Goal: Task Accomplishment & Management: Complete application form

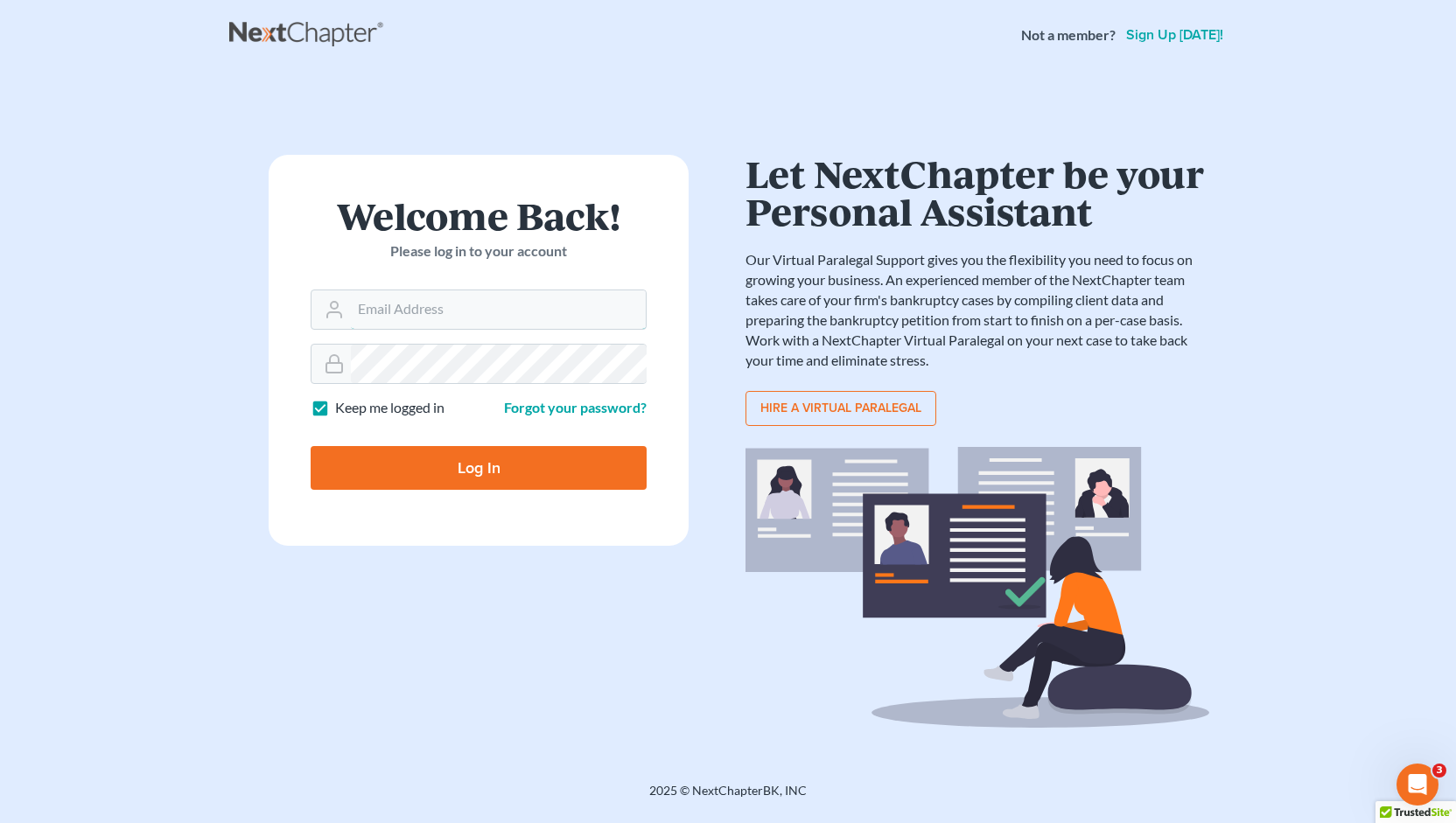
type input "Jason@kinnairdlaw.com"
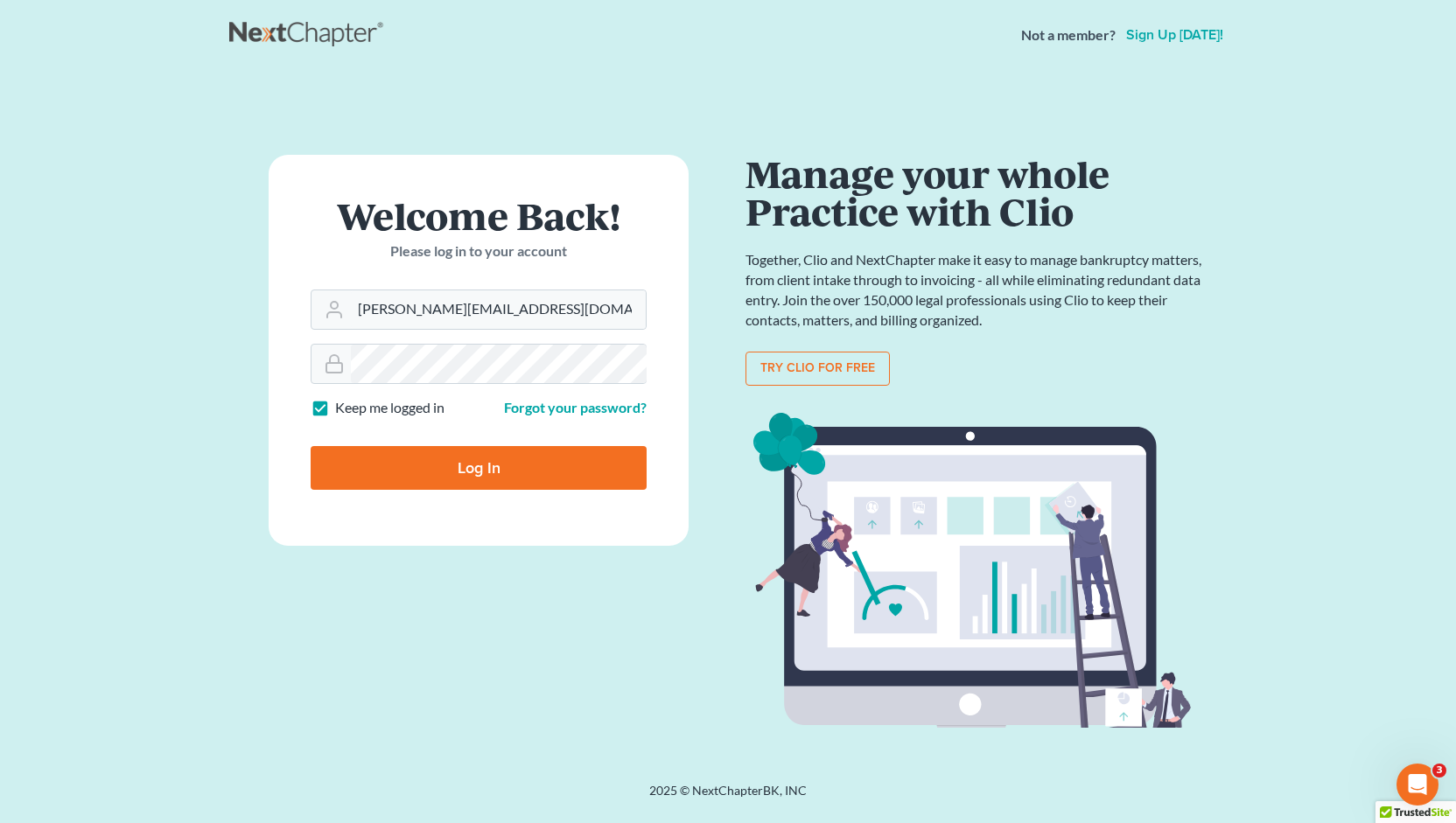
click at [494, 474] on input "Log In" at bounding box center [479, 468] width 336 height 44
type input "Thinking..."
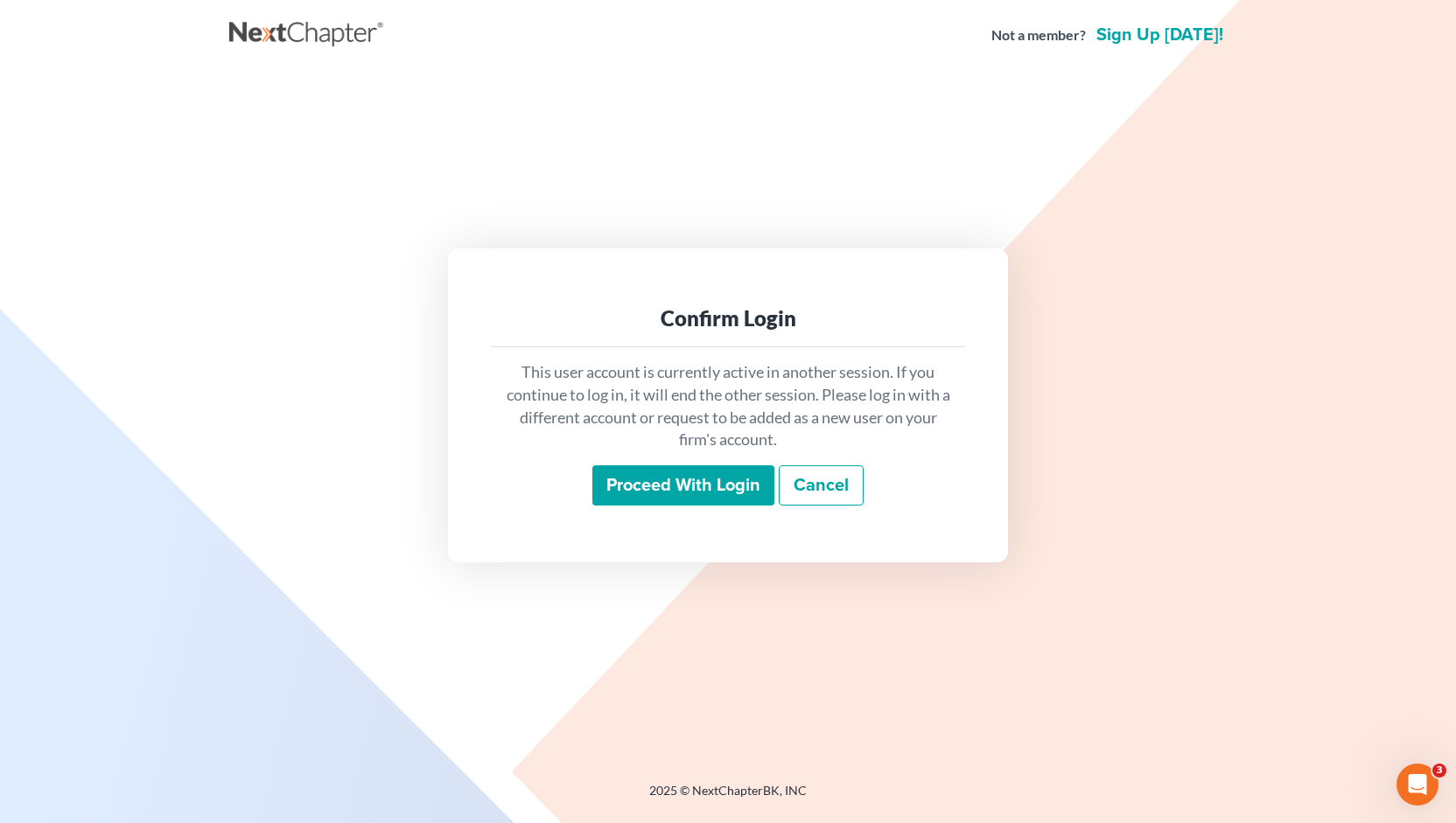
click at [669, 489] on input "Proceed with login" at bounding box center [684, 485] width 182 height 40
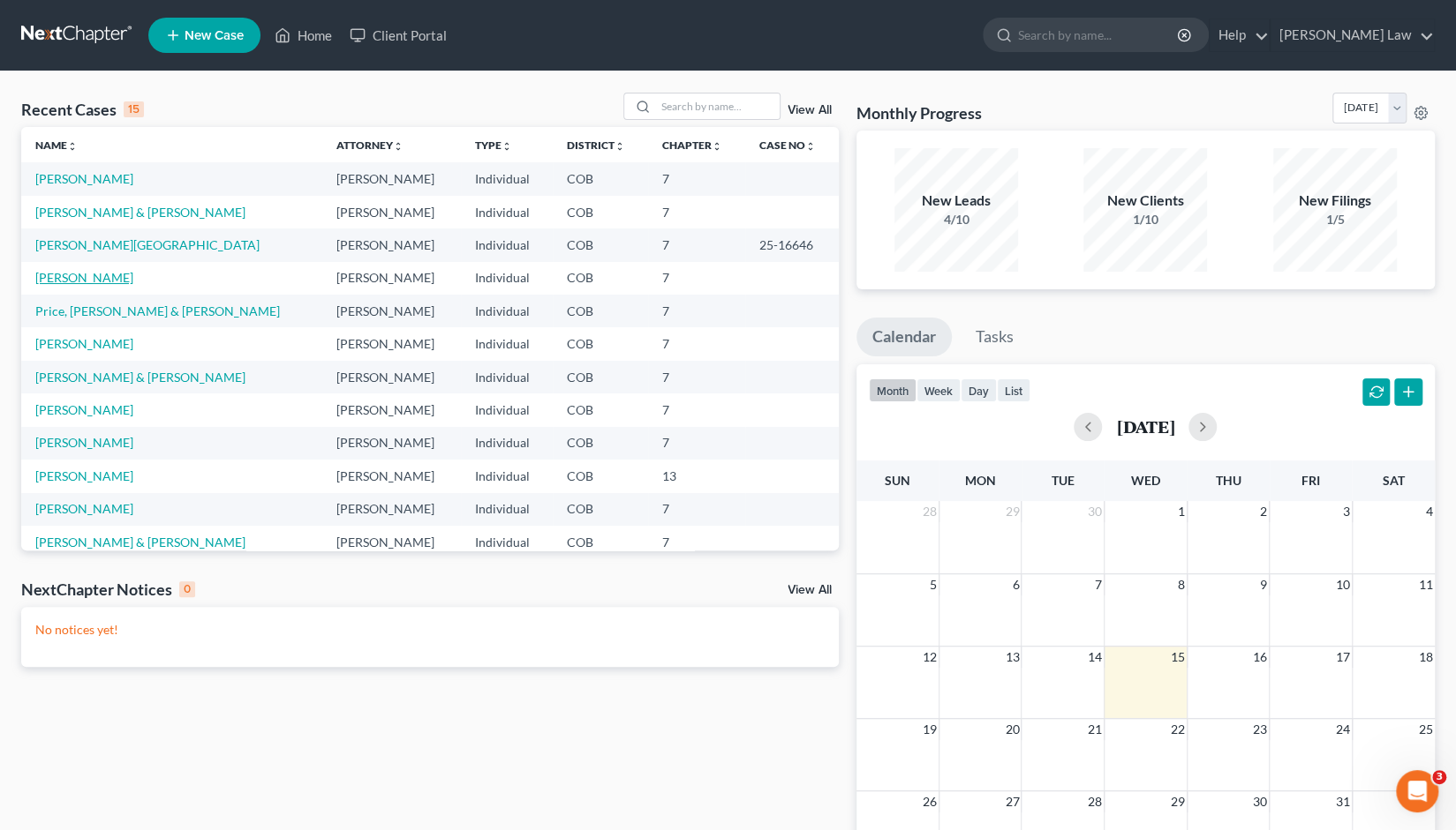
click at [53, 280] on link "[PERSON_NAME]" at bounding box center [84, 277] width 98 height 15
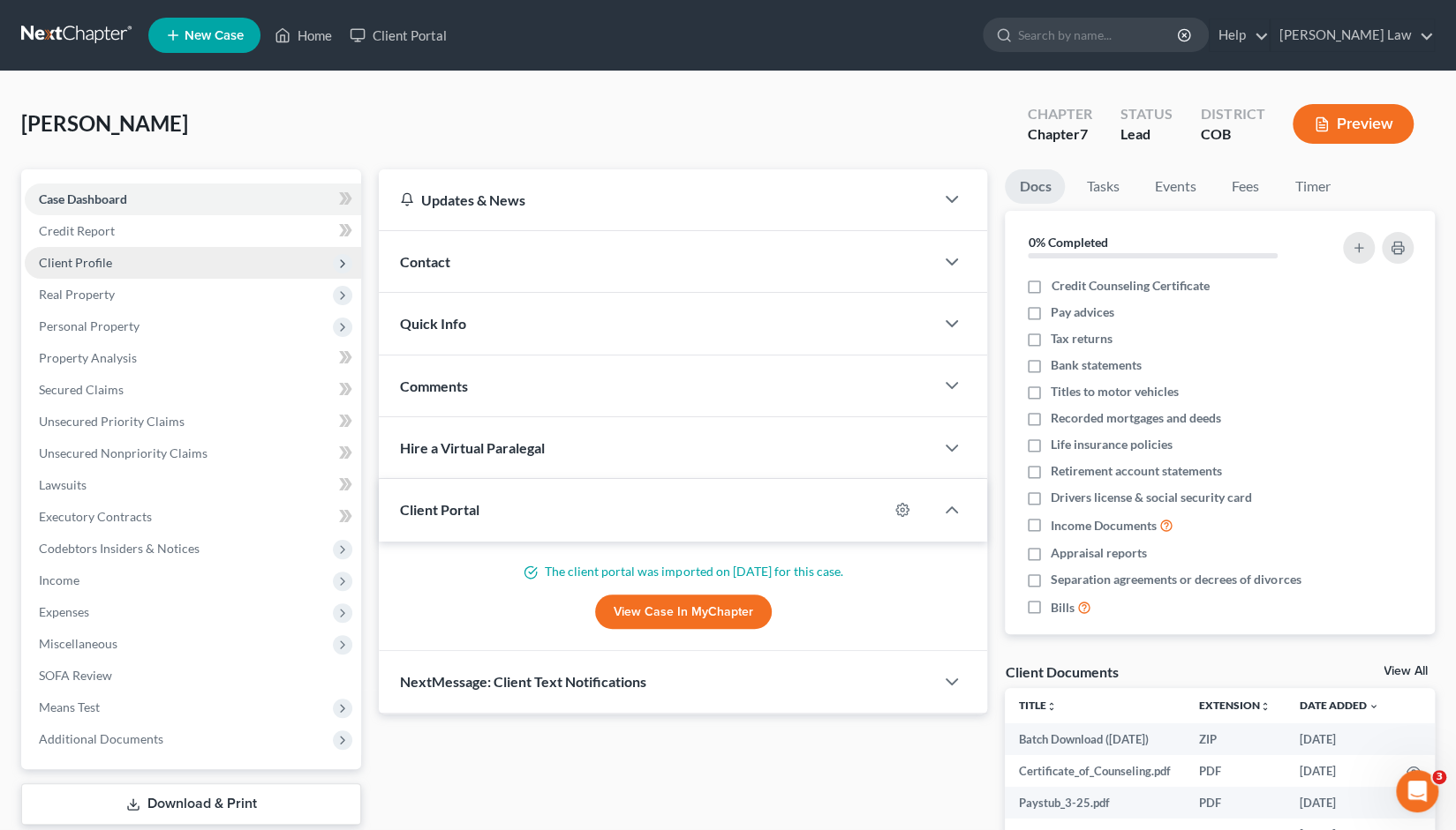
click at [87, 269] on span "Client Profile" at bounding box center [75, 262] width 73 height 15
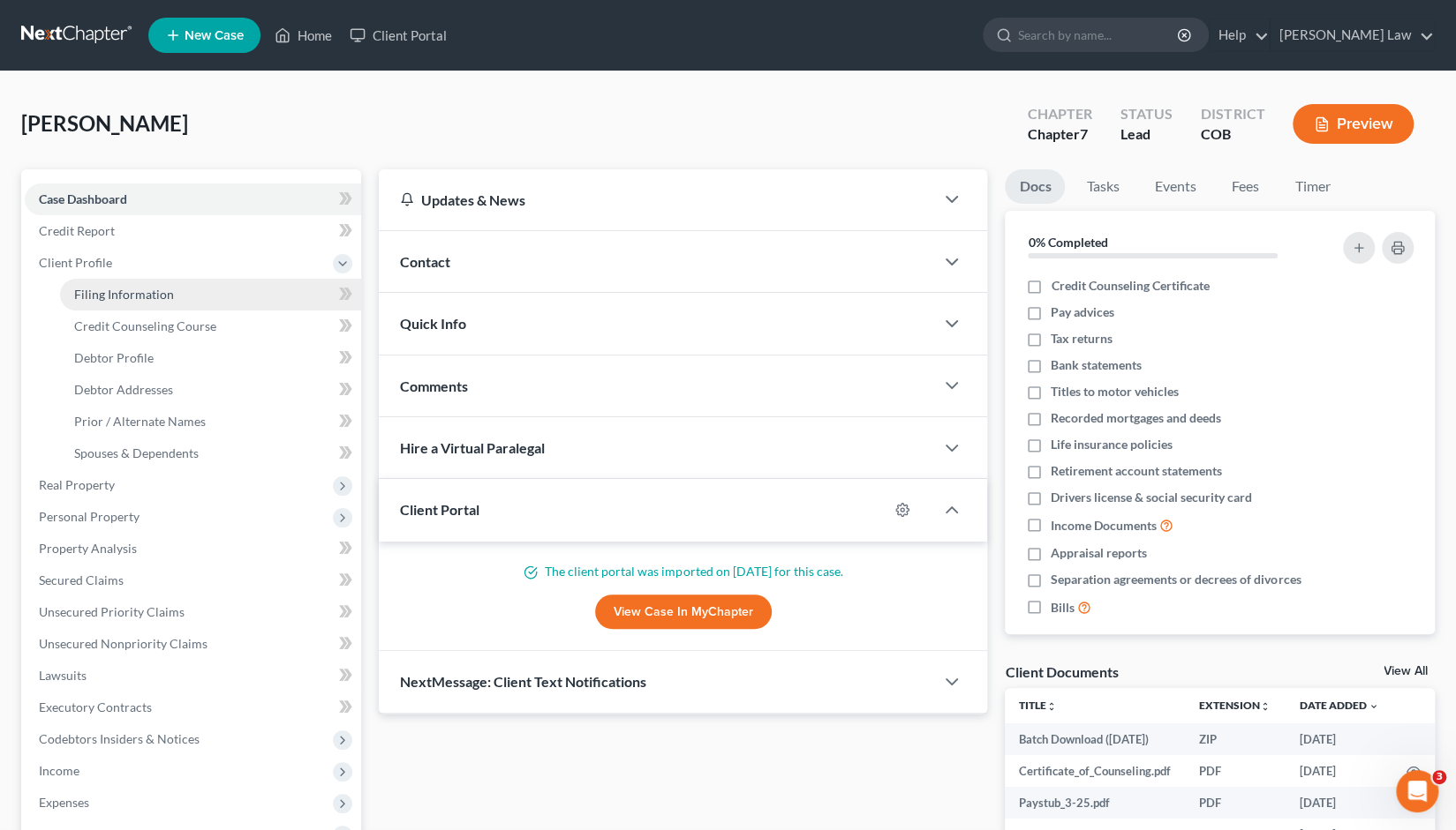
click at [101, 297] on span "Filing Information" at bounding box center [124, 294] width 100 height 15
select select "1"
select select "0"
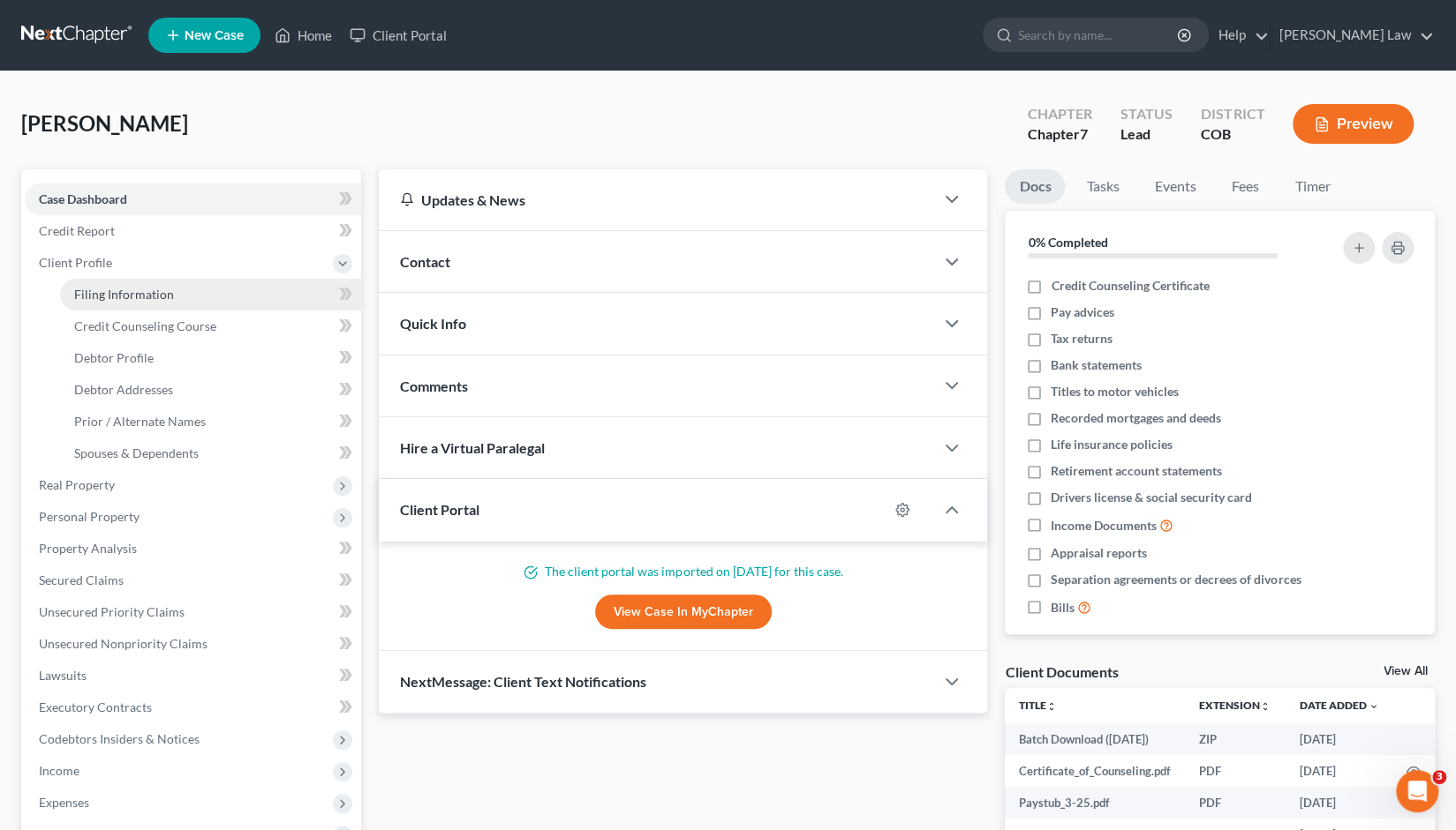
select select "5"
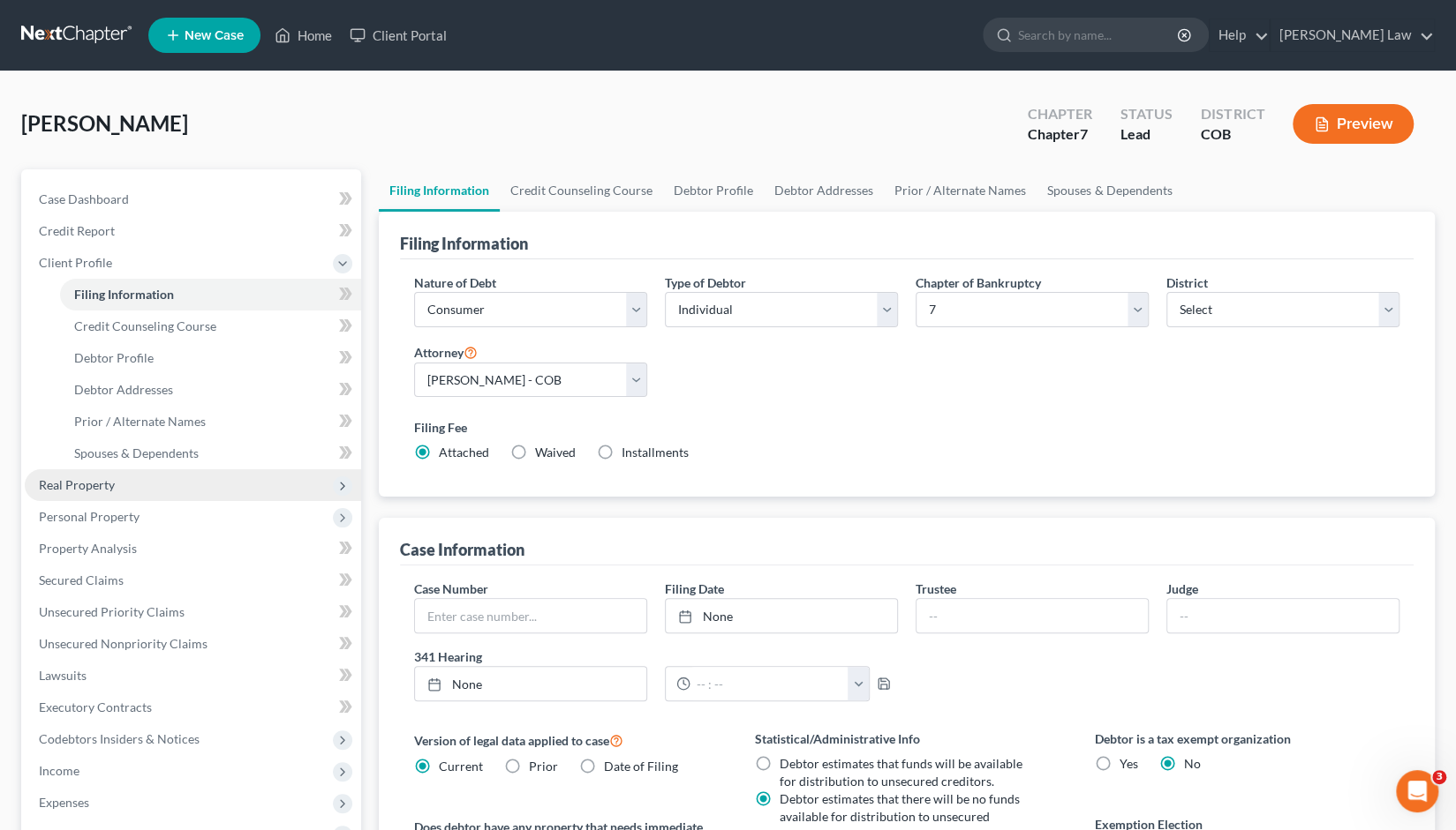
click at [83, 490] on span "Real Property" at bounding box center [76, 485] width 76 height 15
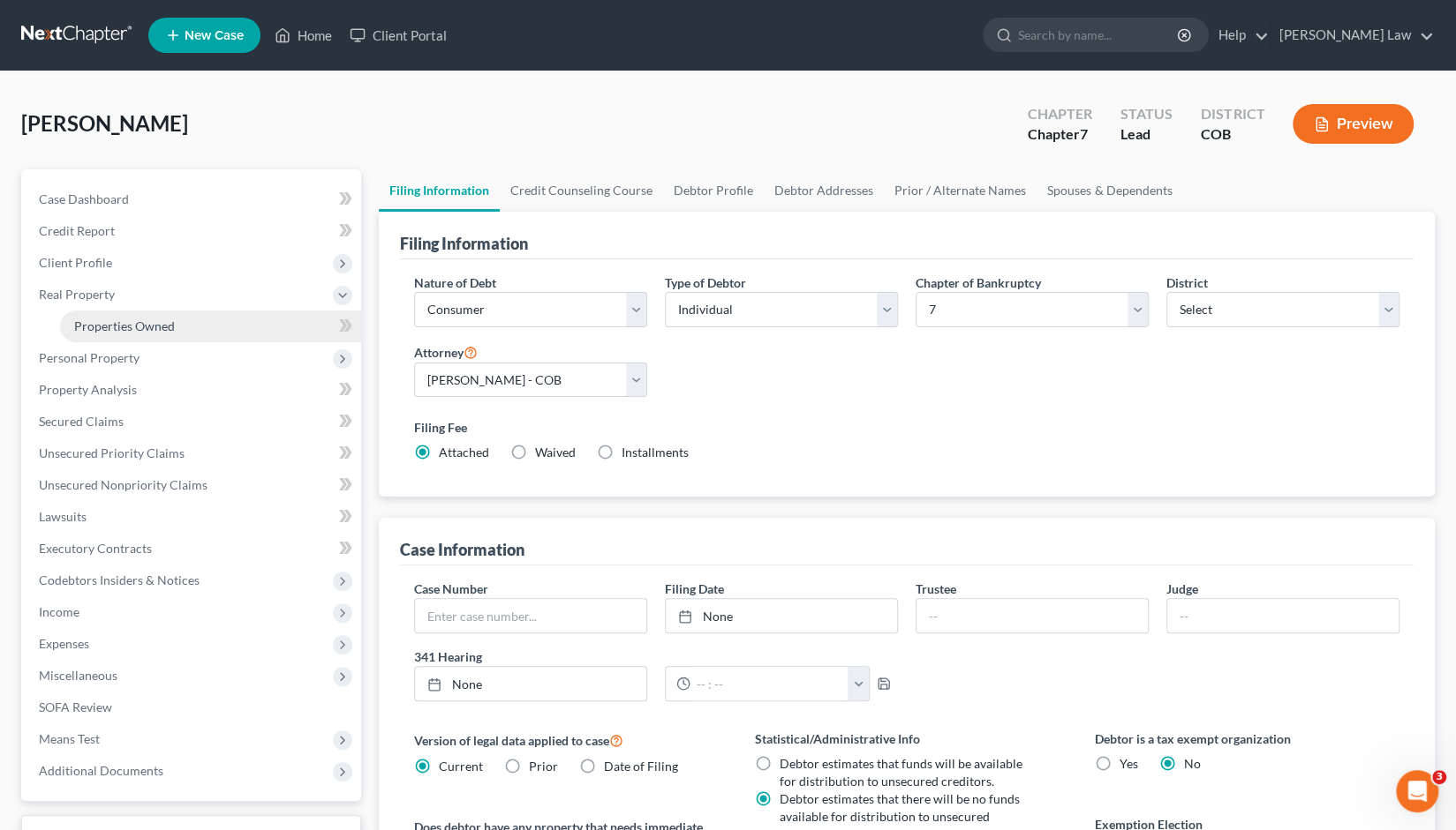
click at [124, 329] on span "Properties Owned" at bounding box center [125, 325] width 101 height 15
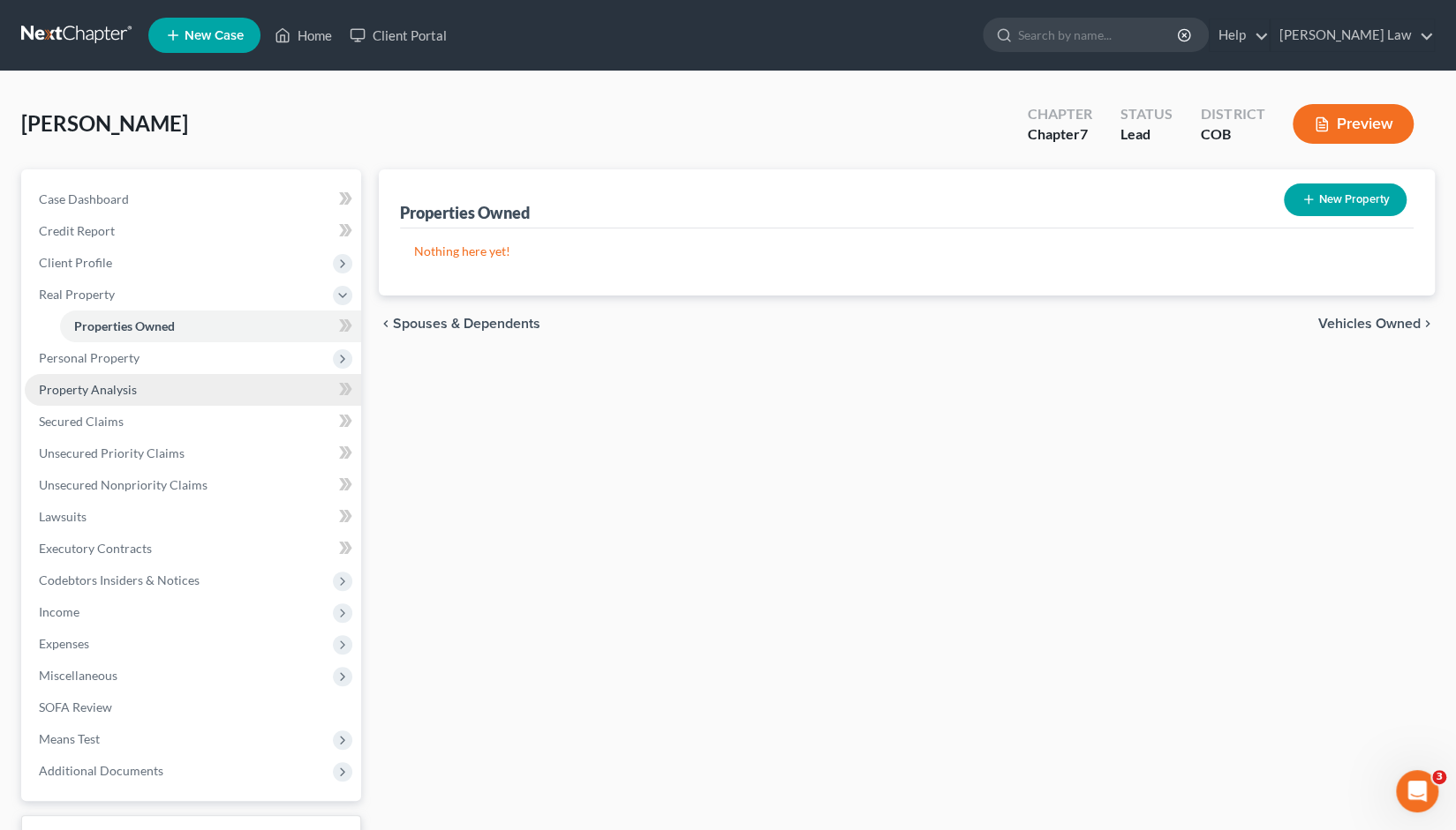
click at [88, 392] on span "Property Analysis" at bounding box center [87, 389] width 98 height 15
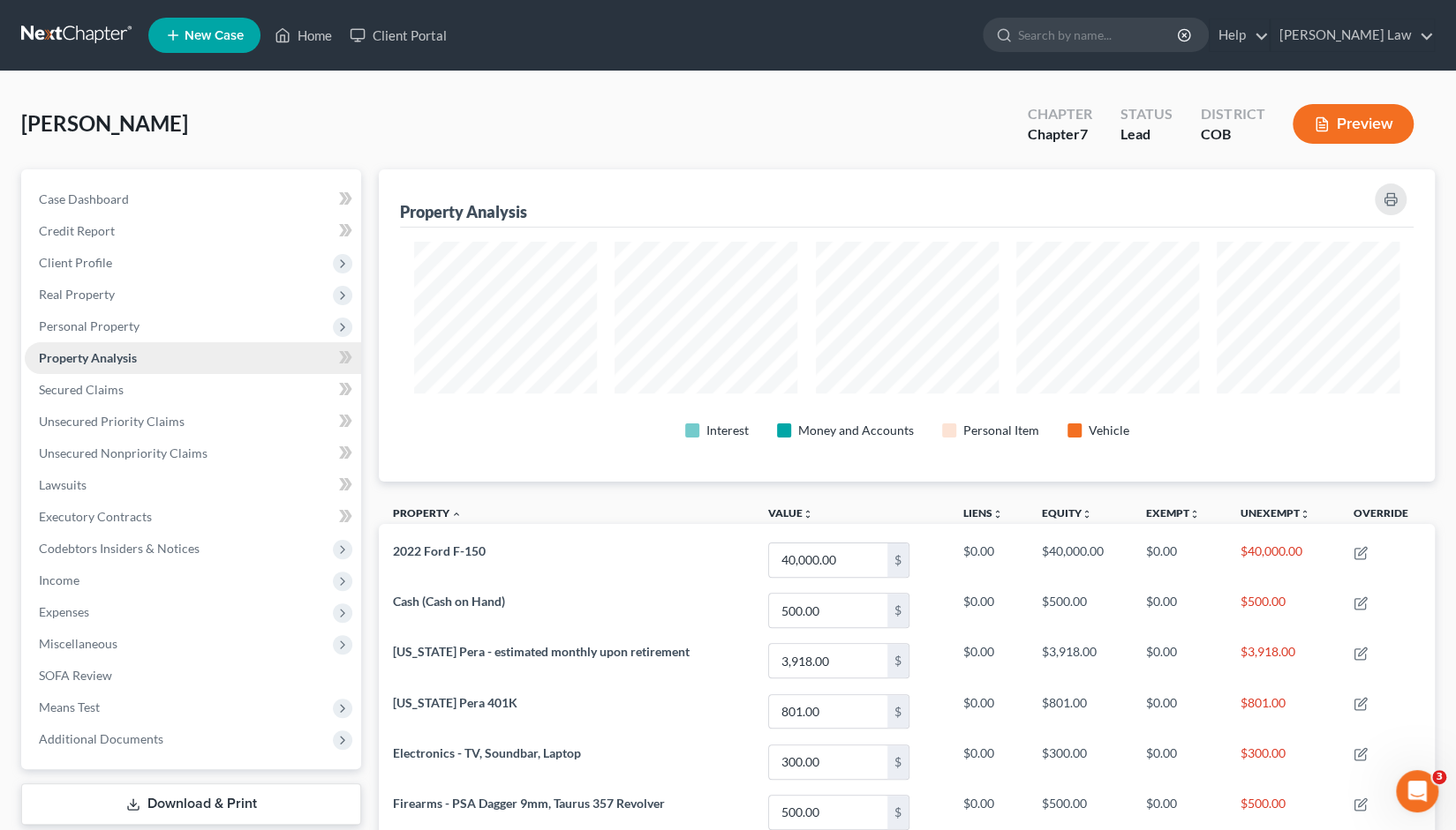
scroll to position [312, 1056]
click at [93, 329] on span "Personal Property" at bounding box center [89, 325] width 101 height 15
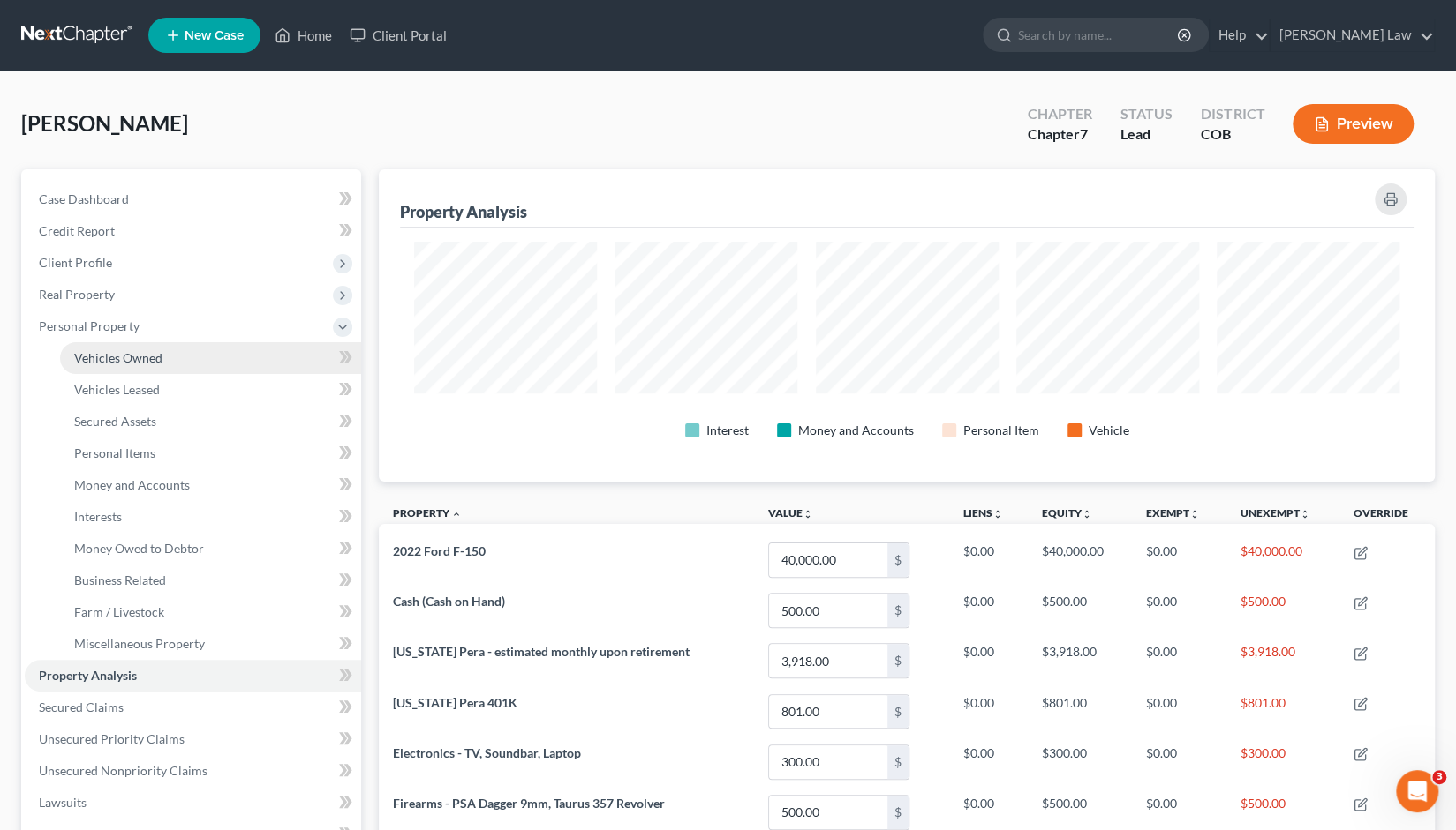
click at [105, 360] on span "Vehicles Owned" at bounding box center [118, 357] width 88 height 15
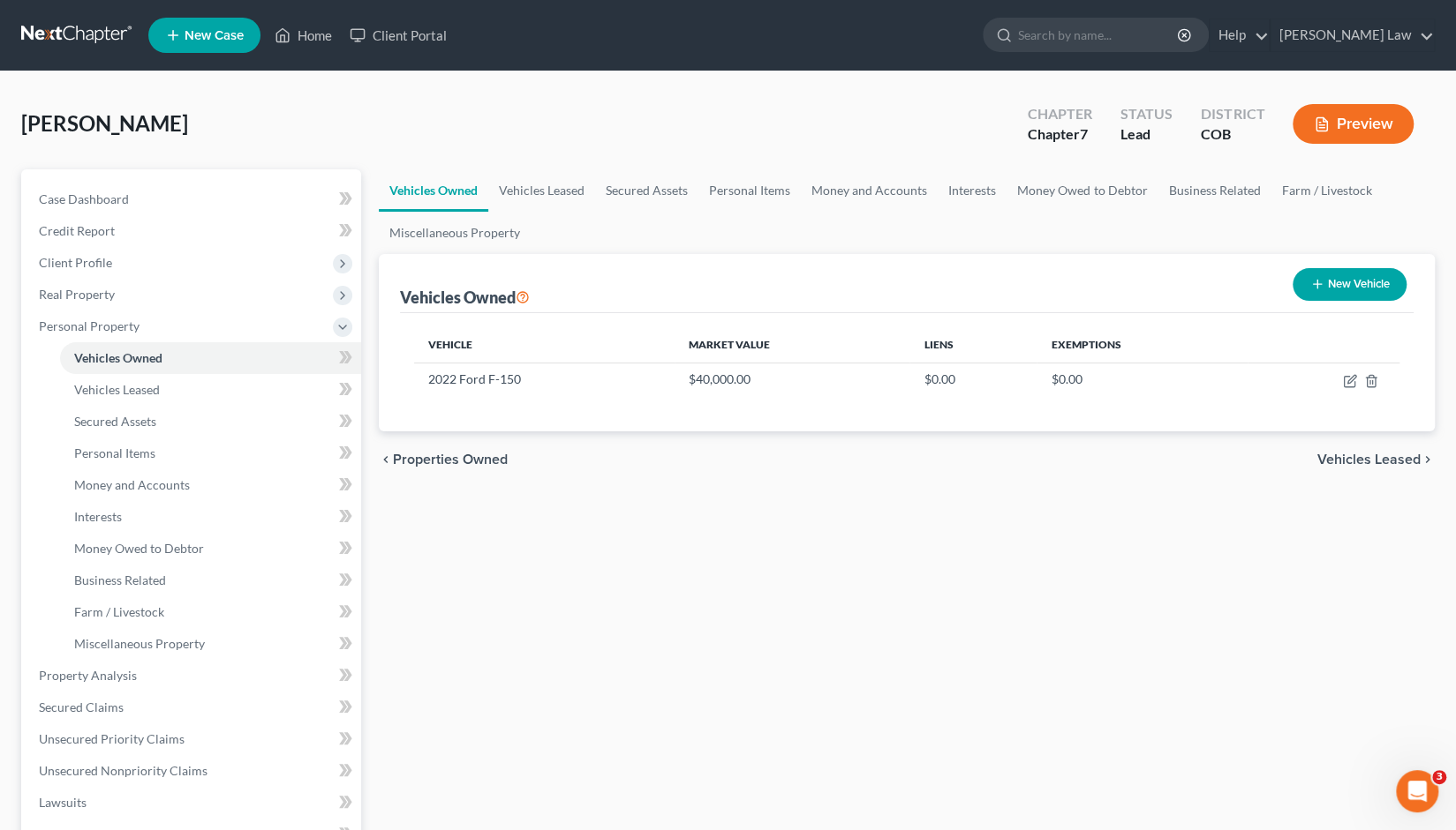
click at [261, 130] on div "[PERSON_NAME] Upgraded Chapter Chapter 7 Status Lead District COB Preview" at bounding box center [728, 132] width 1413 height 77
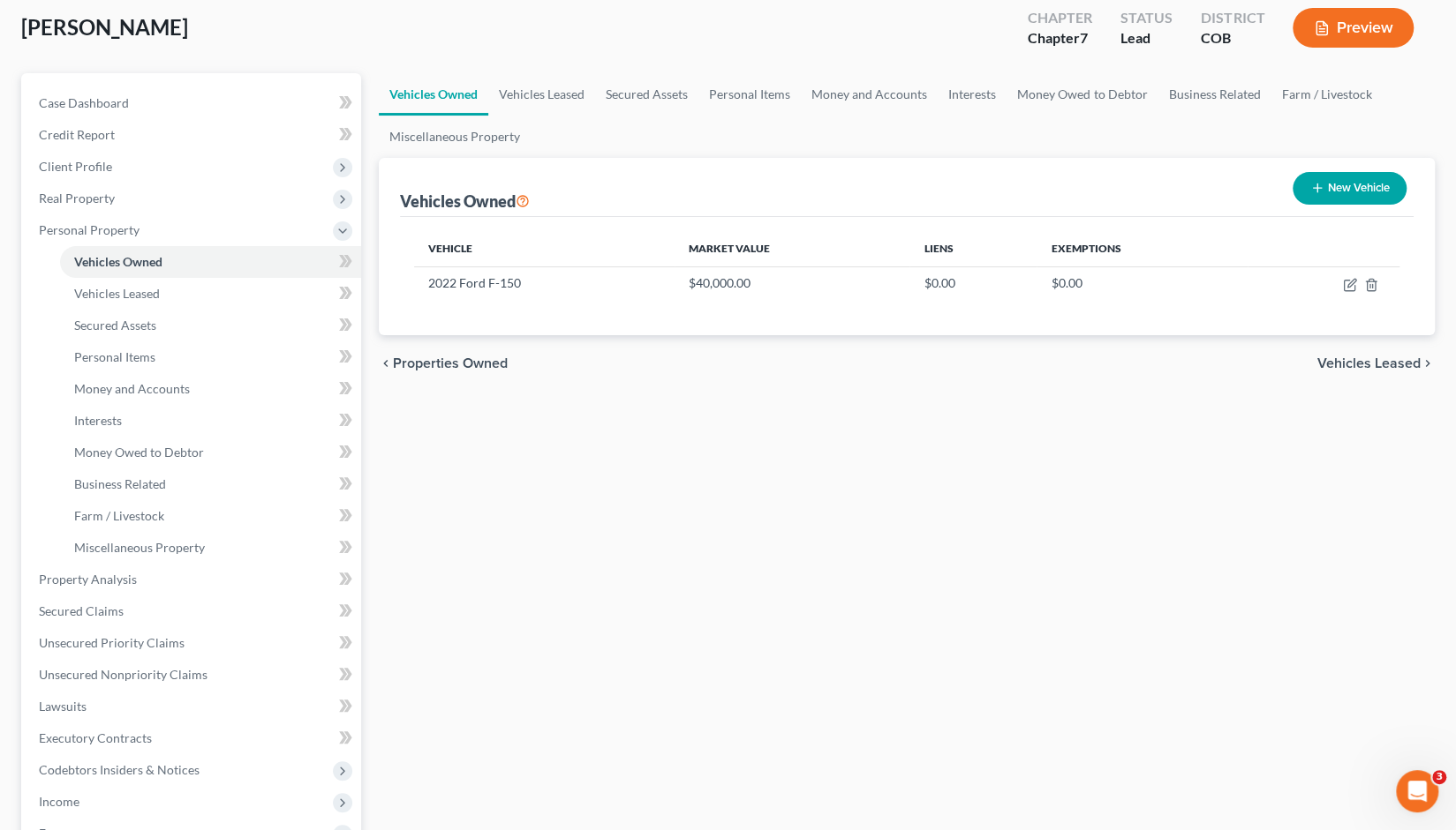
scroll to position [61, 0]
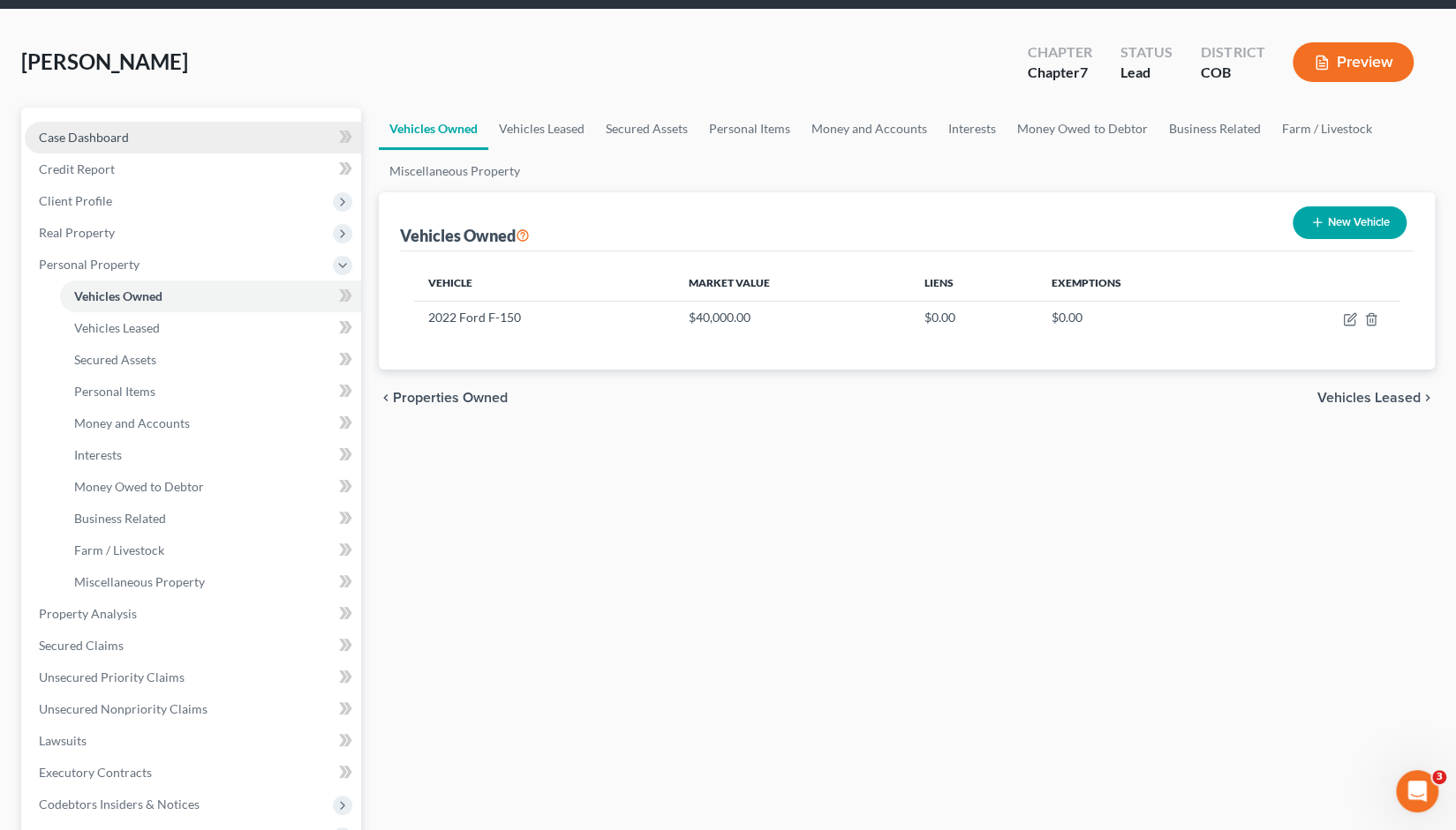
click at [93, 140] on span "Case Dashboard" at bounding box center [83, 137] width 90 height 15
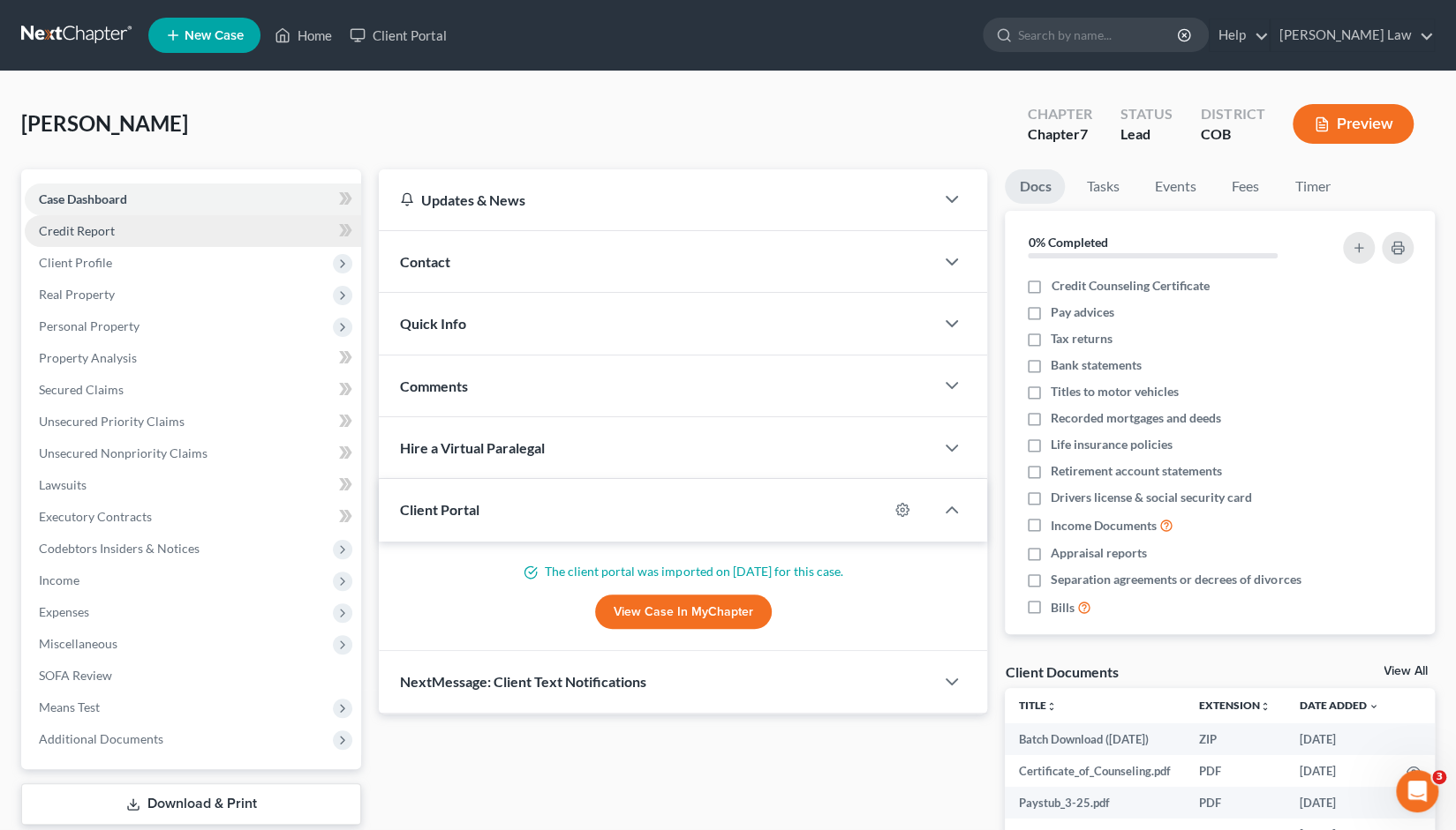
click at [87, 232] on span "Credit Report" at bounding box center [76, 231] width 76 height 15
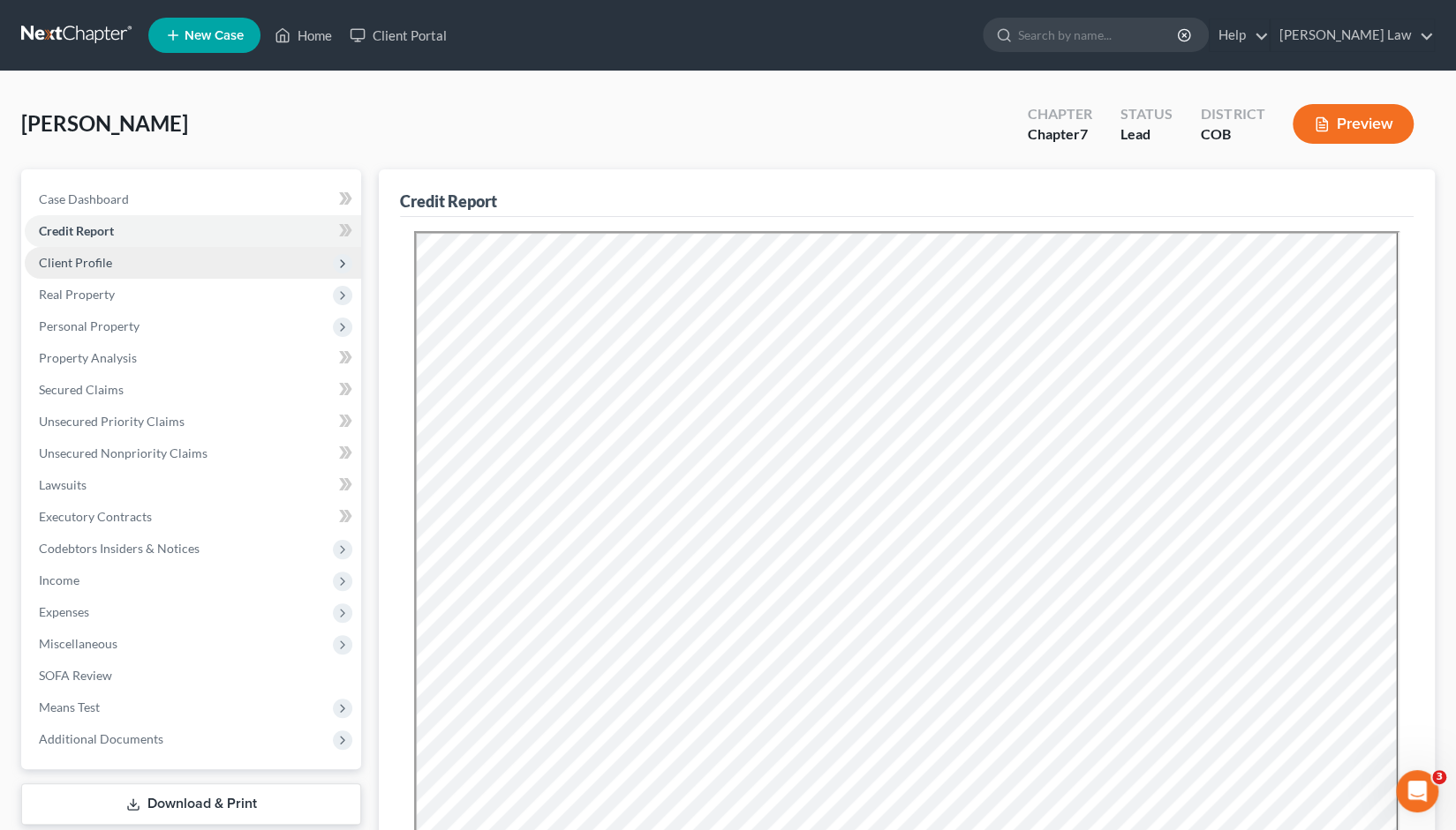
click at [89, 268] on span "Client Profile" at bounding box center [75, 262] width 73 height 15
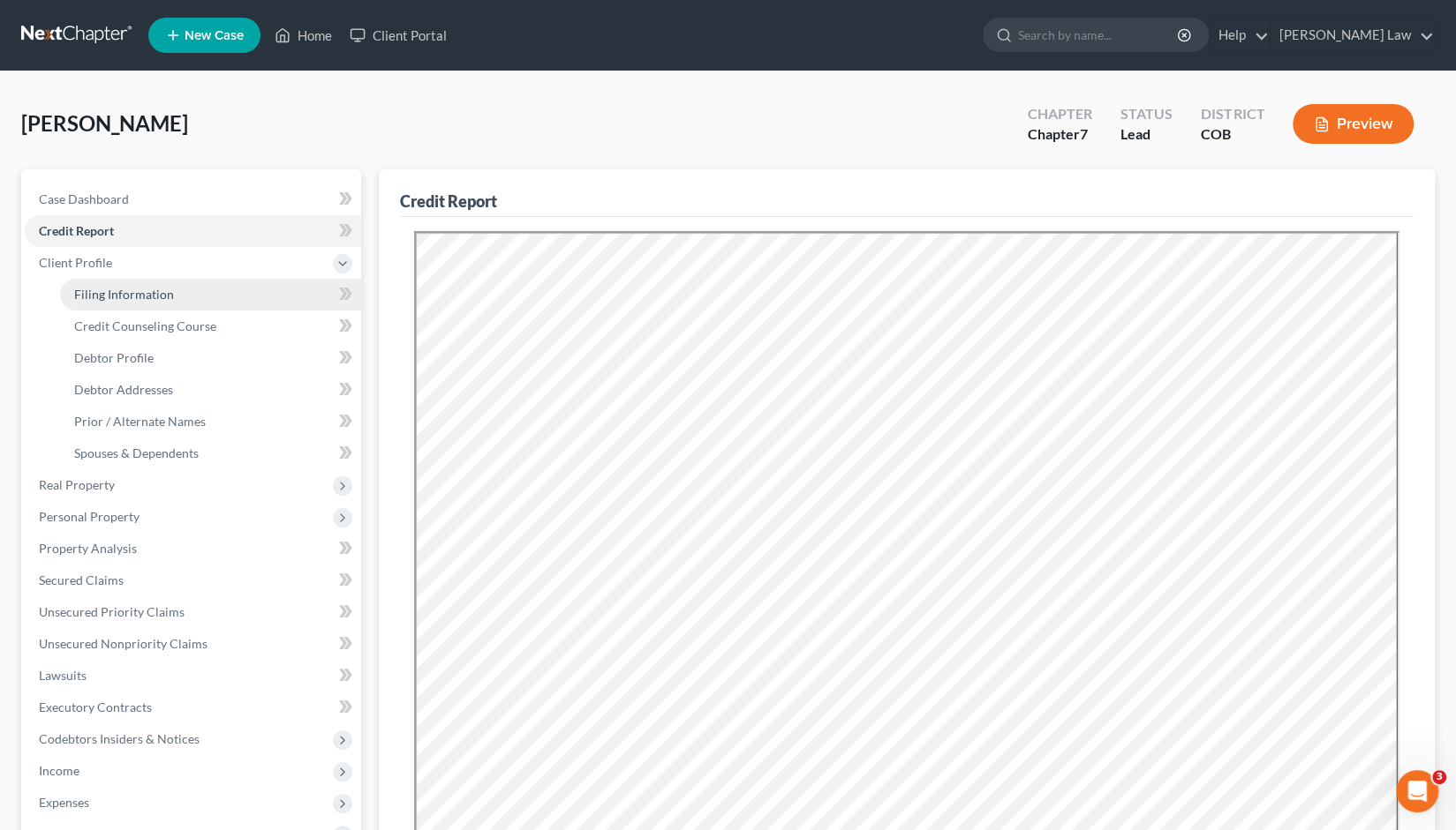
click at [105, 288] on span "Filing Information" at bounding box center [124, 294] width 100 height 15
select select "1"
select select "0"
select select "11"
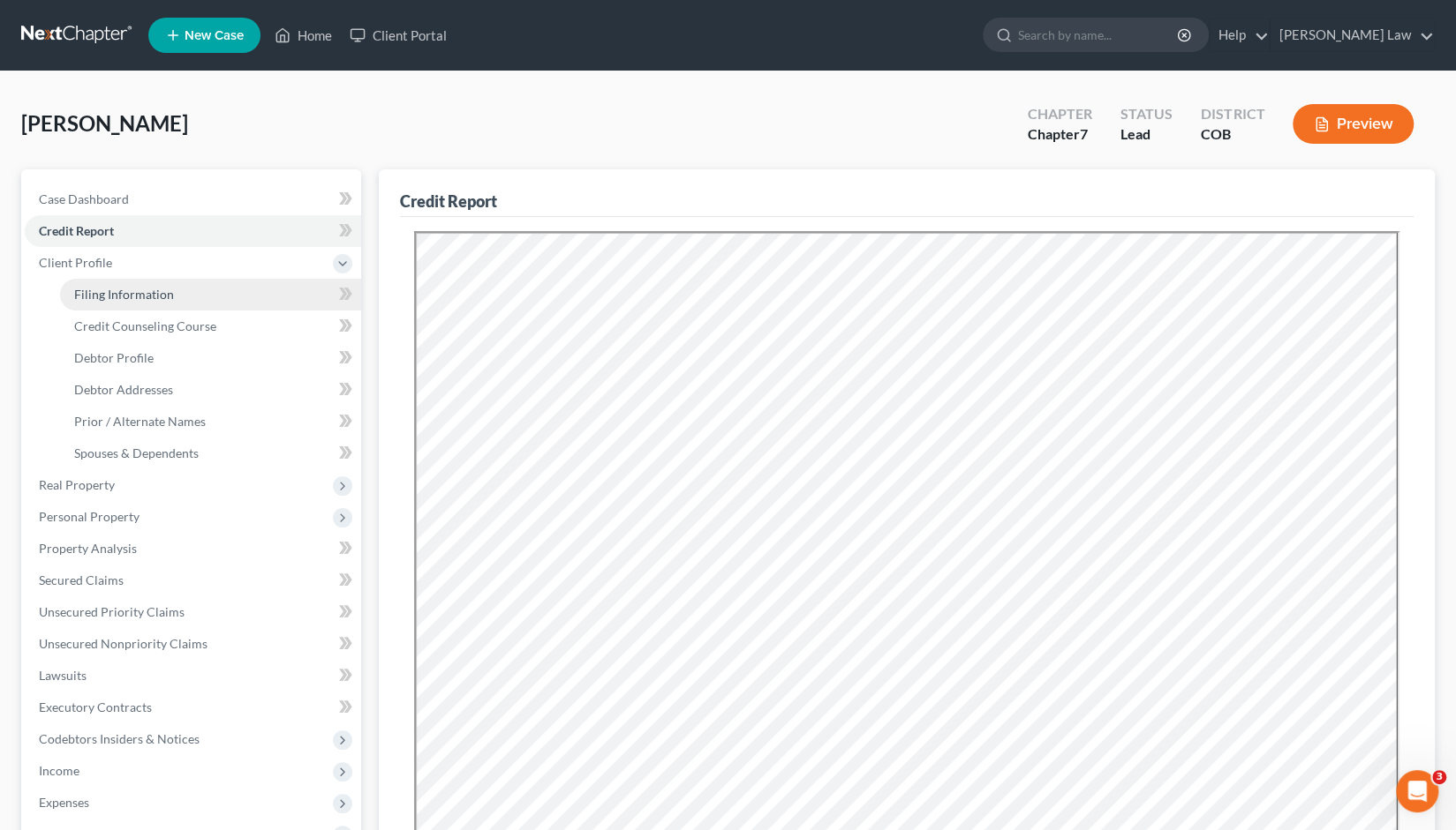
select select "0"
select select "5"
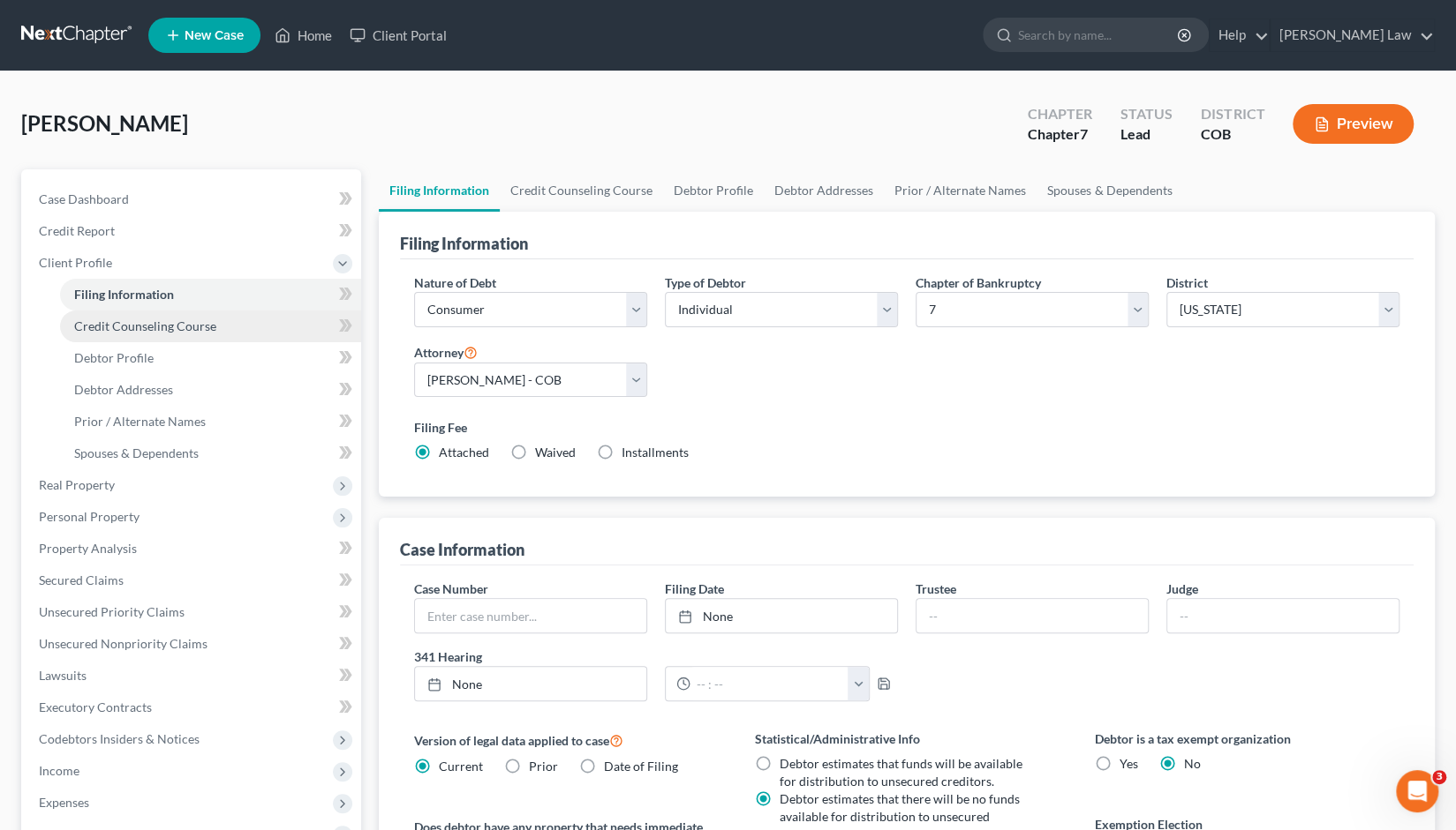
click at [157, 328] on span "Credit Counseling Course" at bounding box center [146, 325] width 143 height 15
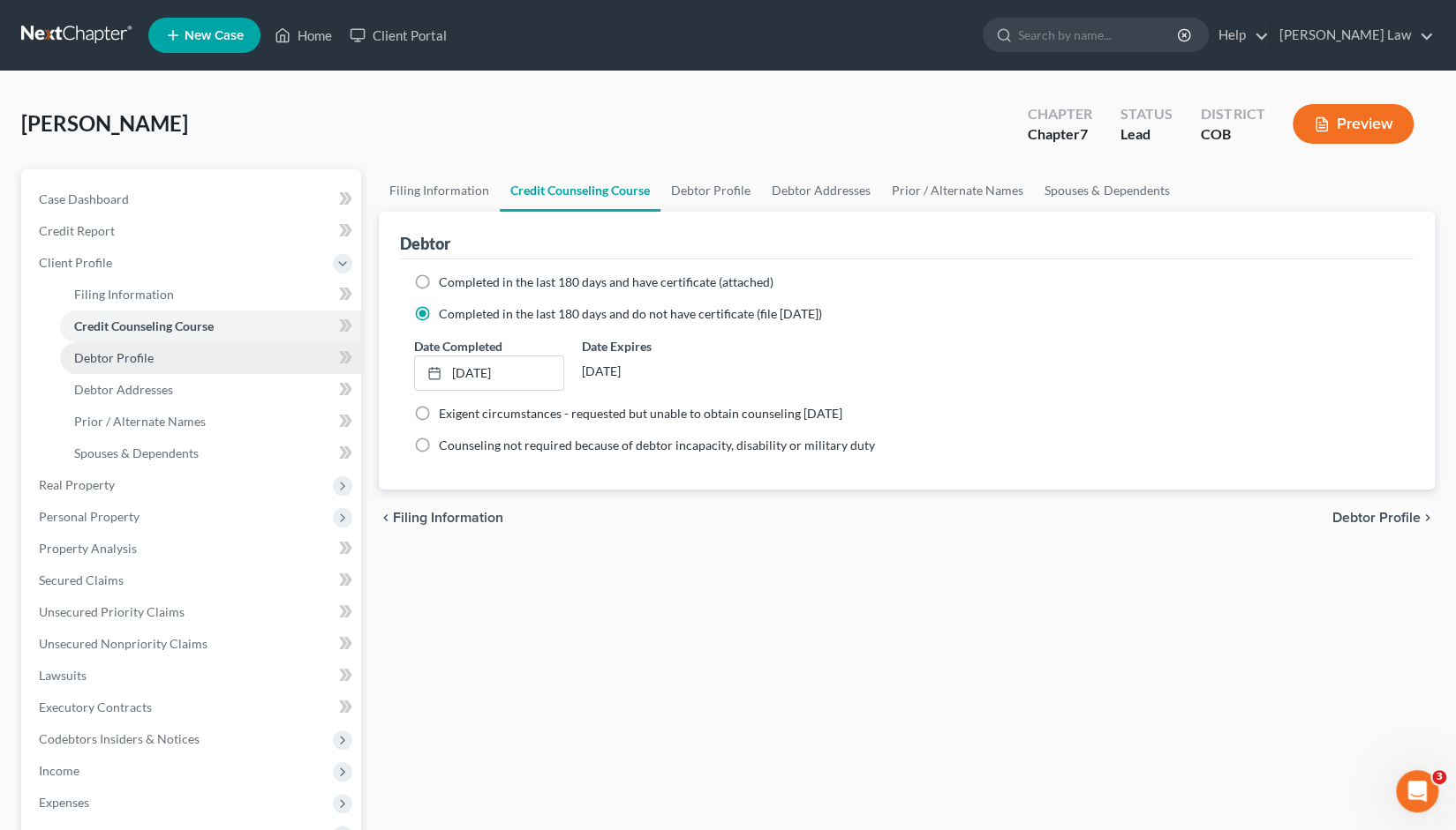
click at [117, 363] on span "Debtor Profile" at bounding box center [114, 357] width 79 height 15
select select "0"
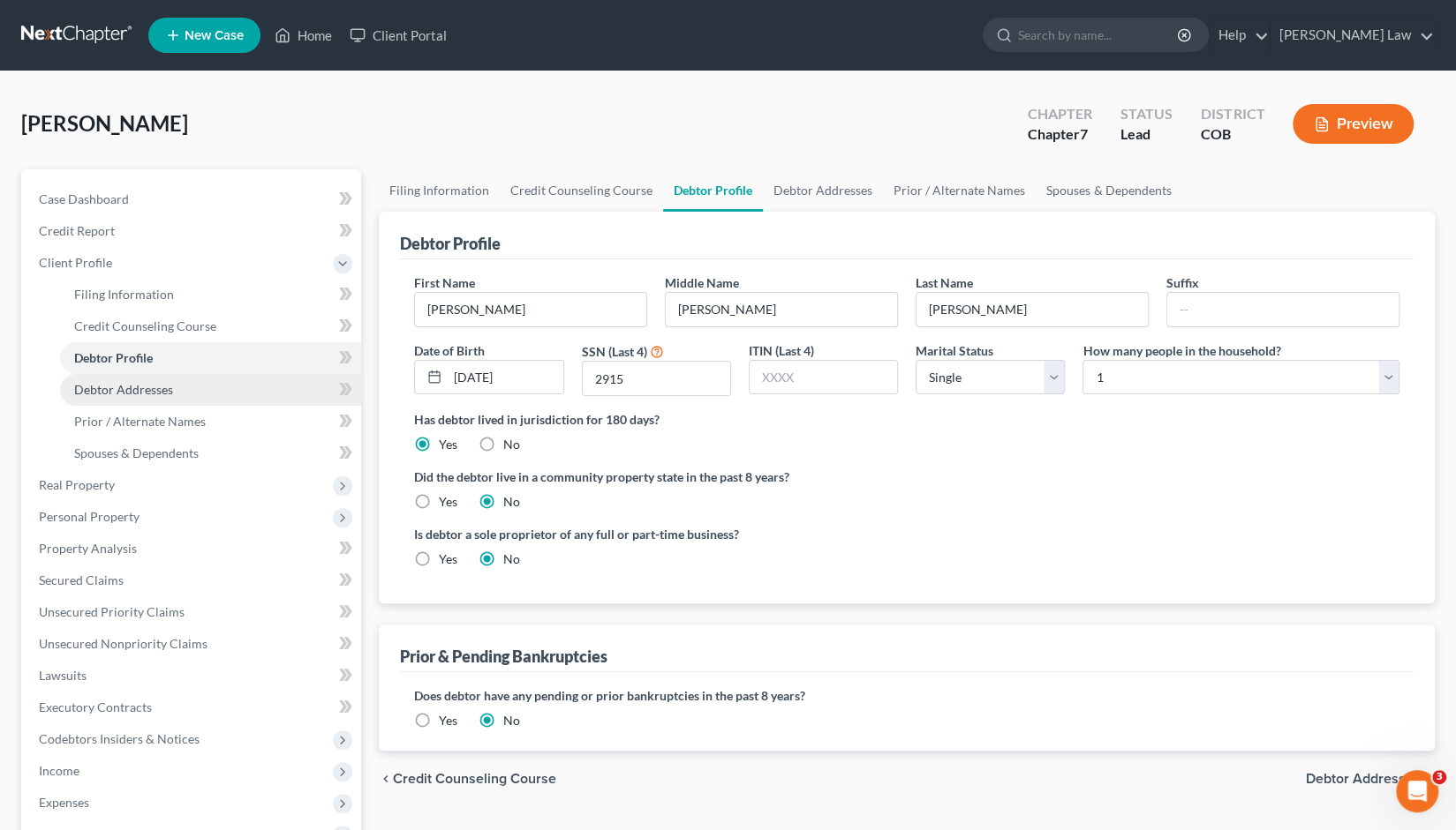
click at [115, 395] on span "Debtor Addresses" at bounding box center [124, 389] width 99 height 15
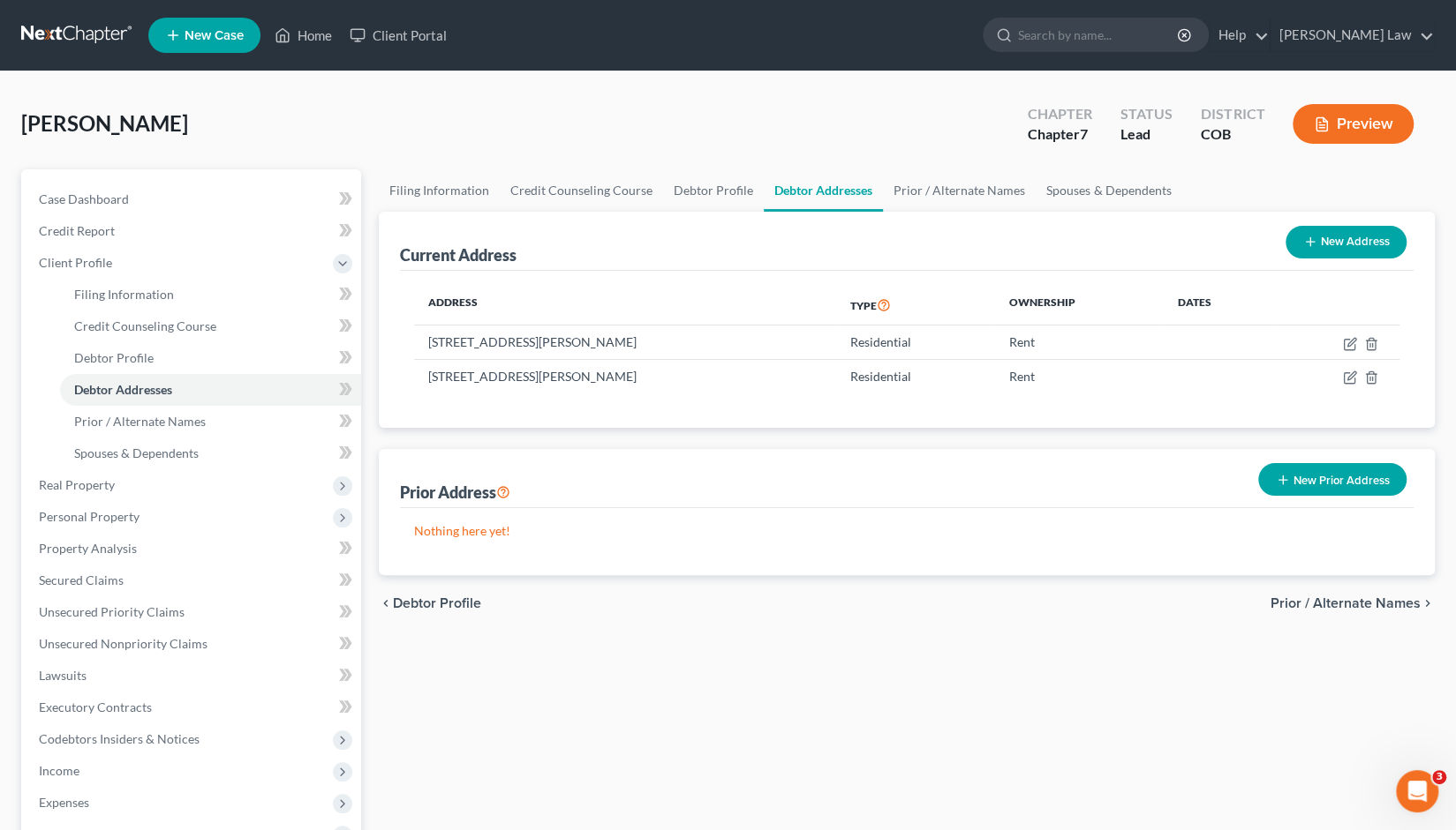
click at [1331, 250] on button "New Address" at bounding box center [1346, 241] width 121 height 33
select select "0"
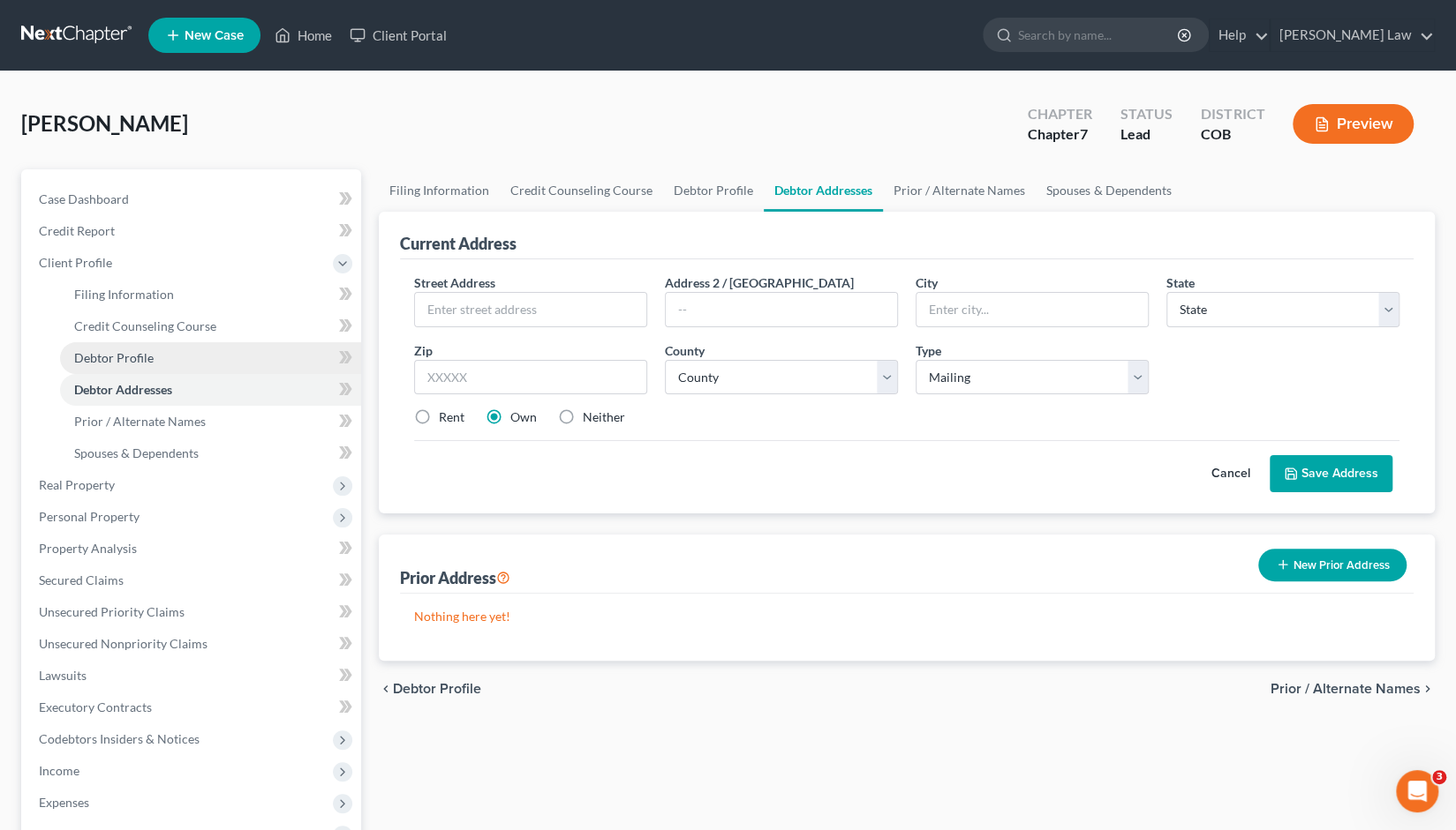
click at [150, 368] on link "Debtor Profile" at bounding box center [211, 358] width 301 height 32
select select "0"
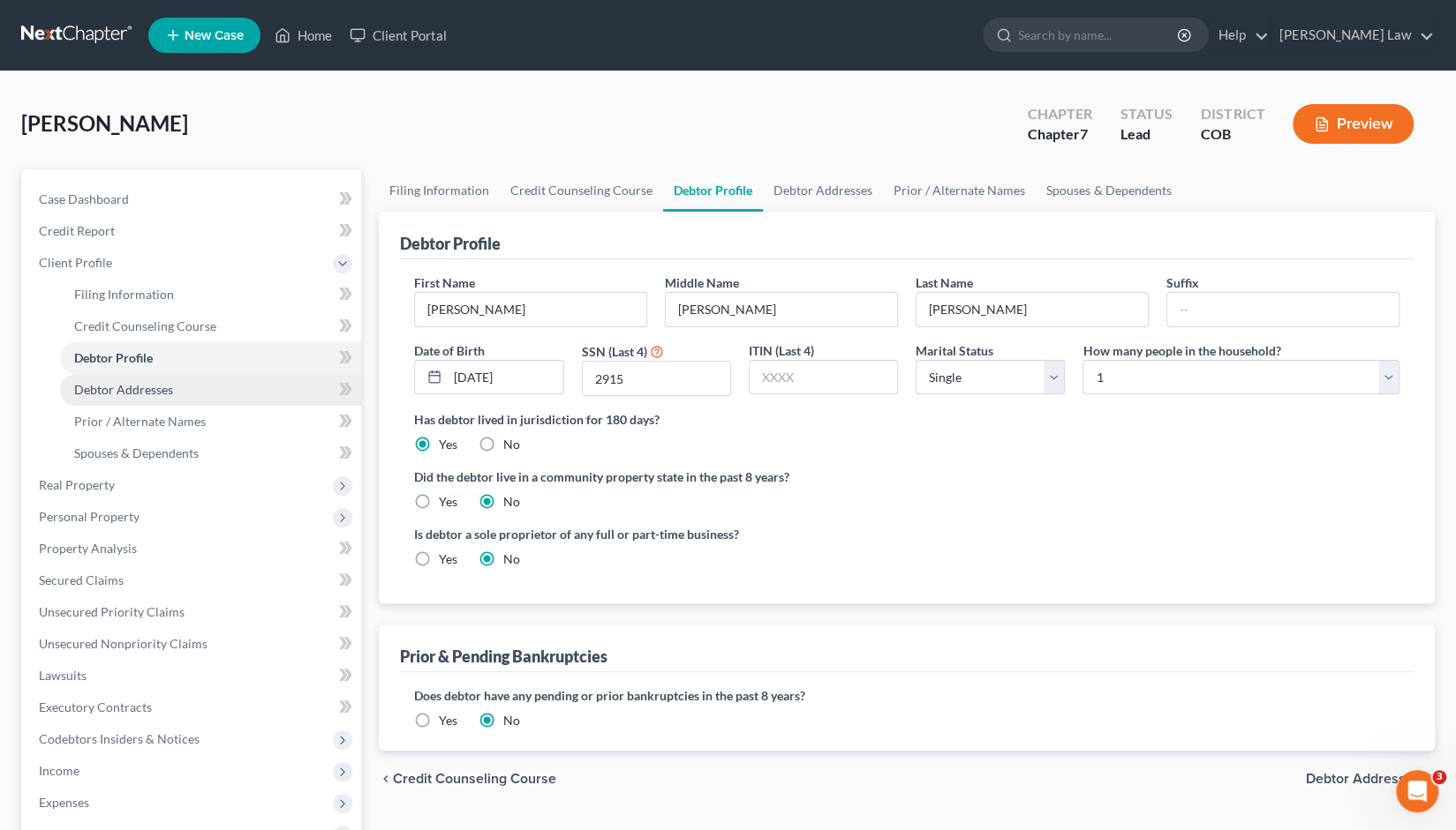
click at [151, 391] on span "Debtor Addresses" at bounding box center [124, 389] width 99 height 15
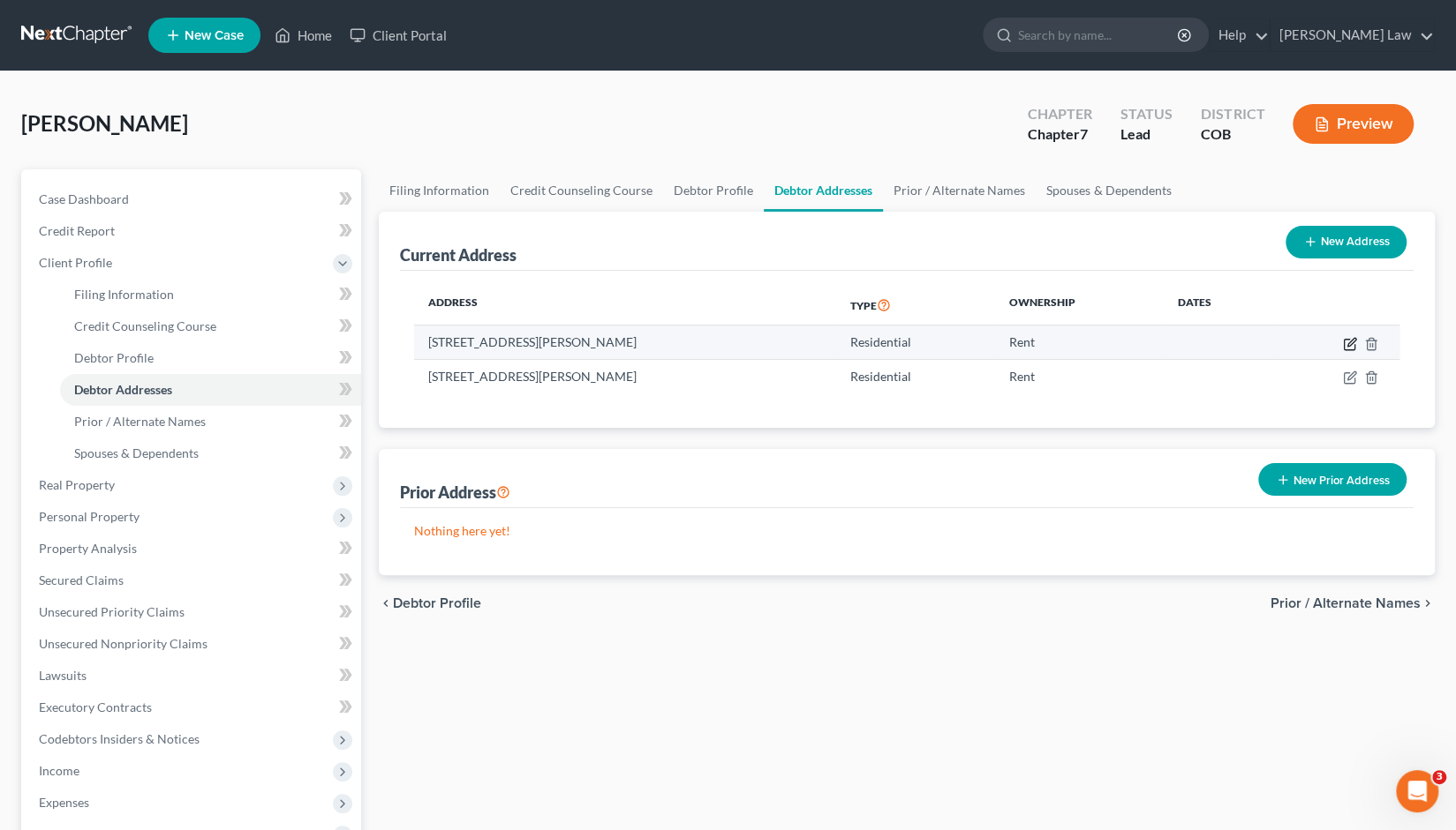
click at [1344, 345] on icon "button" at bounding box center [1350, 344] width 14 height 14
select select "5"
select select "0"
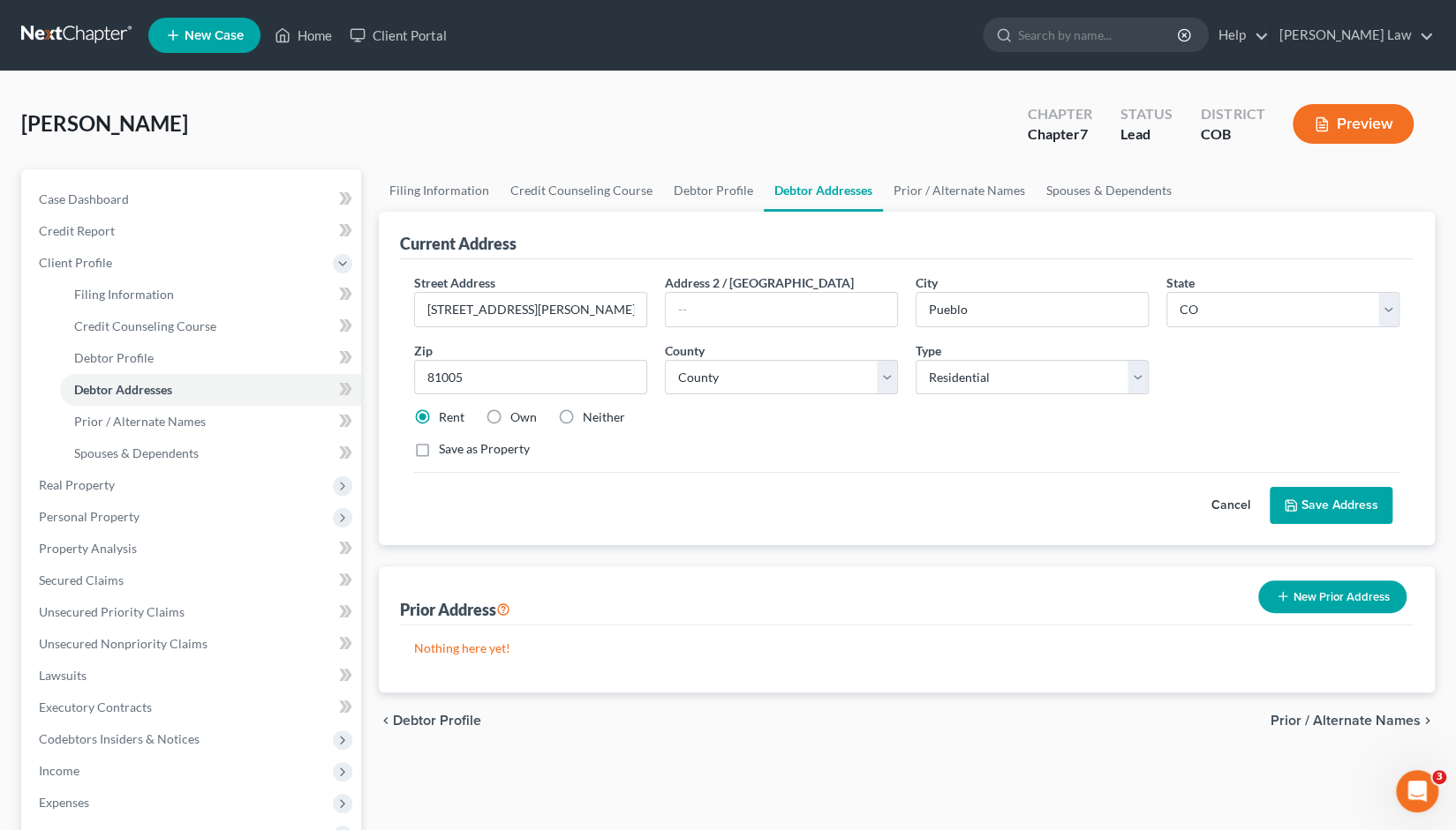
click at [1329, 494] on button "Save Address" at bounding box center [1331, 505] width 123 height 37
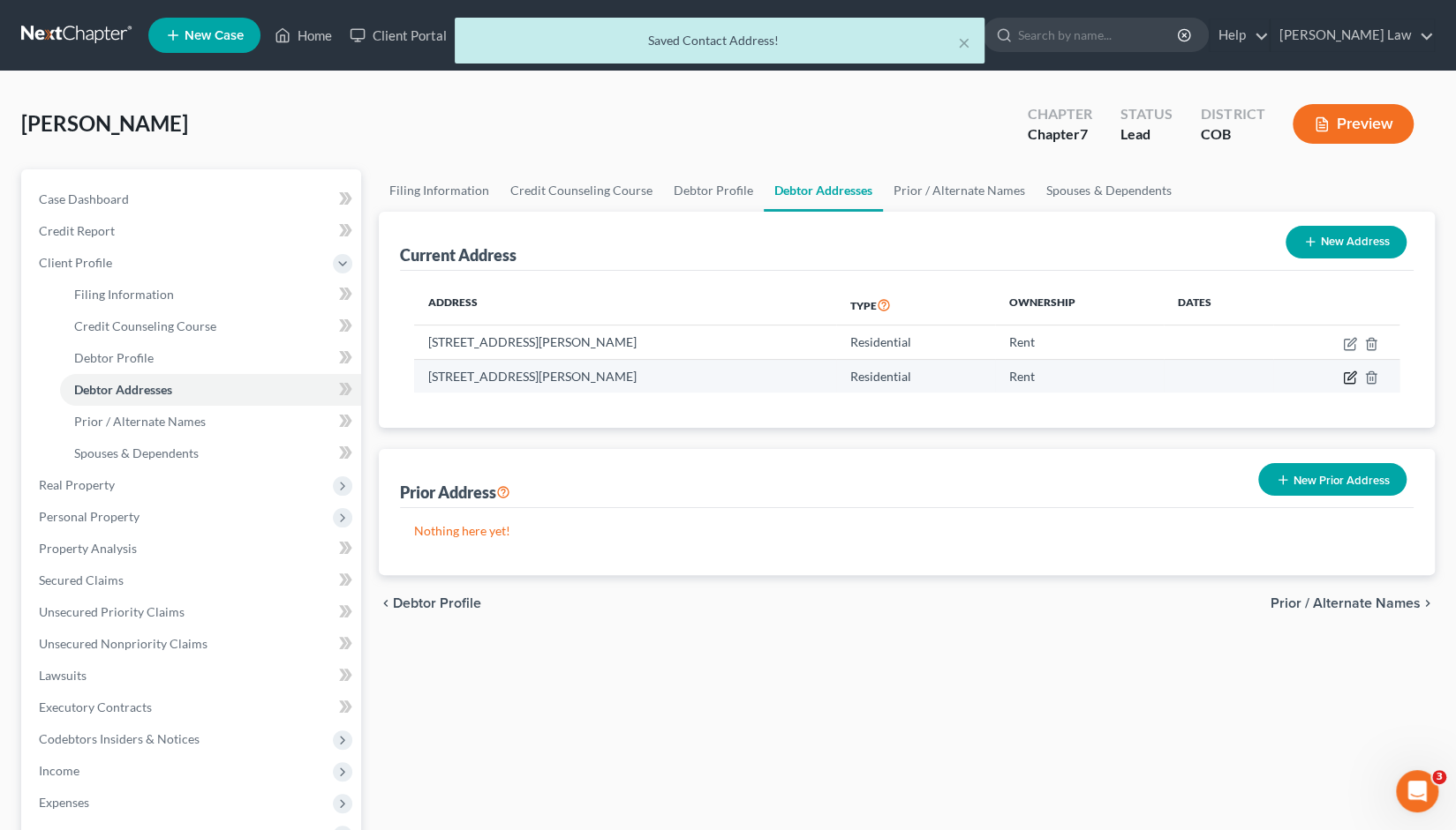
click at [1352, 378] on icon "button" at bounding box center [1350, 378] width 14 height 14
select select "5"
select select "51"
select select "0"
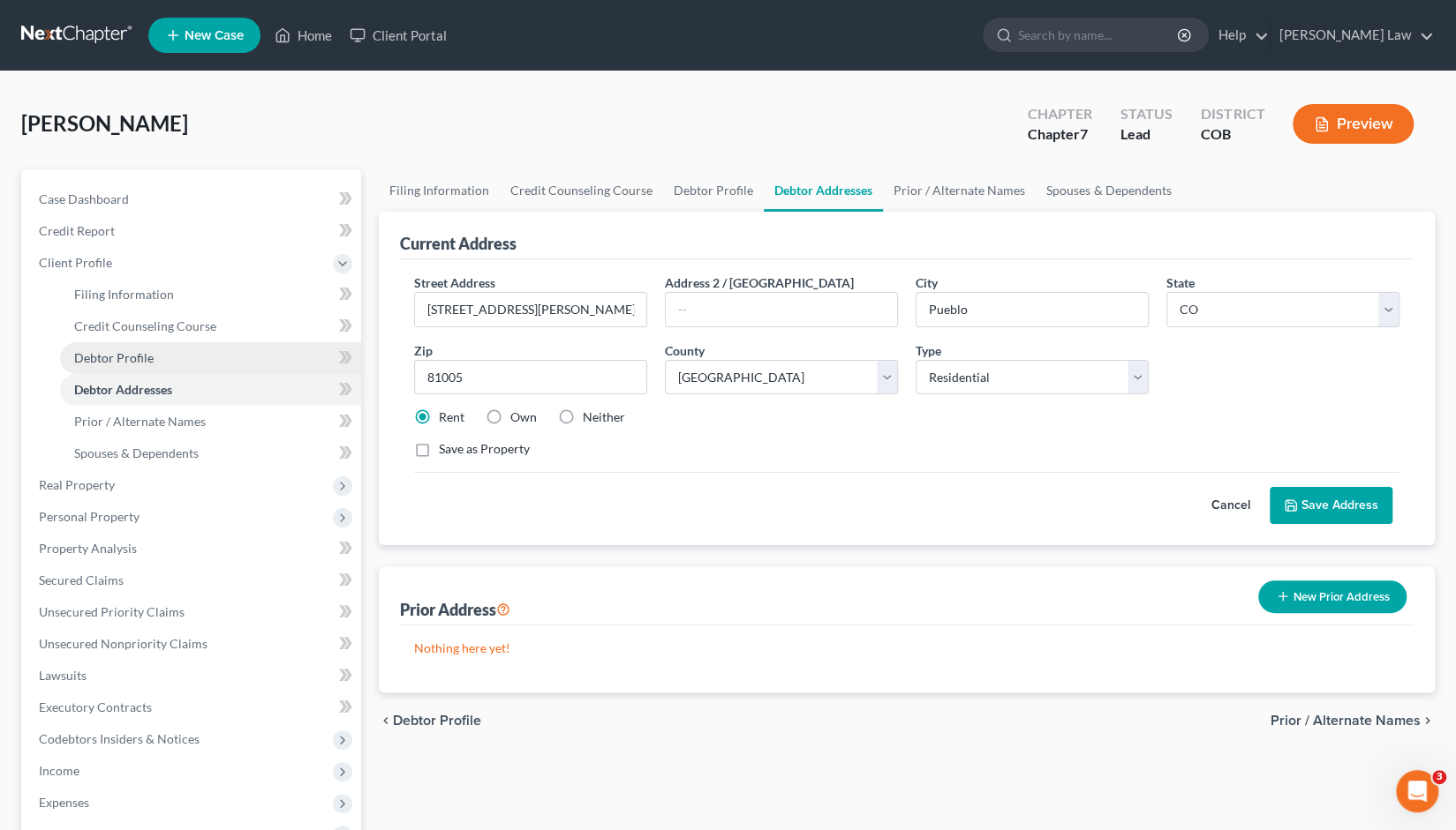
click at [114, 360] on span "Debtor Profile" at bounding box center [114, 357] width 79 height 15
select select "0"
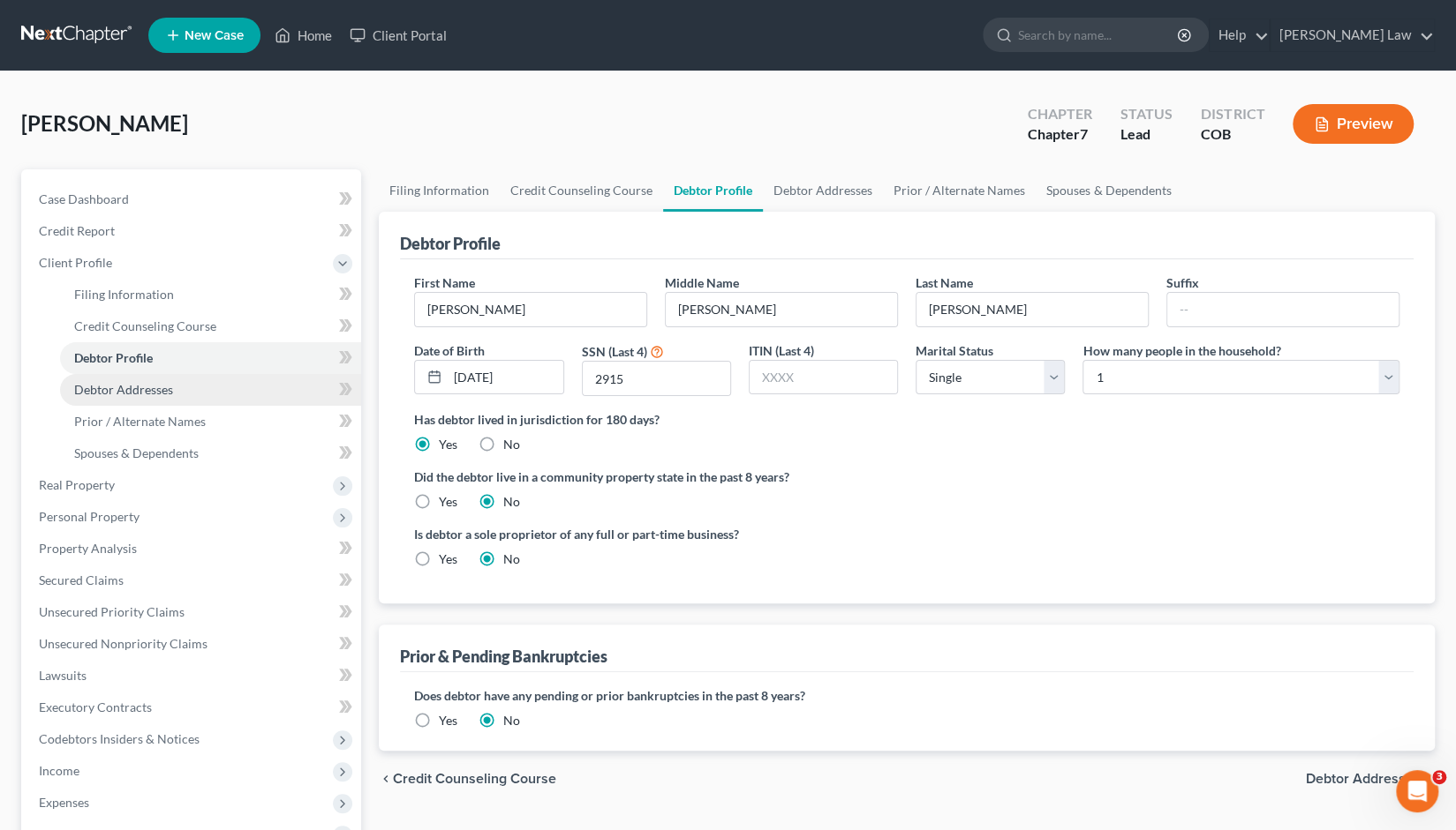
click at [127, 389] on span "Debtor Addresses" at bounding box center [124, 389] width 99 height 15
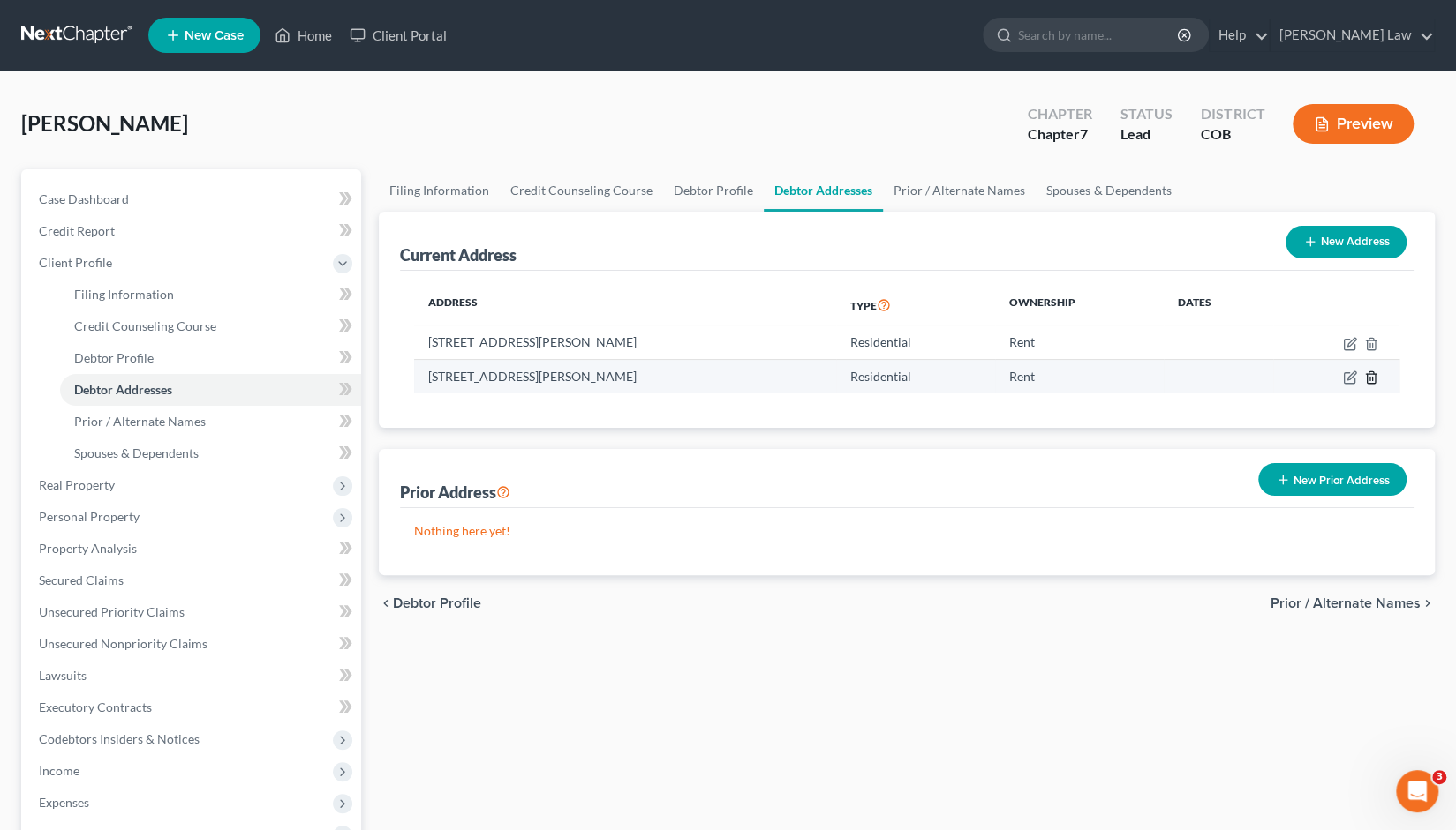
click at [1372, 380] on icon "button" at bounding box center [1371, 378] width 14 height 14
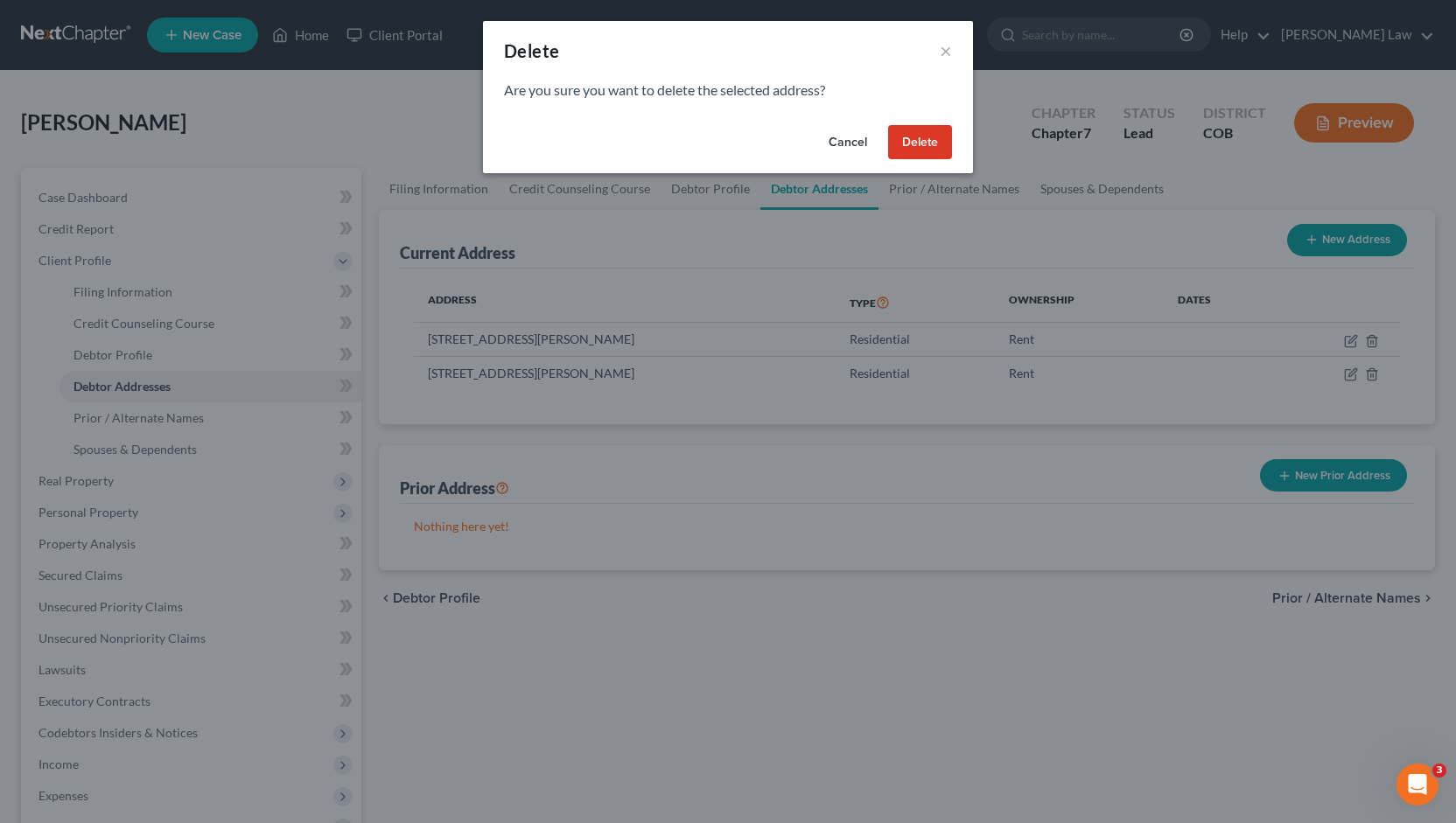
click at [925, 150] on button "Delete" at bounding box center [919, 143] width 64 height 35
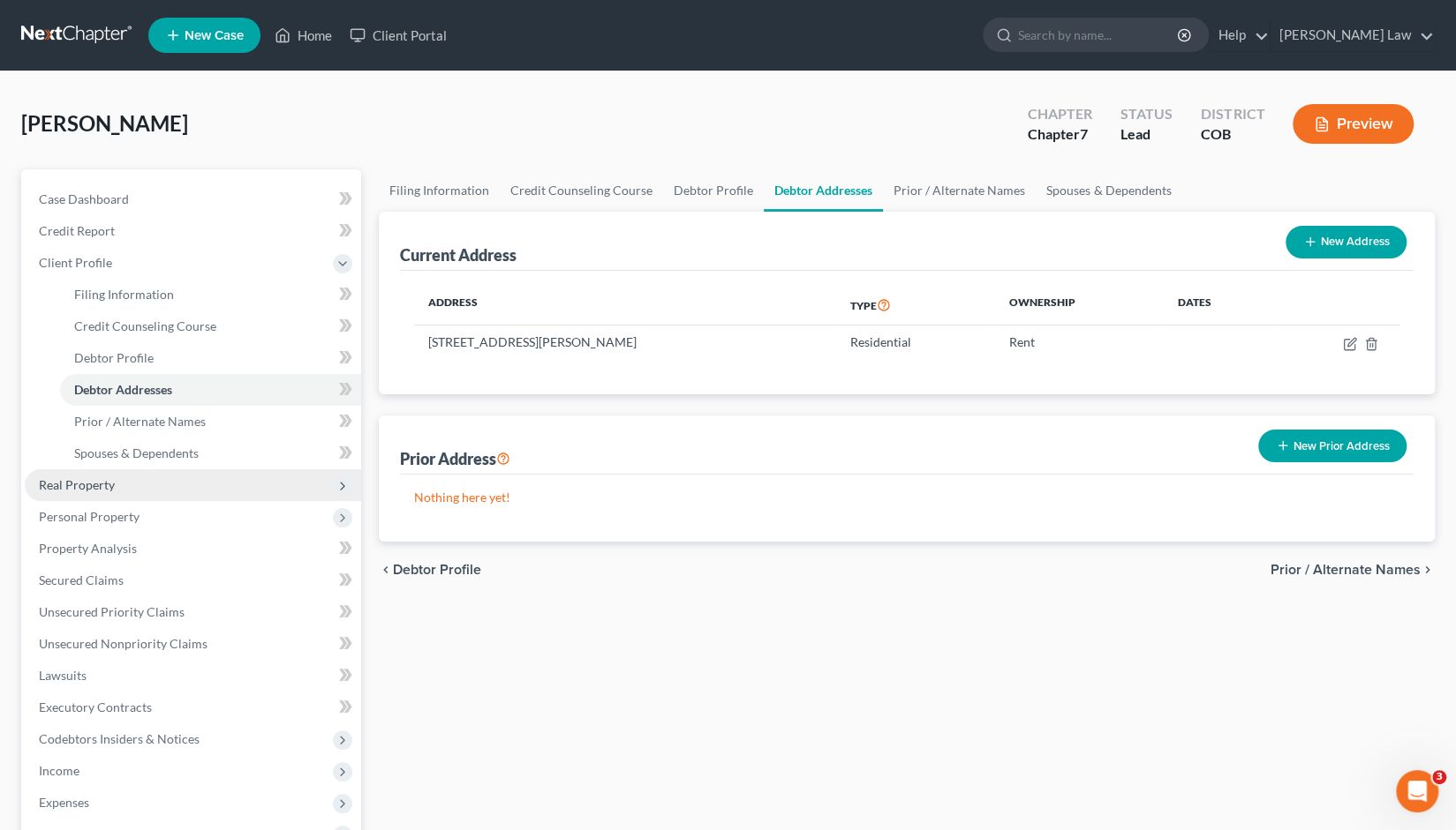
click at [87, 489] on span "Real Property" at bounding box center [76, 485] width 76 height 15
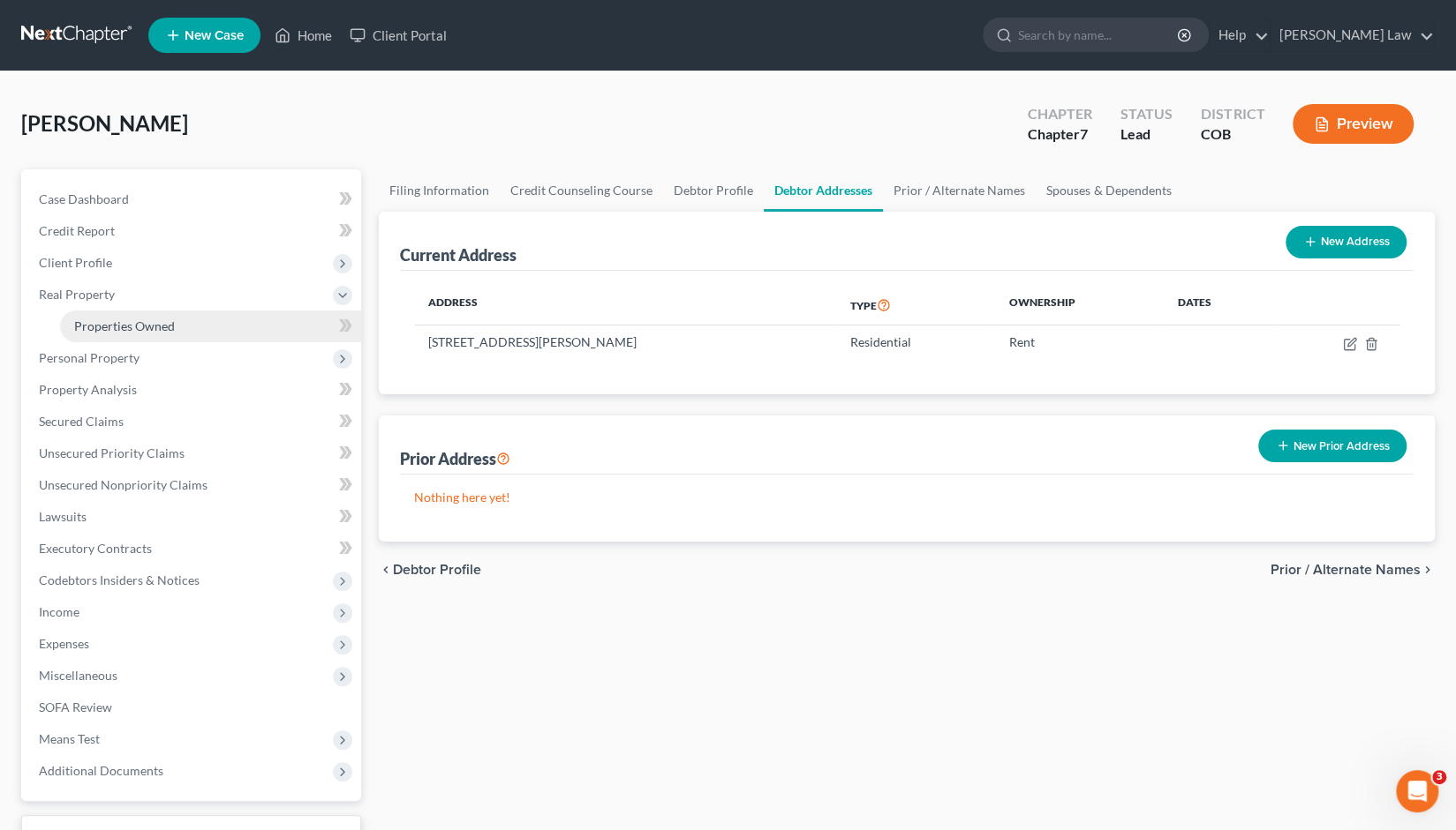
click at [120, 321] on span "Properties Owned" at bounding box center [125, 325] width 101 height 15
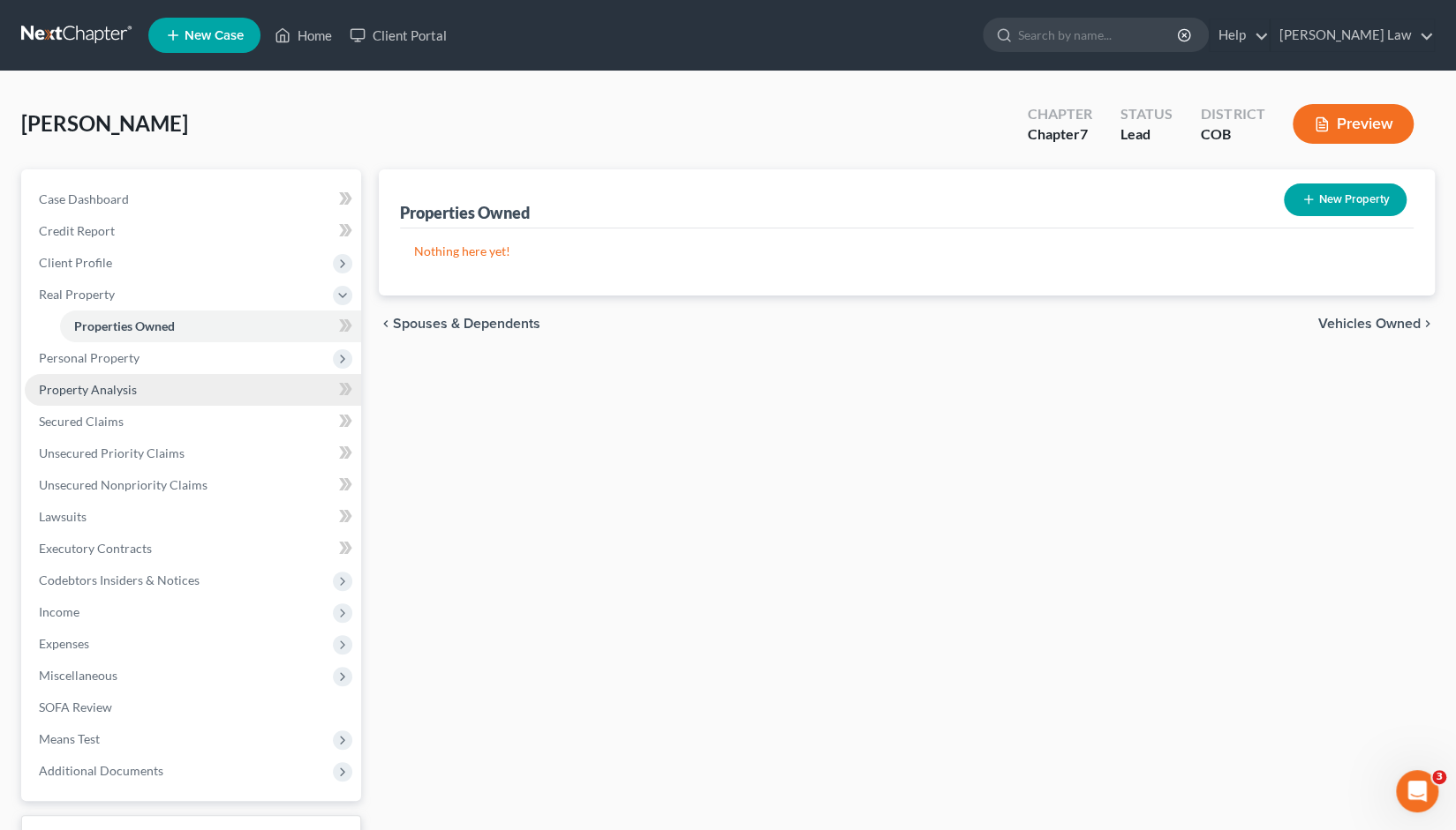
click at [99, 396] on link "Property Analysis" at bounding box center [193, 390] width 337 height 32
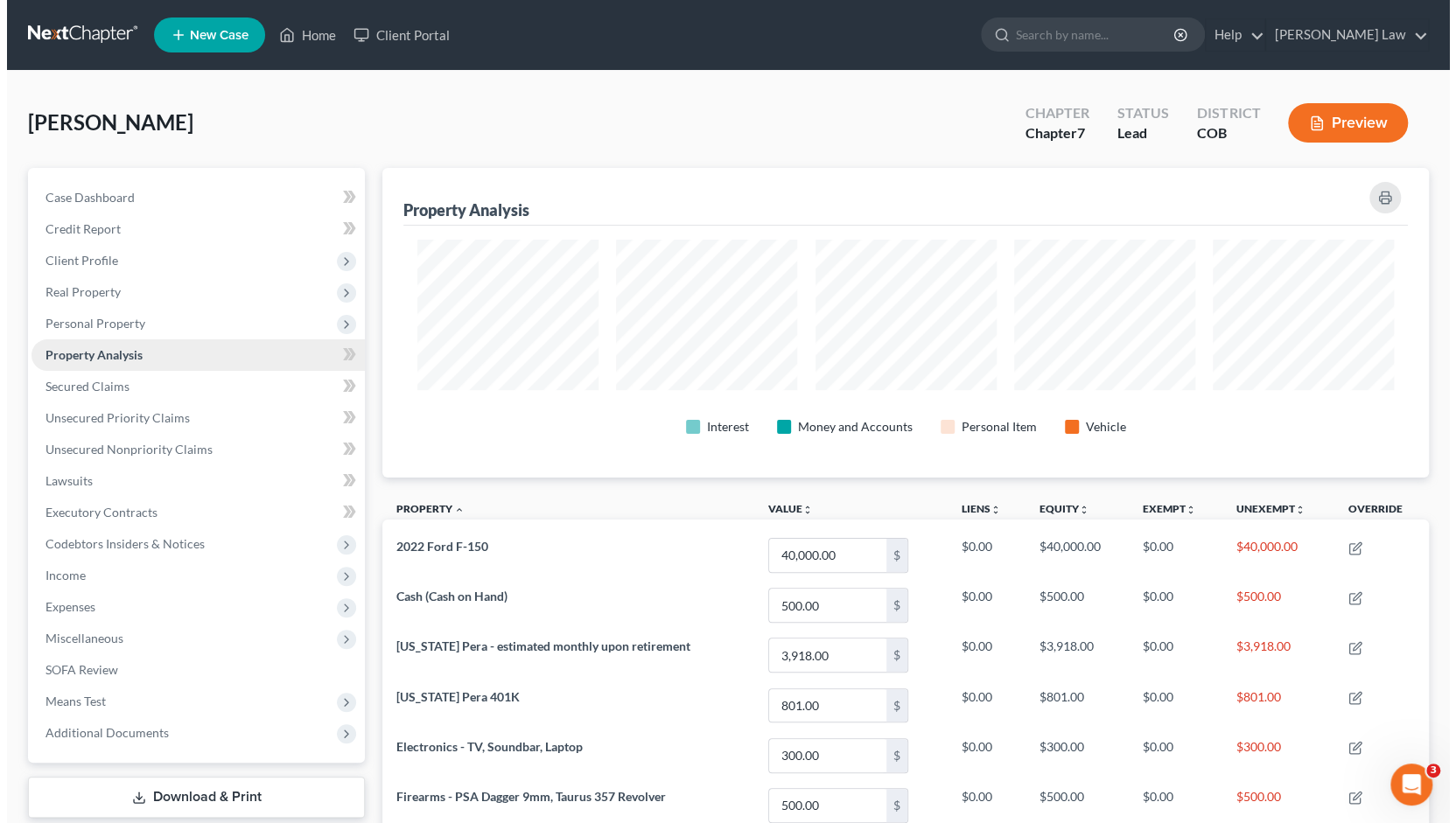
scroll to position [309, 1047]
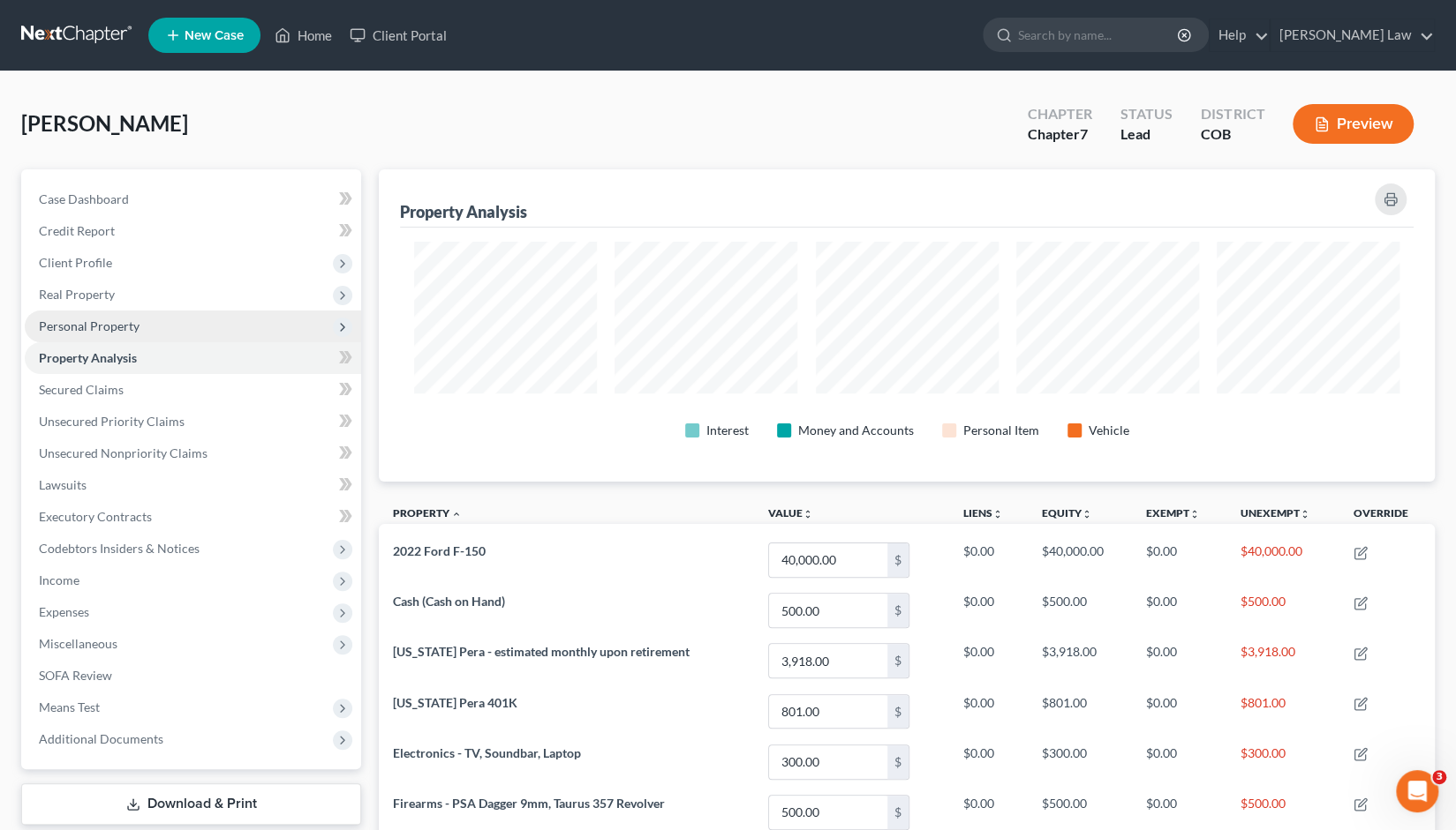
click at [102, 319] on span "Personal Property" at bounding box center [89, 325] width 101 height 15
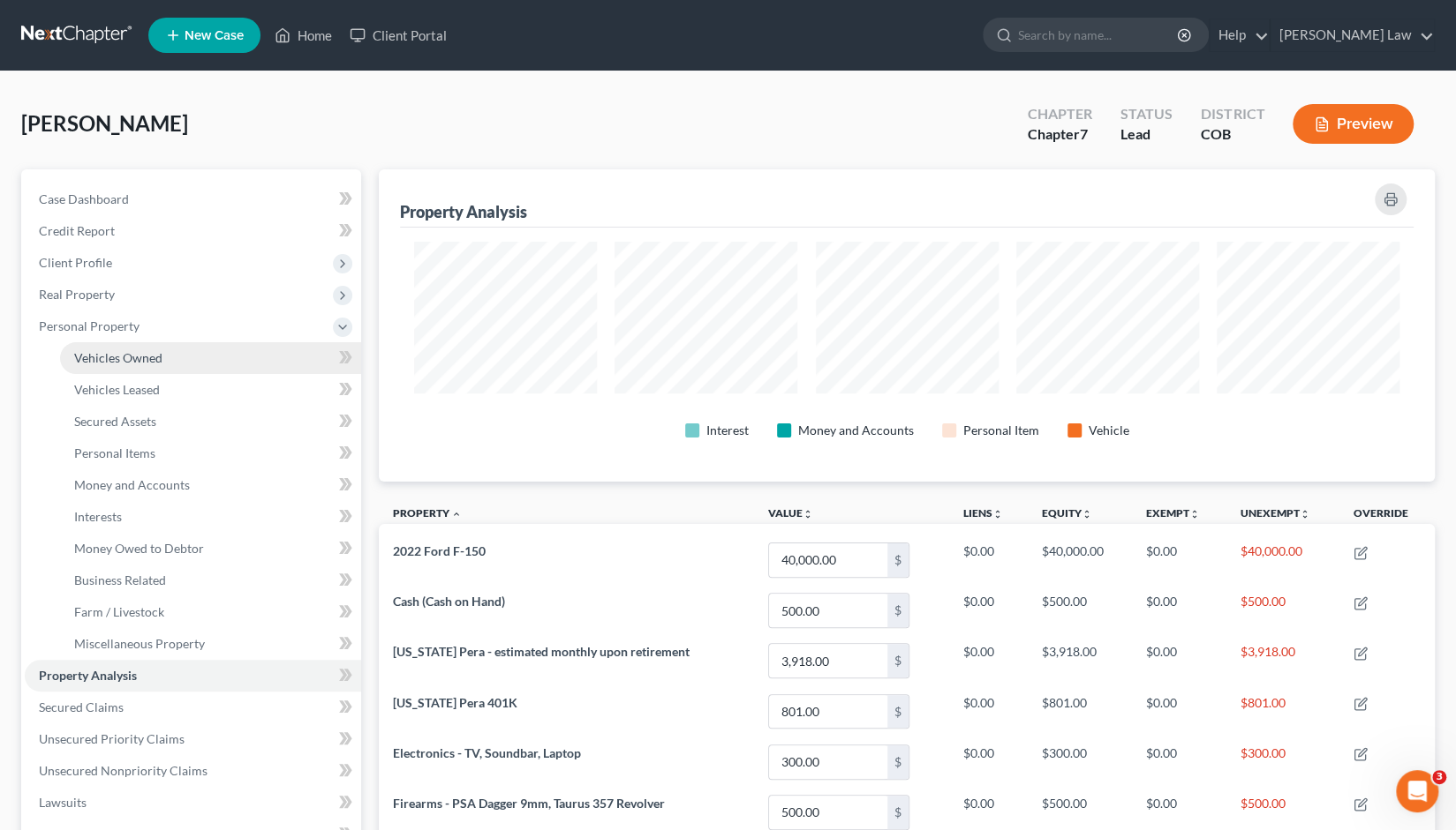
click at [111, 369] on link "Vehicles Owned" at bounding box center [211, 358] width 301 height 32
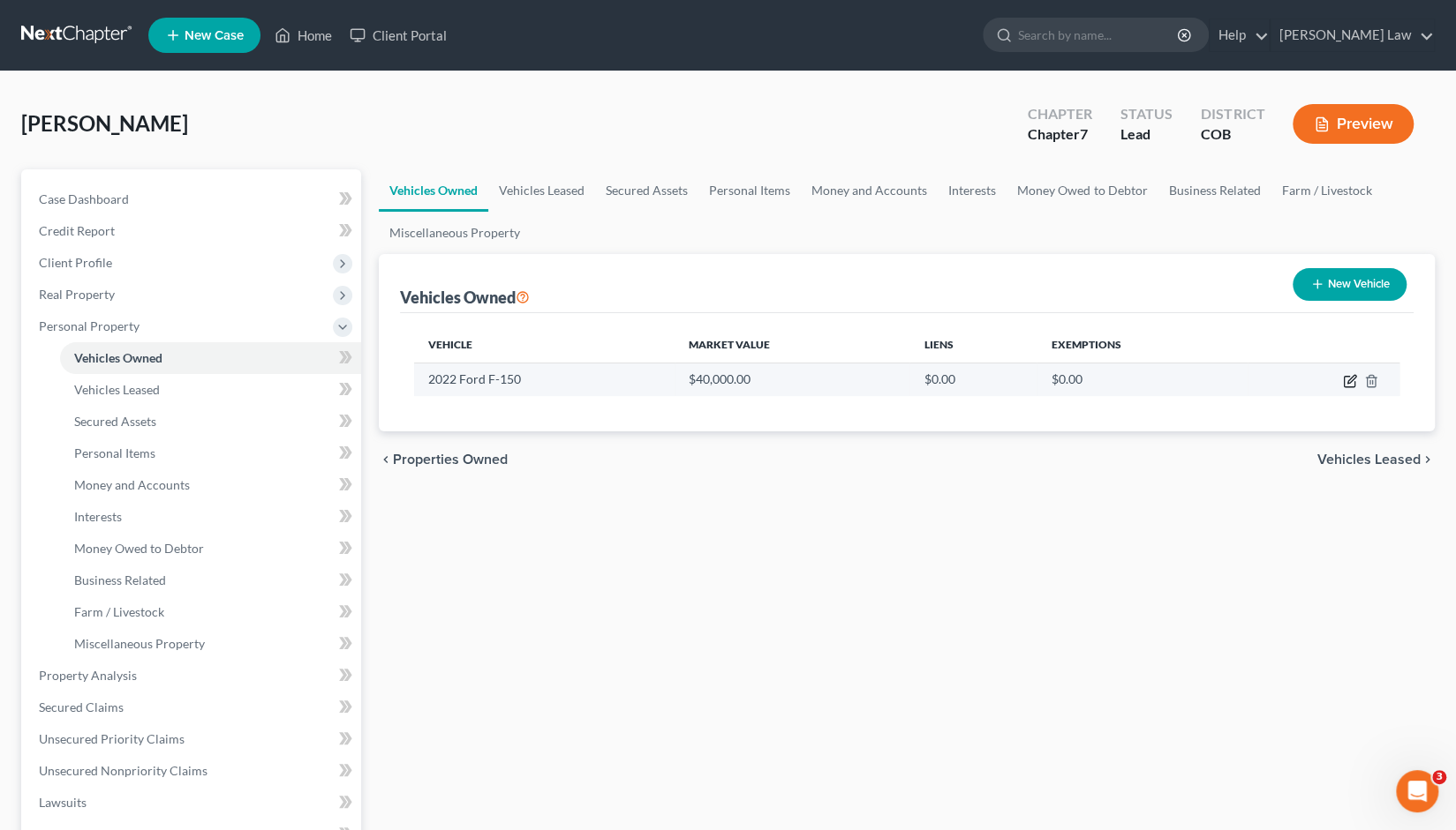
click at [1345, 386] on icon "button" at bounding box center [1348, 382] width 11 height 11
select select "0"
select select "4"
select select "1"
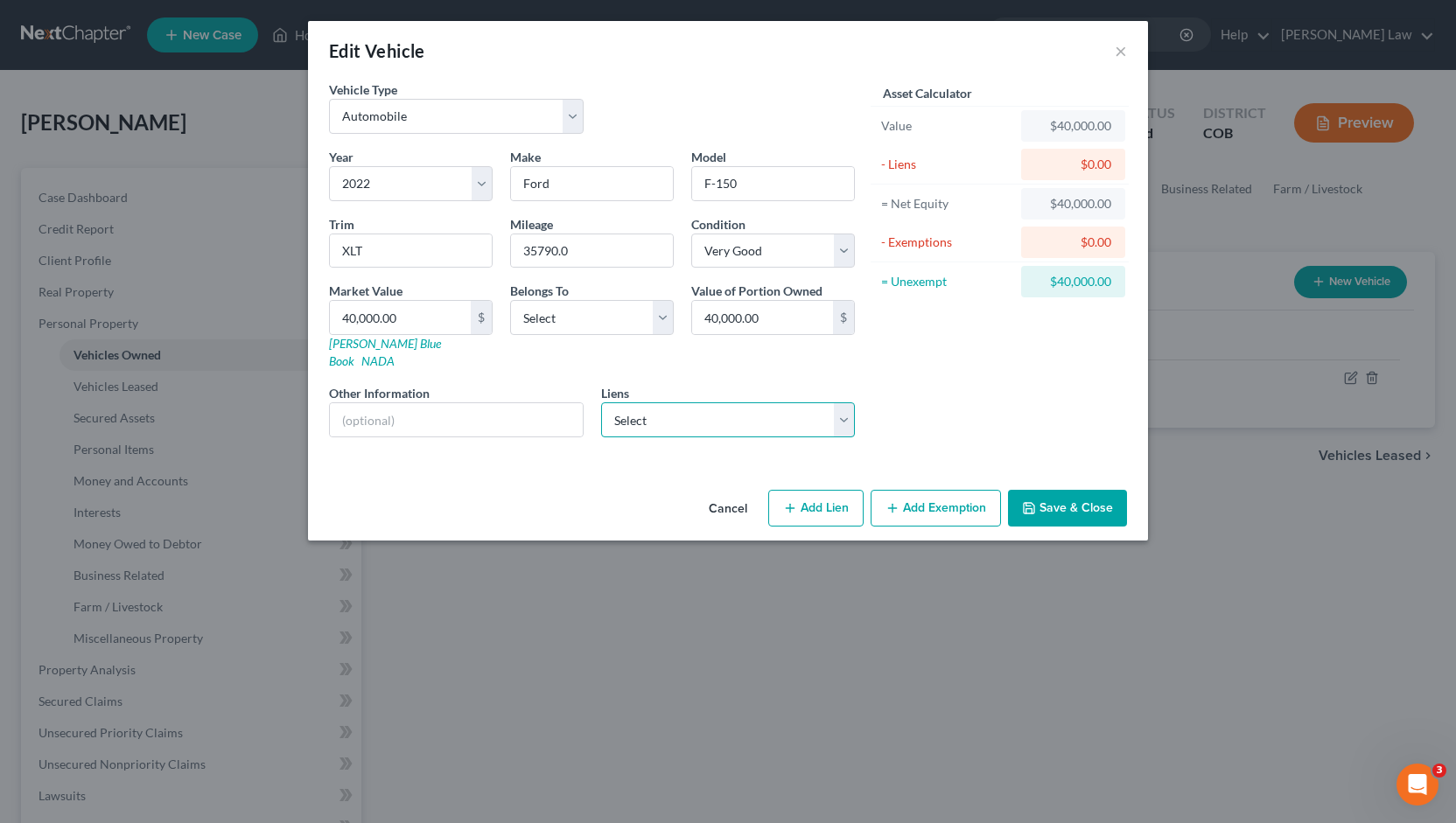
click at [843, 402] on select "Select Ally Financial - $64,790.00 Moneylion Inc - $85.00 Affidian Cu - $0.00 A…" at bounding box center [729, 420] width 255 height 35
select select "0"
click at [601, 402] on select "Select Ally Financial - $64,790.00 Moneylion Inc - $85.00 Affidian Cu - $0.00 A…" at bounding box center [729, 420] width 255 height 35
select select
select select "23"
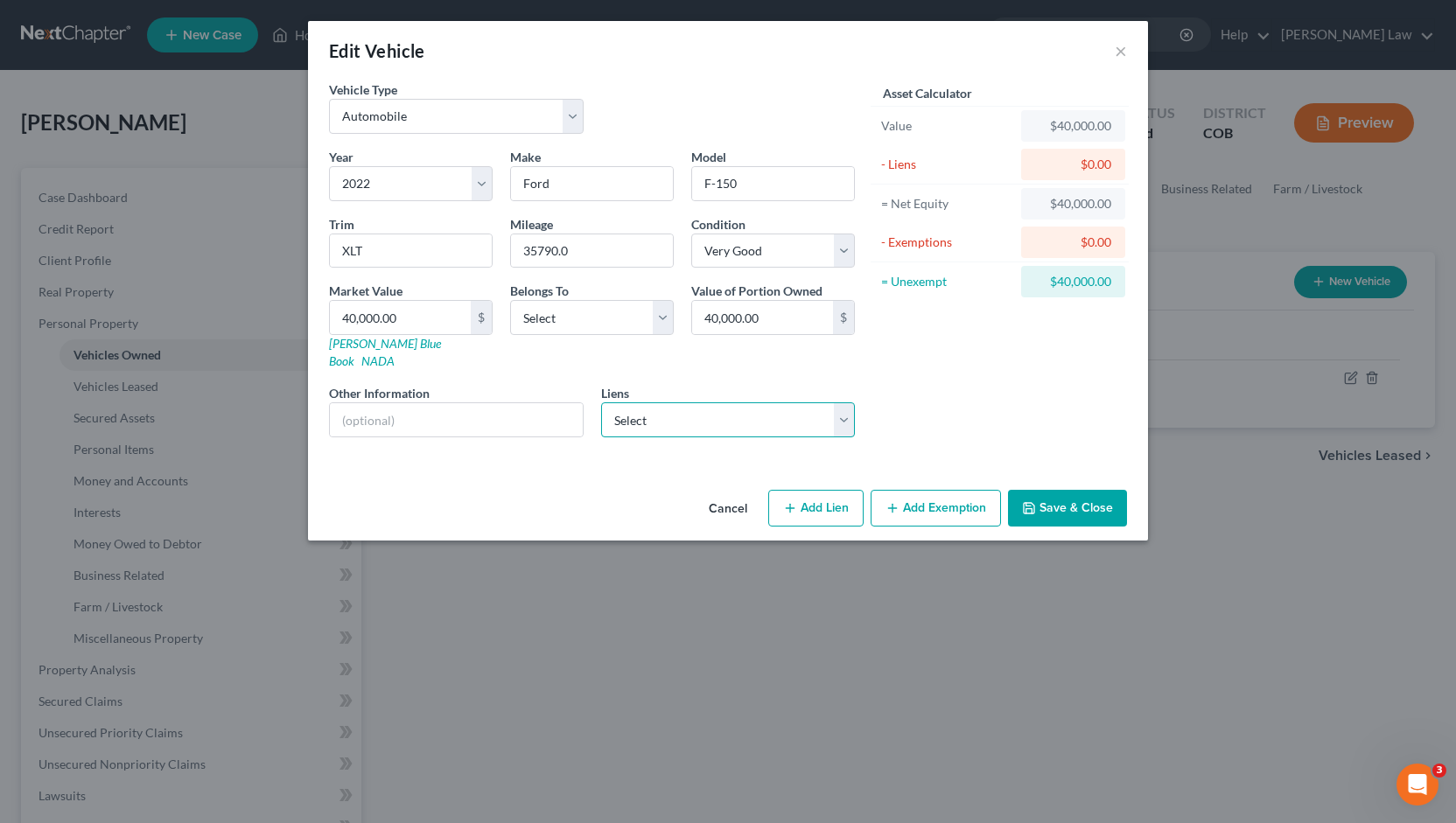
select select "0"
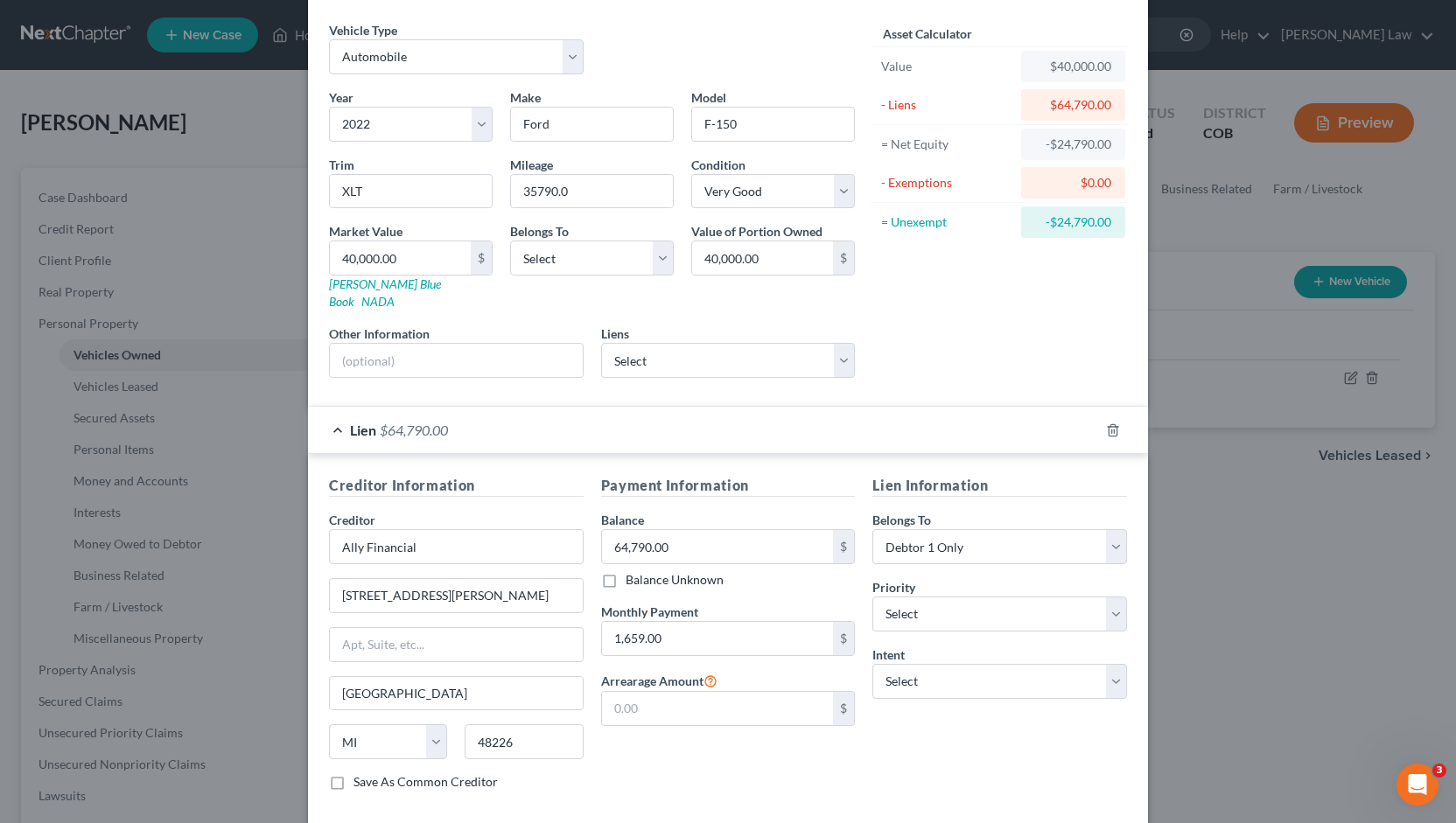
scroll to position [126, 0]
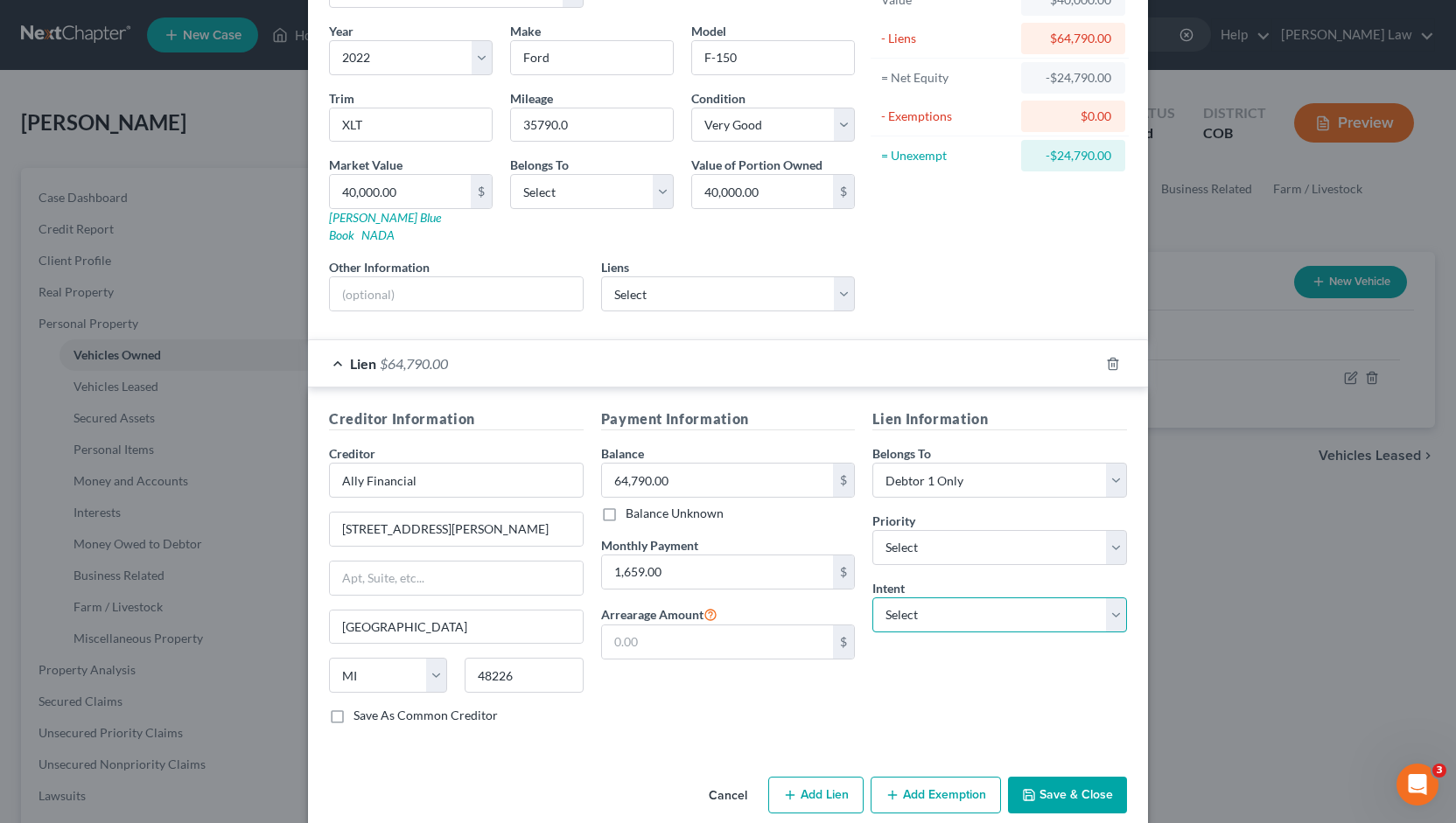
click at [1105, 597] on select "Select Surrender Redeem Reaffirm Avoid Other" at bounding box center [1000, 615] width 255 height 35
select select "0"
click at [872, 597] on select "Select Surrender Redeem Reaffirm Avoid Other" at bounding box center [1000, 615] width 255 height 35
click at [353, 707] on label "Save As Common Creditor" at bounding box center [425, 716] width 144 height 18
click at [360, 707] on input "Save As Common Creditor" at bounding box center [366, 713] width 12 height 12
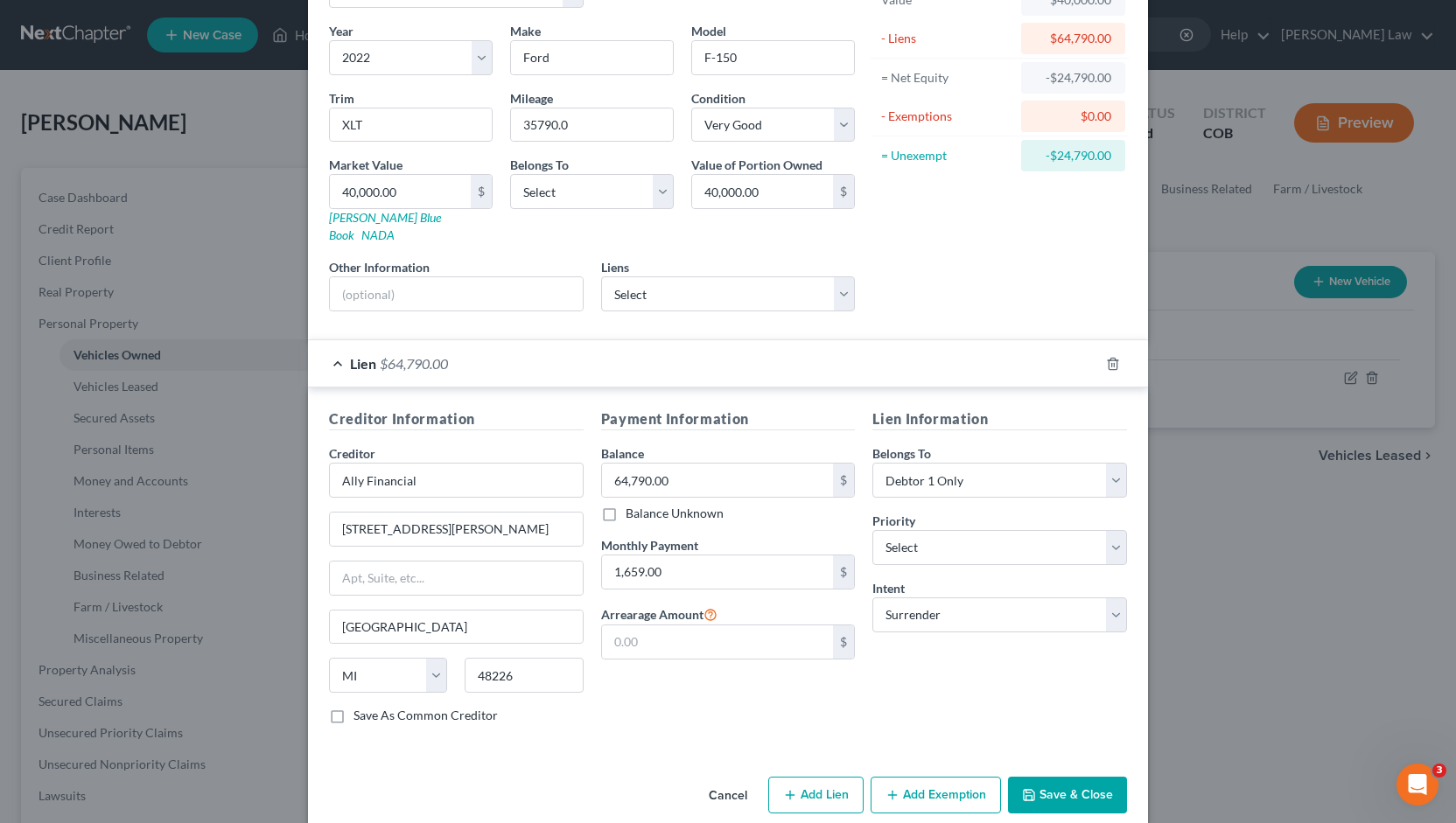
checkbox input "true"
click at [1056, 777] on button "Save & Close" at bounding box center [1066, 795] width 119 height 36
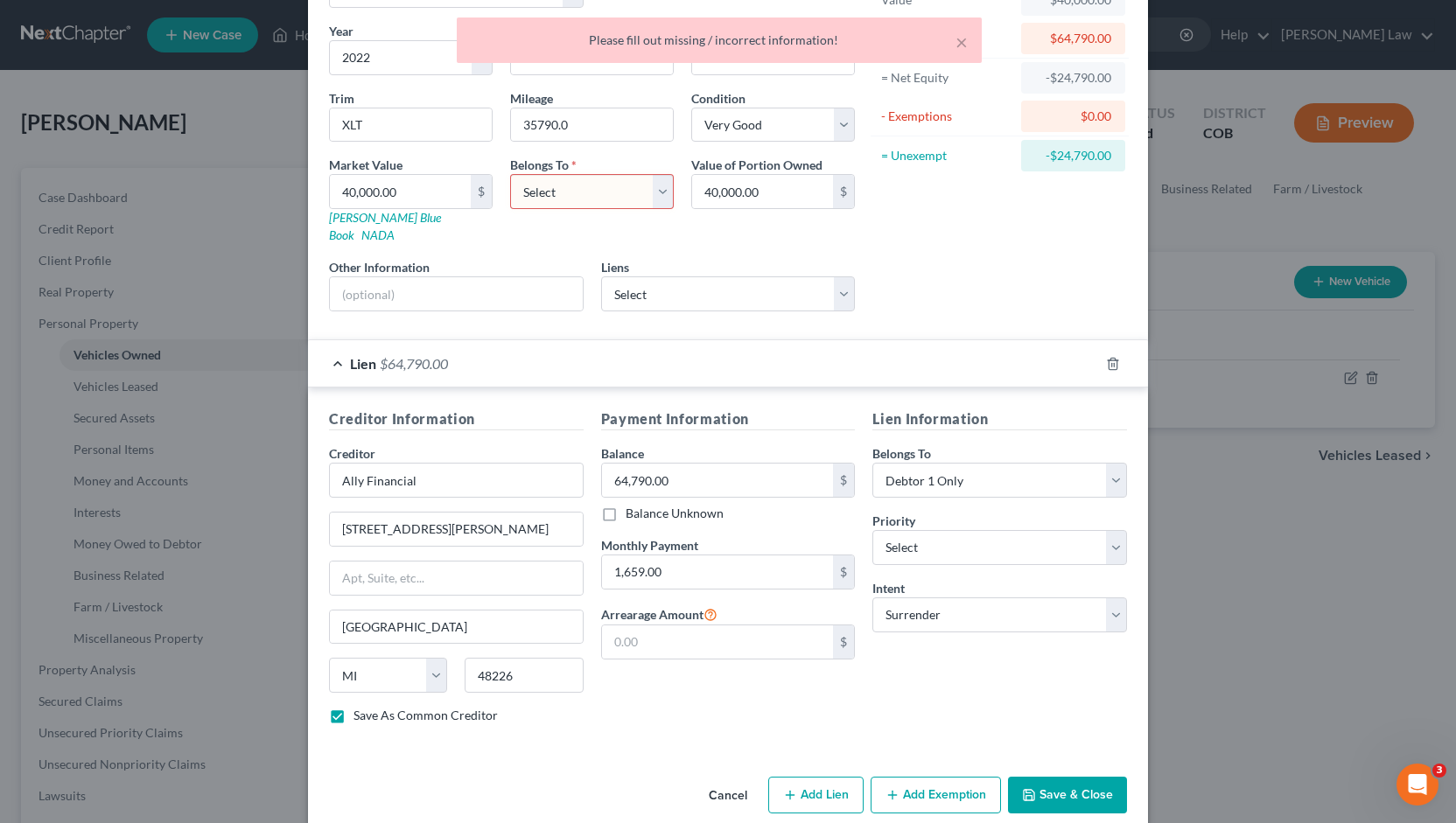
click at [653, 194] on select "Select Debtor 1 Only Debtor 2 Only Debtor 1 And Debtor 2 Only At Least One Of T…" at bounding box center [592, 191] width 164 height 35
select select "0"
click at [510, 174] on select "Select Debtor 1 Only Debtor 2 Only Debtor 1 And Debtor 2 Only At Least One Of T…" at bounding box center [592, 191] width 164 height 35
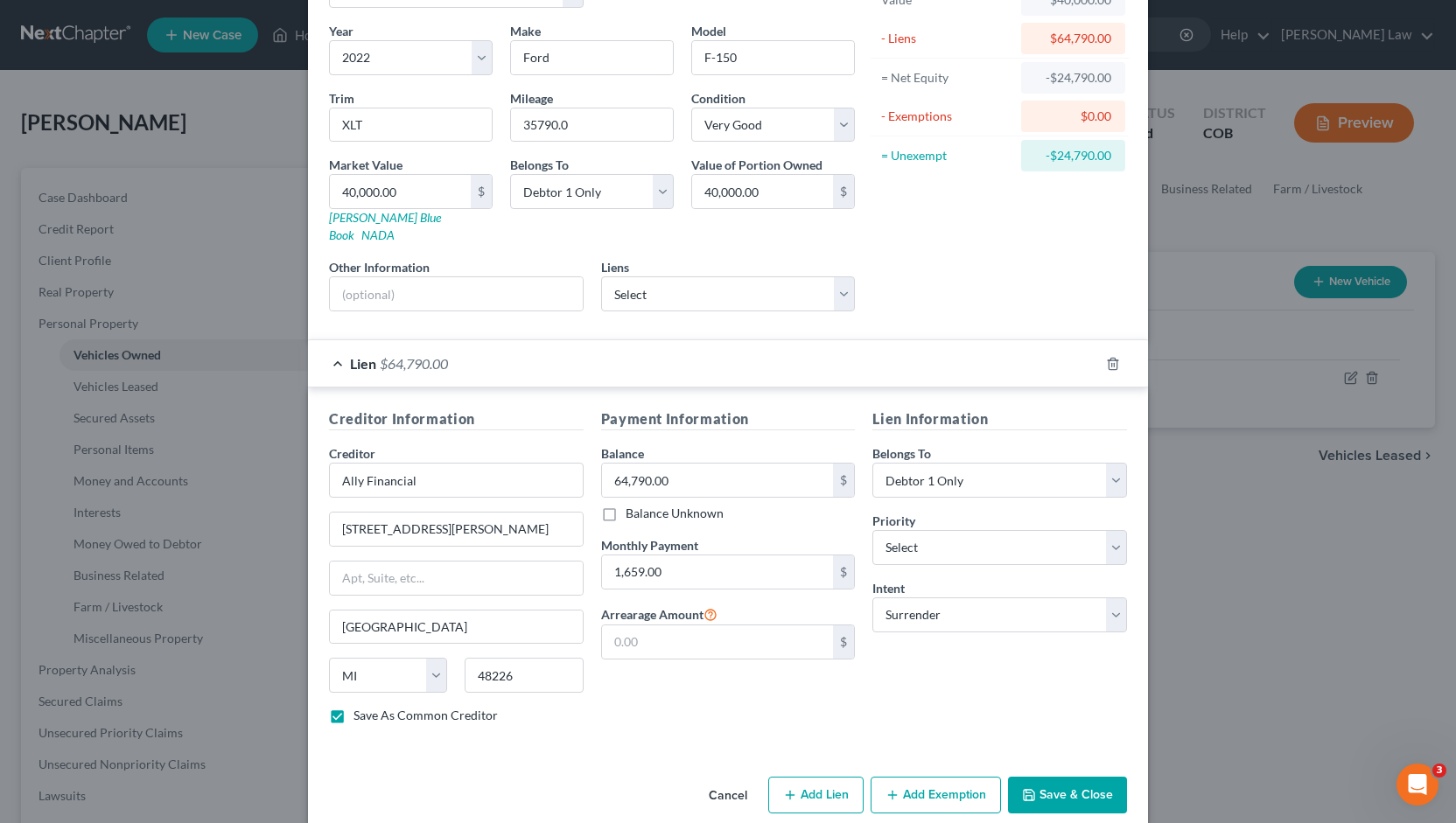
click at [1051, 777] on button "Save & Close" at bounding box center [1066, 795] width 119 height 36
checkbox input "false"
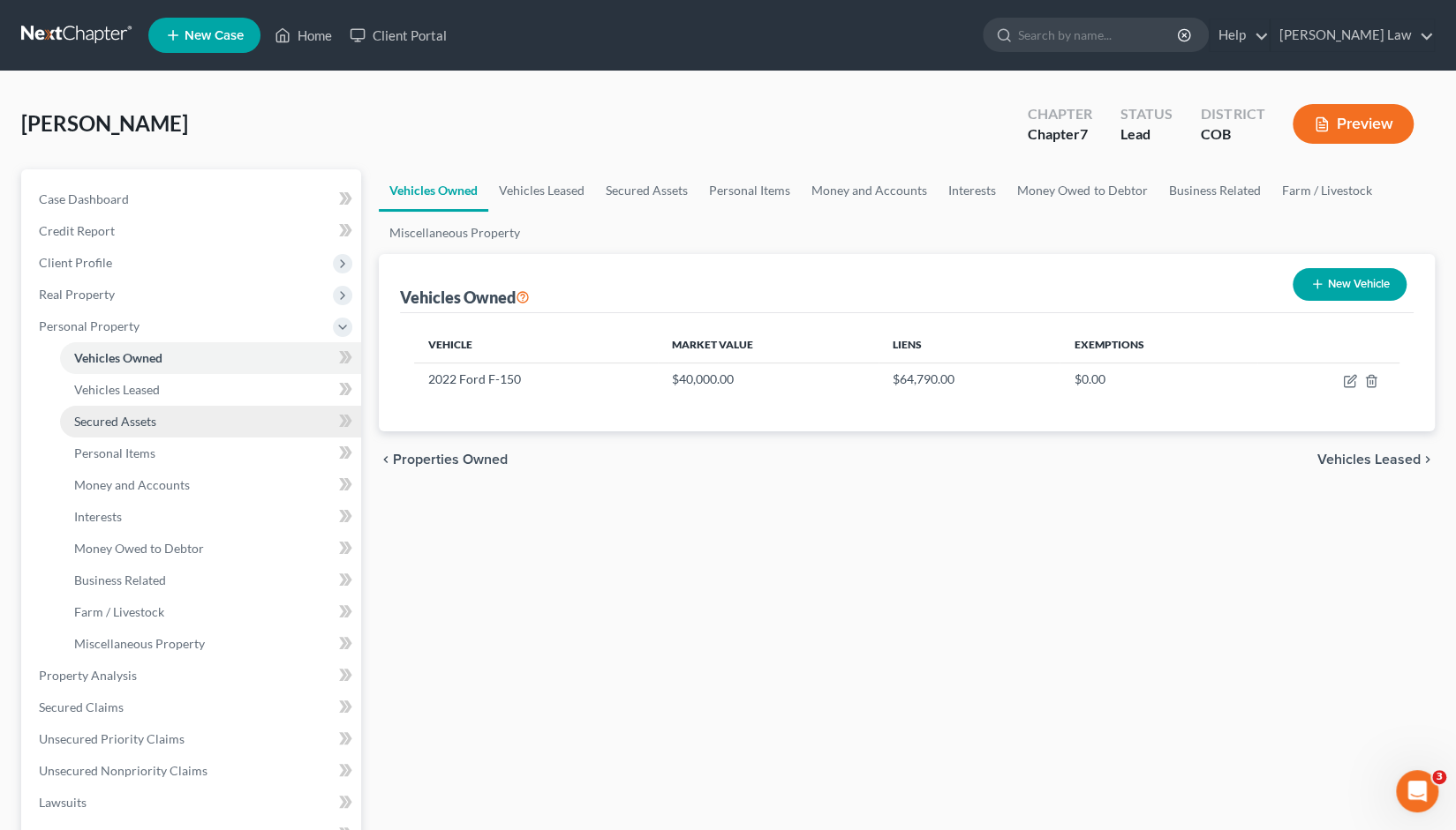
click at [132, 426] on span "Secured Assets" at bounding box center [115, 420] width 82 height 15
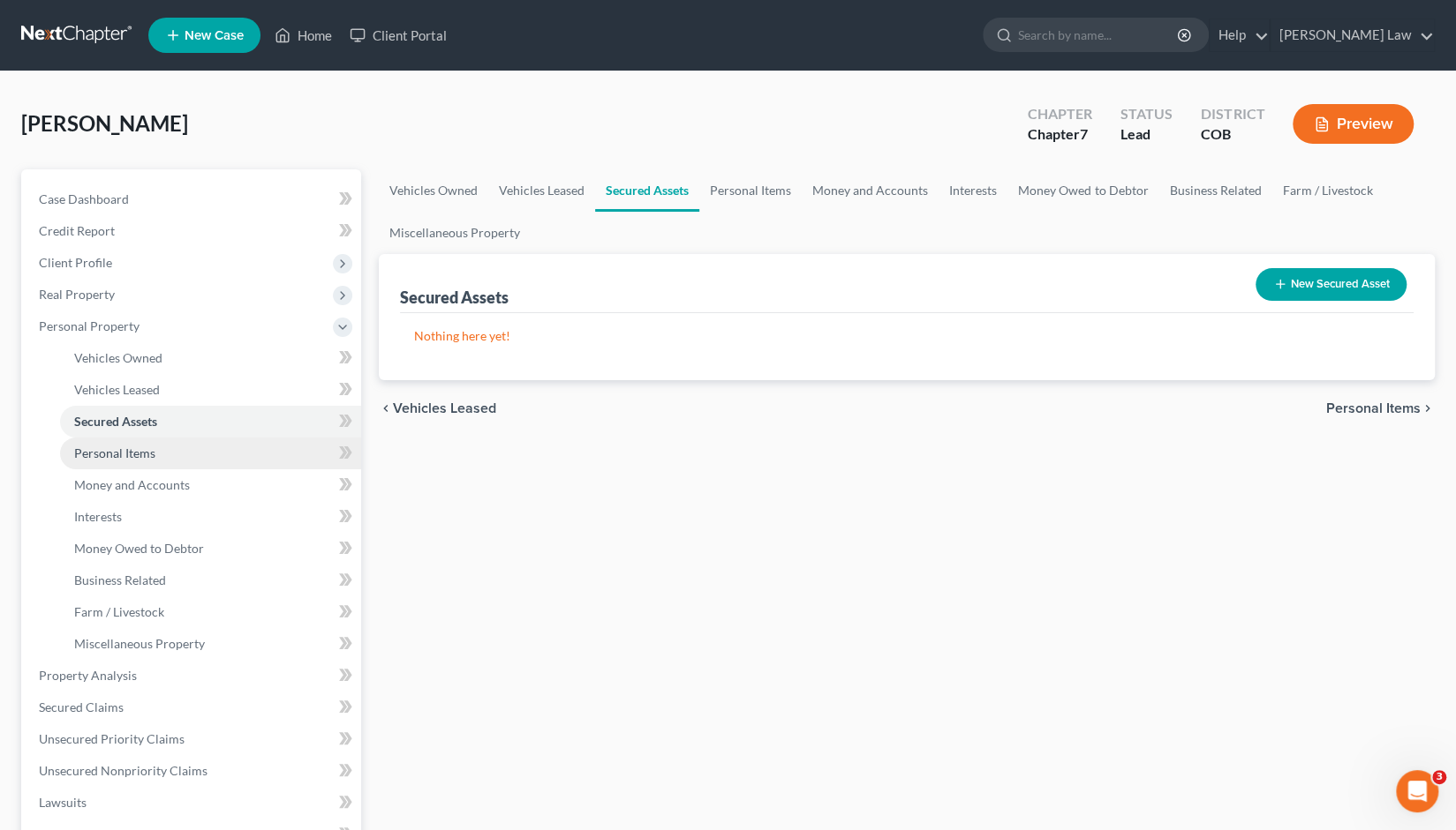
click at [128, 456] on span "Personal Items" at bounding box center [115, 452] width 81 height 15
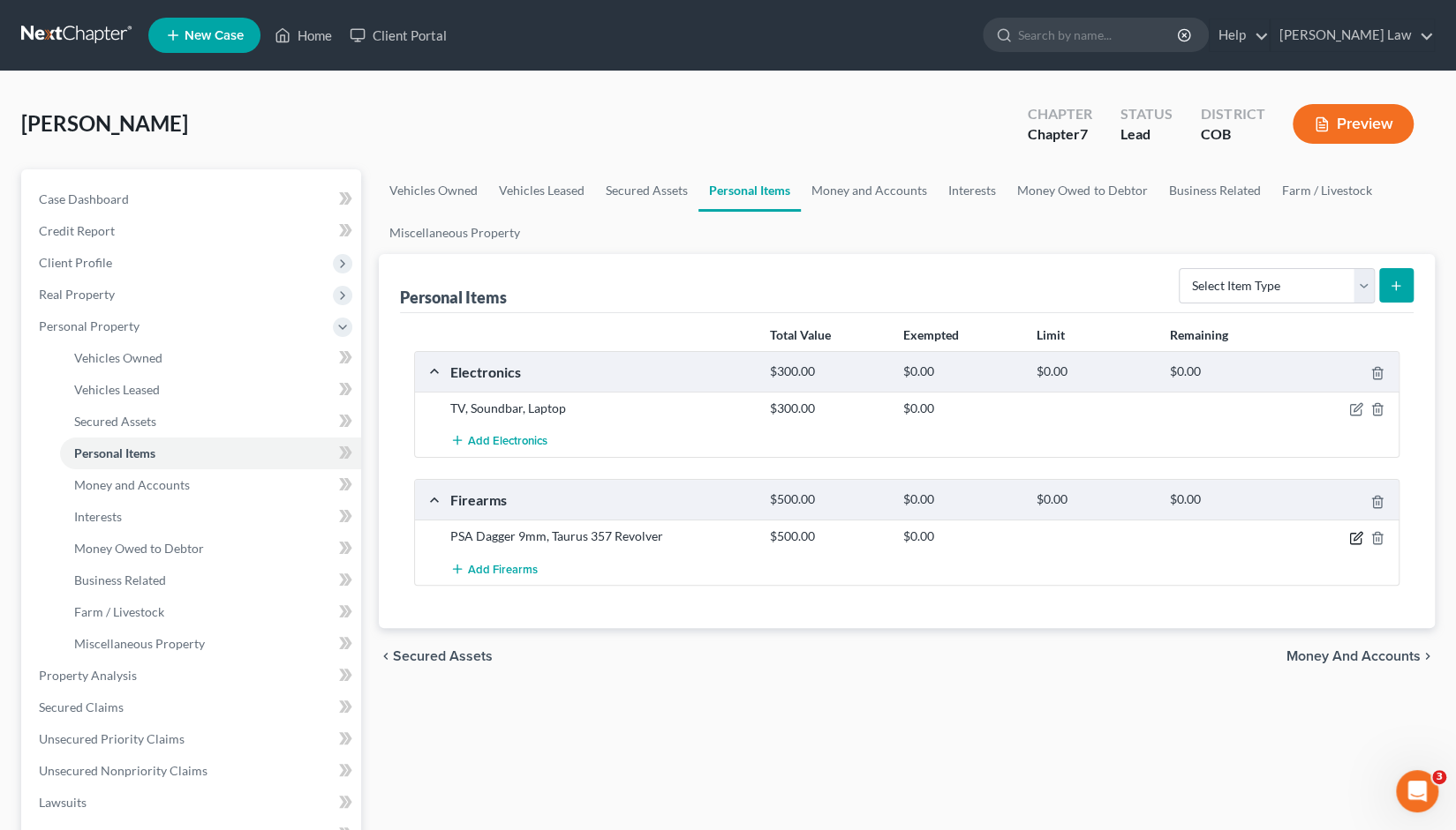
click at [1356, 534] on icon "button" at bounding box center [1357, 536] width 8 height 8
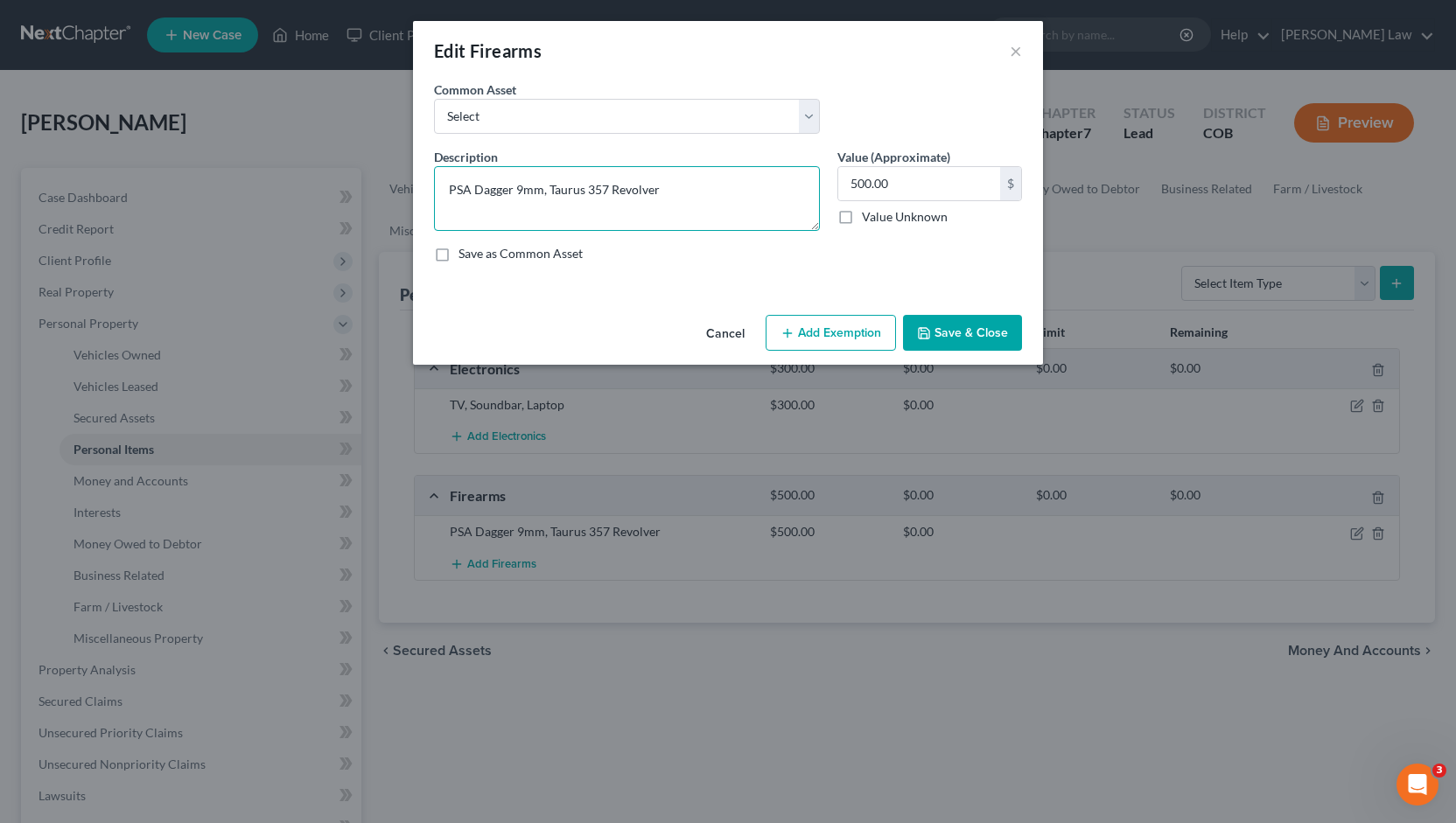
click at [654, 193] on textarea "PSA Dagger 9mm, Taurus 357 Revolver" at bounding box center [626, 198] width 386 height 65
type textarea "PSA Dagger 9mm."
click at [947, 323] on button "Save & Close" at bounding box center [962, 333] width 119 height 36
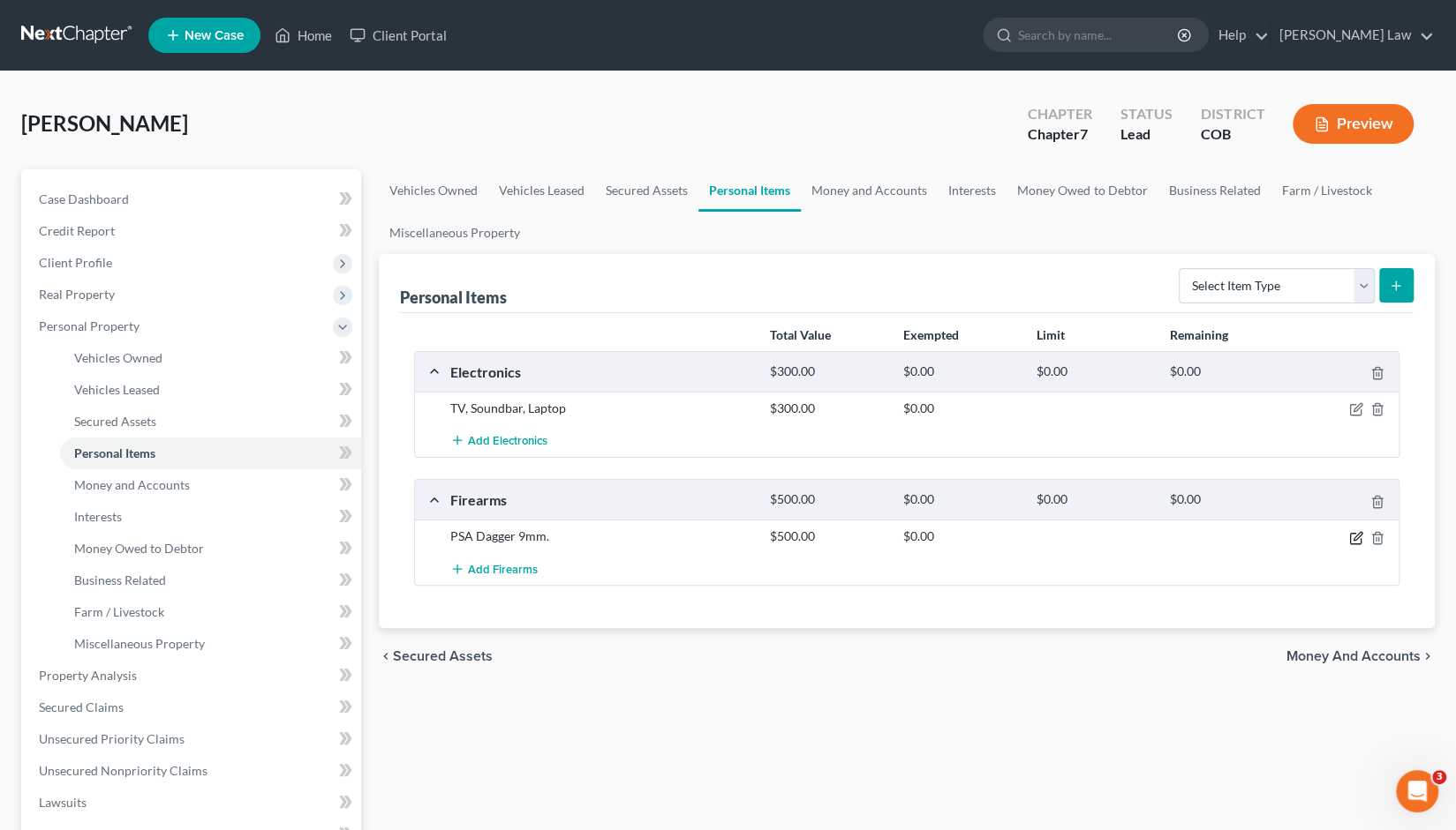
click at [1355, 536] on icon "button" at bounding box center [1357, 536] width 8 height 8
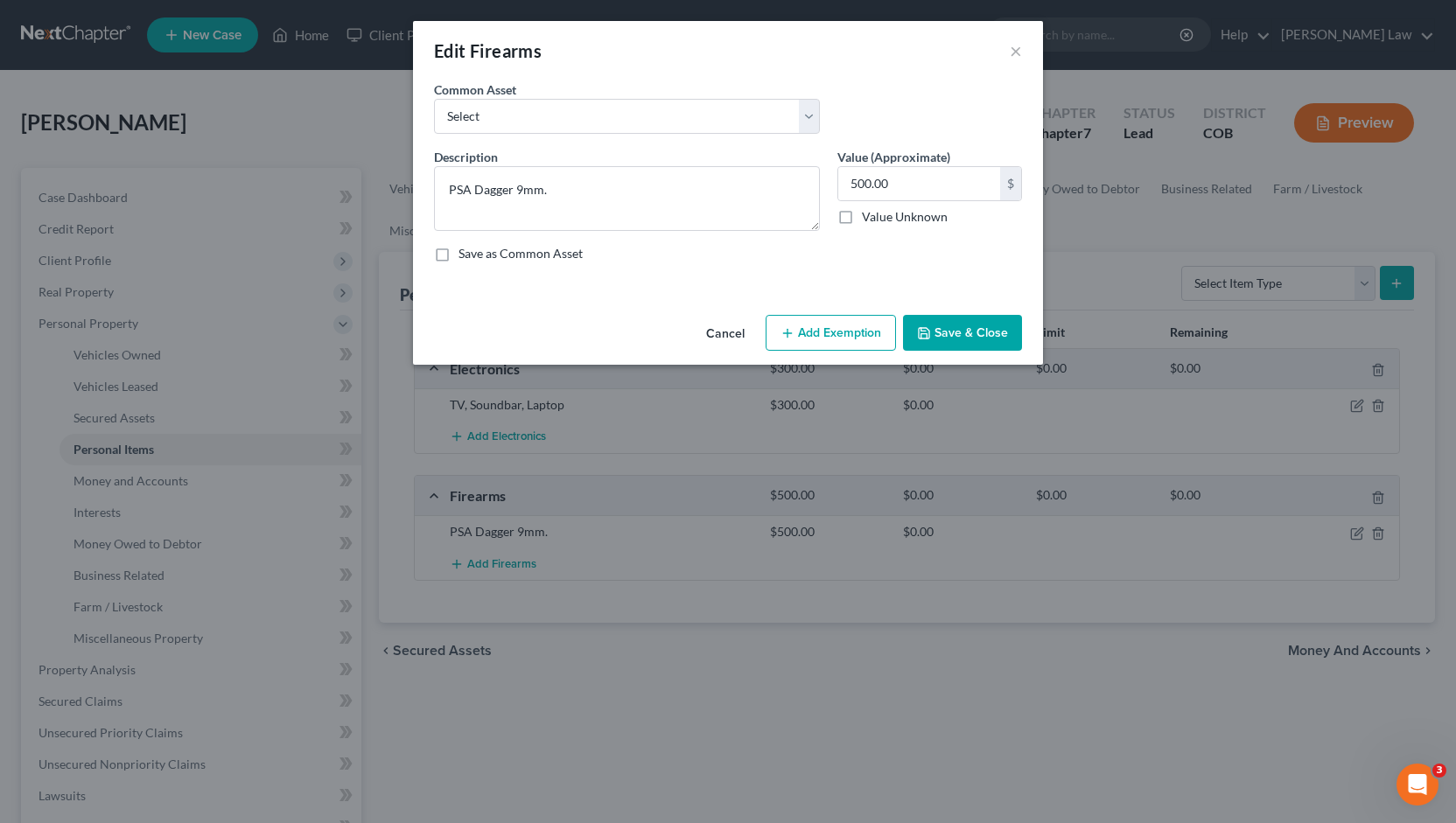
click at [827, 334] on button "Add Exemption" at bounding box center [830, 333] width 130 height 36
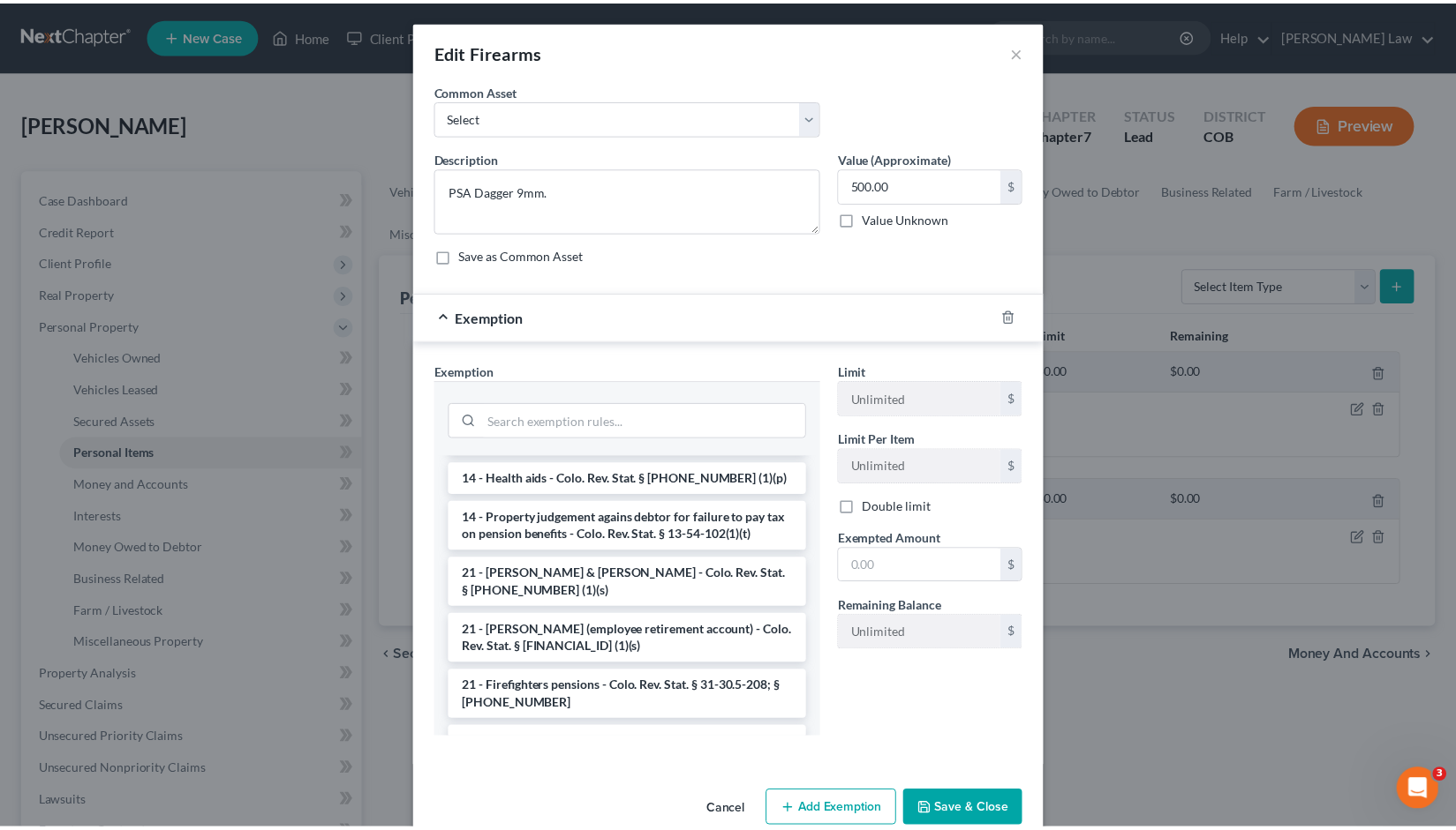
scroll to position [671, 0]
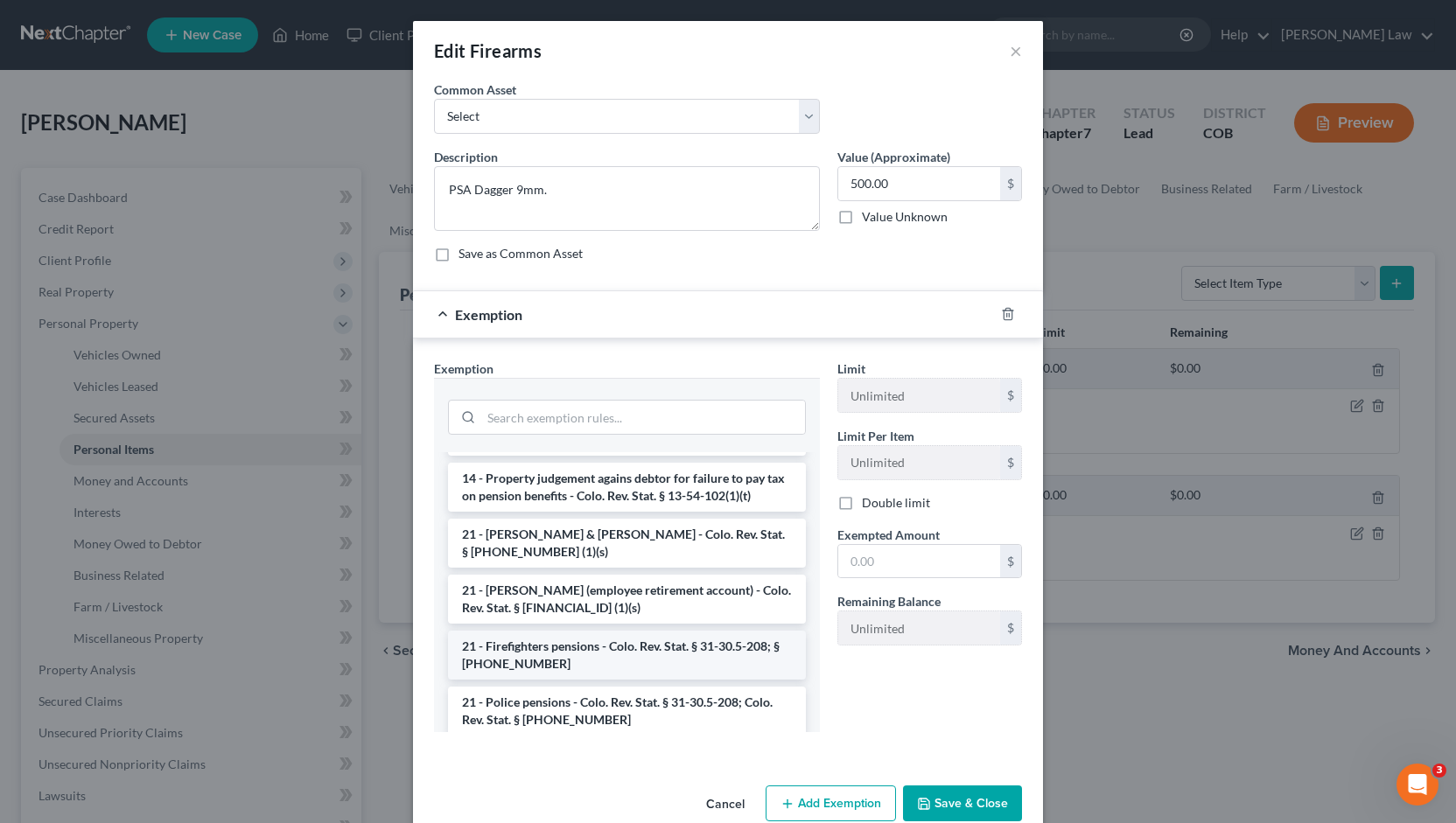
click at [575, 631] on li "21 - Firefighters pensions - Colo. Rev. Stat. § 31-30.5-208; § [PHONE_NUMBER]" at bounding box center [627, 655] width 358 height 49
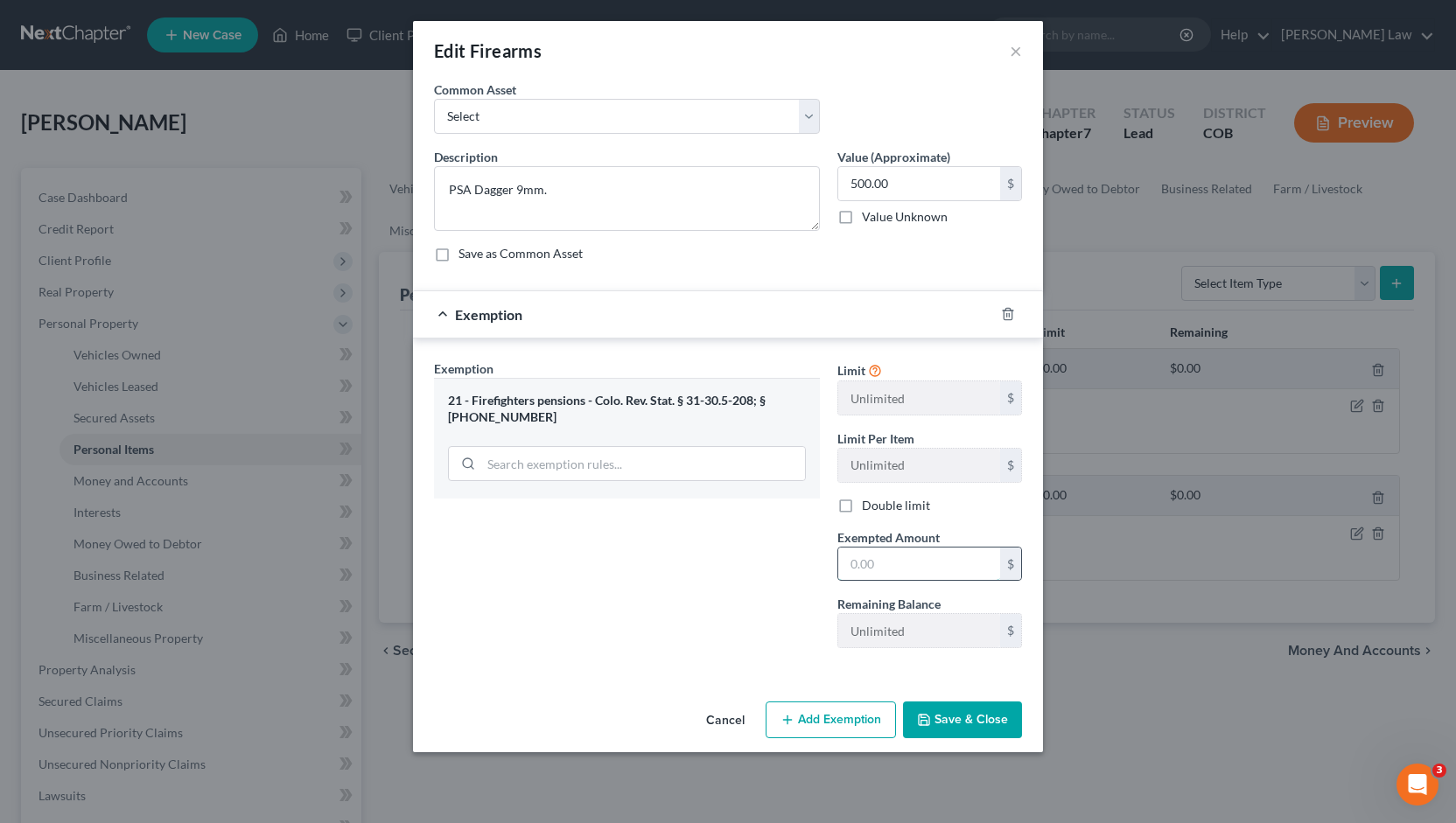
click at [861, 563] on input "text" at bounding box center [918, 564] width 162 height 33
type input "1,000"
click at [943, 713] on button "Save & Close" at bounding box center [962, 719] width 119 height 36
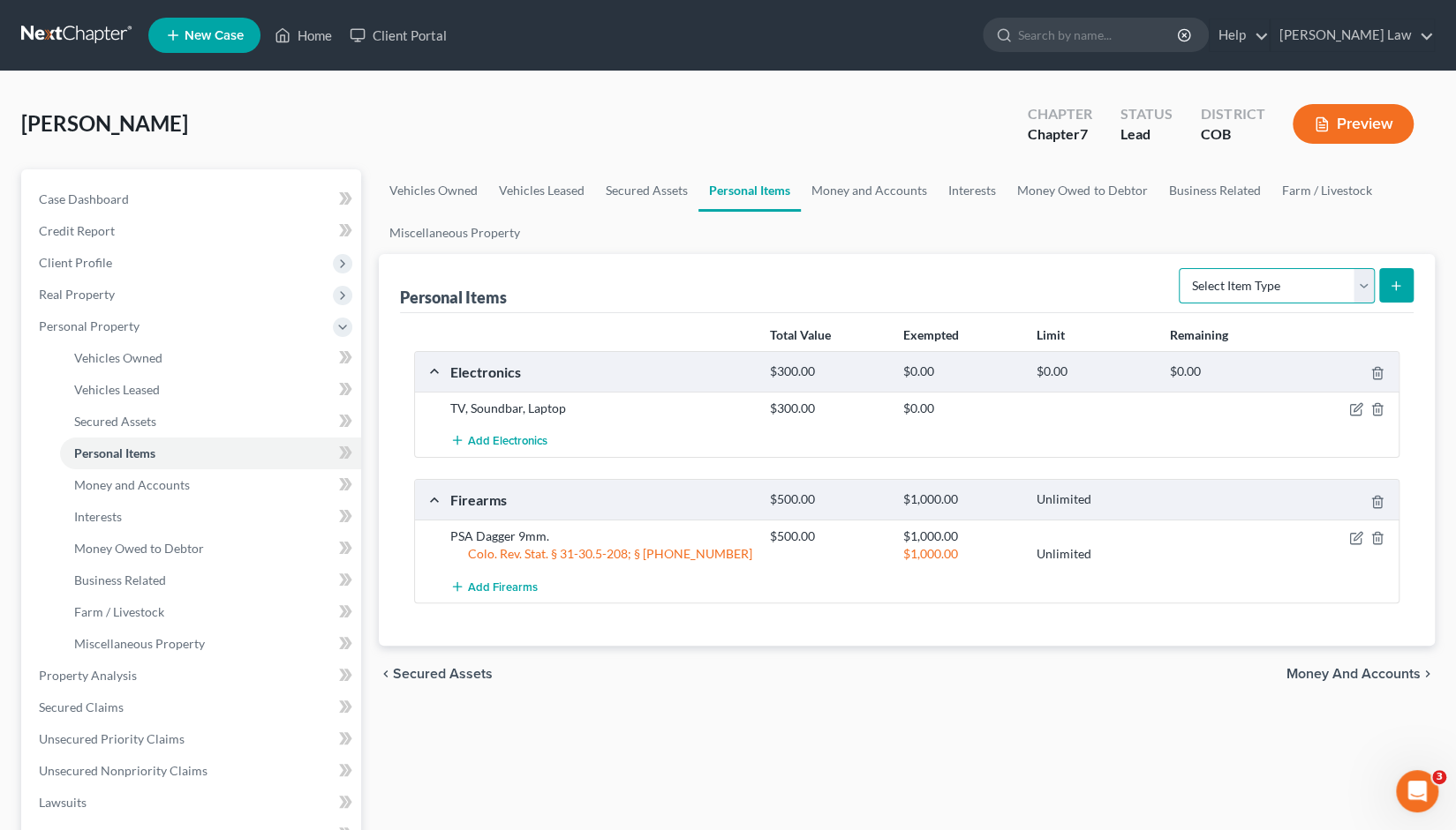
click at [1363, 284] on select "Select Item Type Clothing Collectibles Of Value Electronics Firearms Household …" at bounding box center [1277, 286] width 196 height 36
click at [1118, 280] on div "Personal Items Select Item Type Clothing Collectibles Of Value Electronics Fire…" at bounding box center [907, 284] width 1014 height 59
click at [1399, 274] on button "submit" at bounding box center [1396, 285] width 35 height 35
click at [1360, 282] on select "Select Item Type Clothing Collectibles Of Value Electronics Firearms Household …" at bounding box center [1277, 286] width 196 height 36
select select "household_goods"
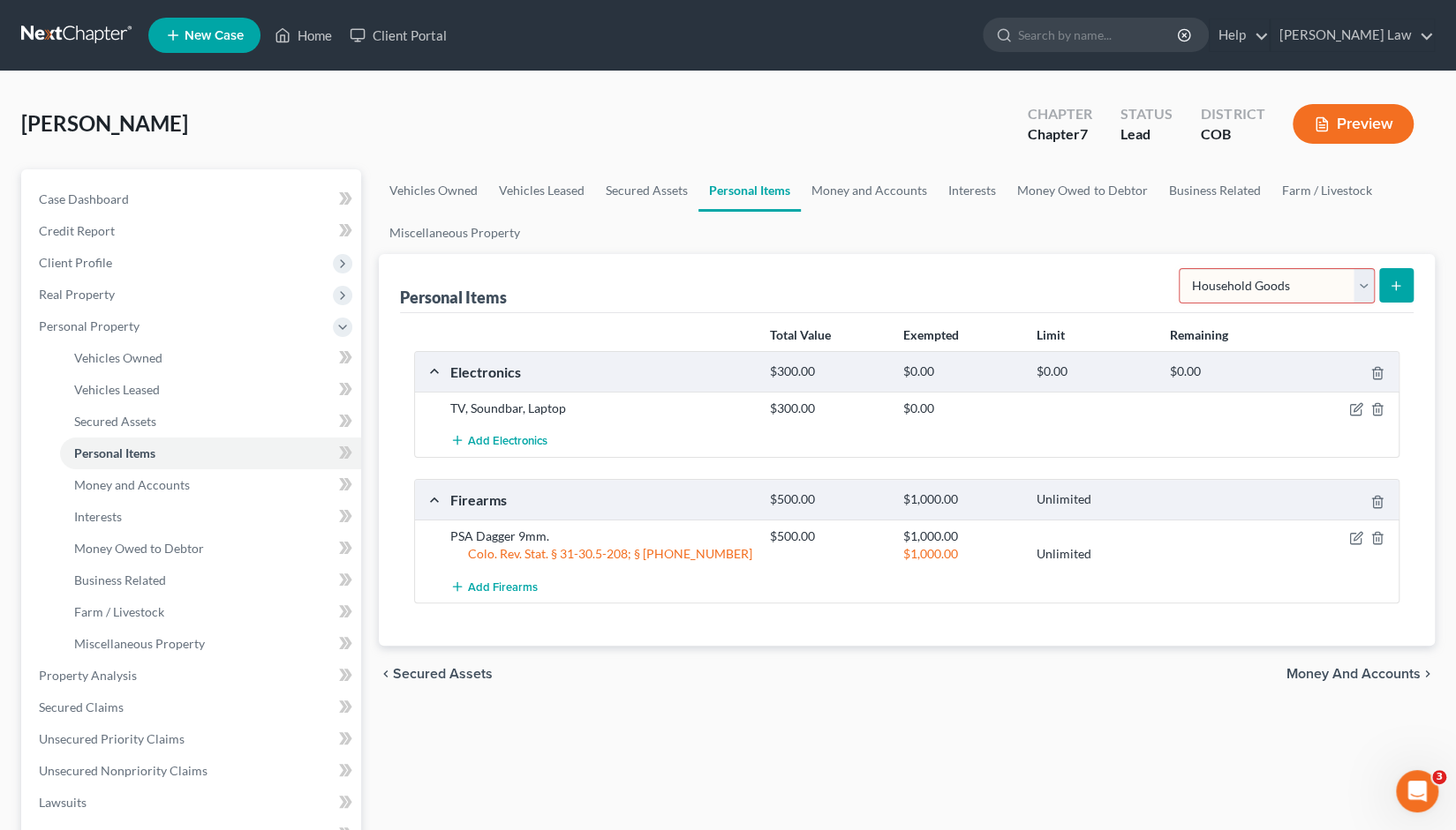
click at [1181, 268] on select "Select Item Type Clothing Collectibles Of Value Electronics Firearms Household …" at bounding box center [1277, 286] width 196 height 36
click at [1394, 287] on icon "submit" at bounding box center [1396, 286] width 14 height 14
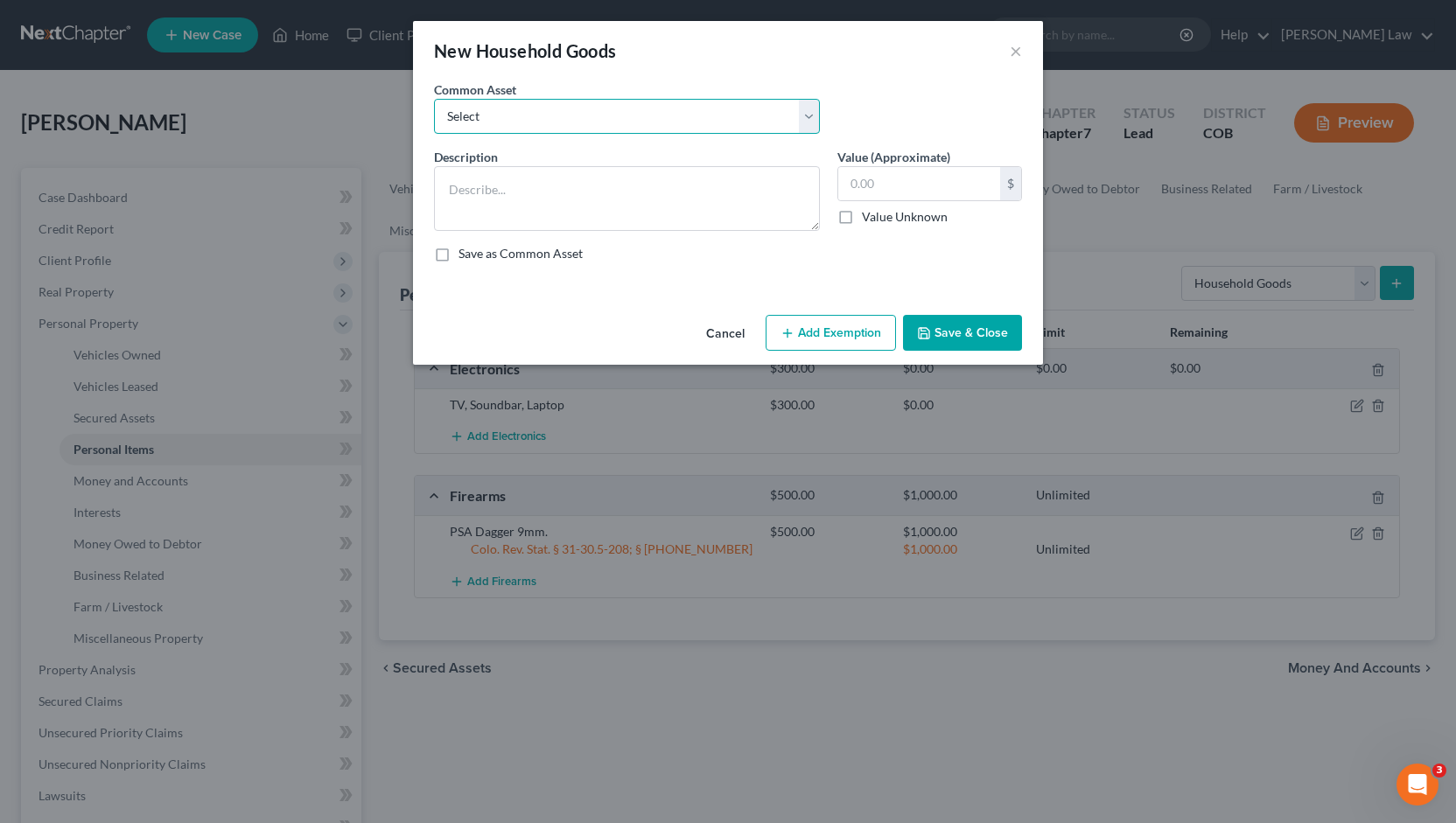
click at [808, 111] on select "Select Beds (4), dresser (4), TV (3), table and chairs, pots, stuffed animals, …" at bounding box center [626, 117] width 386 height 35
click at [874, 92] on div "Common Asset Select Beds (4), dresser (4), TV (3), table and chairs, pots, stuf…" at bounding box center [727, 114] width 605 height 68
click at [446, 184] on textarea at bounding box center [626, 198] width 386 height 65
type textarea "Bed, chairs, couch, table"
click at [863, 178] on input "text" at bounding box center [918, 183] width 162 height 33
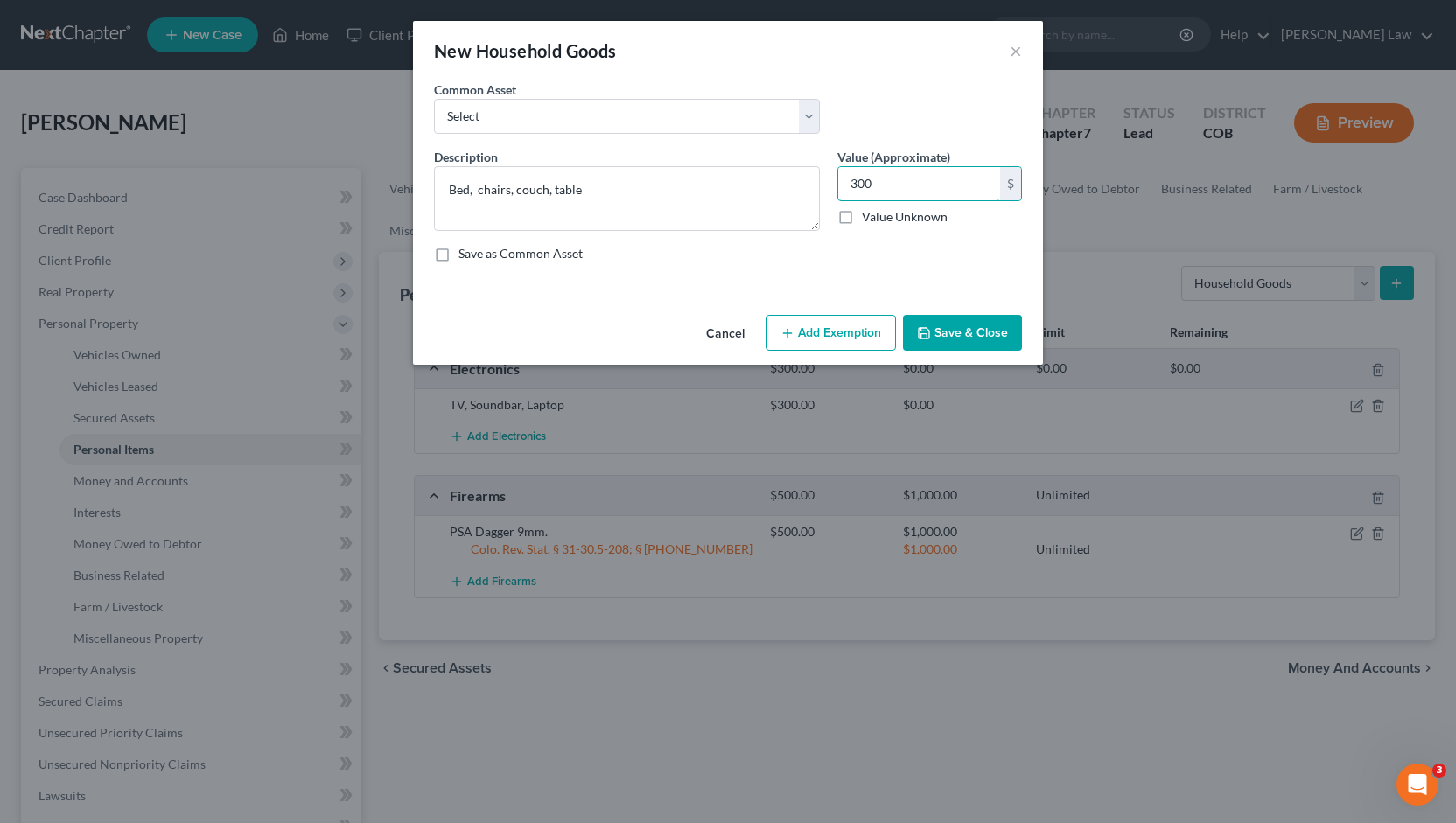
type input "300"
click at [861, 240] on div "Description * Bed, chairs, couch, table Value (Approximate) 300.00 $ Value Unkn…" at bounding box center [727, 212] width 605 height 129
click at [955, 327] on button "Save & Close" at bounding box center [962, 333] width 119 height 36
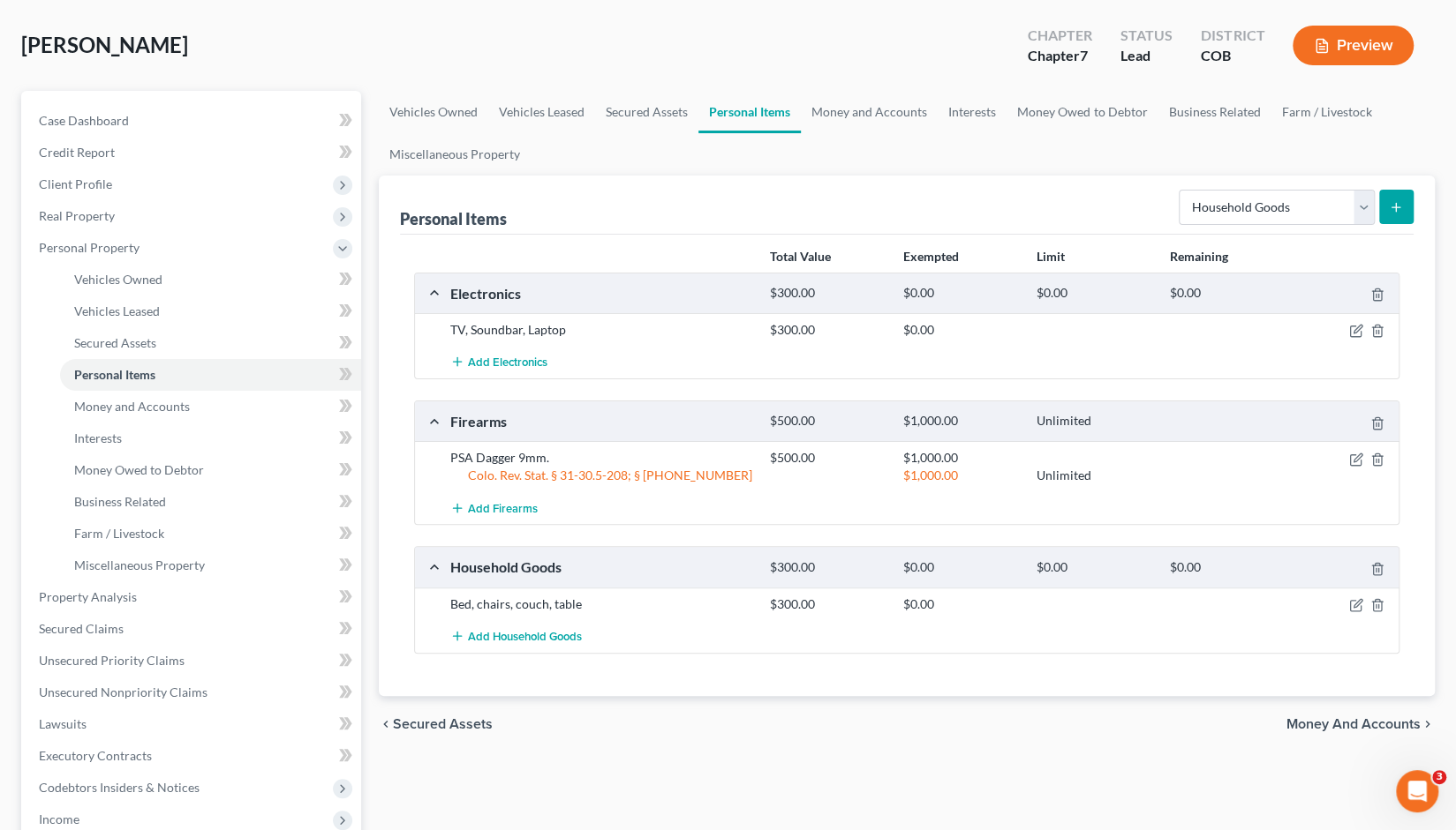
scroll to position [98, 0]
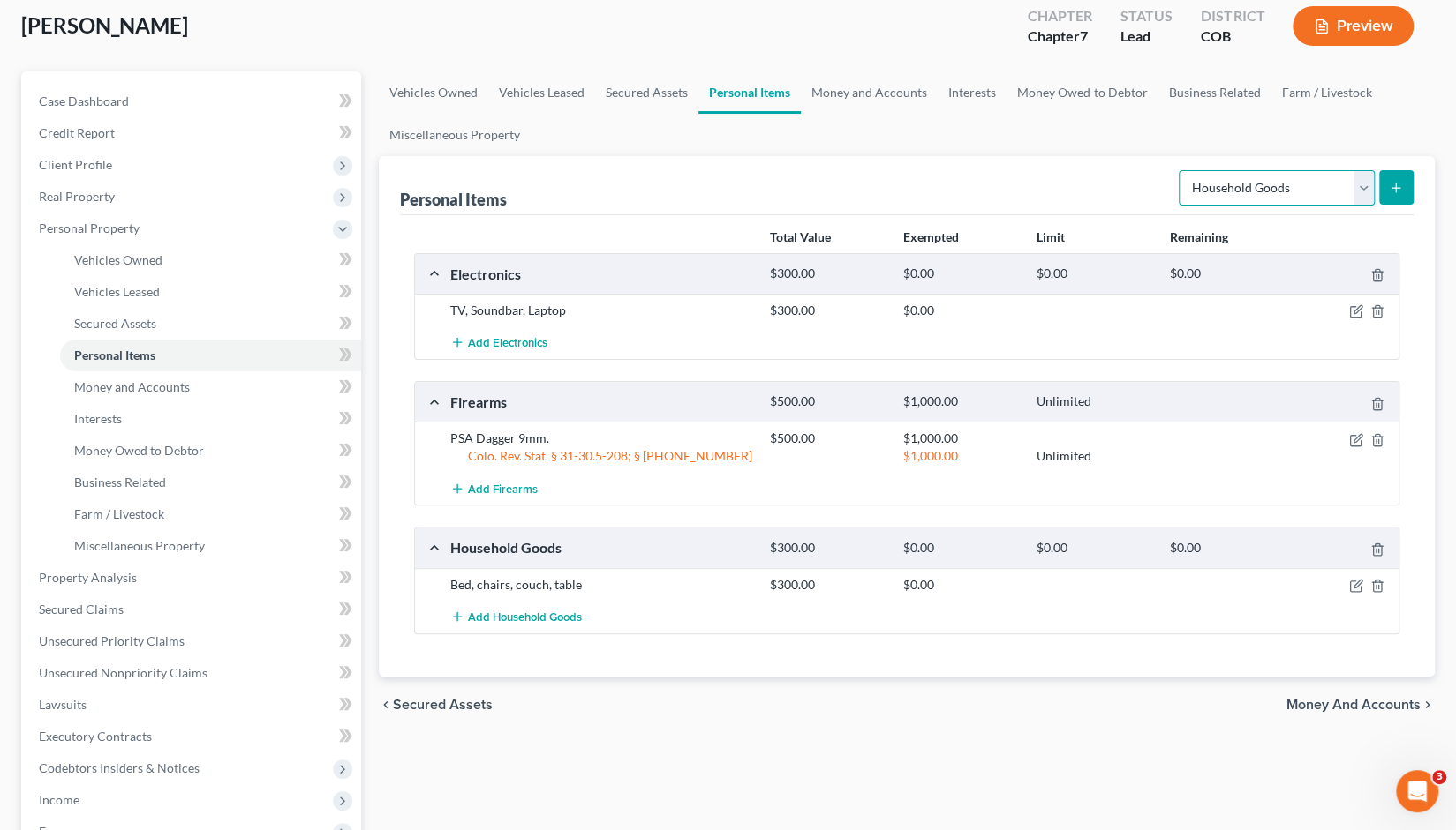
click at [1361, 185] on select "Select Item Type Clothing Collectibles Of Value Electronics Firearms Household …" at bounding box center [1277, 188] width 196 height 36
select select "clothing"
click at [1181, 170] on select "Select Item Type Clothing Collectibles Of Value Electronics Firearms Household …" at bounding box center [1277, 188] width 196 height 36
click at [1401, 186] on icon "submit" at bounding box center [1396, 188] width 14 height 14
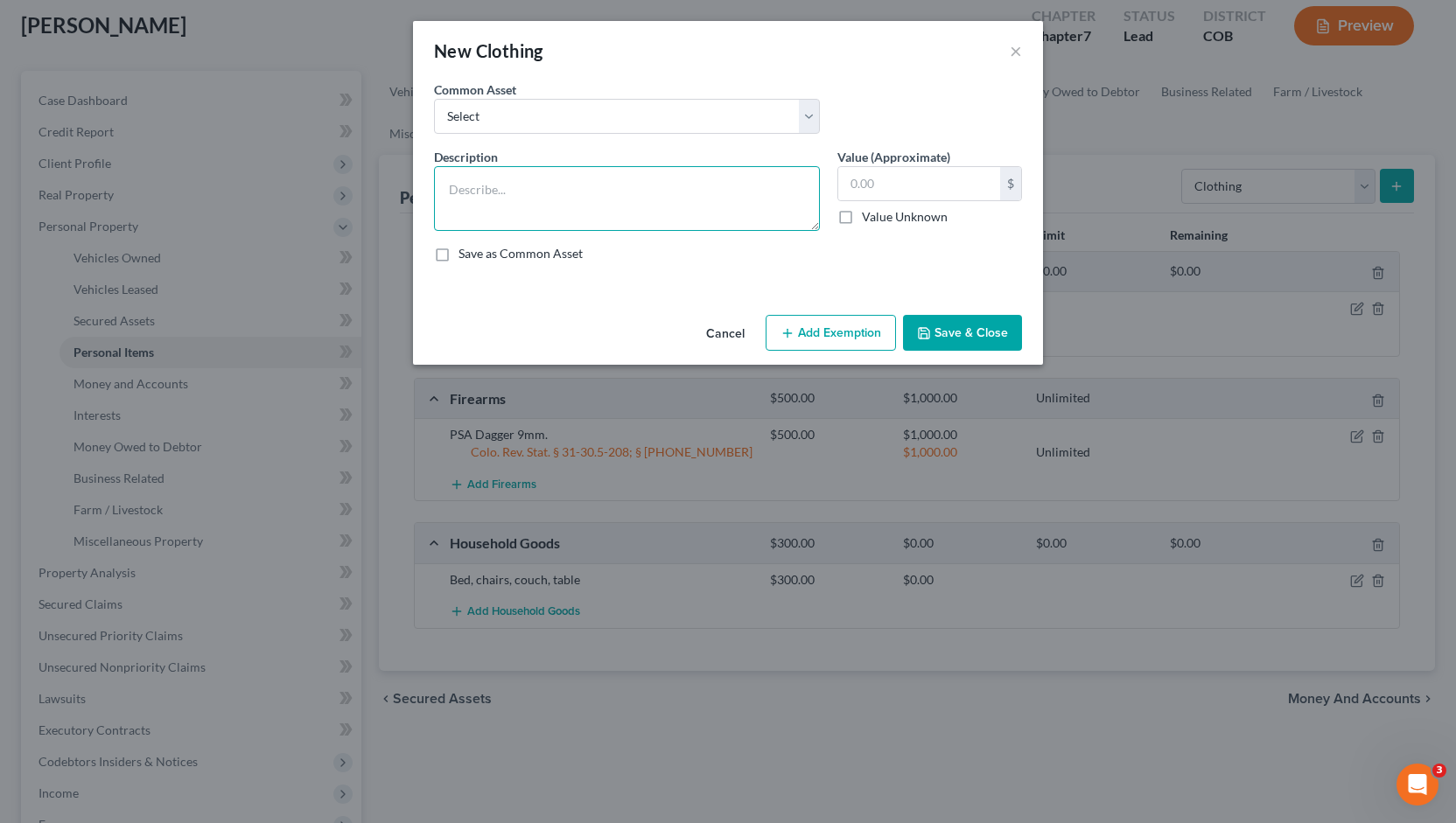
click at [464, 187] on textarea at bounding box center [626, 198] width 386 height 65
click at [531, 191] on textarea "basic wearing apparal" at bounding box center [626, 198] width 386 height 65
click at [545, 191] on textarea "basic wearing apparal" at bounding box center [626, 198] width 386 height 65
type textarea "basic wearing apparel"
click at [874, 184] on input "text" at bounding box center [918, 183] width 162 height 33
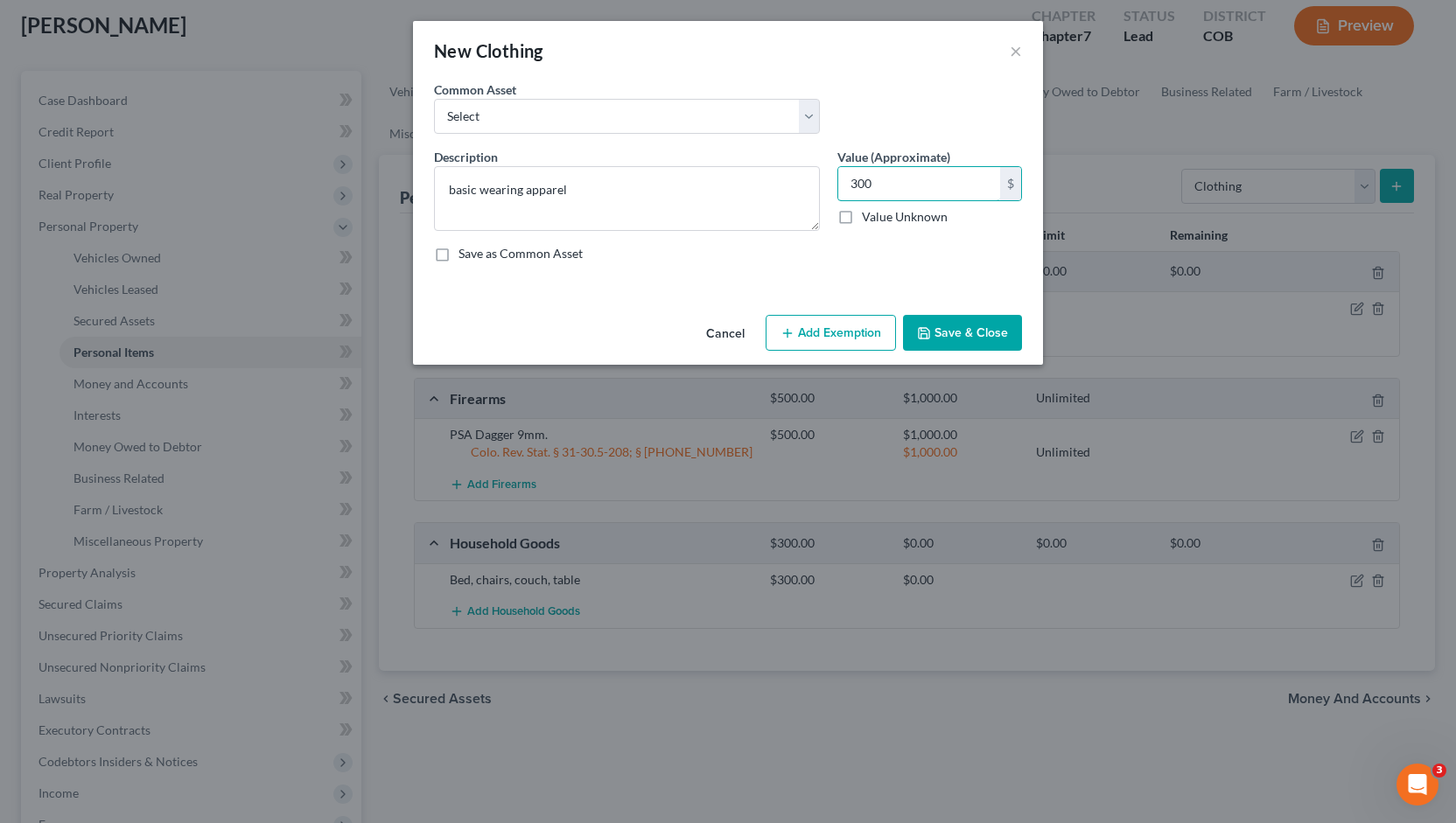
type input "300"
click at [962, 327] on button "Save & Close" at bounding box center [962, 333] width 119 height 36
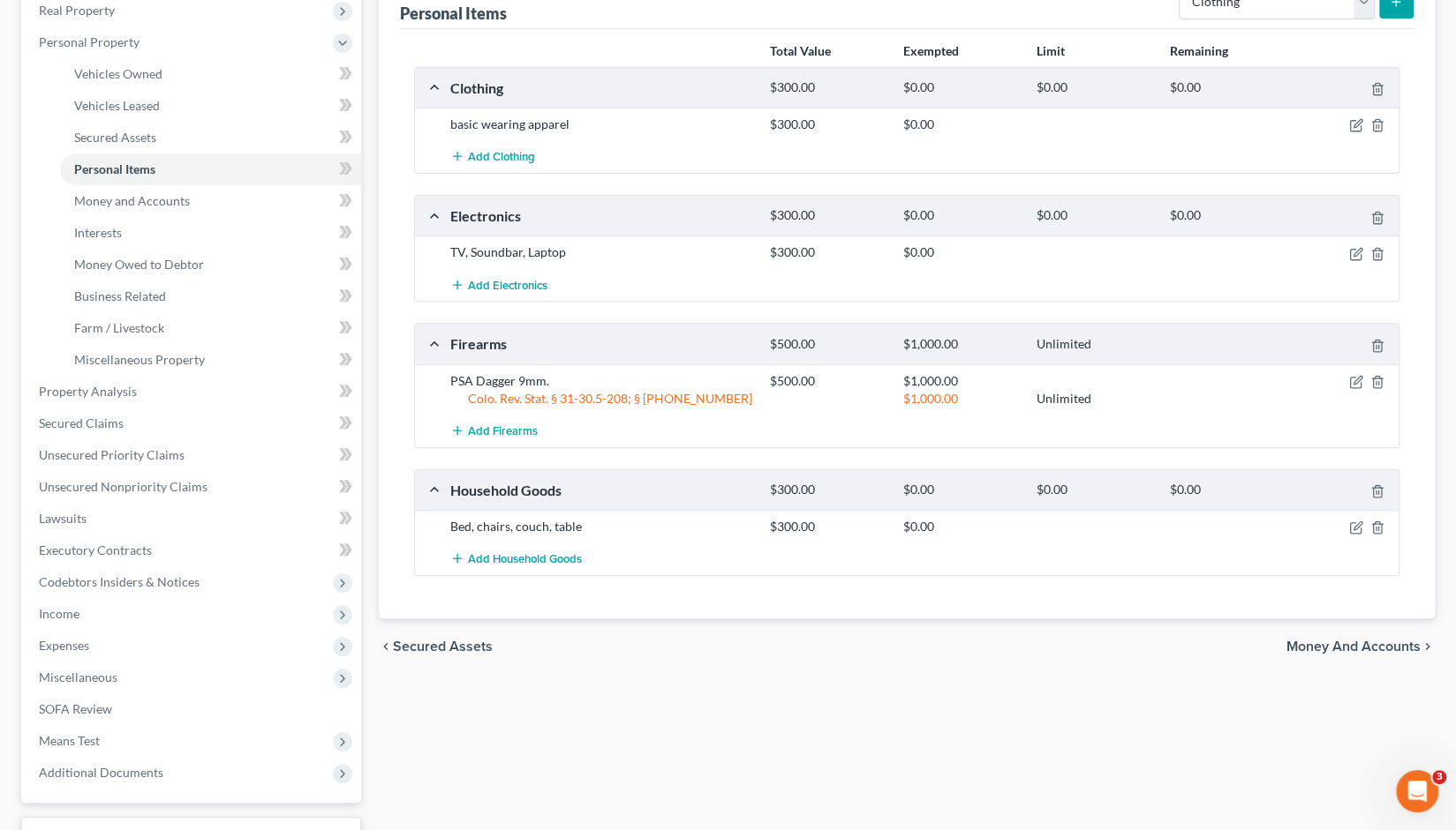
scroll to position [286, 0]
click at [173, 197] on span "Money and Accounts" at bounding box center [132, 199] width 116 height 15
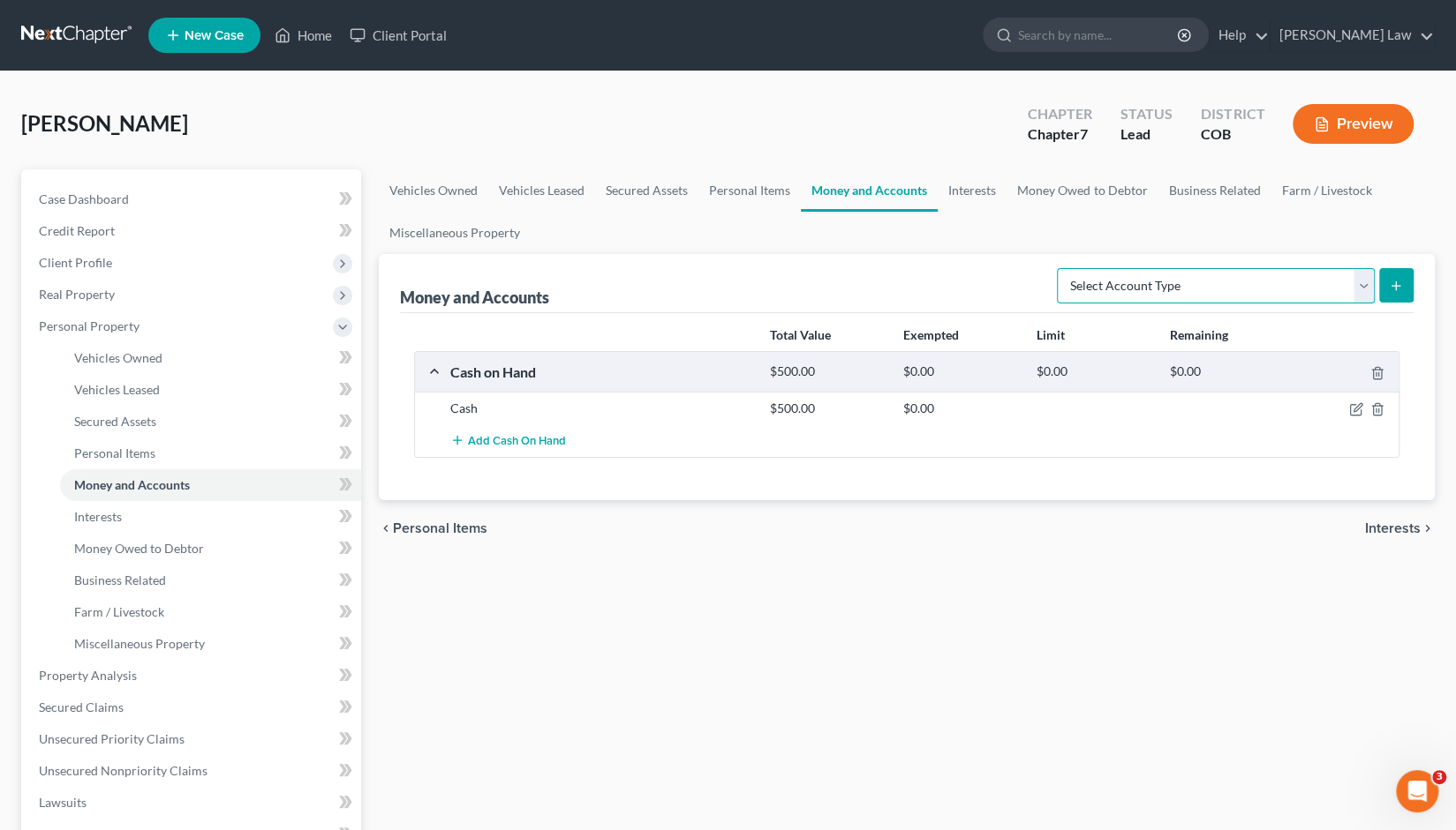
click at [1361, 280] on select "Select Account Type Brokerage Cash on Hand Certificates of Deposit Checking Acc…" at bounding box center [1215, 286] width 318 height 36
select select "checking"
click at [1061, 268] on select "Select Account Type Brokerage Cash on Hand Certificates of Deposit Checking Acc…" at bounding box center [1215, 286] width 318 height 36
click at [1400, 281] on icon "submit" at bounding box center [1396, 286] width 14 height 14
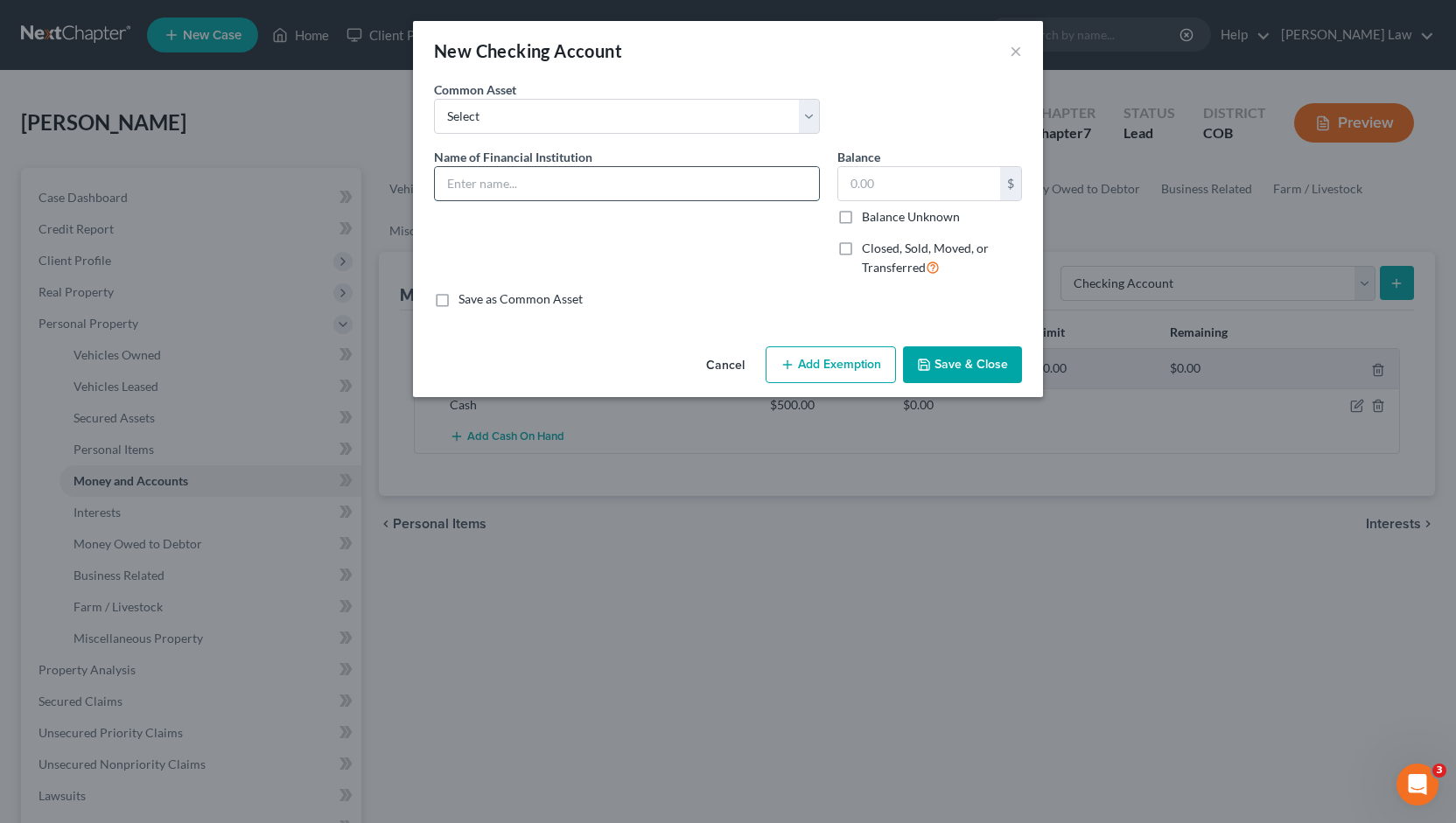
click at [458, 182] on input "text" at bounding box center [627, 183] width 385 height 33
type input "venmo"
click at [862, 182] on input "text" at bounding box center [918, 183] width 162 height 33
type input "500"
click at [951, 362] on button "Save & Close" at bounding box center [962, 364] width 119 height 36
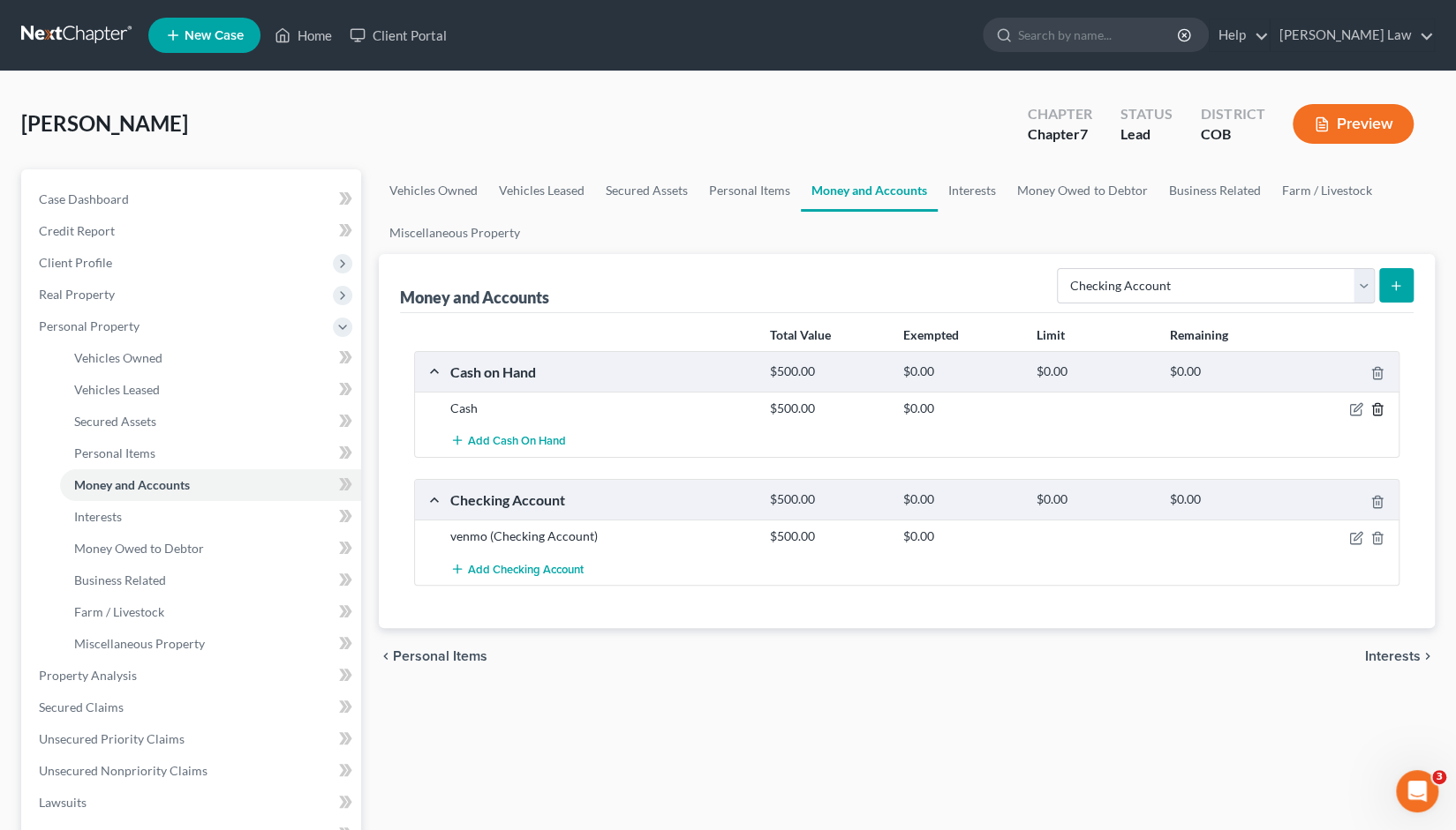
click at [1379, 410] on icon "button" at bounding box center [1377, 410] width 14 height 14
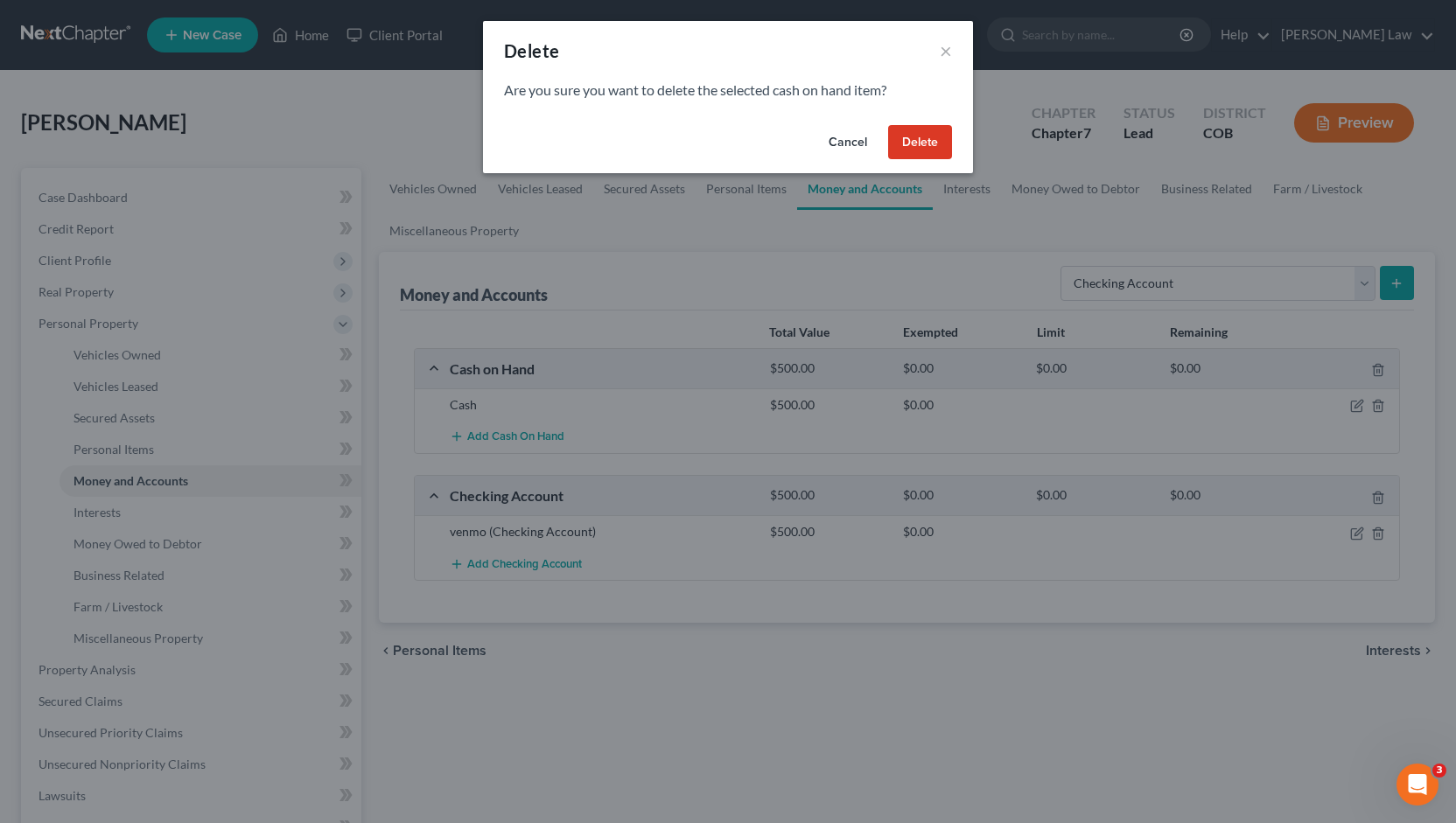
click at [917, 139] on button "Delete" at bounding box center [919, 143] width 64 height 35
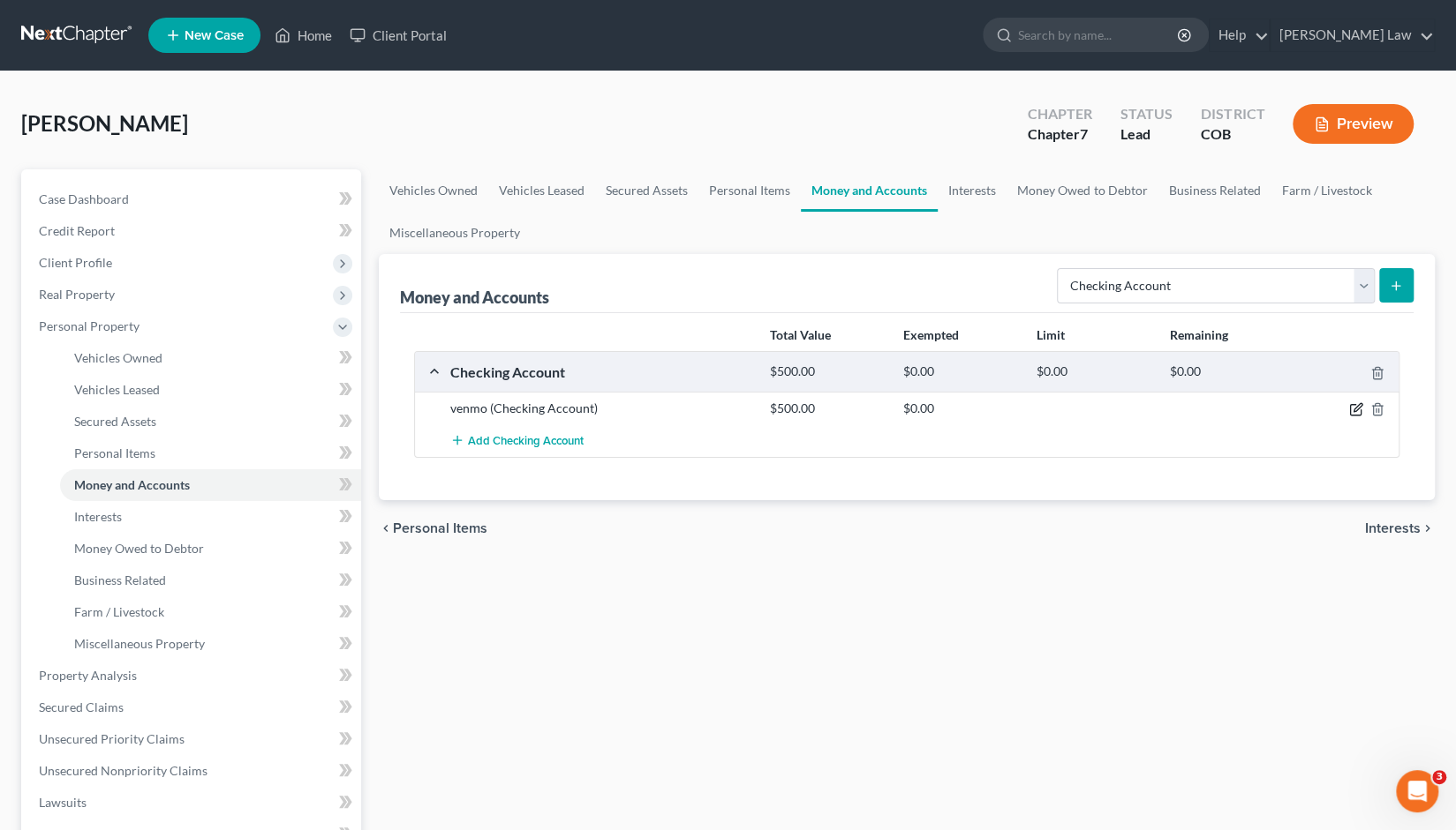
click at [1352, 410] on icon "button" at bounding box center [1356, 410] width 14 height 14
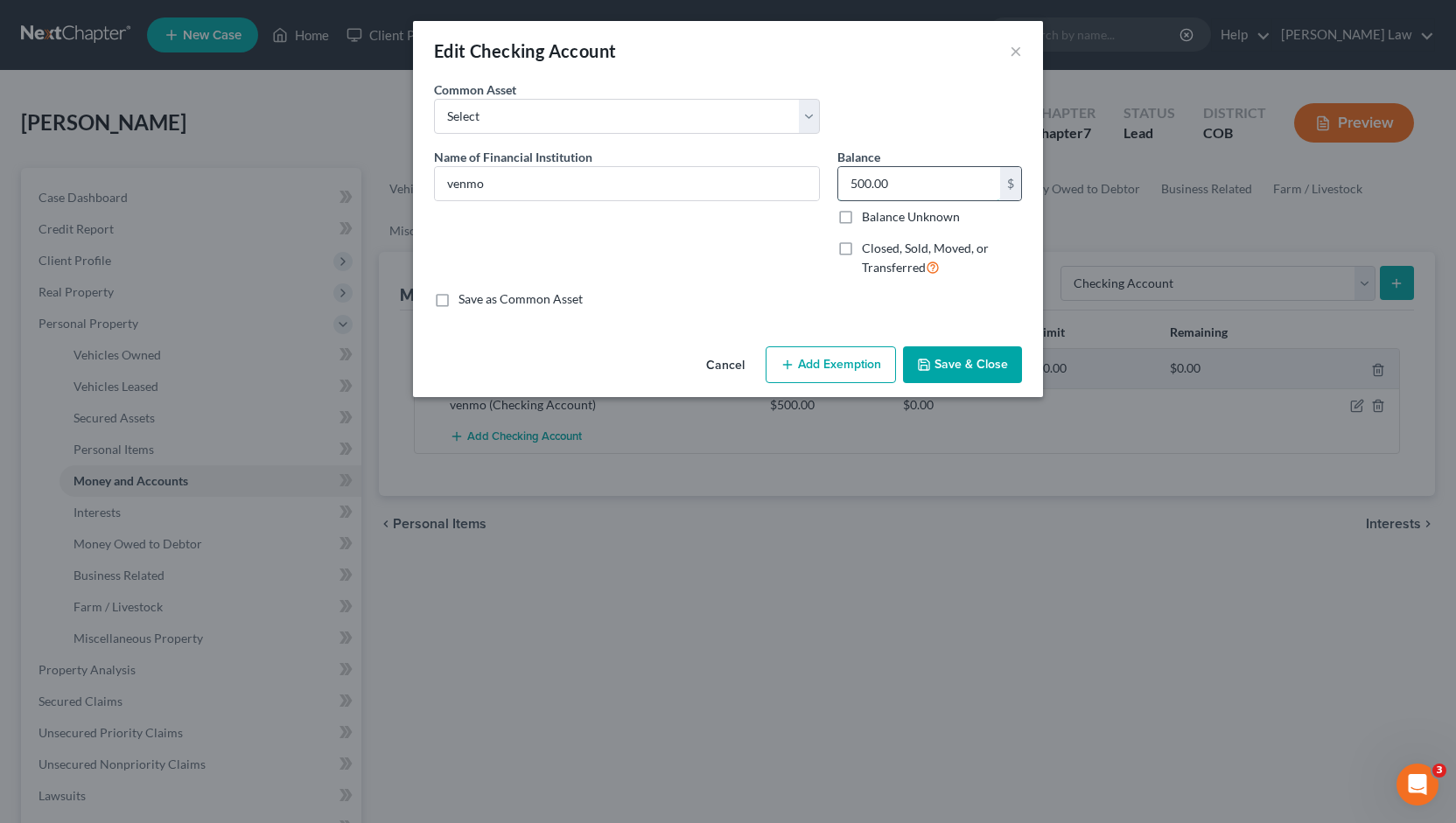
click at [895, 187] on input "500.00" at bounding box center [918, 183] width 162 height 33
click at [948, 360] on button "Save & Close" at bounding box center [962, 364] width 119 height 36
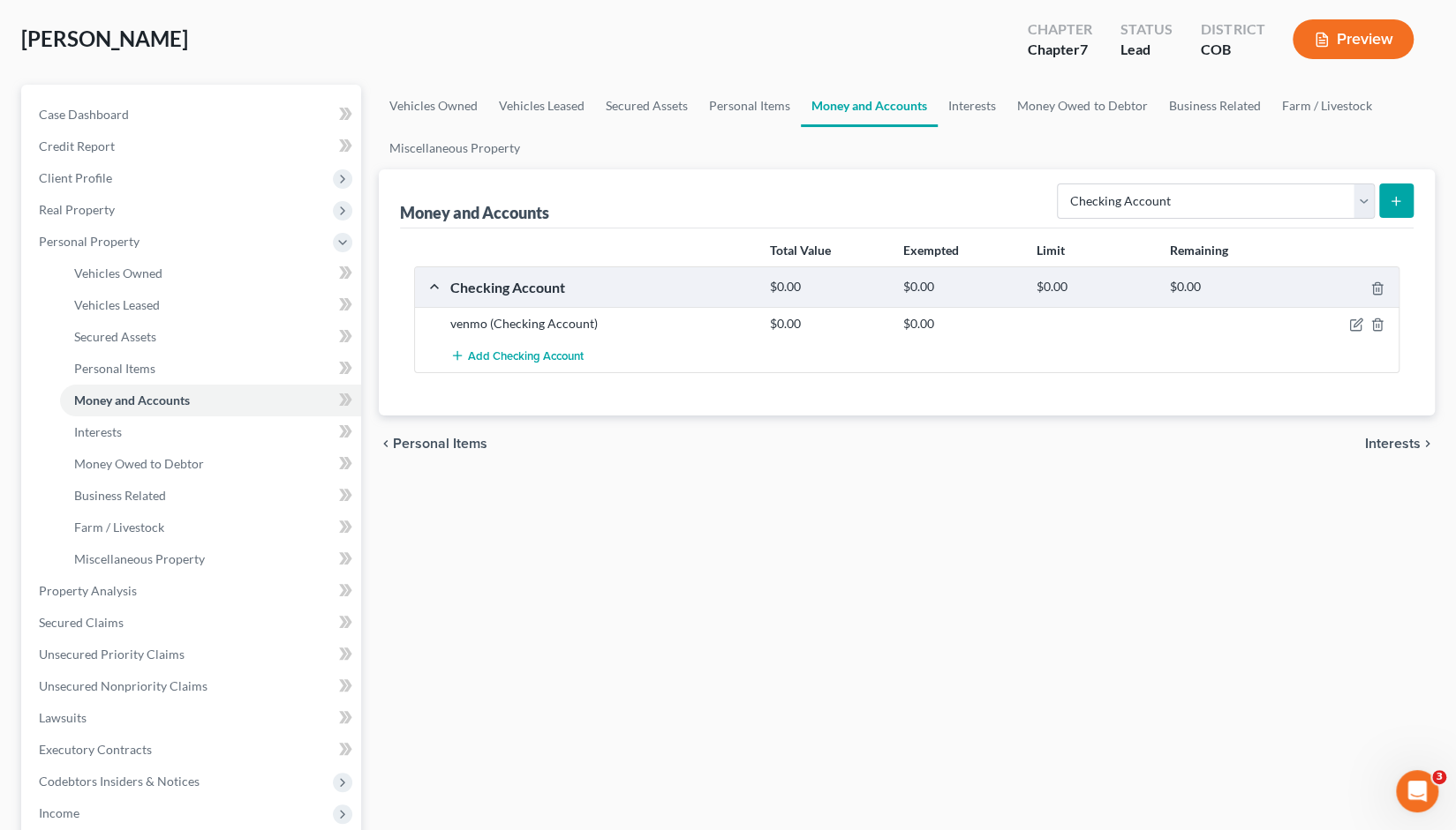
scroll to position [91, 0]
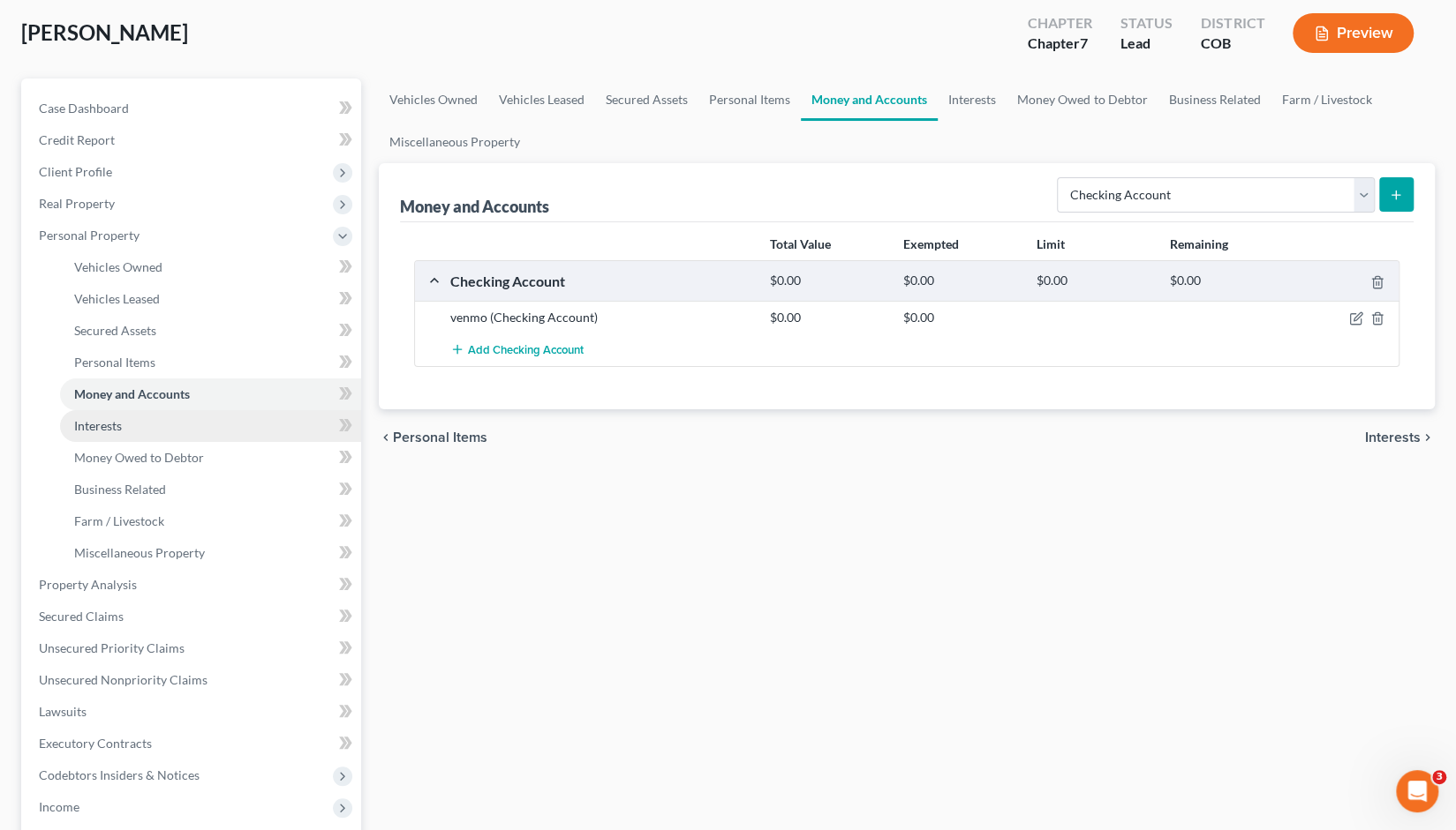
click at [154, 429] on link "Interests" at bounding box center [211, 426] width 301 height 32
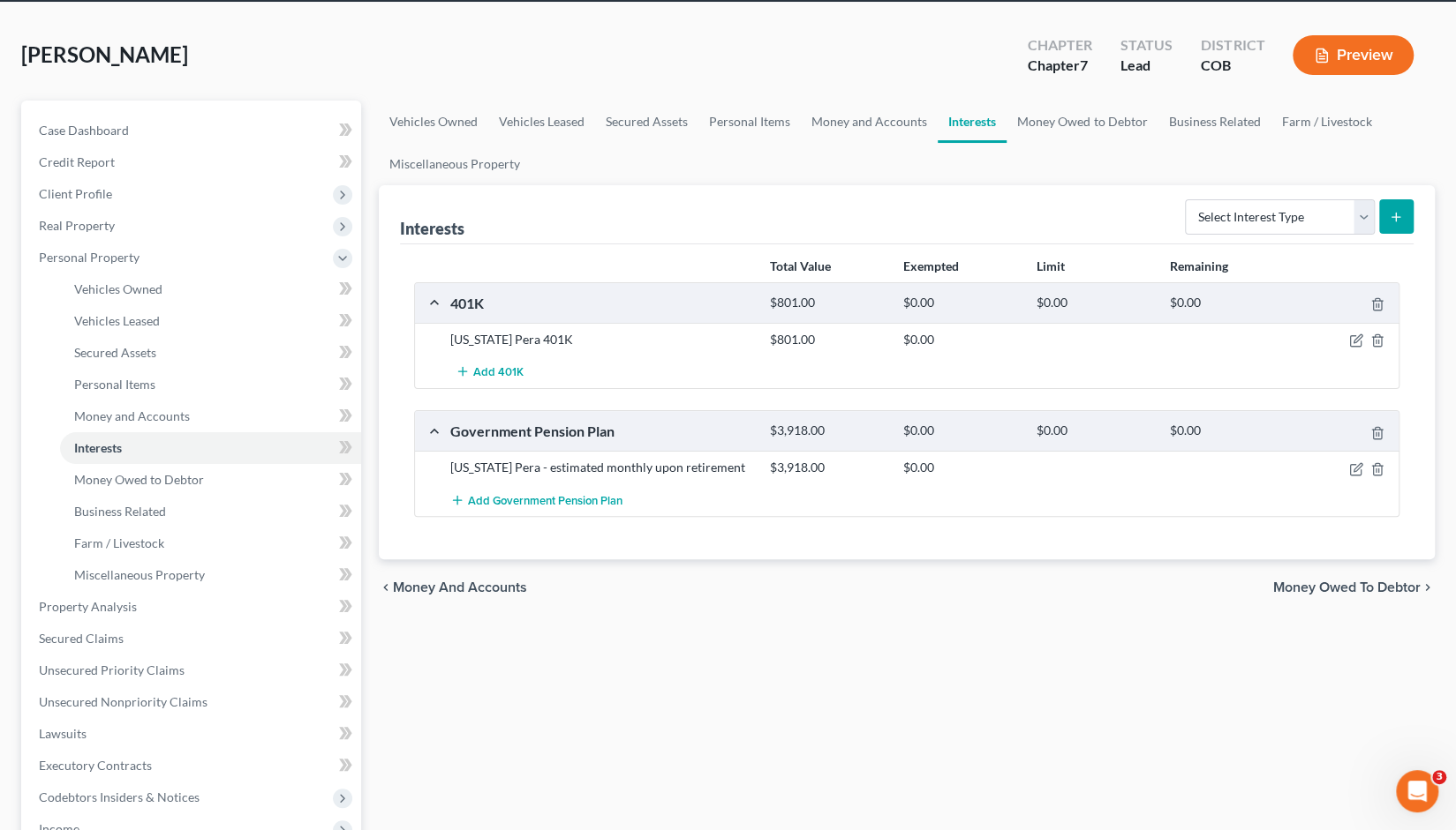
scroll to position [73, 0]
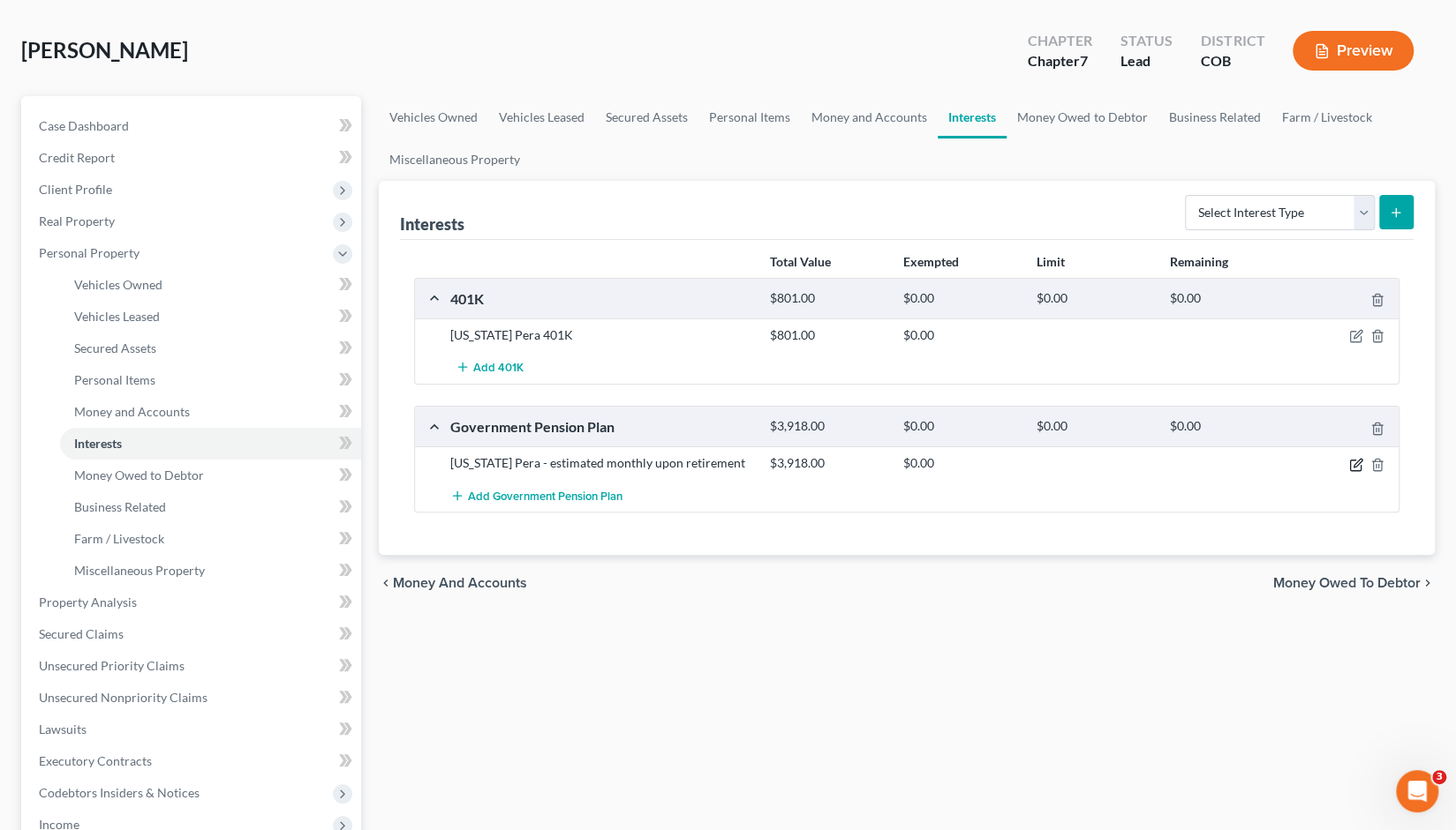
click at [1360, 461] on icon "button" at bounding box center [1357, 463] width 8 height 8
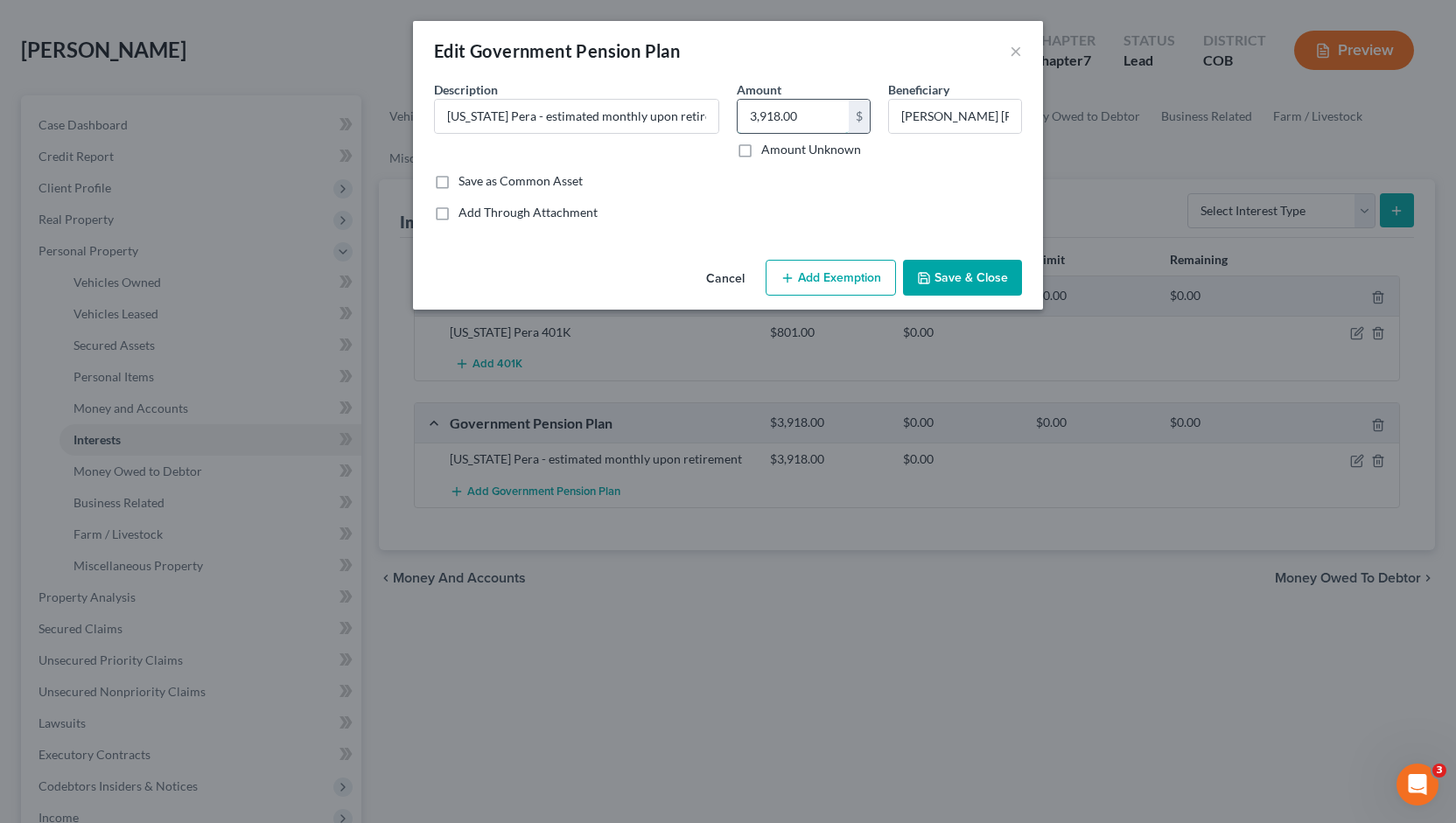
click at [800, 115] on input "3,918.00" at bounding box center [793, 117] width 111 height 33
type input "40,000"
click at [949, 279] on button "Save & Close" at bounding box center [962, 278] width 119 height 36
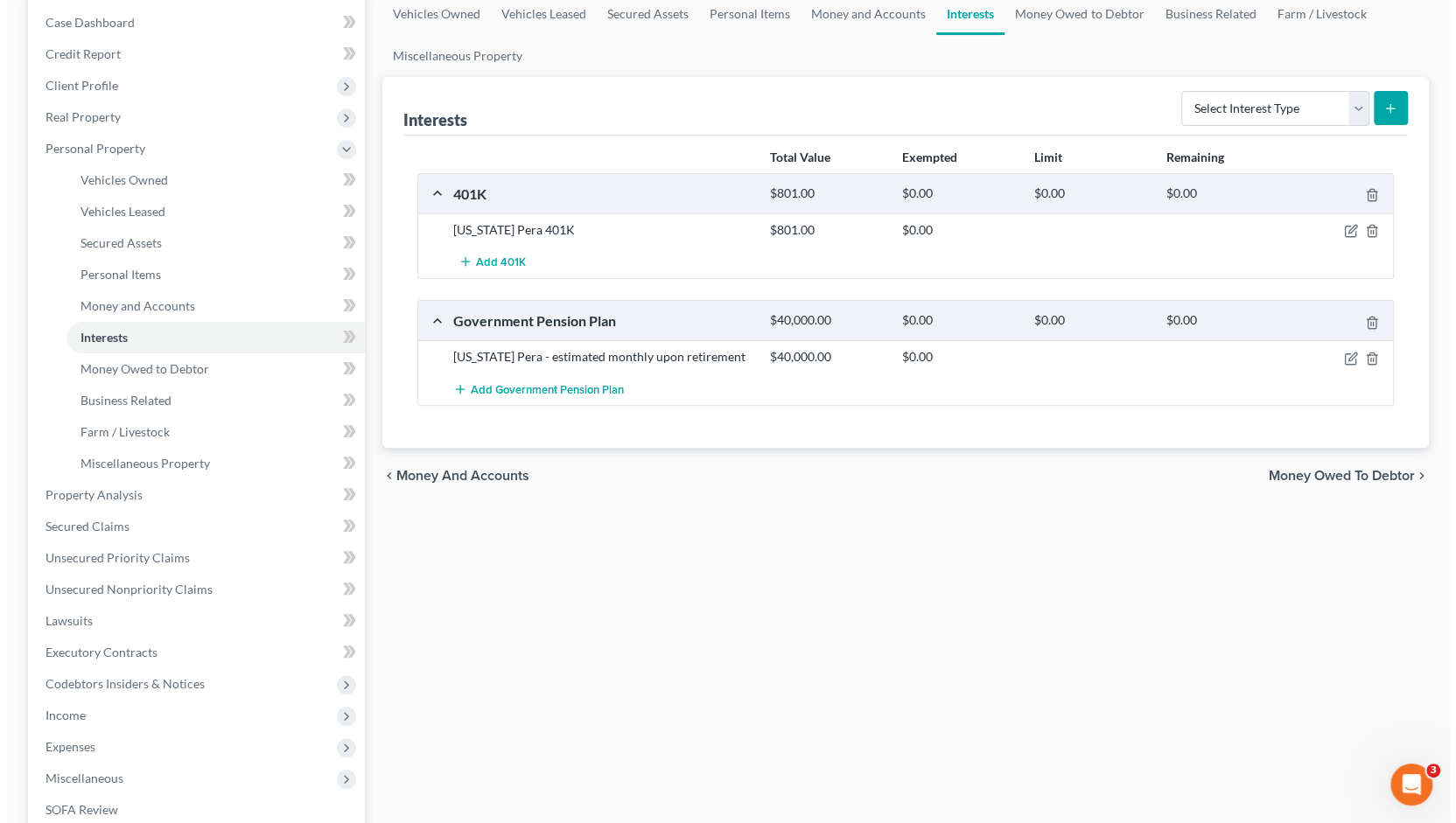
scroll to position [180, 0]
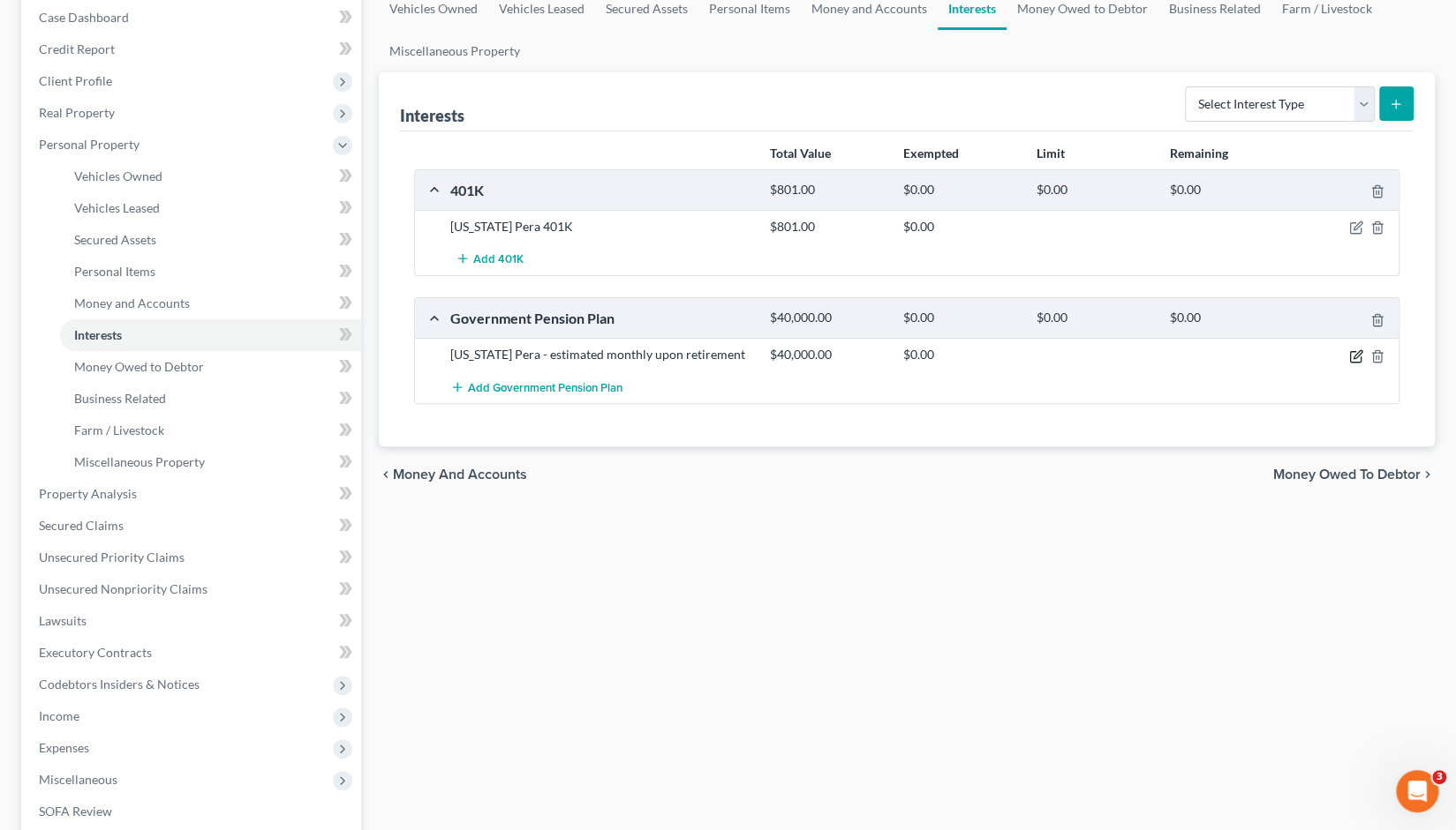
click at [1354, 353] on icon "button" at bounding box center [1357, 354] width 8 height 8
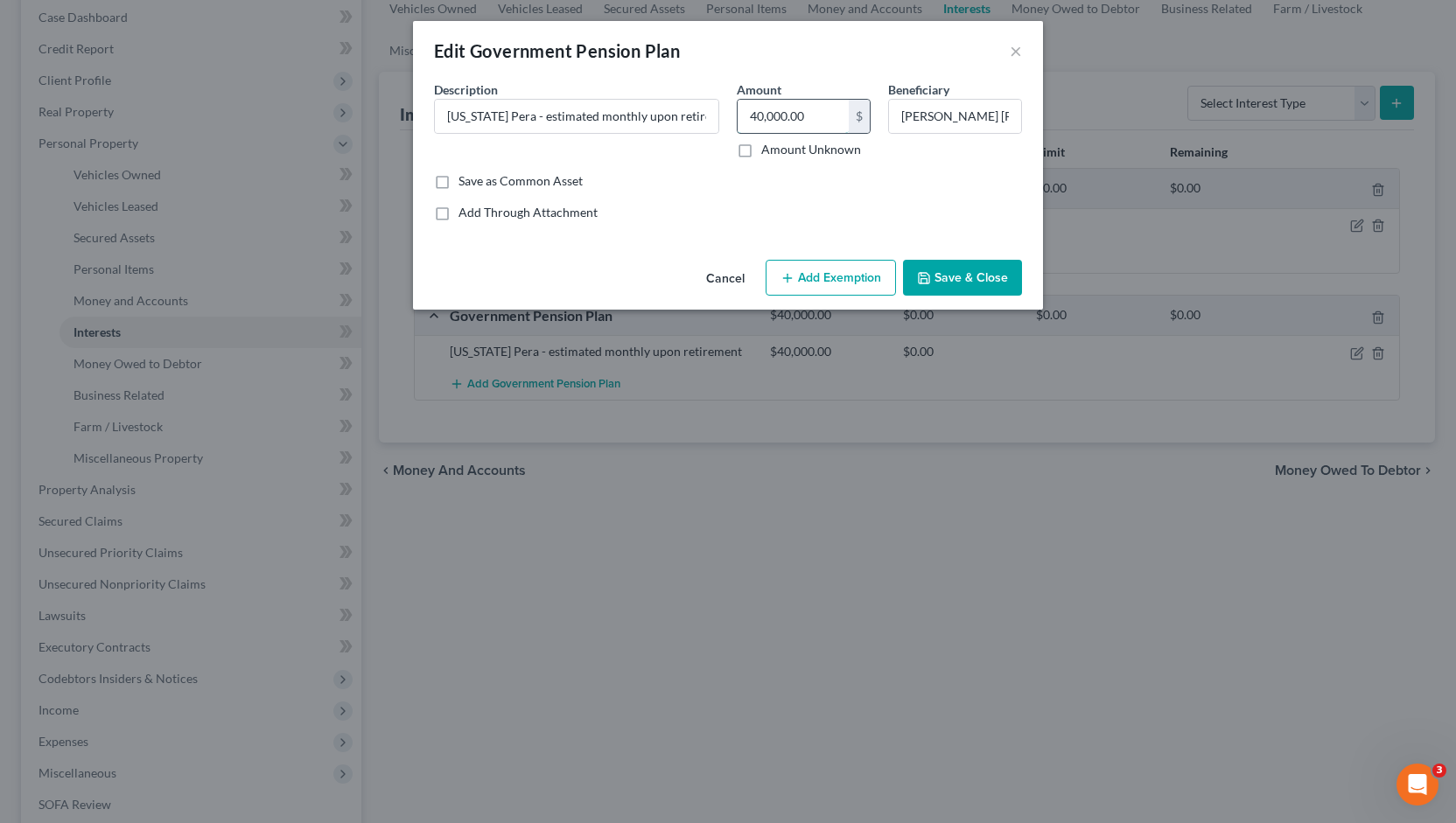
click at [809, 120] on input "40,000.00" at bounding box center [793, 117] width 111 height 33
click at [1017, 50] on button "×" at bounding box center [1015, 50] width 12 height 21
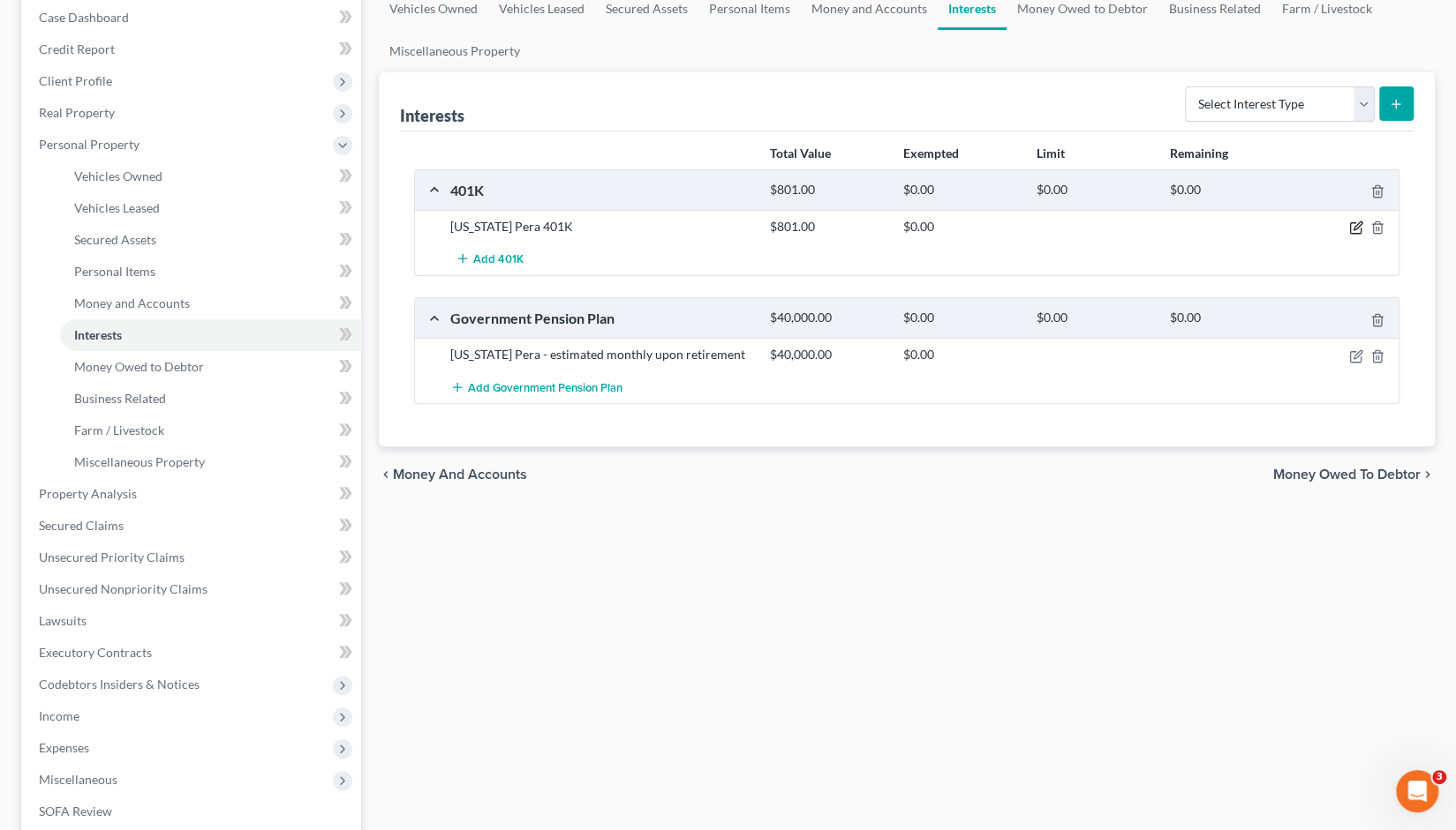
click at [1360, 225] on icon "button" at bounding box center [1356, 228] width 14 height 14
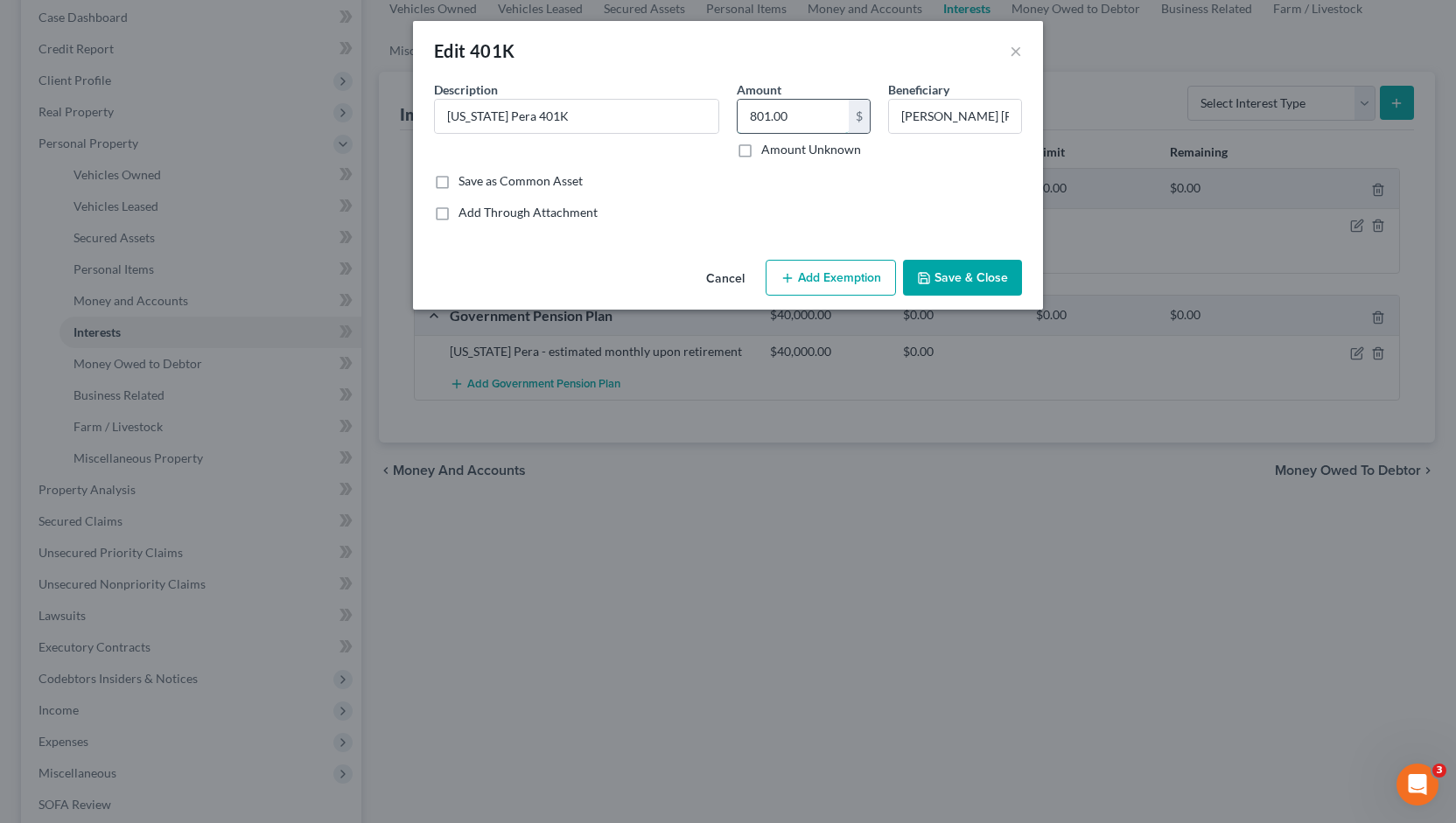
click at [804, 115] on input "801.00" at bounding box center [793, 117] width 111 height 33
type input "1,024"
click at [959, 280] on button "Save & Close" at bounding box center [962, 278] width 119 height 36
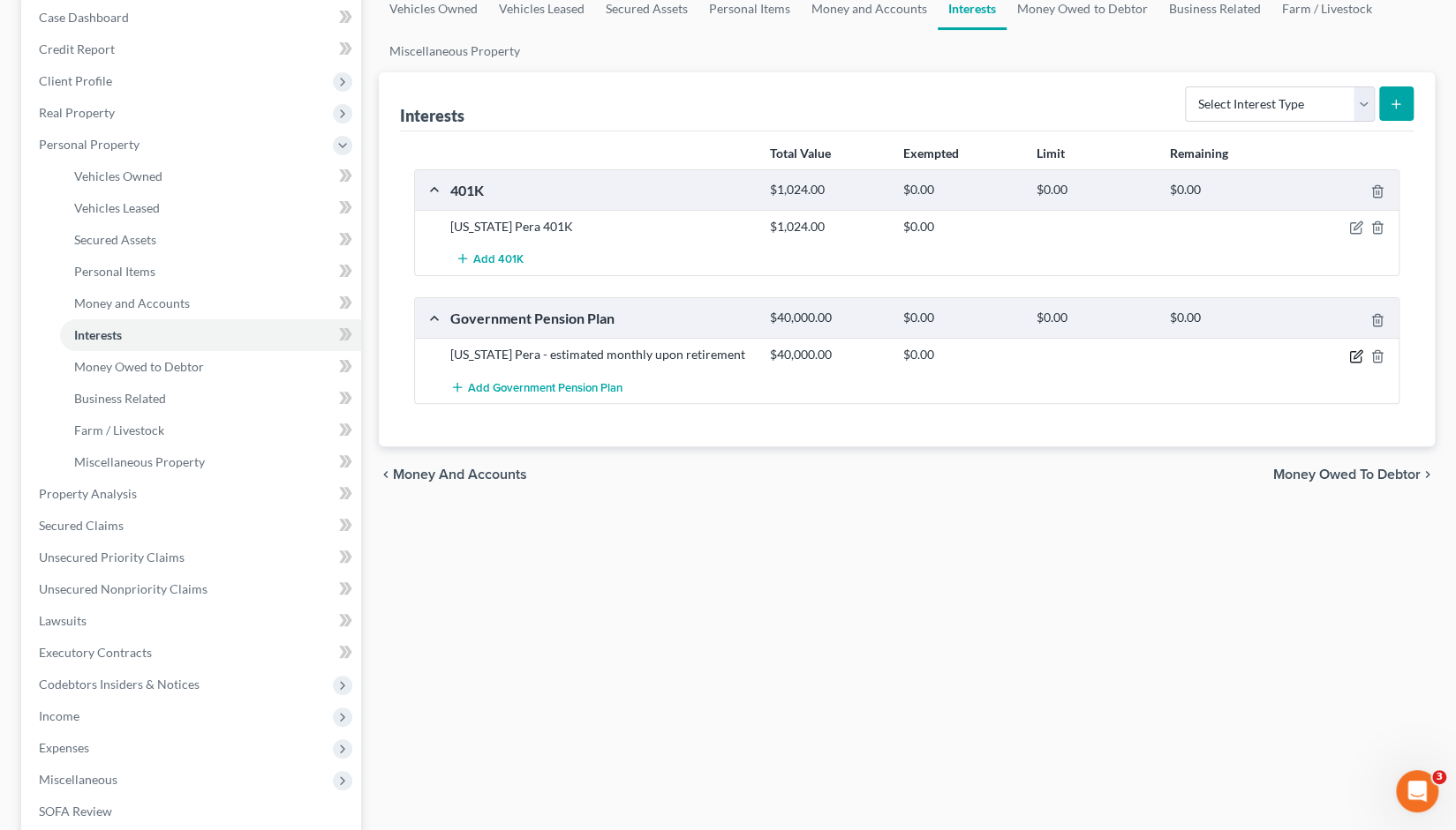
click at [1352, 355] on icon "button" at bounding box center [1356, 356] width 14 height 14
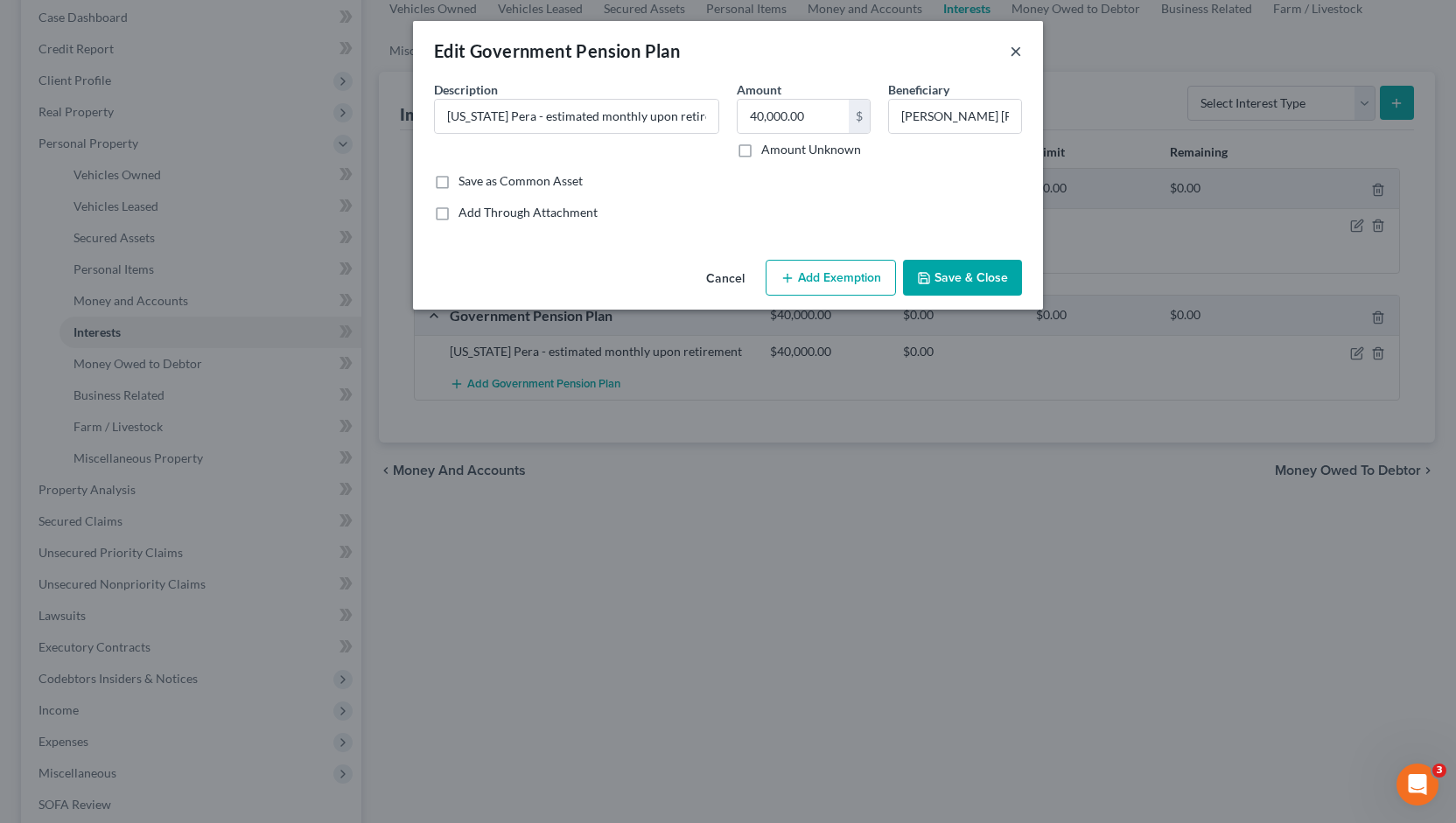
click at [1014, 52] on button "×" at bounding box center [1015, 50] width 12 height 21
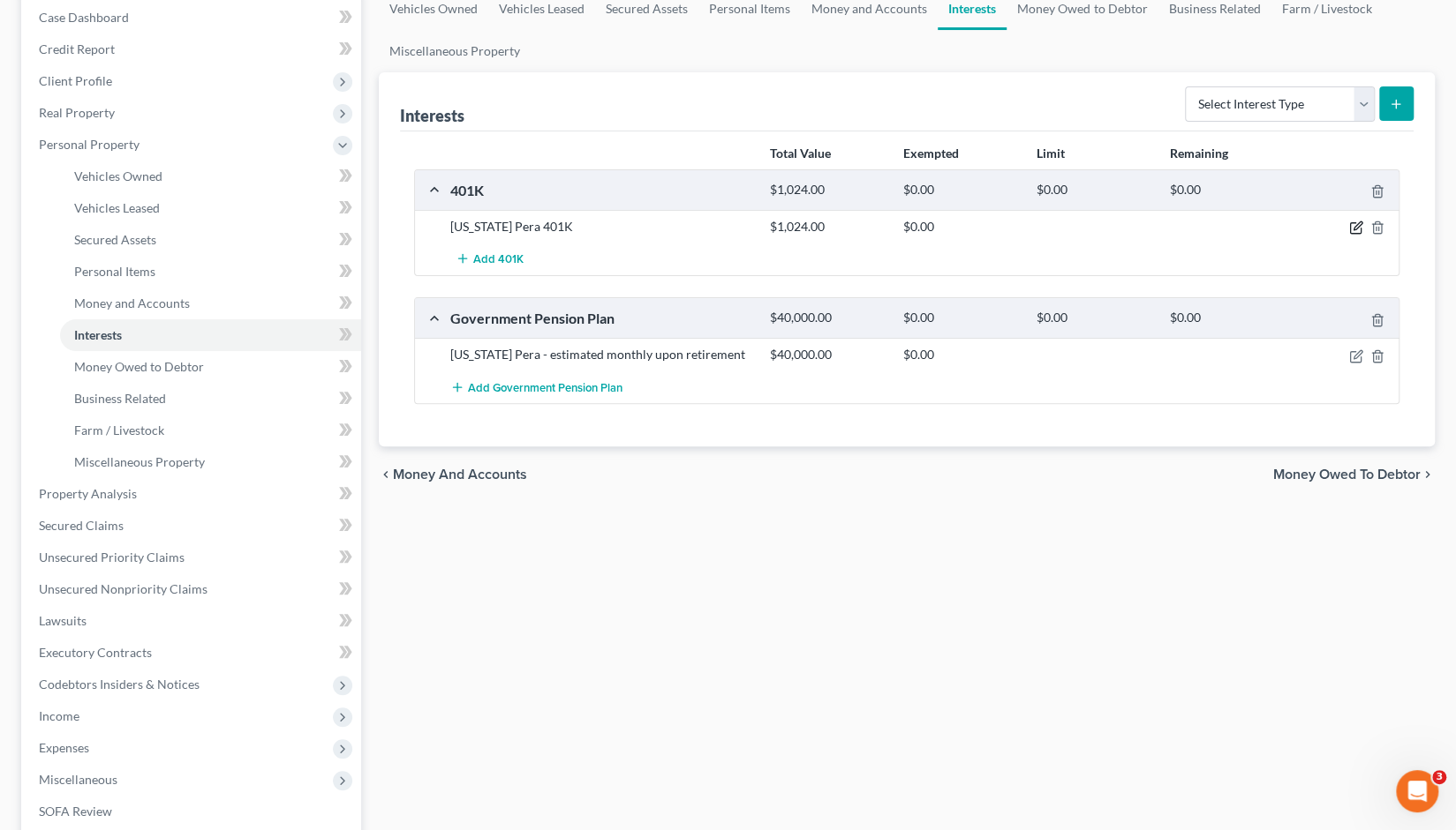
click at [1356, 226] on icon "button" at bounding box center [1356, 228] width 14 height 14
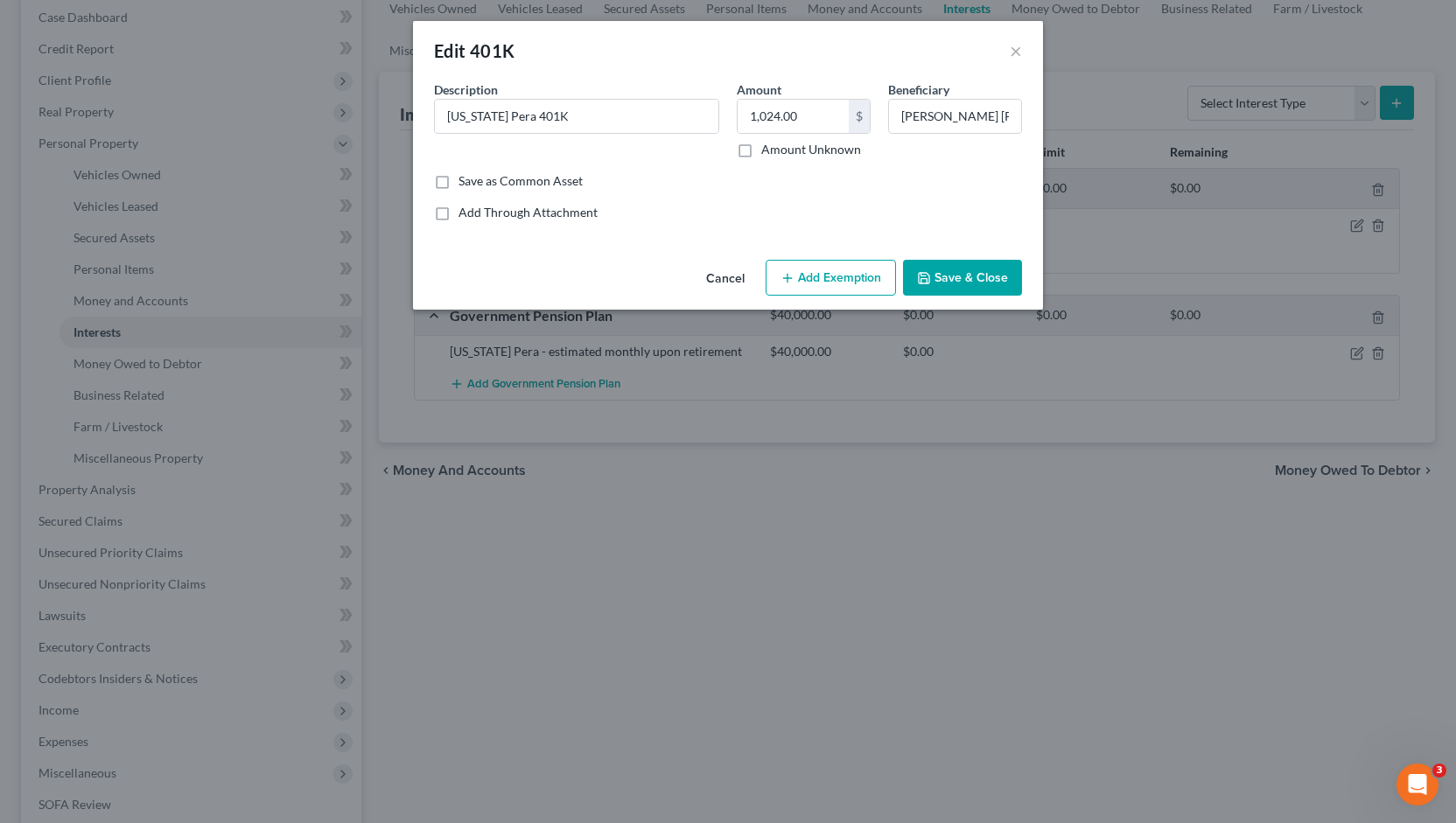
click at [838, 276] on button "Add Exemption" at bounding box center [830, 278] width 130 height 36
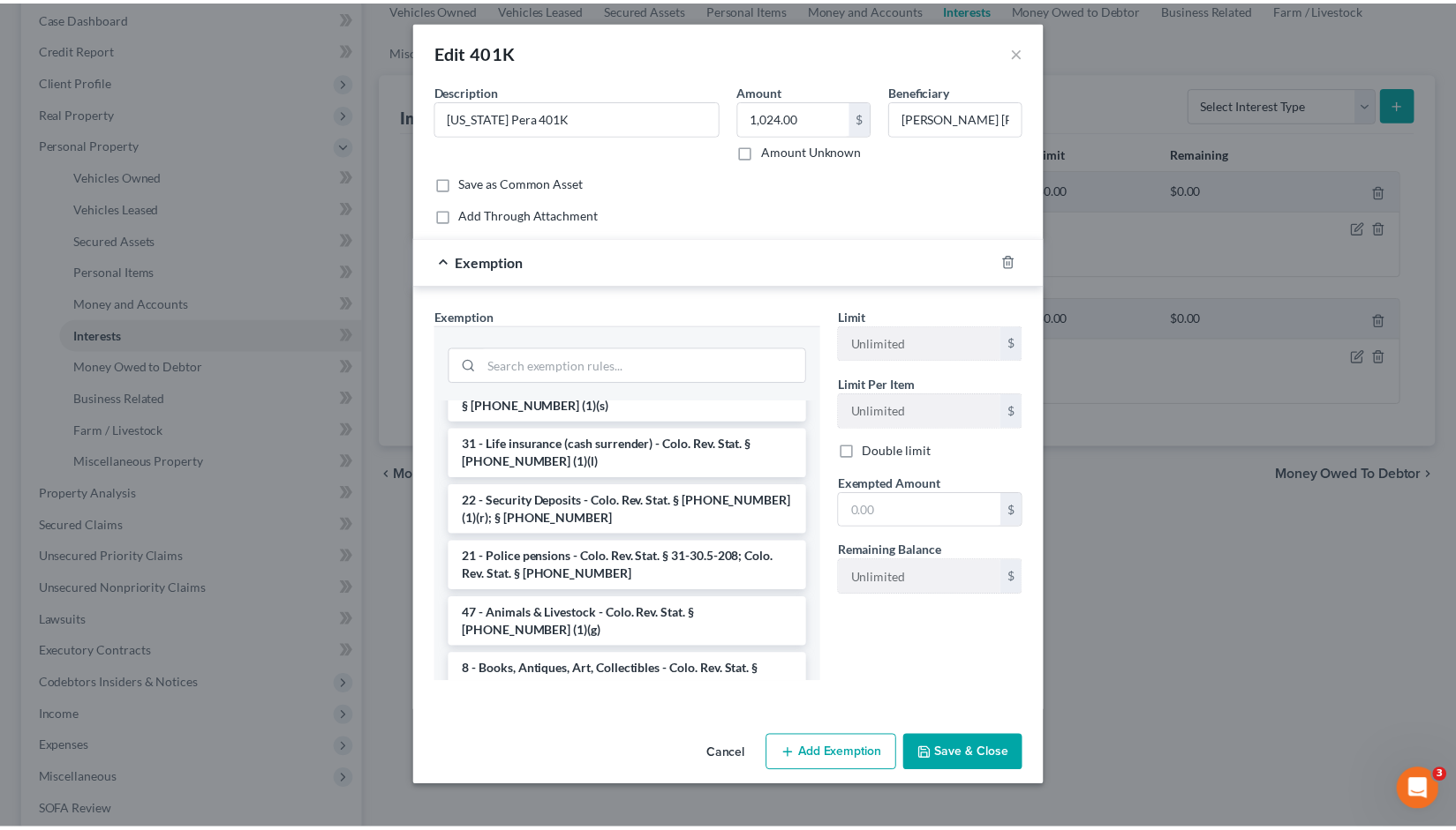
scroll to position [1985, 0]
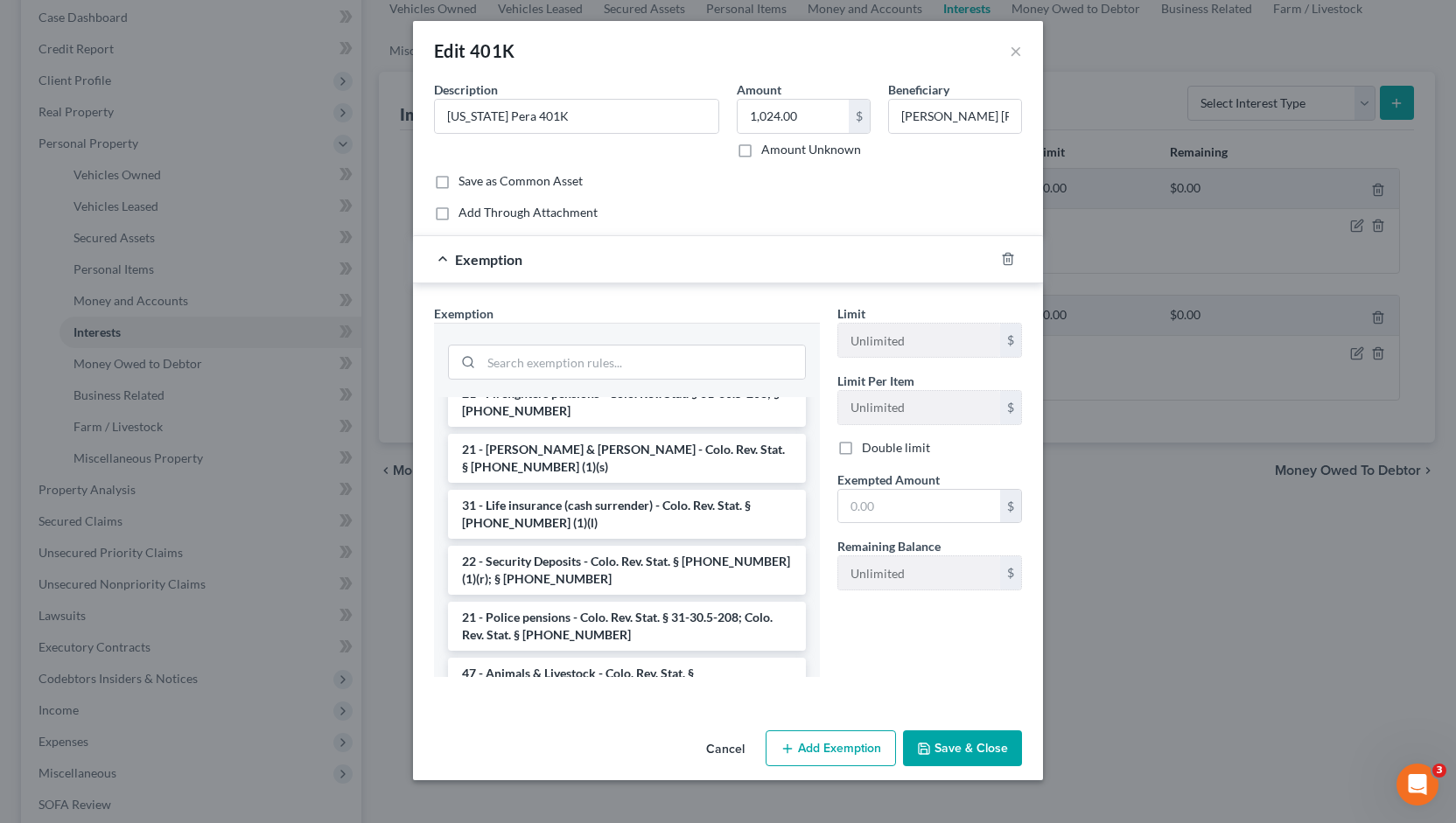
click at [945, 670] on div "Limit Unlimited $ Limit Per Item Unlimited $ Double limit Exempted Amount * $ R…" at bounding box center [930, 497] width 202 height 386
click at [1015, 52] on button "×" at bounding box center [1015, 50] width 12 height 21
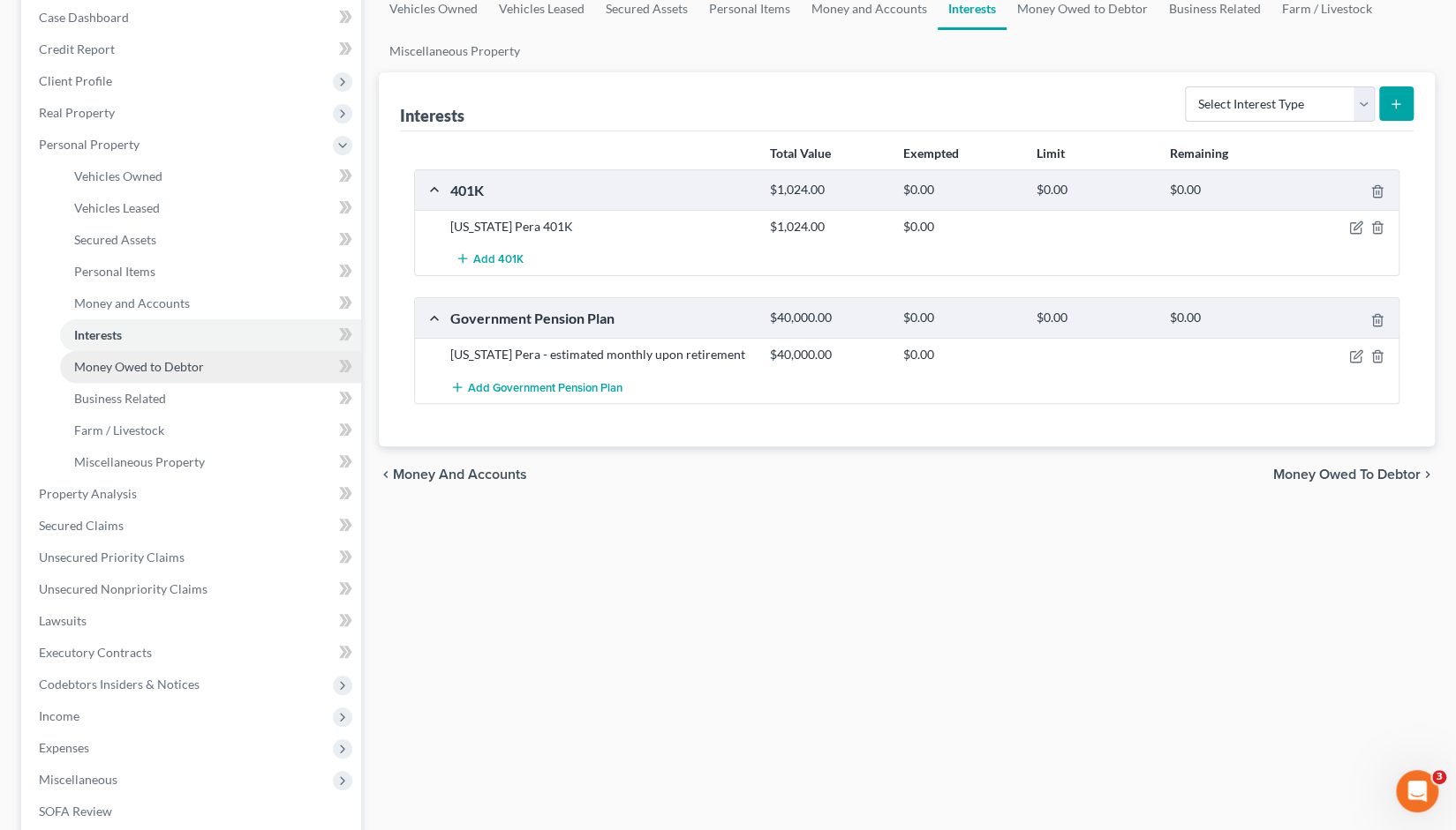
click at [148, 377] on link "Money Owed to Debtor" at bounding box center [211, 367] width 301 height 32
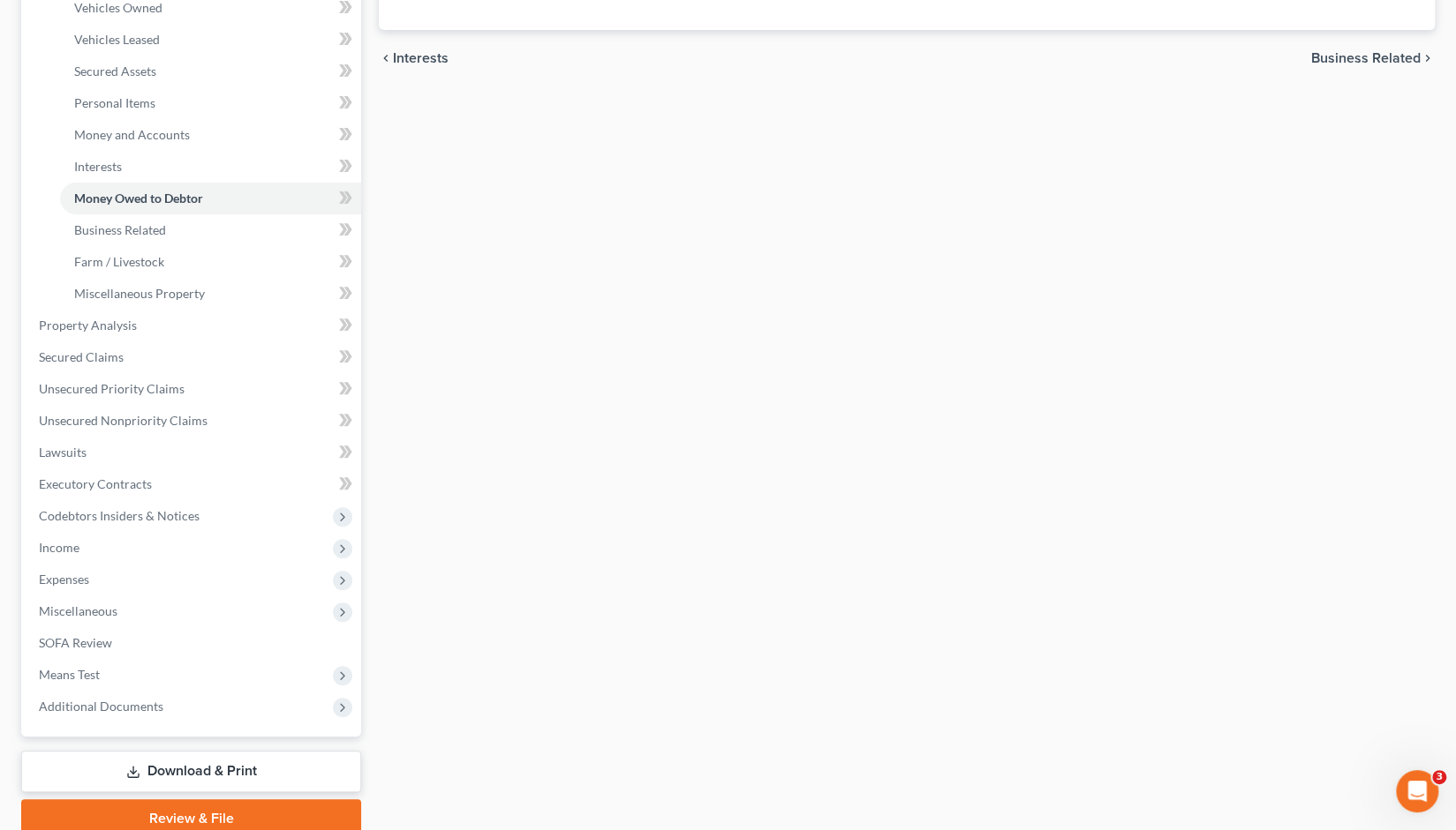
scroll to position [351, 0]
click at [160, 295] on span "Miscellaneous Property" at bounding box center [140, 292] width 131 height 15
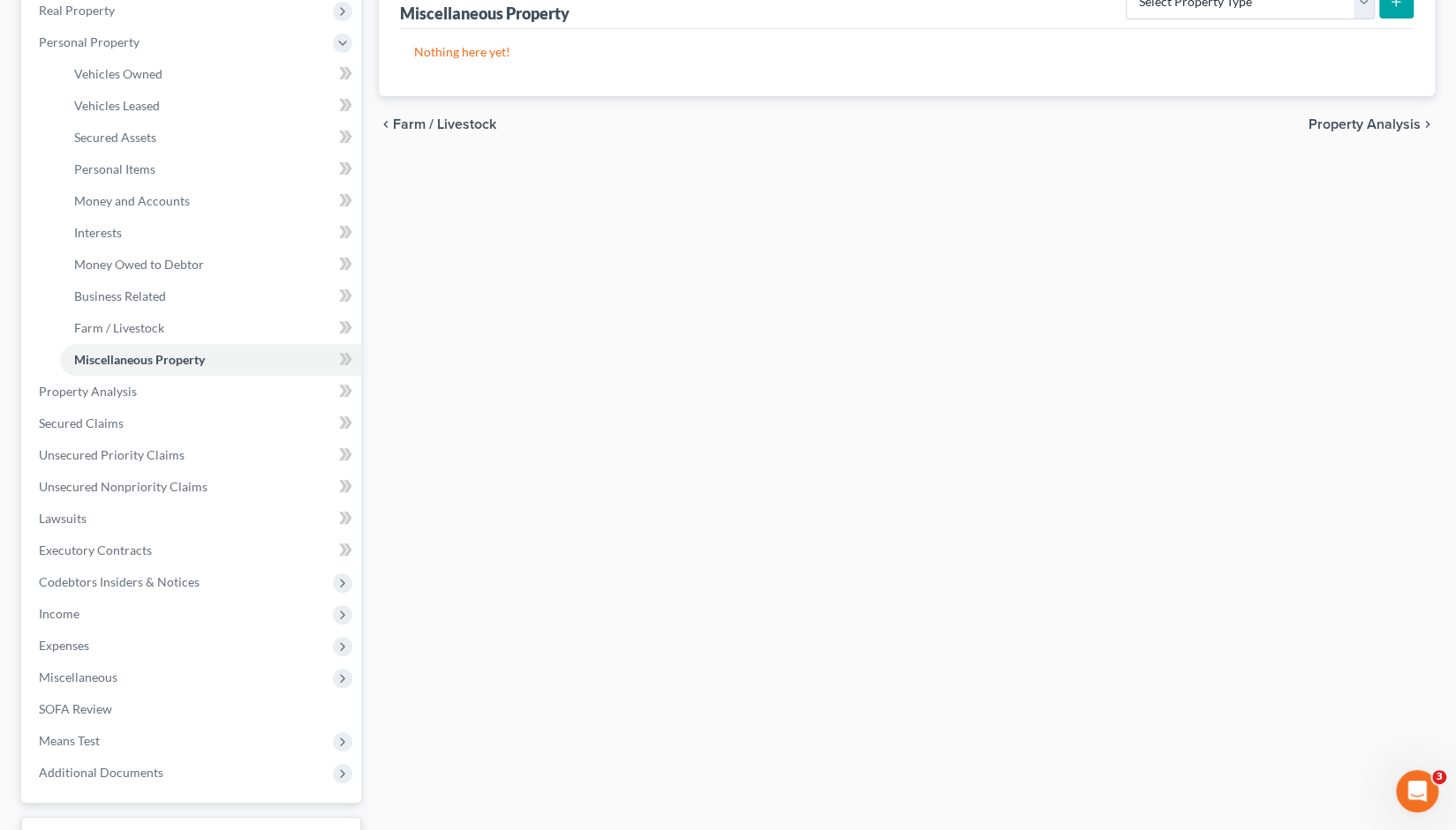
scroll to position [365, 0]
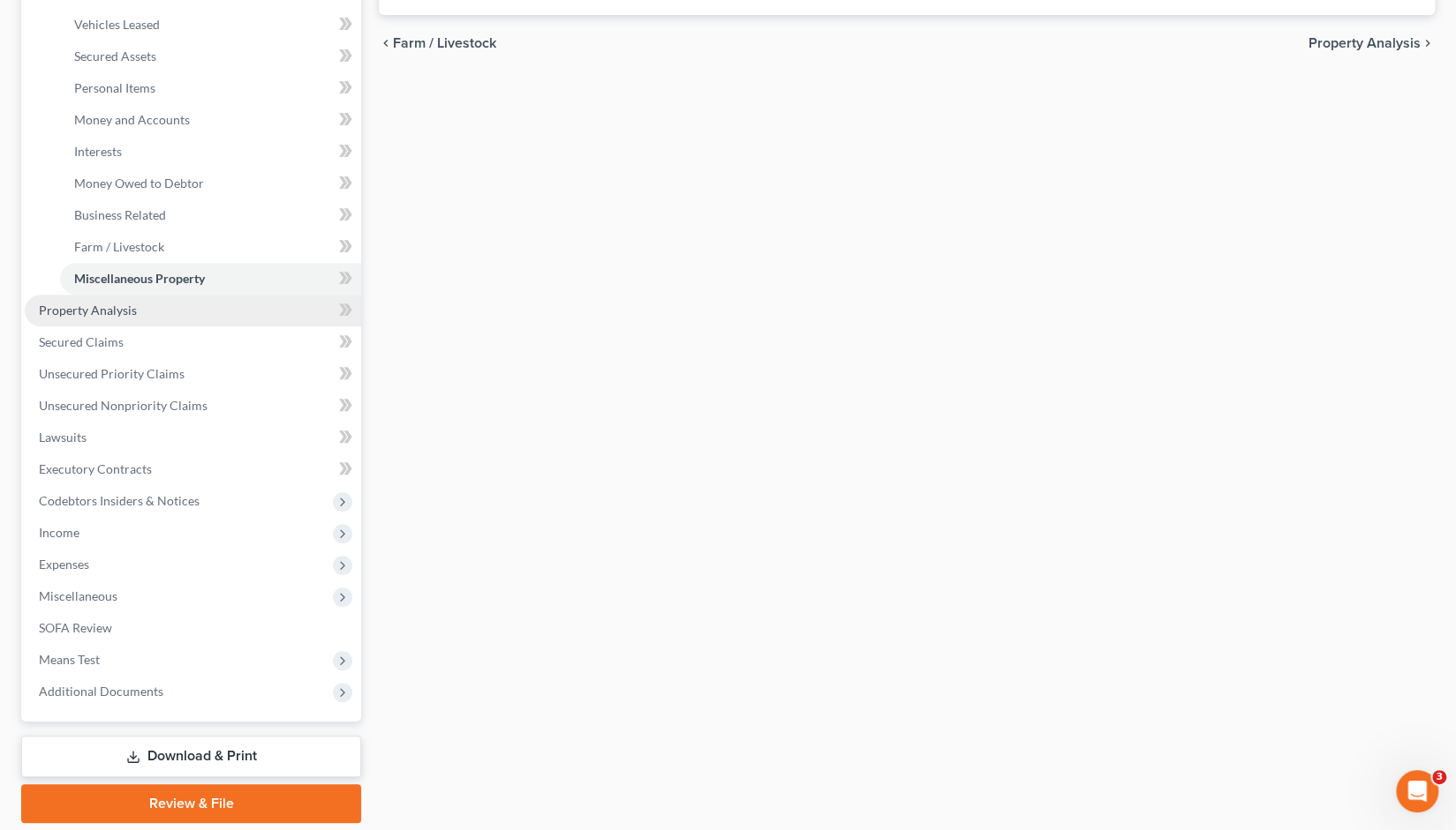
click at [108, 306] on span "Property Analysis" at bounding box center [87, 310] width 98 height 15
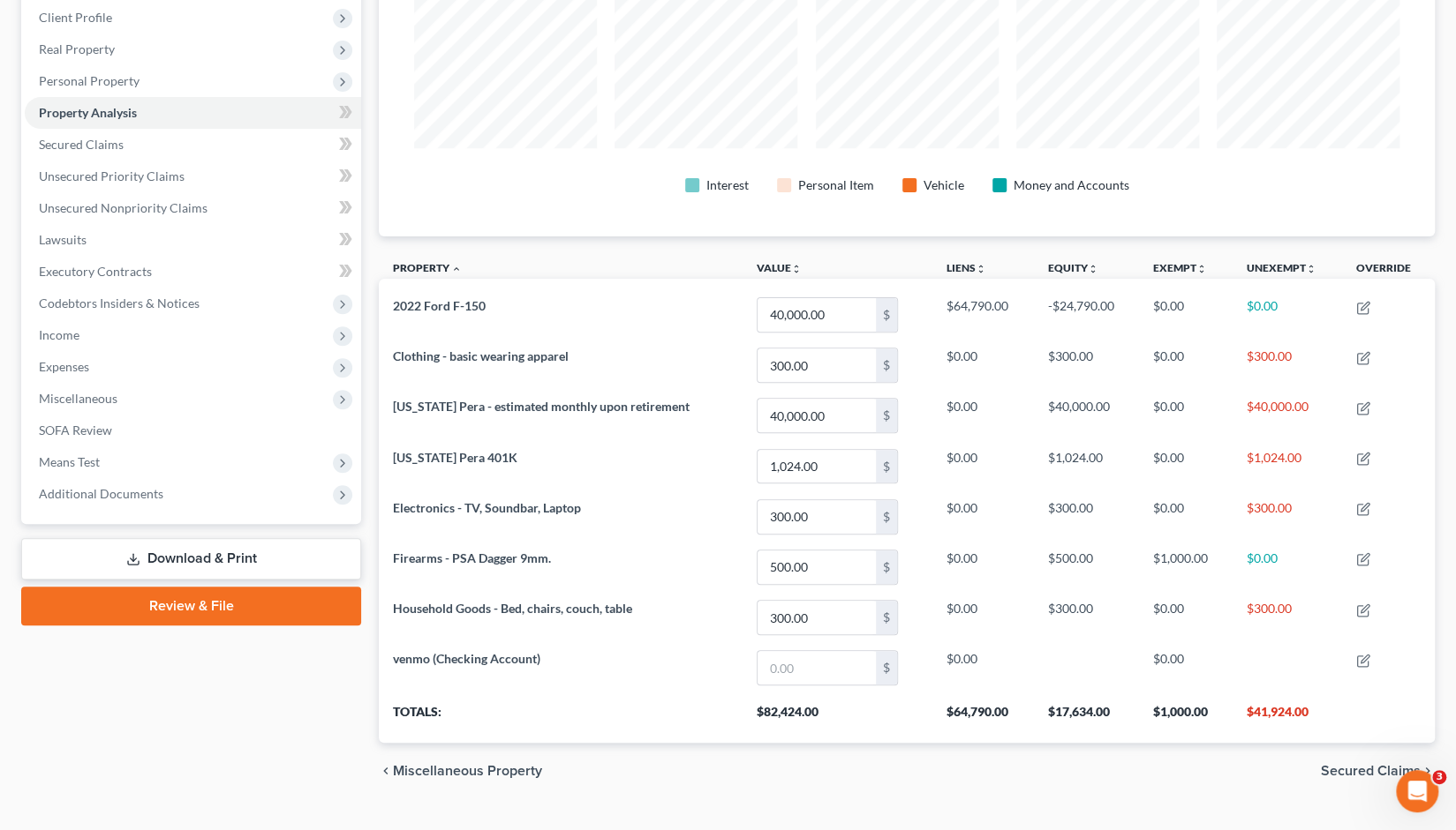
scroll to position [246, 0]
click at [102, 143] on span "Secured Claims" at bounding box center [81, 142] width 85 height 15
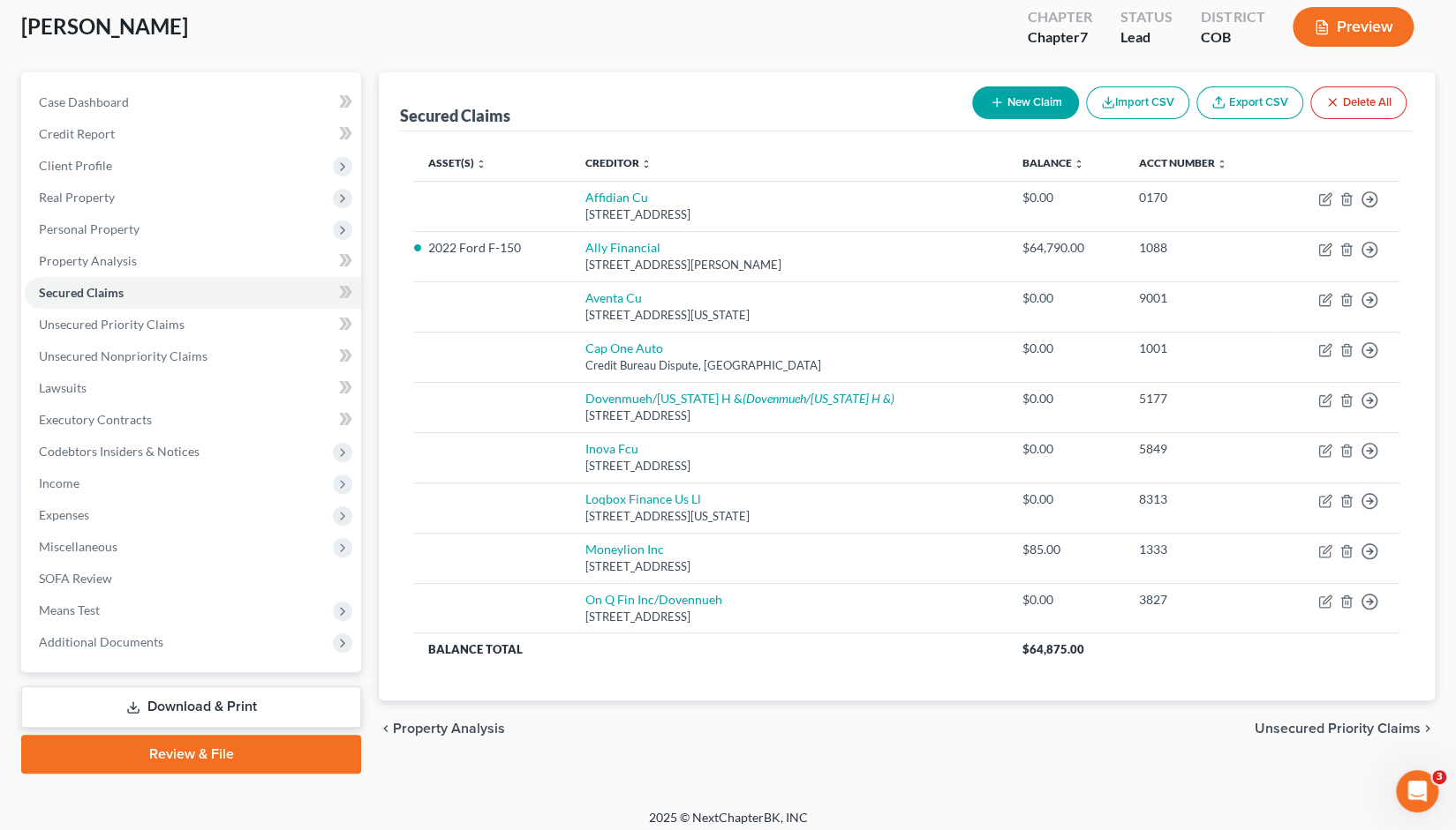
scroll to position [105, 0]
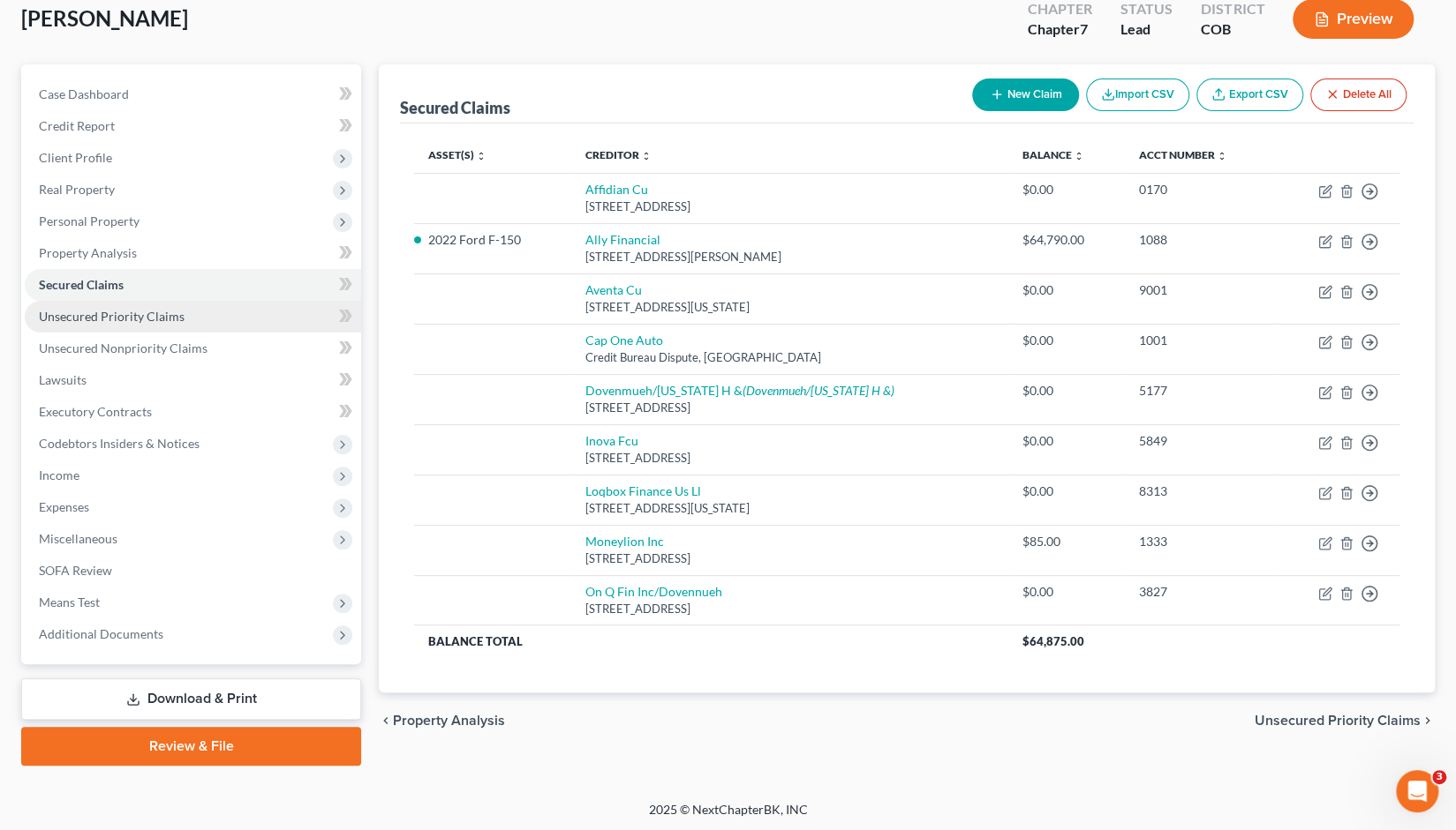
click at [95, 314] on span "Unsecured Priority Claims" at bounding box center [111, 316] width 146 height 15
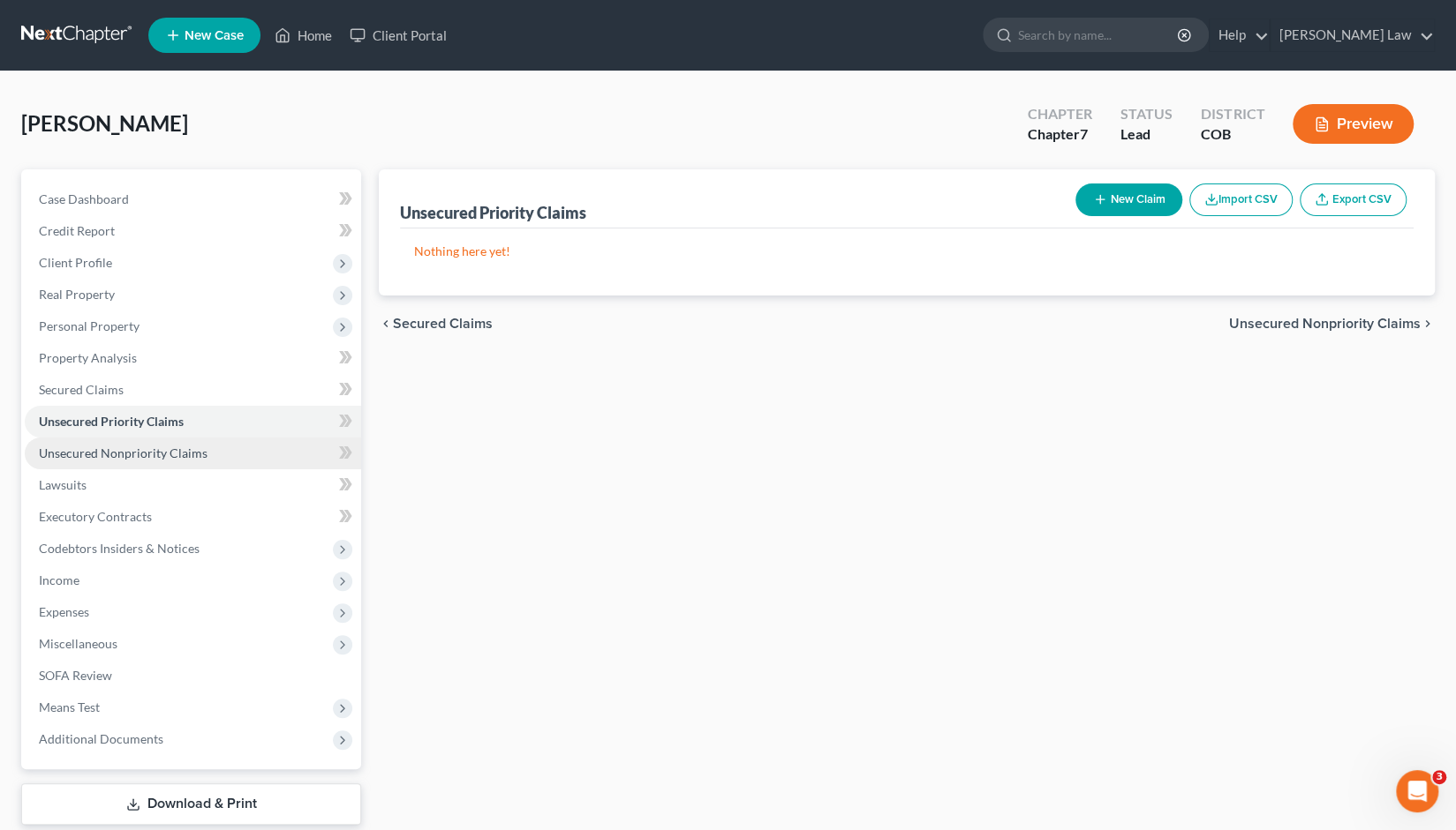
click at [88, 453] on span "Unsecured Nonpriority Claims" at bounding box center [123, 452] width 168 height 15
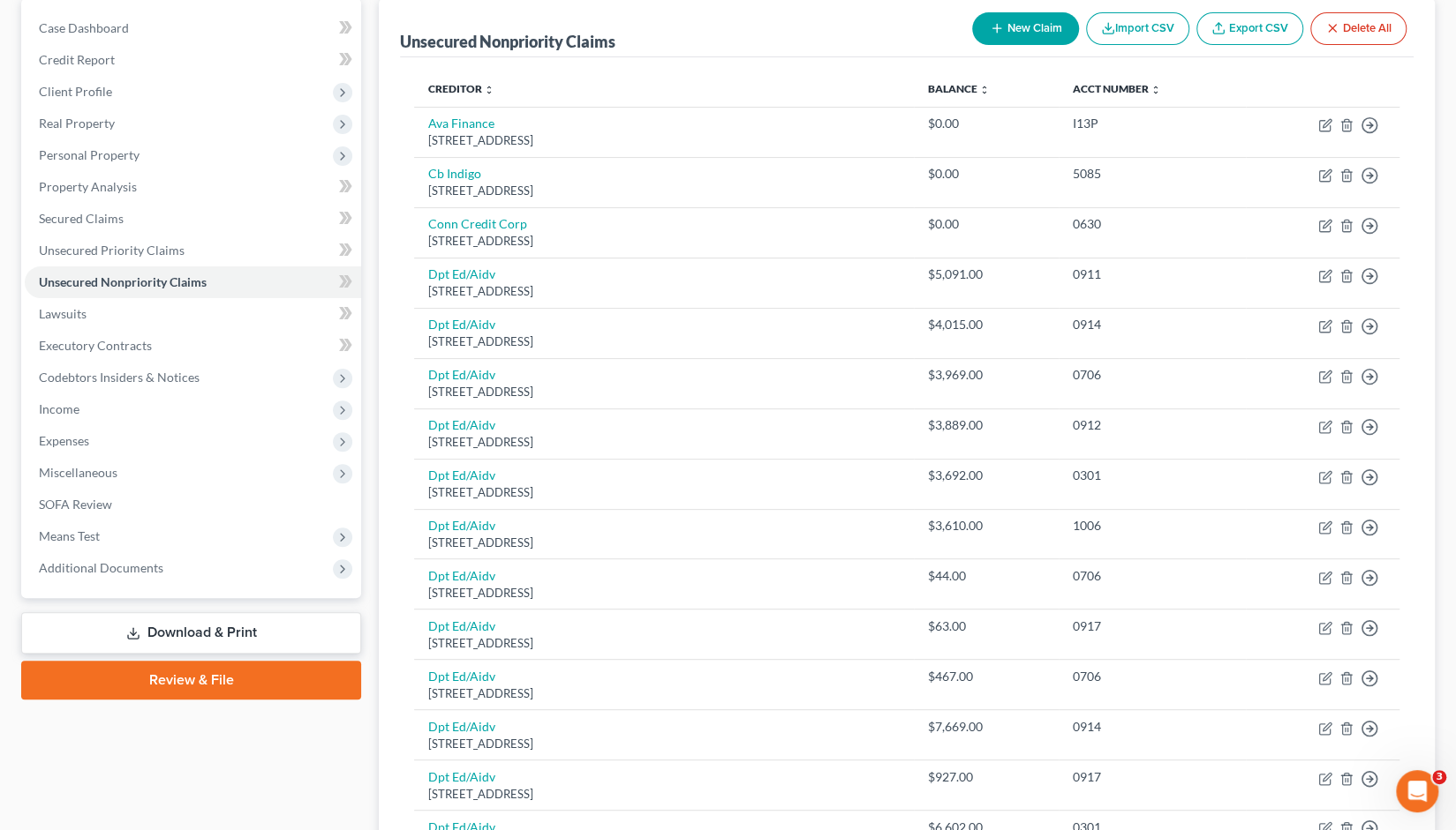
scroll to position [160, 0]
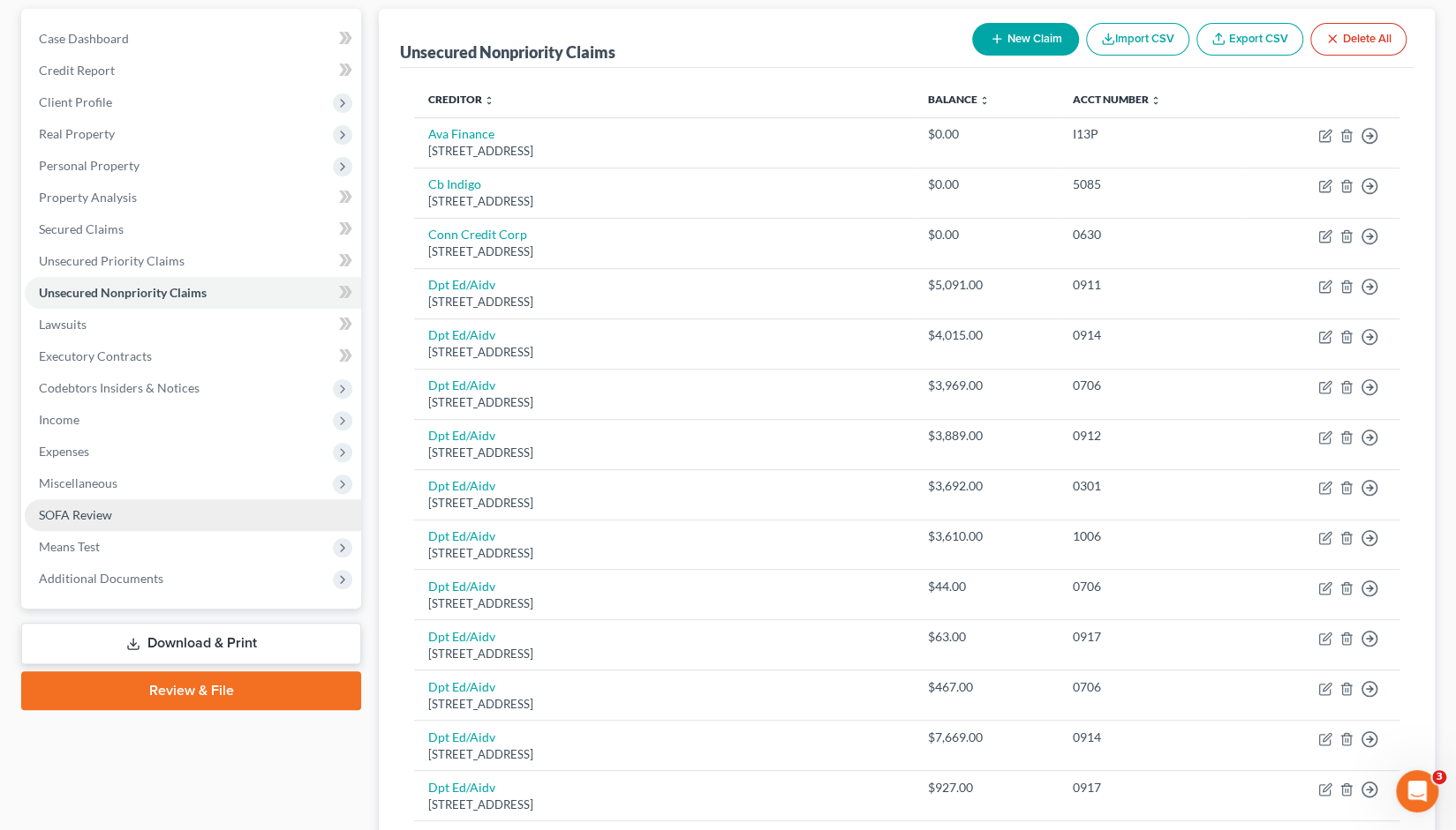
click at [86, 512] on span "SOFA Review" at bounding box center [75, 514] width 73 height 15
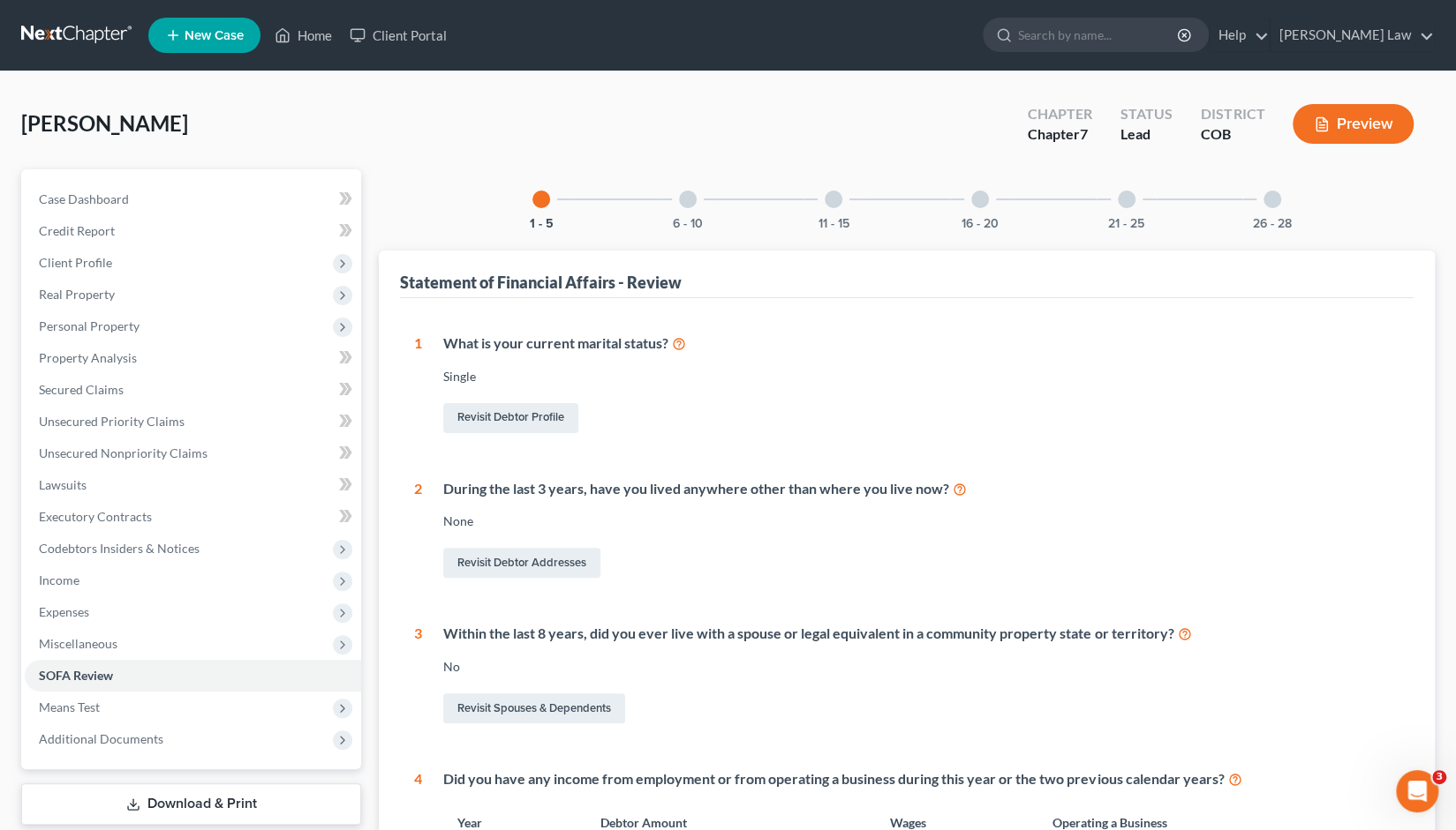
click at [690, 199] on div at bounding box center [688, 200] width 18 height 18
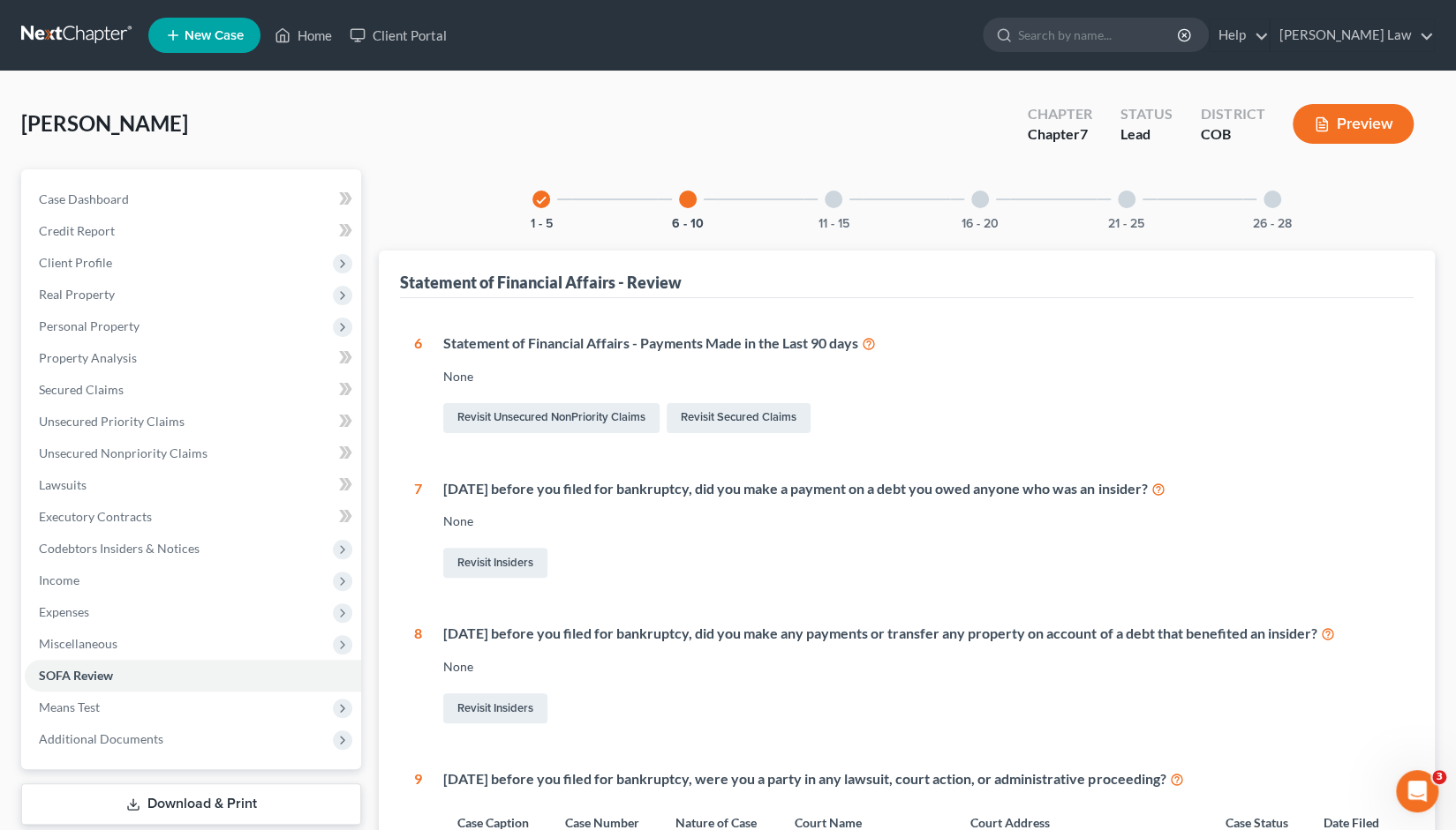
click at [841, 203] on div "11 - 15" at bounding box center [833, 199] width 60 height 60
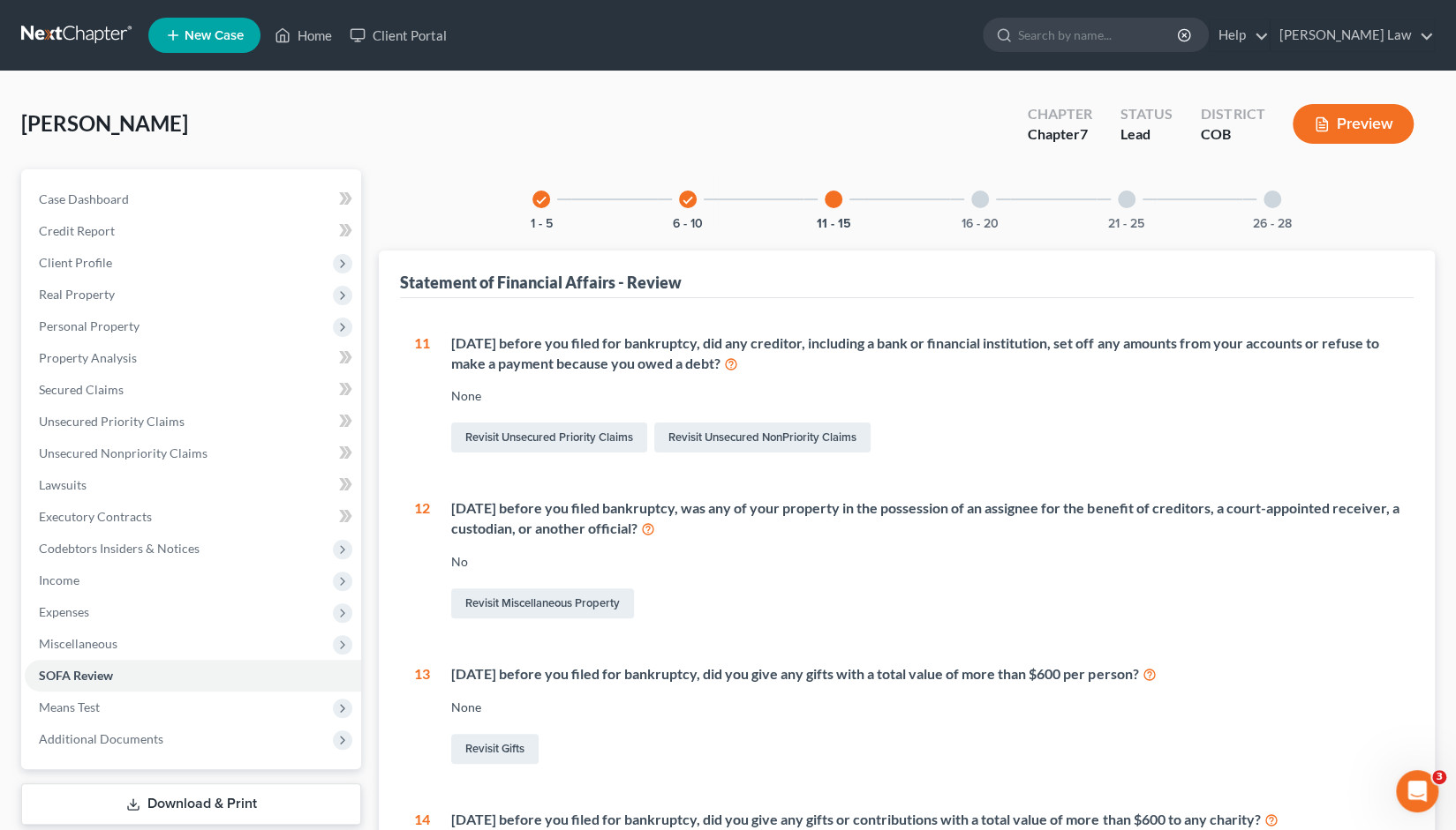
click at [979, 206] on div at bounding box center [980, 200] width 18 height 18
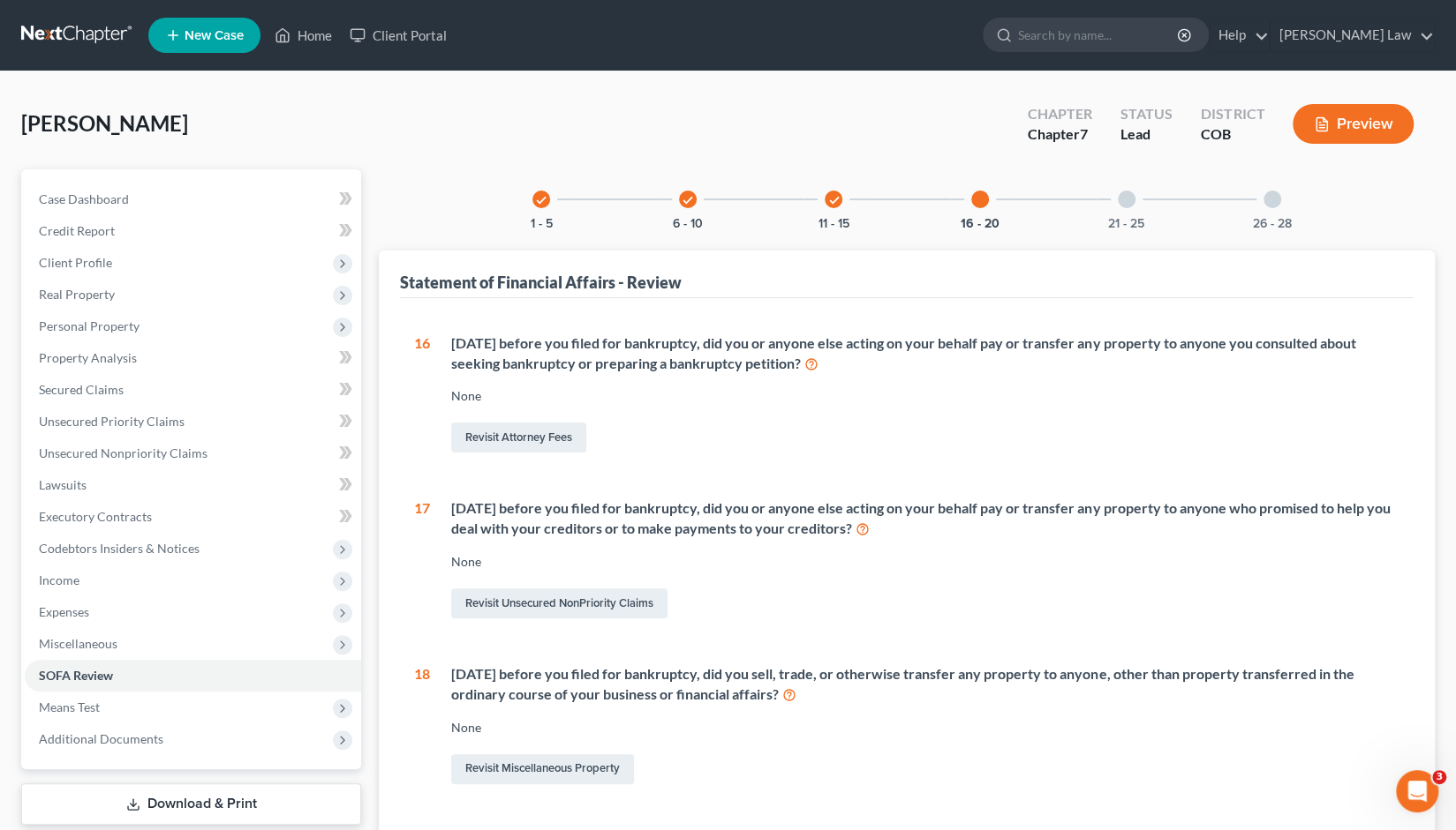
click at [1128, 201] on div at bounding box center [1126, 200] width 18 height 18
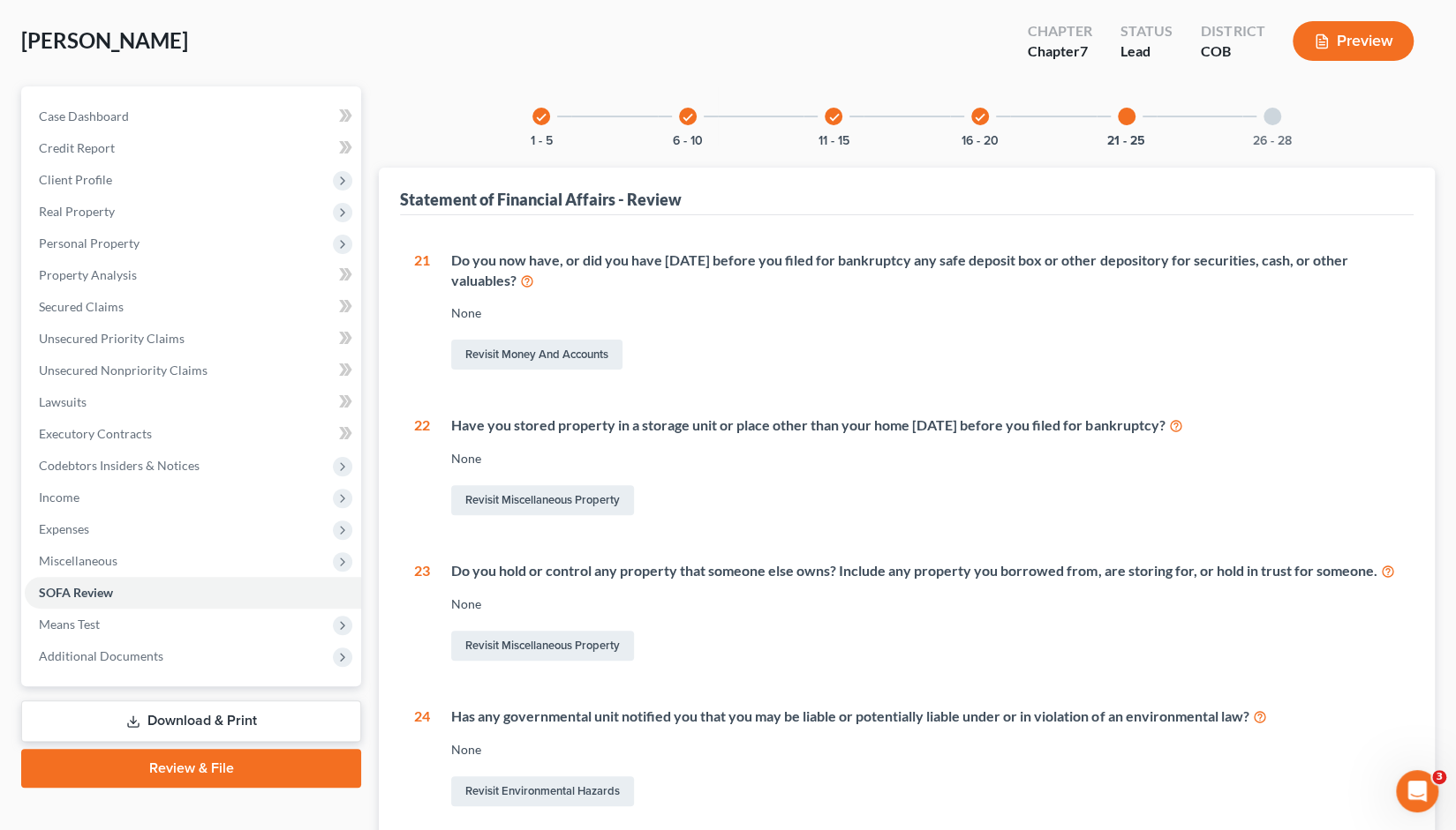
scroll to position [60, 0]
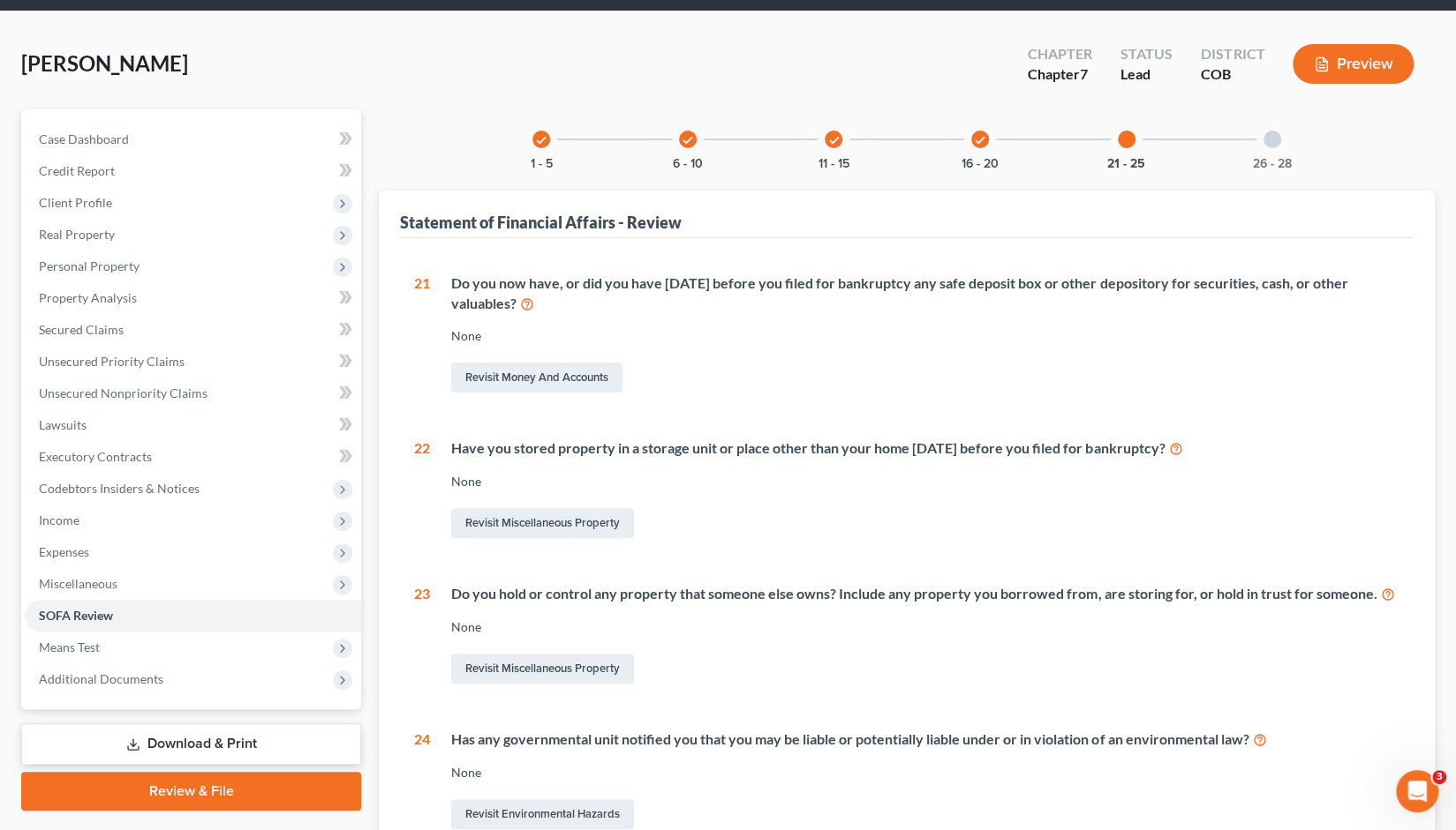
click at [1277, 139] on div at bounding box center [1272, 139] width 18 height 18
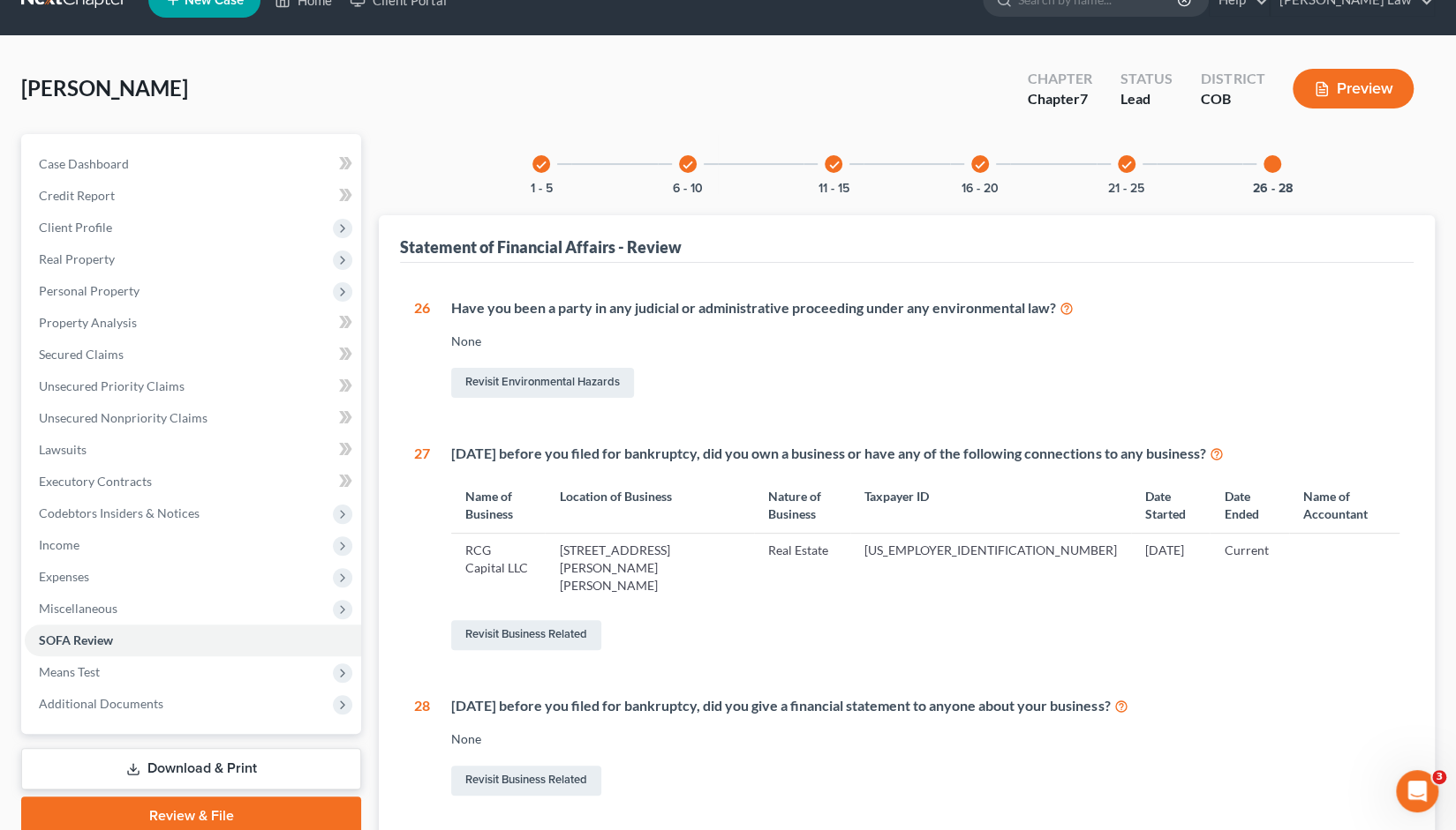
scroll to position [36, 0]
click at [1130, 169] on icon "check" at bounding box center [1126, 165] width 12 height 12
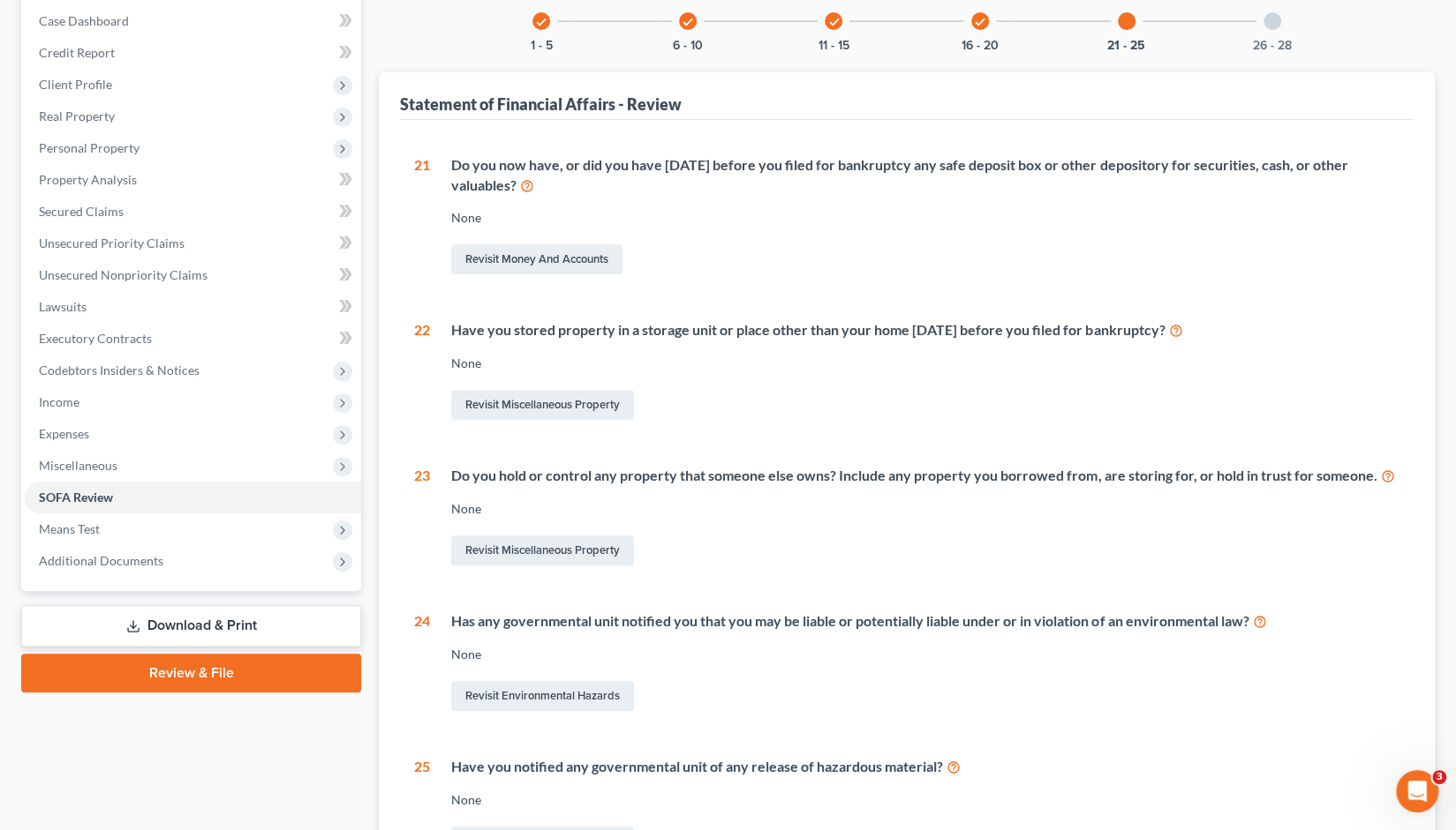
scroll to position [37, 0]
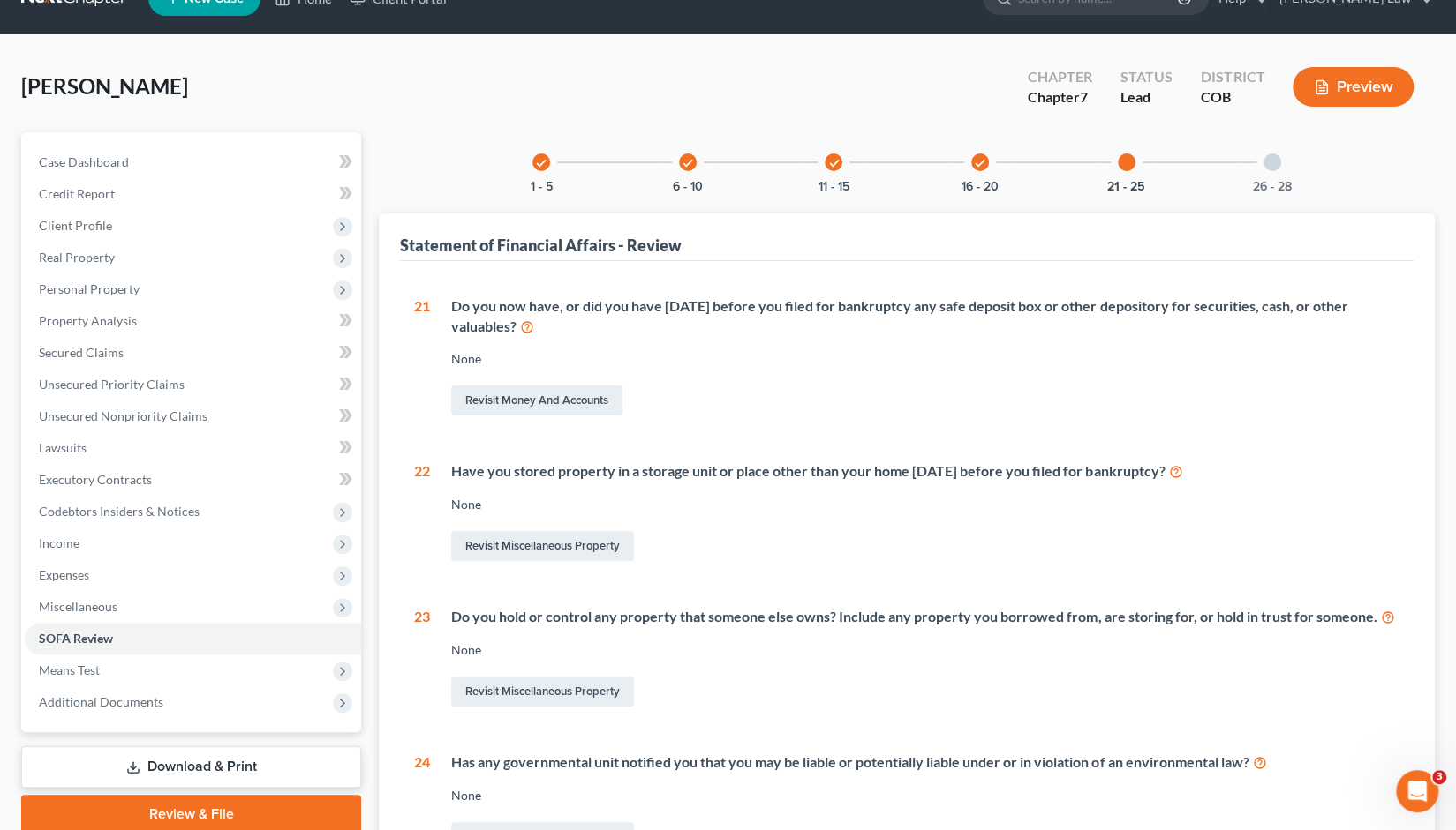
click at [984, 171] on div "check 16 - 20" at bounding box center [980, 162] width 60 height 60
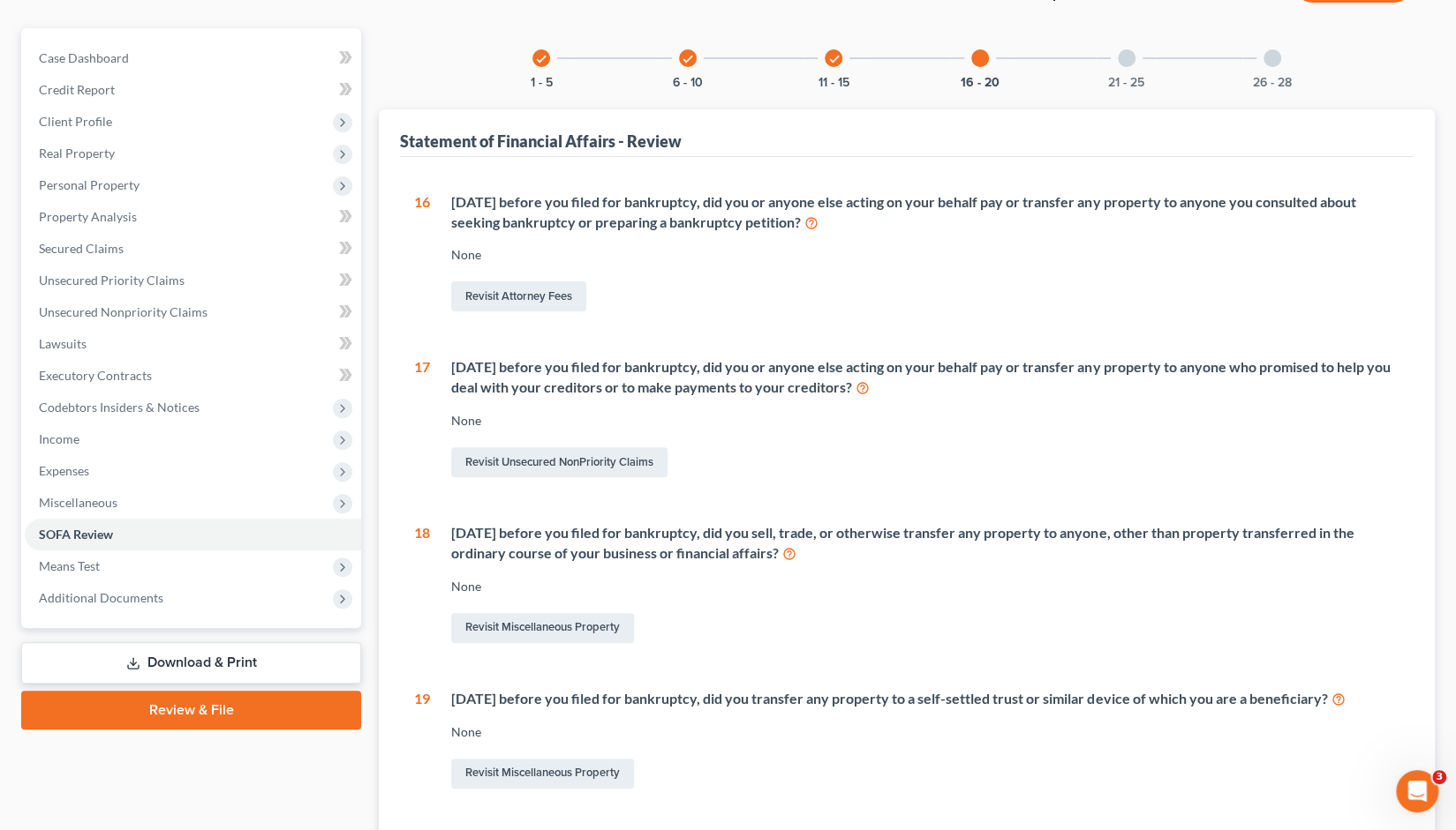
scroll to position [142, 0]
click at [555, 456] on link "Revisit Unsecured NonPriority Claims" at bounding box center [559, 460] width 217 height 30
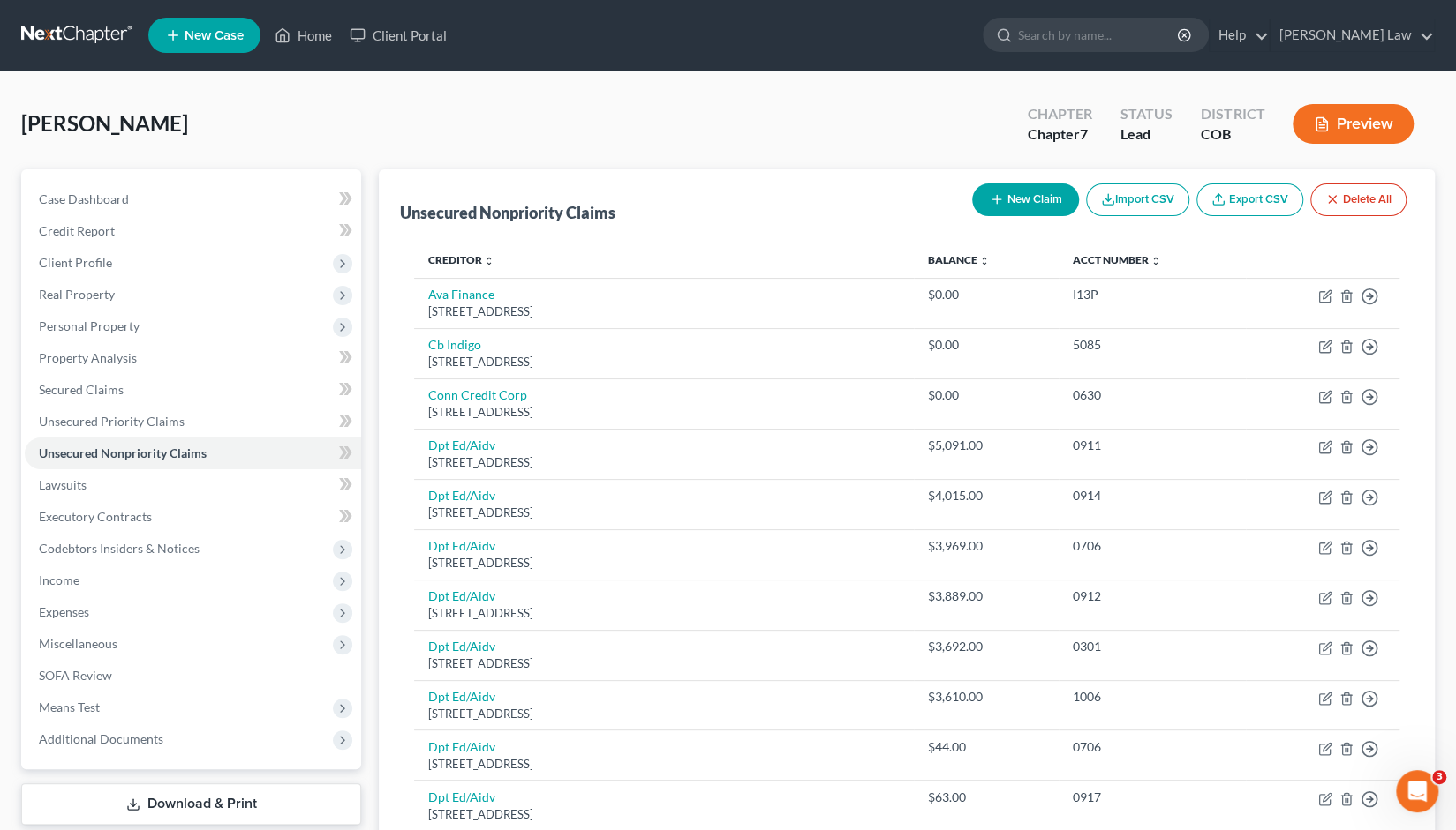
click at [1012, 202] on button "New Claim" at bounding box center [1025, 200] width 107 height 33
select select "0"
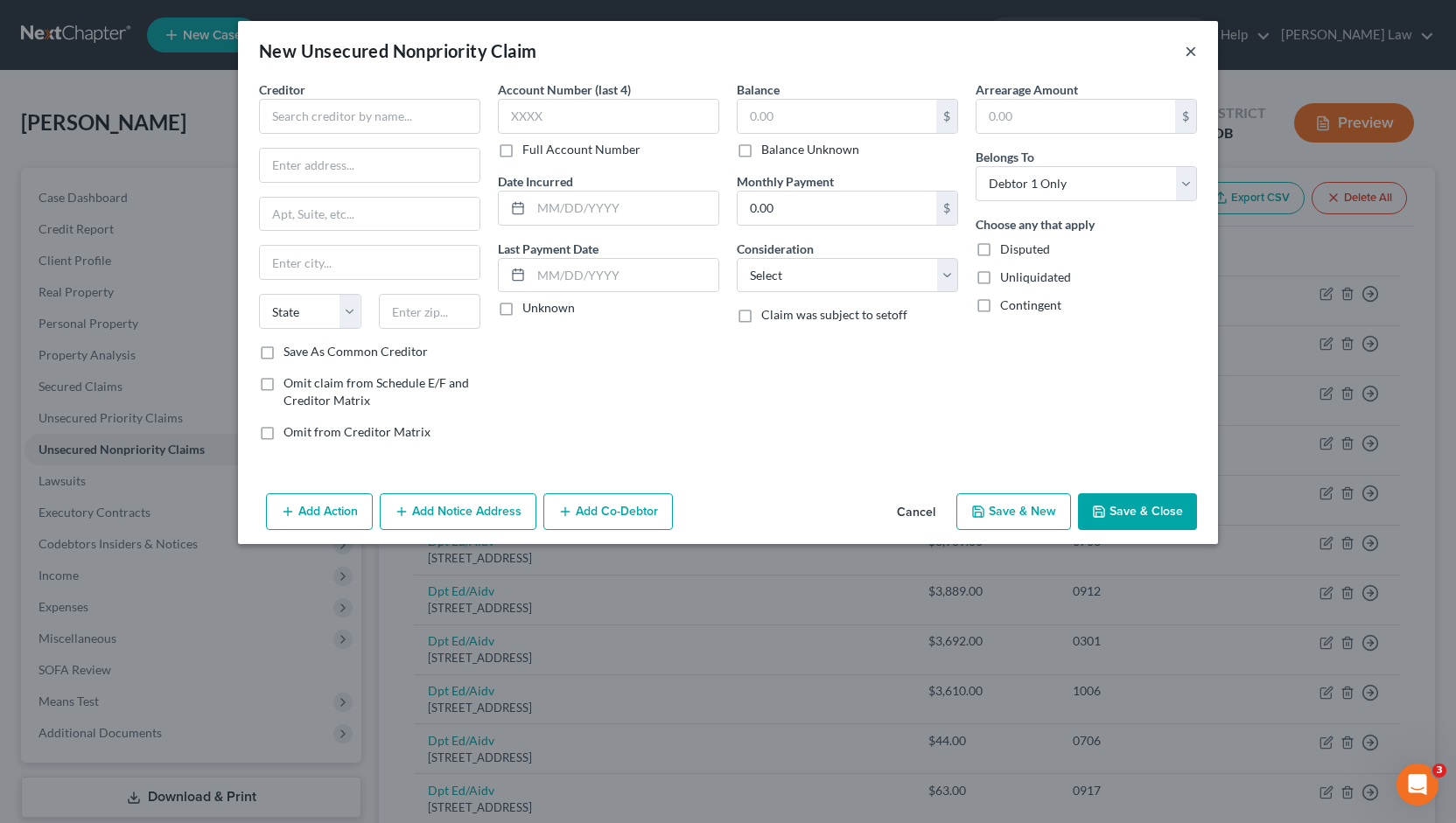
click at [1186, 57] on button "×" at bounding box center [1191, 50] width 12 height 21
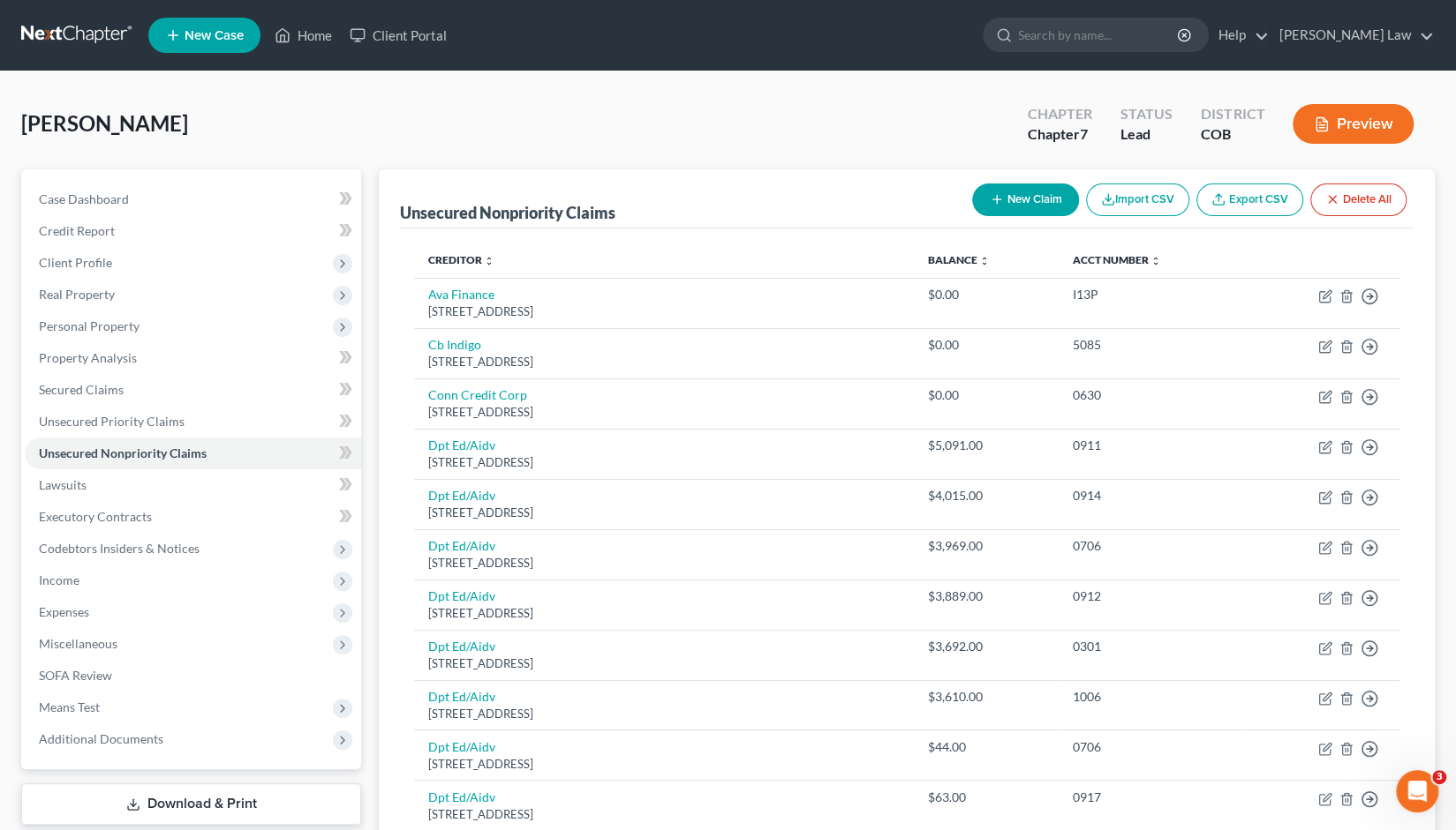
click at [1013, 200] on button "New Claim" at bounding box center [1025, 200] width 107 height 33
select select "0"
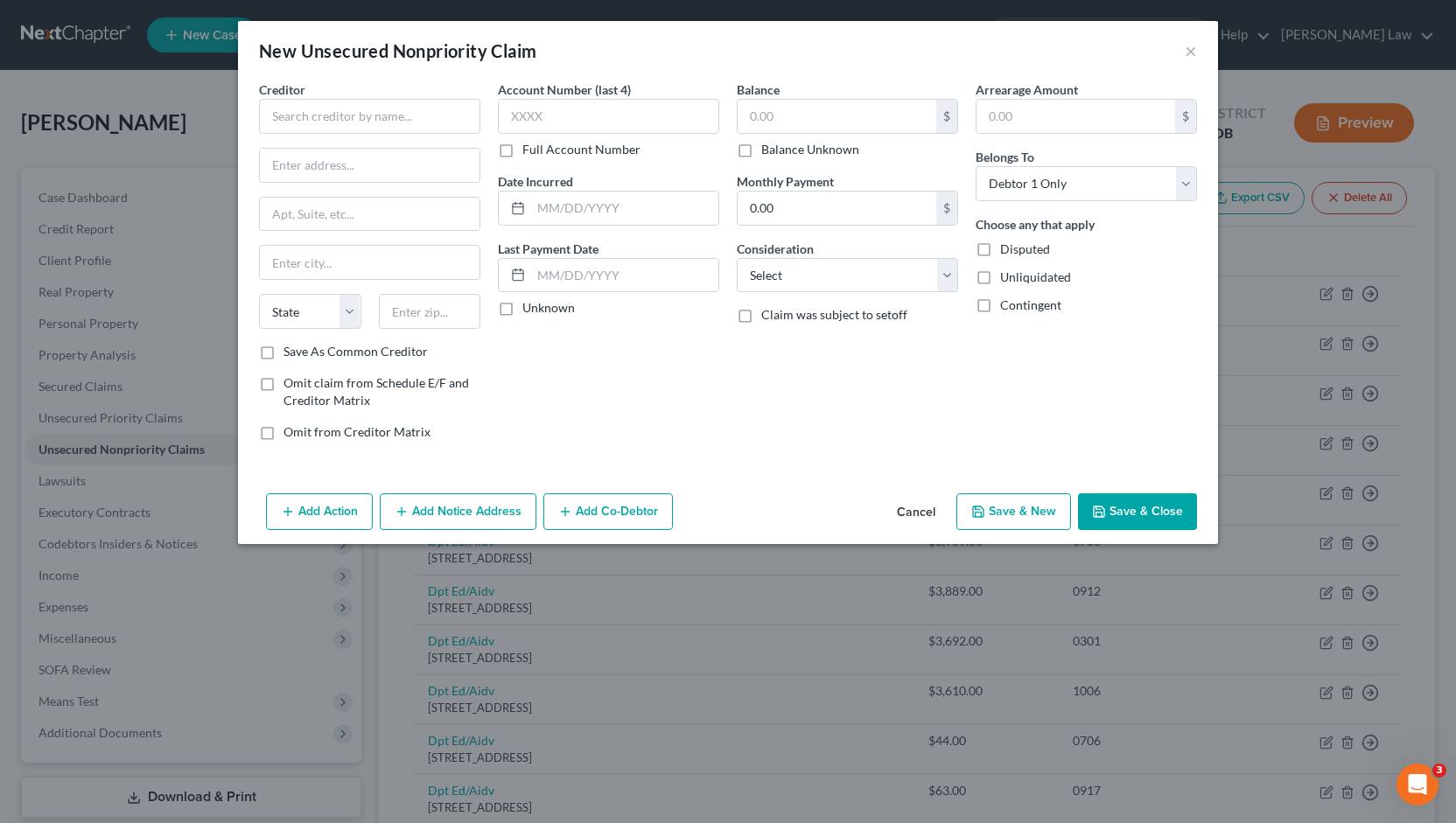
click at [315, 513] on button "Add Action" at bounding box center [319, 511] width 107 height 36
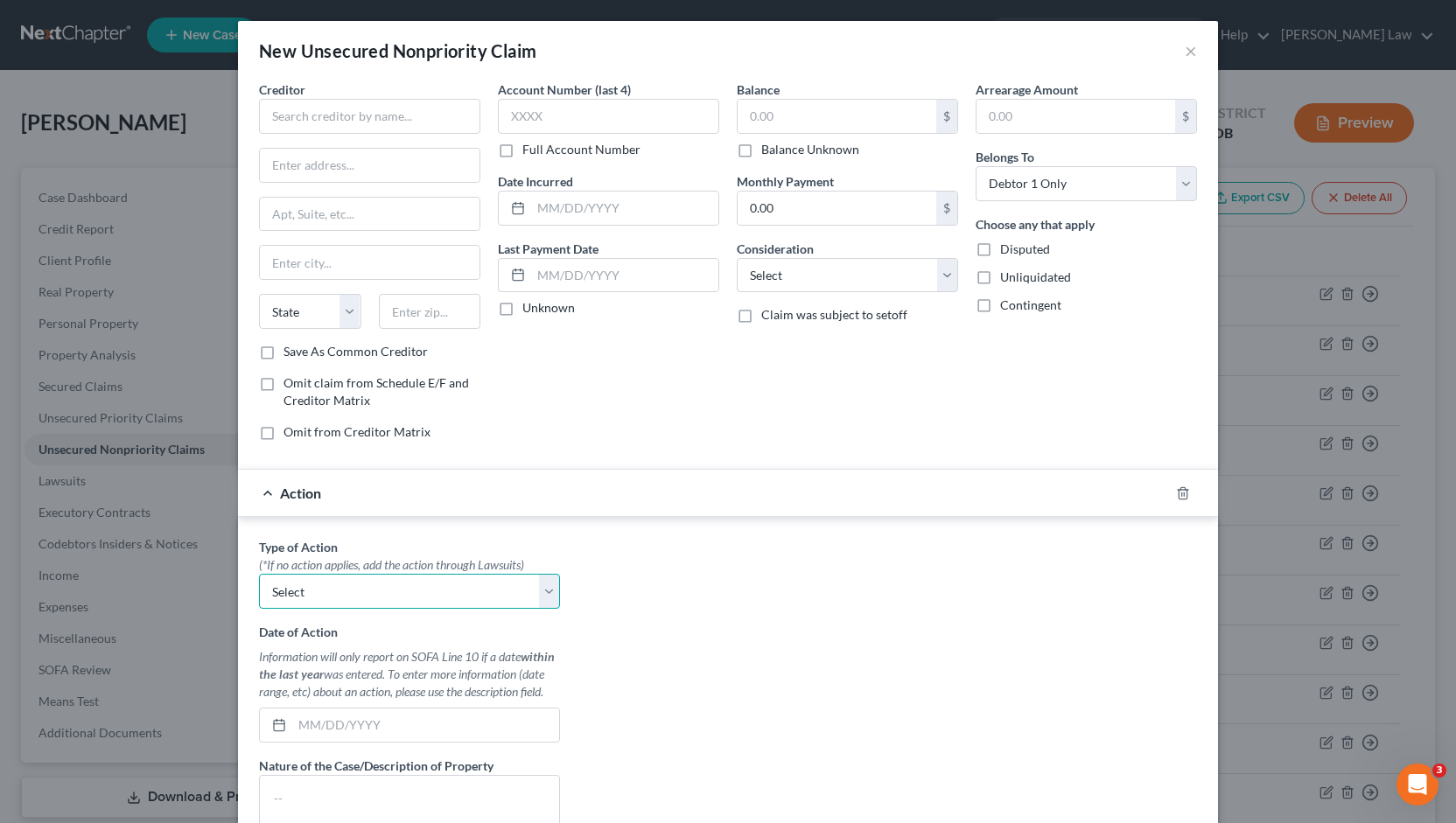
click at [546, 589] on select "Select Repossession Garnishment Foreclosure Personal Injury Attached, Seized, O…" at bounding box center [409, 592] width 301 height 35
click at [690, 592] on div "Type of Action * (*If no action applies, add the action through Lawsuits) Selec…" at bounding box center [728, 757] width 956 height 438
click at [1186, 51] on button "×" at bounding box center [1191, 50] width 12 height 21
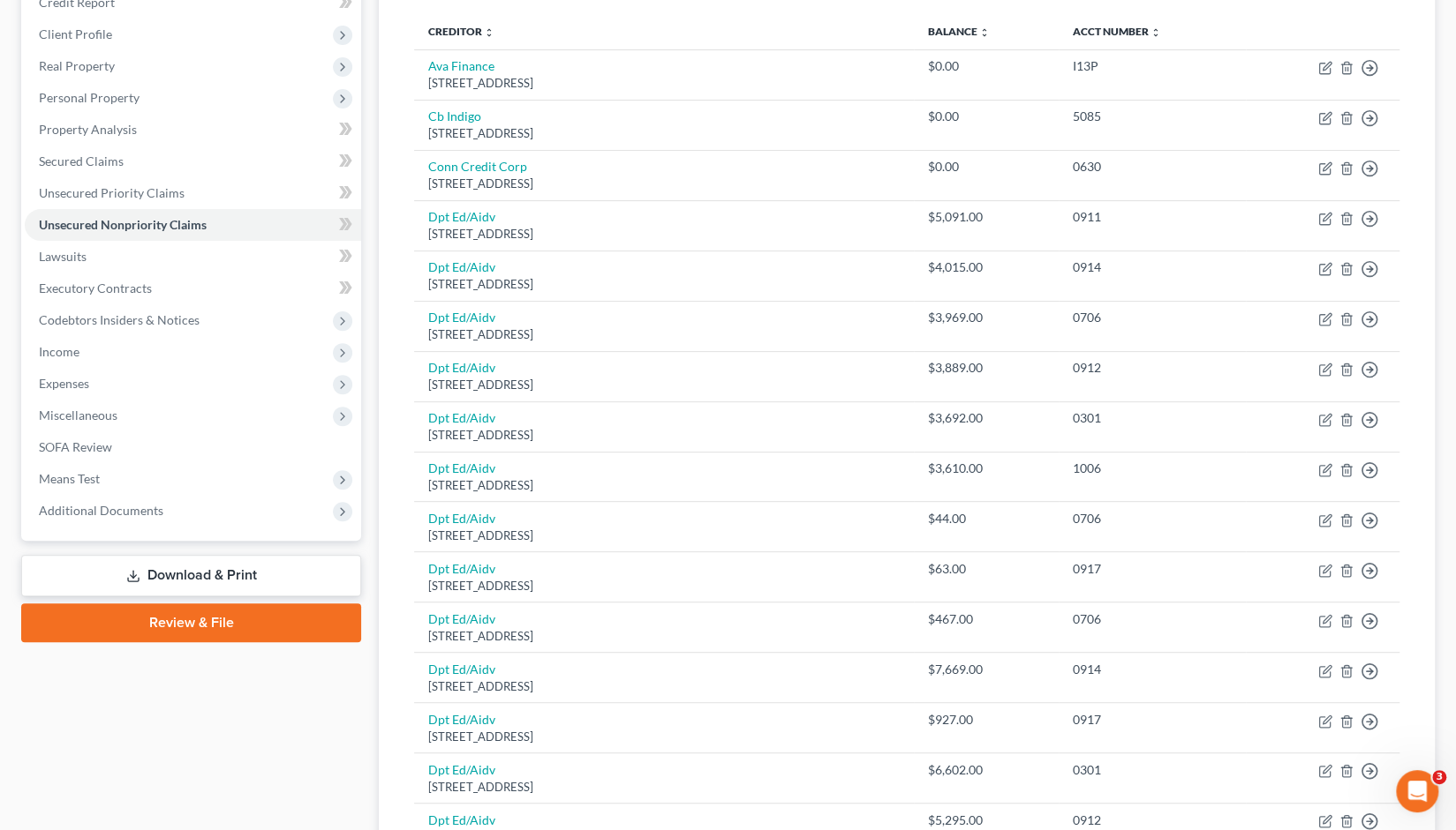
scroll to position [249, 0]
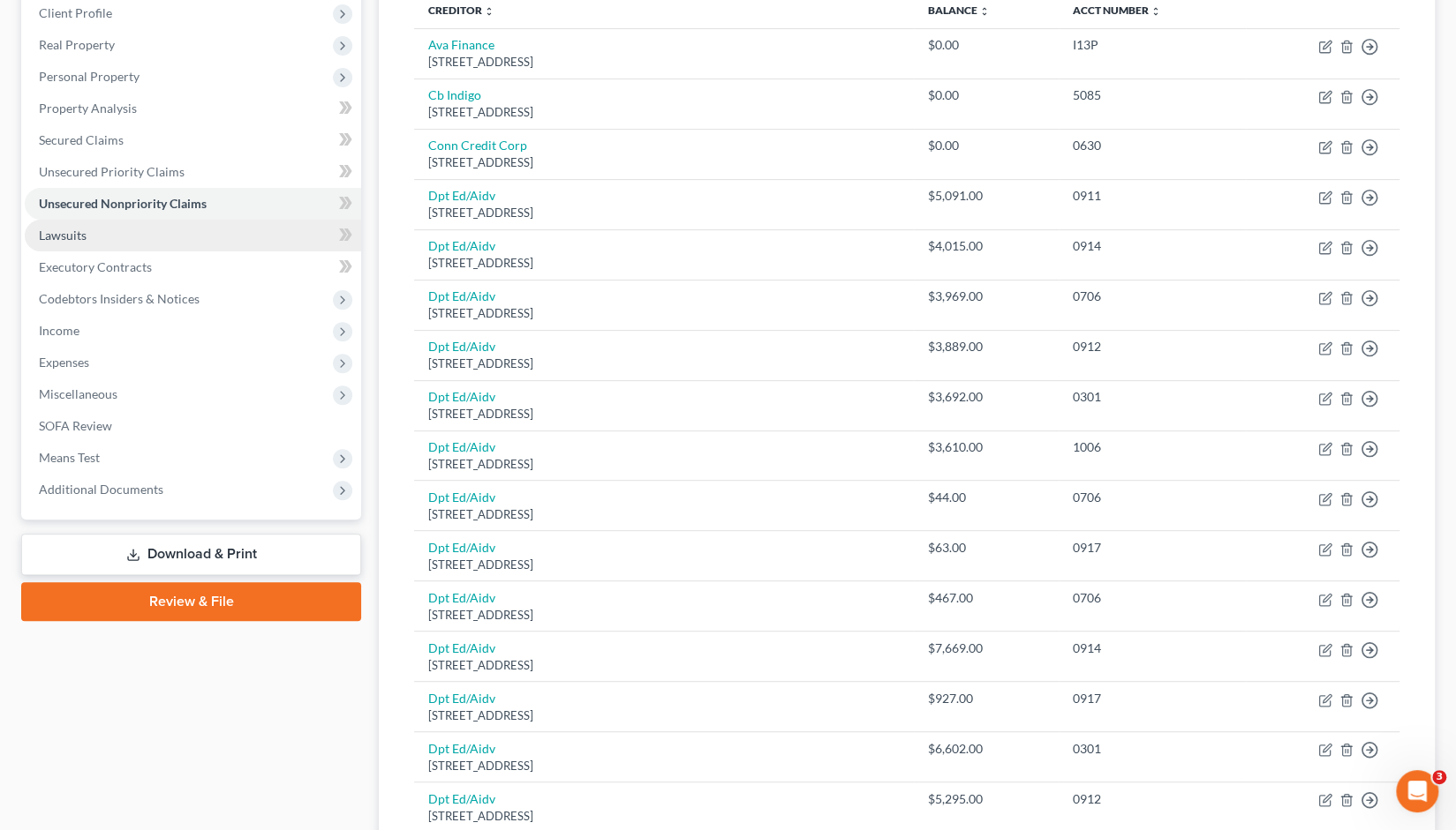
click at [119, 245] on link "Lawsuits" at bounding box center [193, 235] width 337 height 32
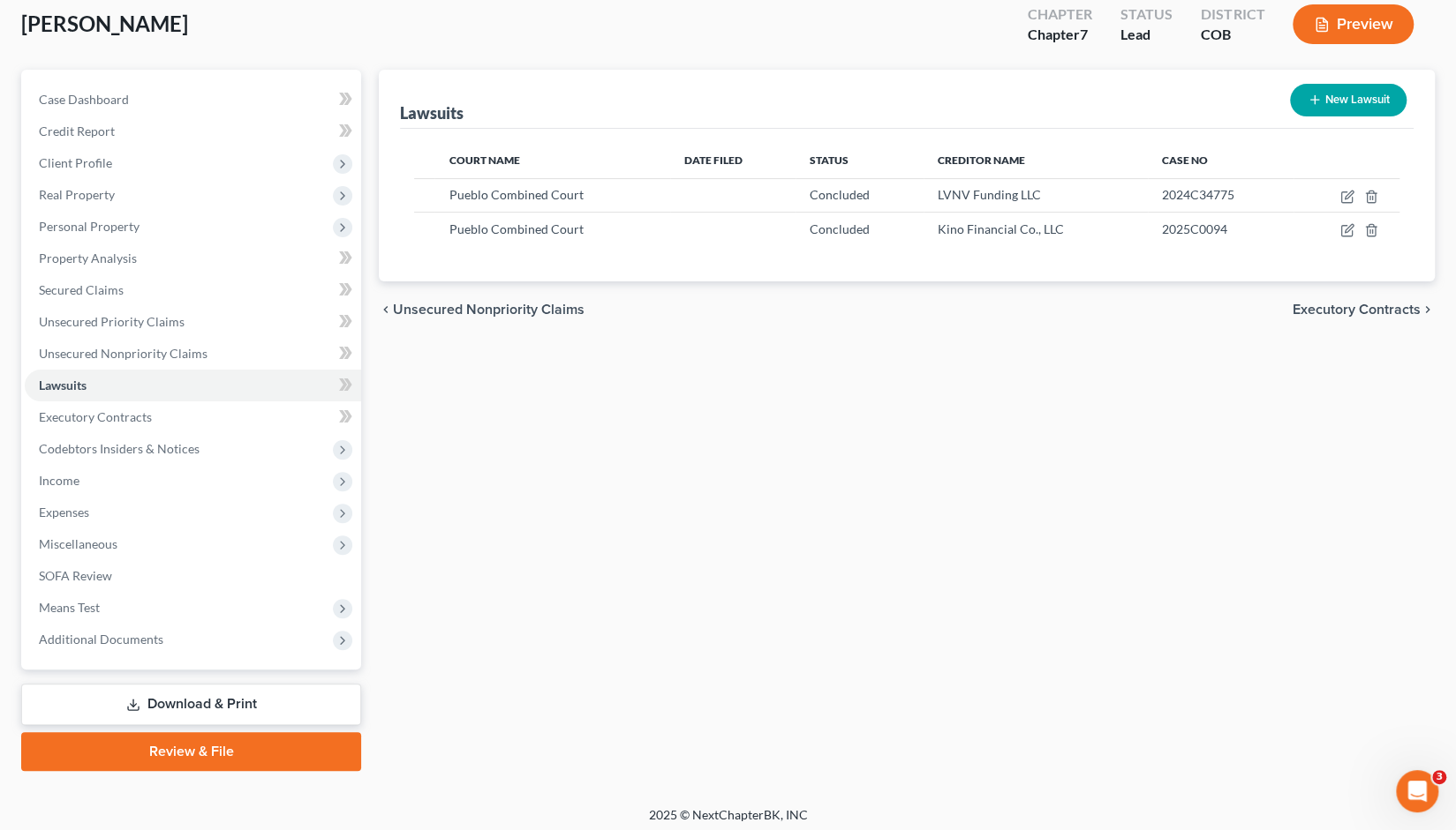
scroll to position [105, 0]
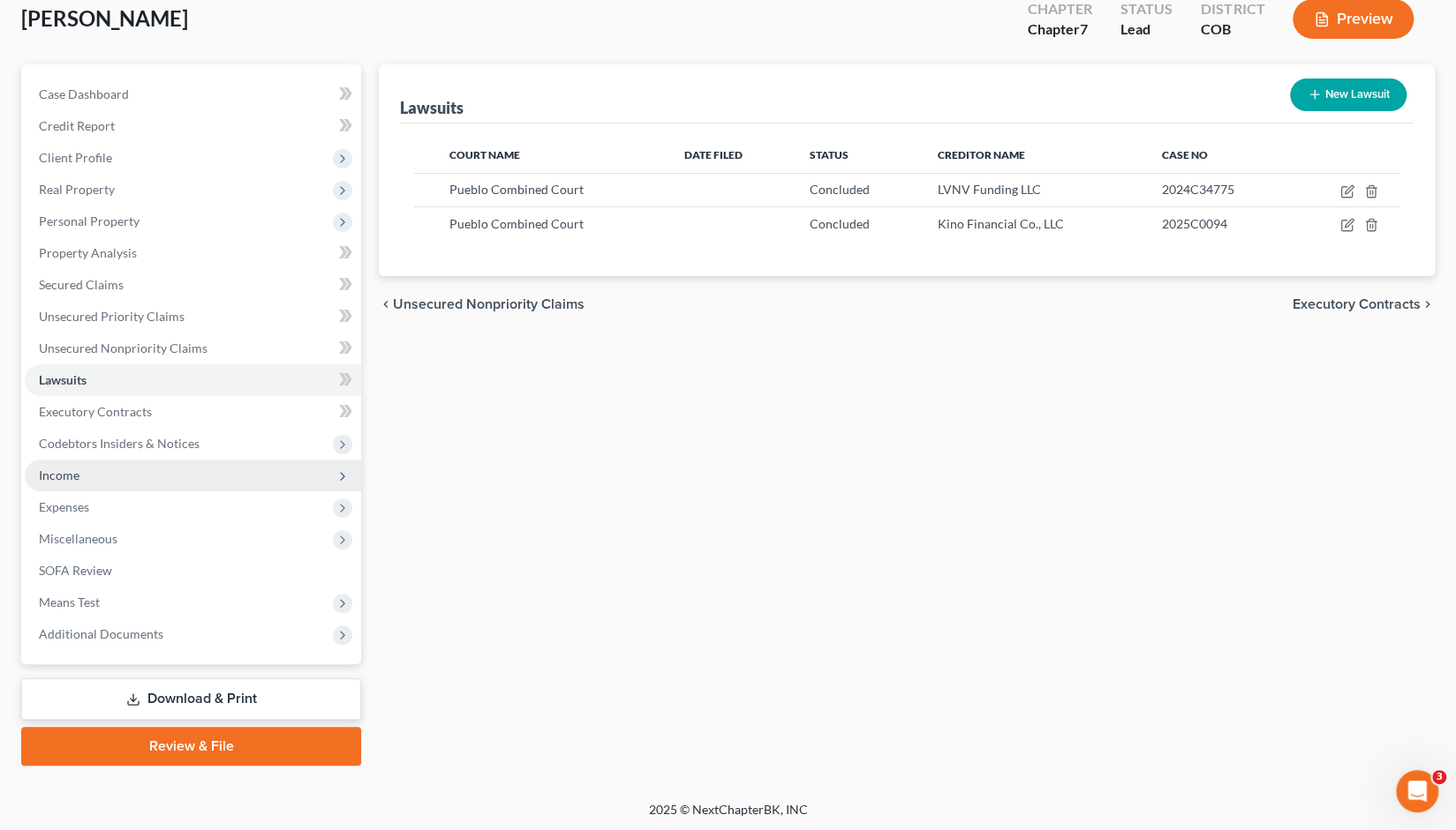
click at [61, 478] on span "Income" at bounding box center [58, 475] width 41 height 15
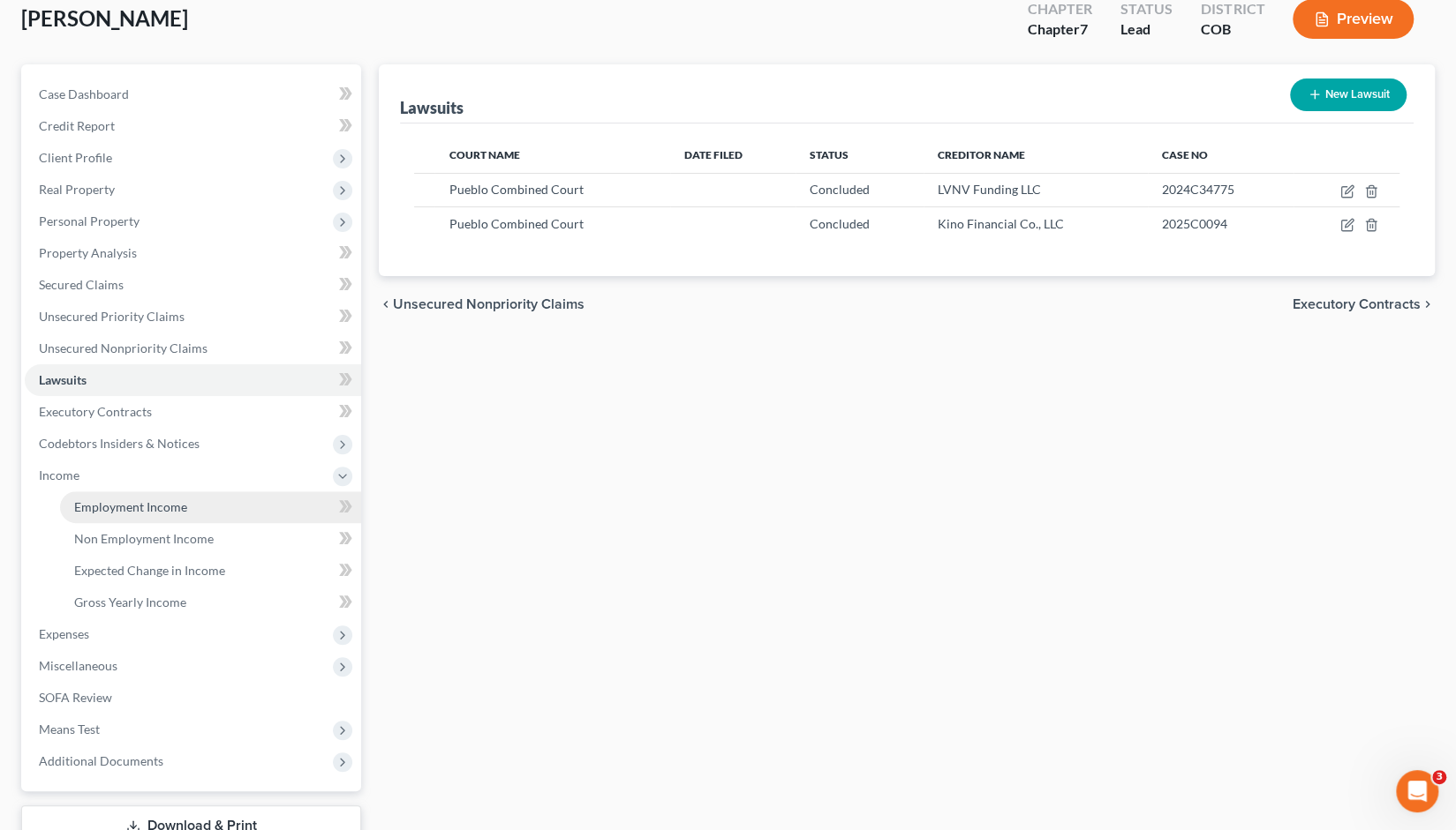
click at [113, 511] on span "Employment Income" at bounding box center [131, 507] width 113 height 15
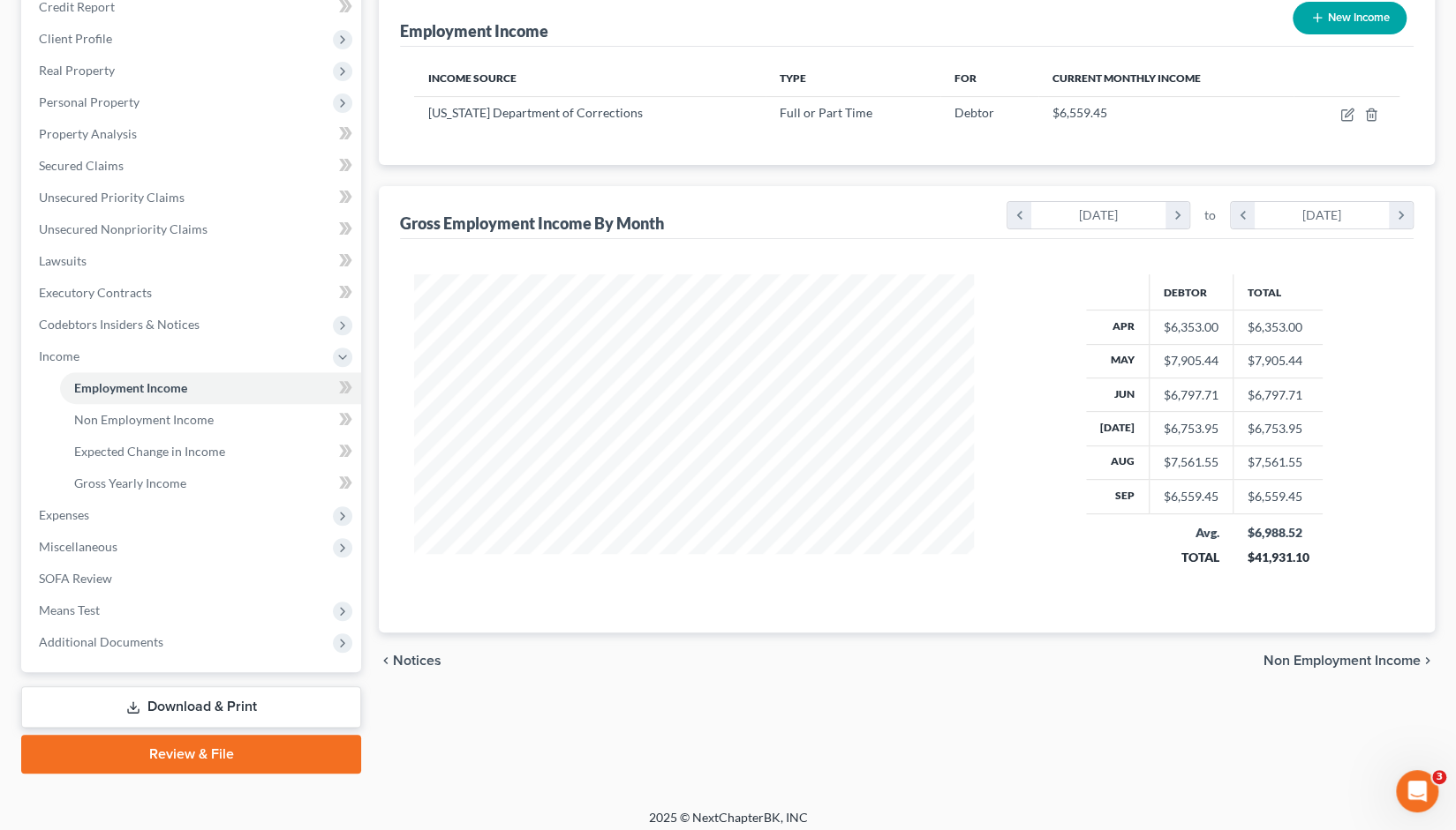
scroll to position [226, 0]
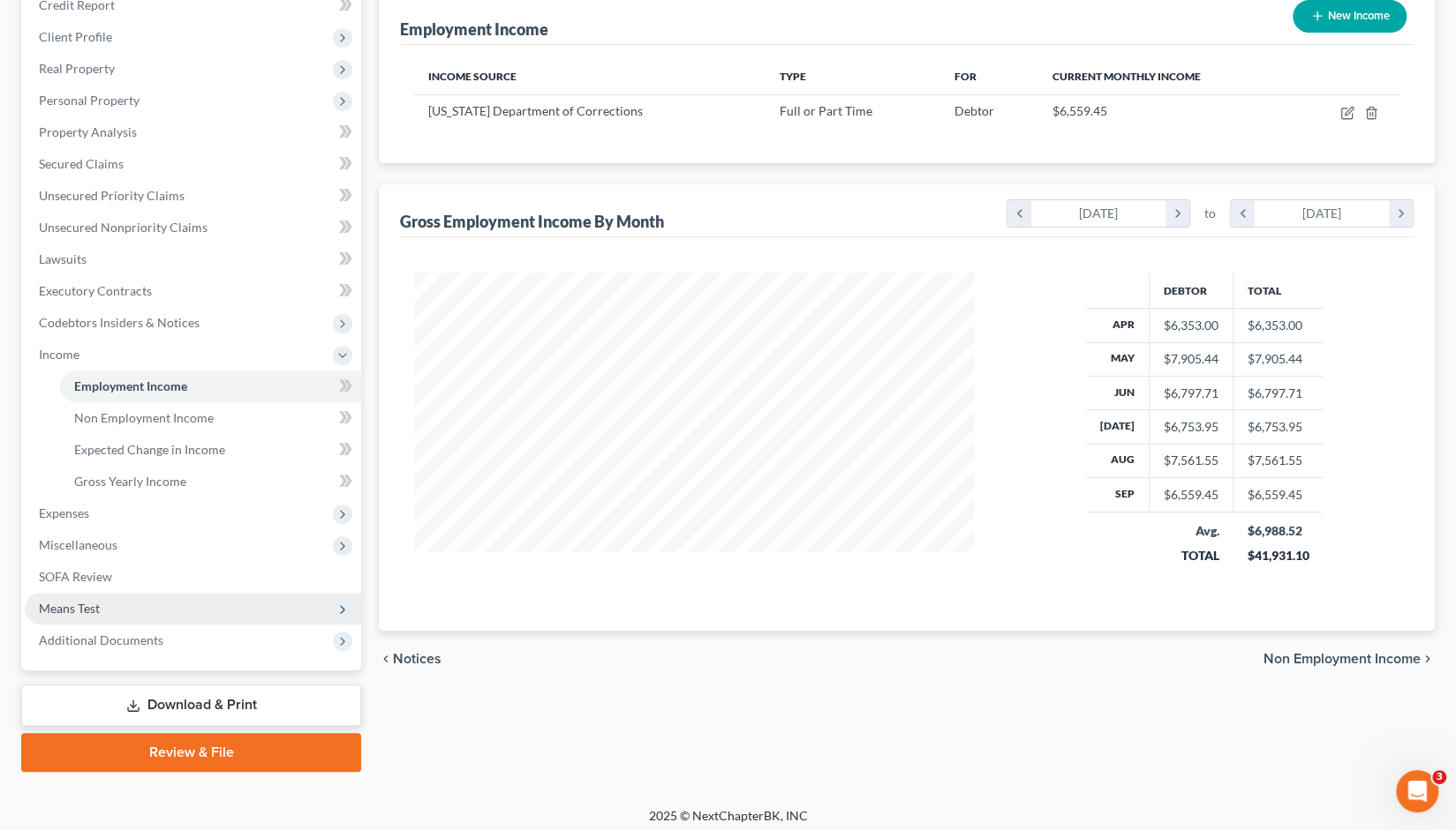
click at [61, 615] on span "Means Test" at bounding box center [193, 608] width 337 height 32
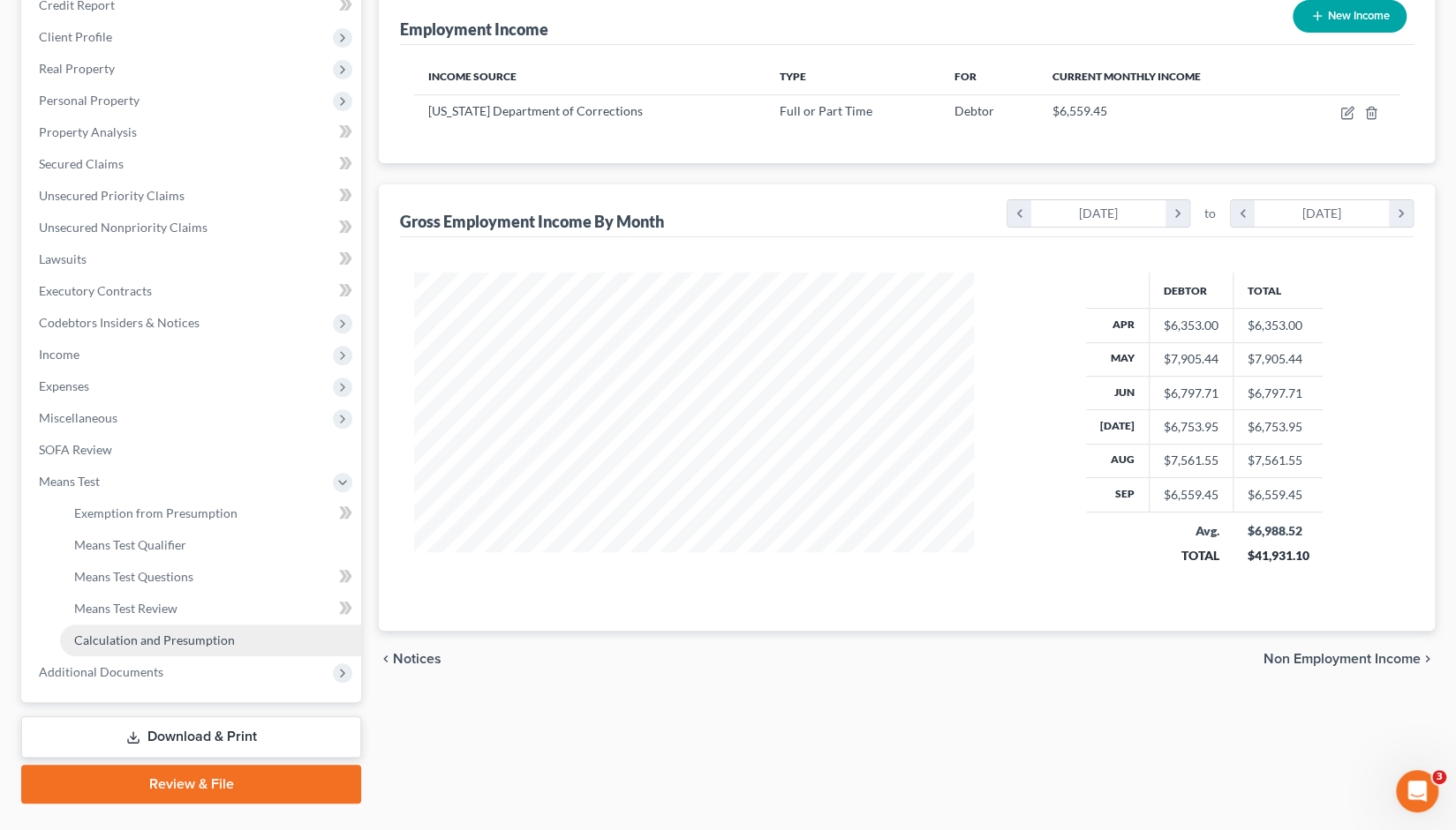
click at [111, 643] on span "Calculation and Presumption" at bounding box center [154, 639] width 160 height 15
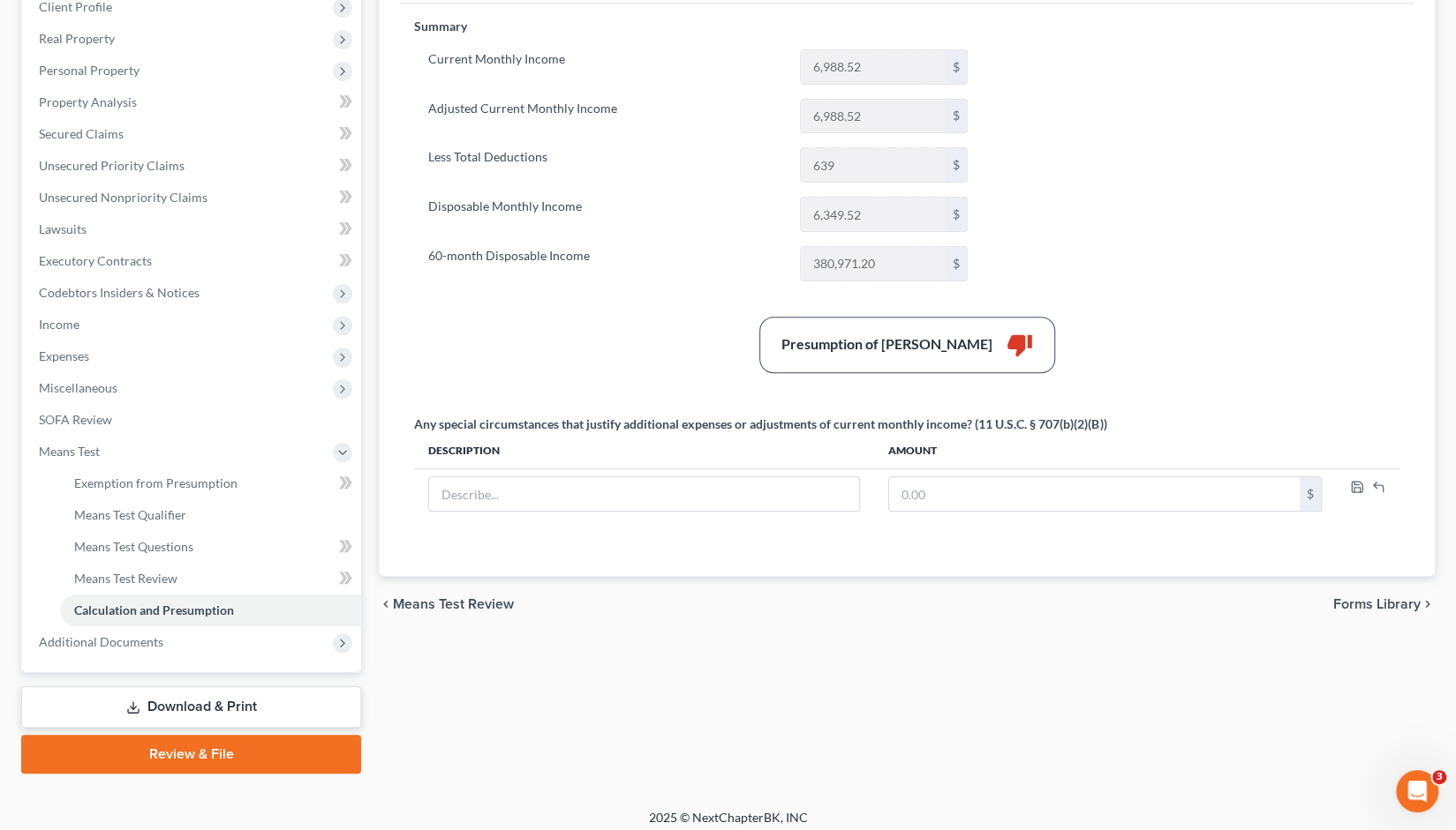
scroll to position [264, 0]
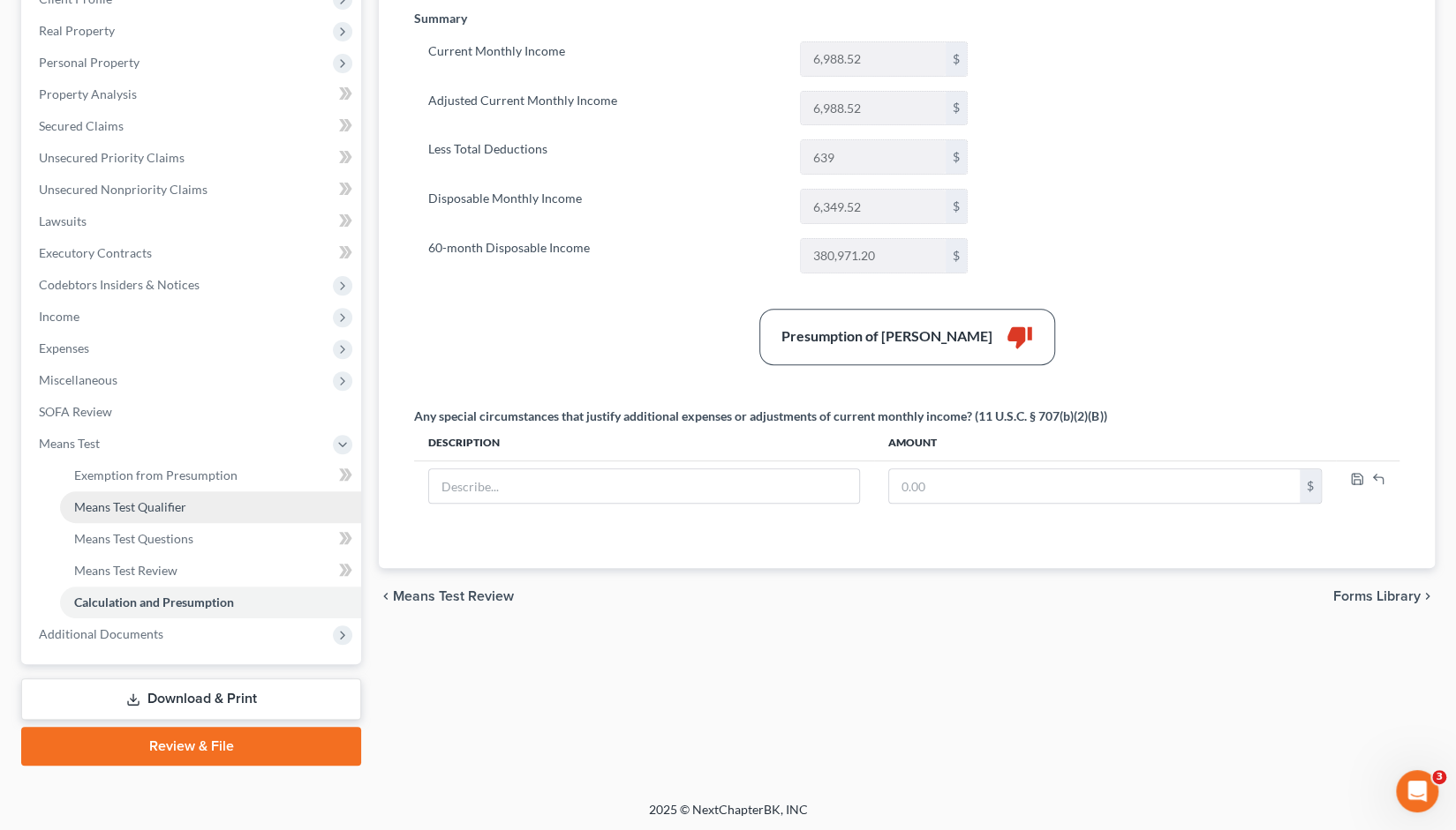
click at [150, 506] on span "Means Test Qualifier" at bounding box center [130, 507] width 112 height 15
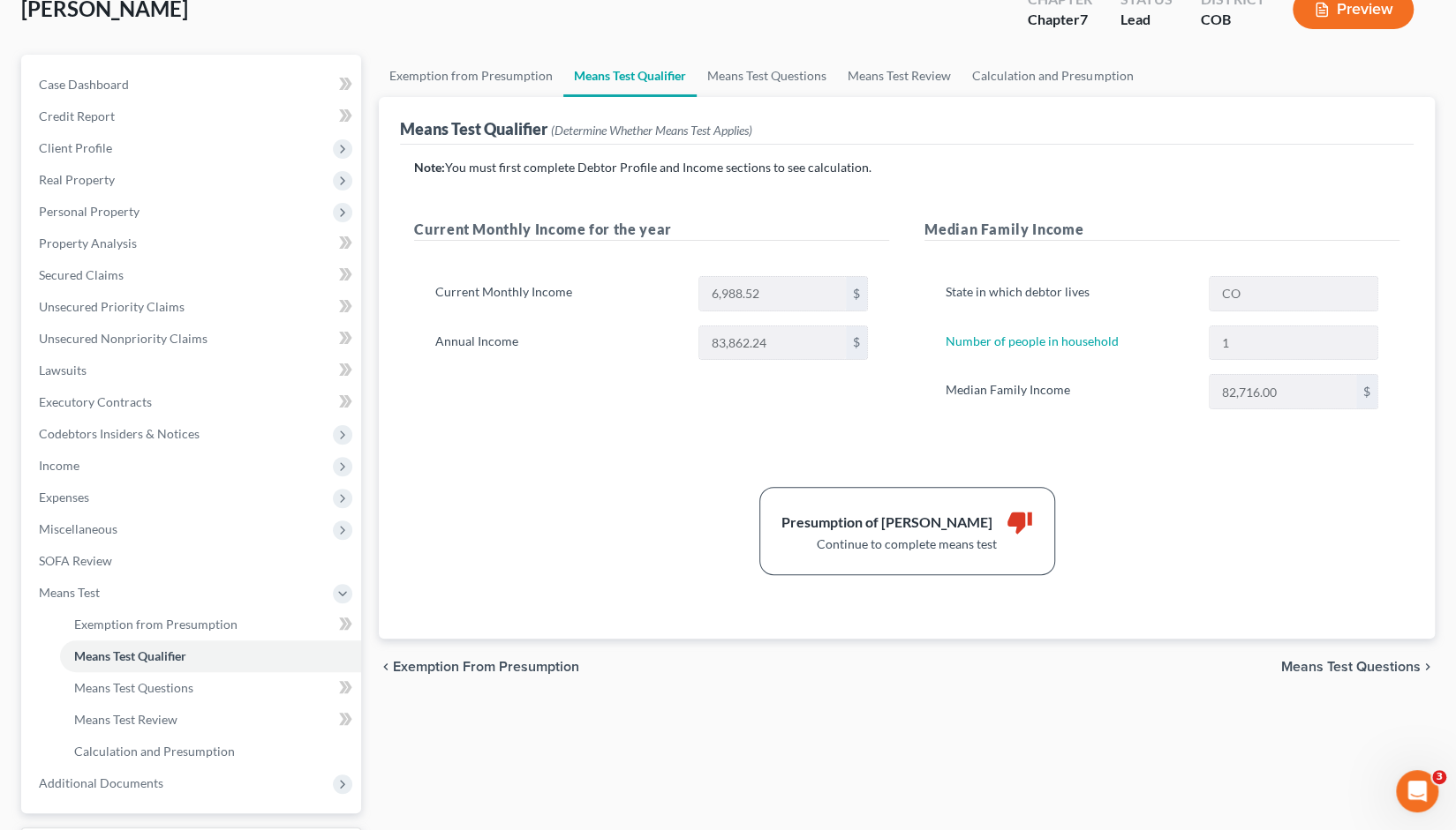
scroll to position [119, 0]
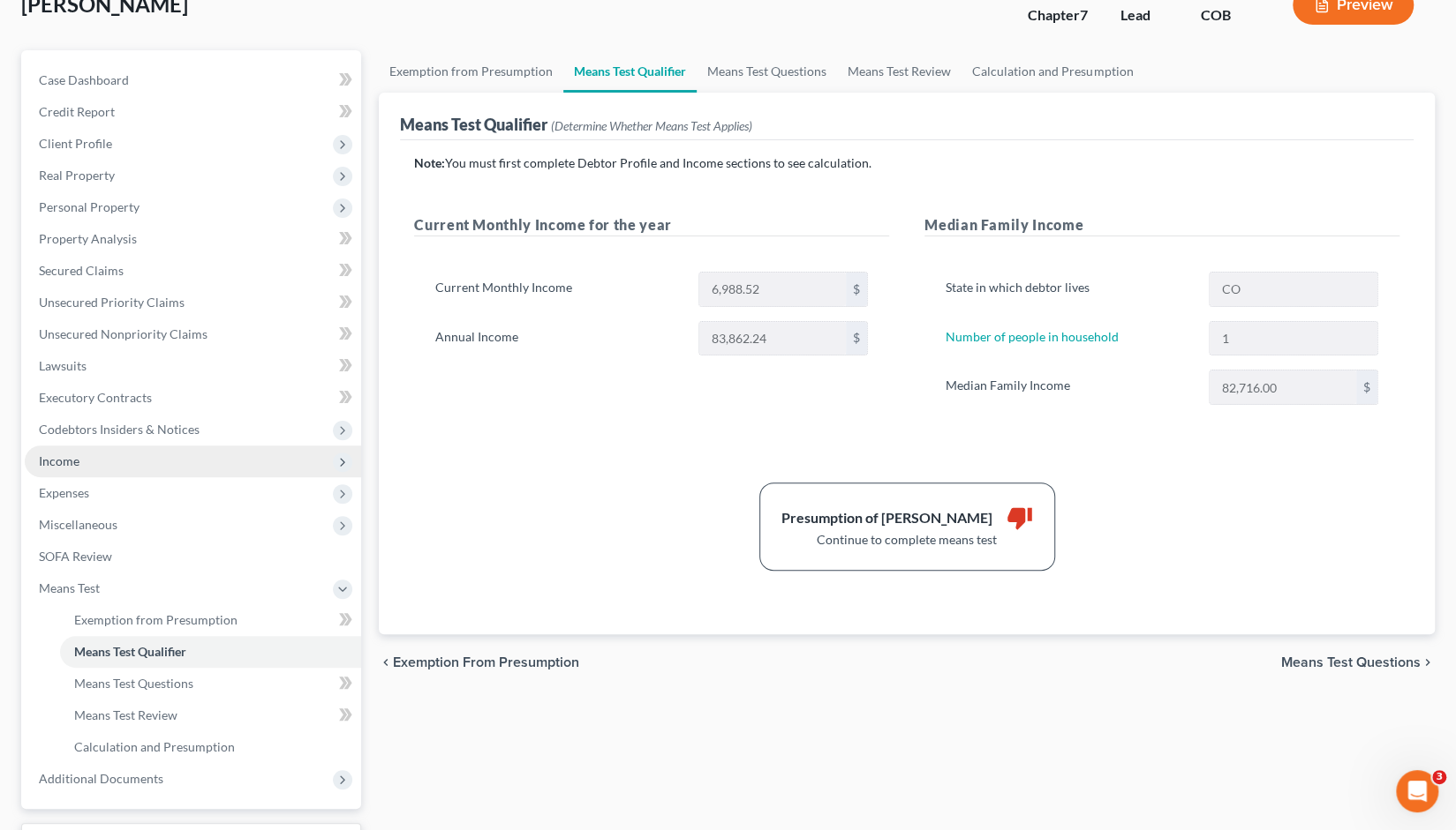
click at [77, 461] on span "Income" at bounding box center [58, 460] width 41 height 15
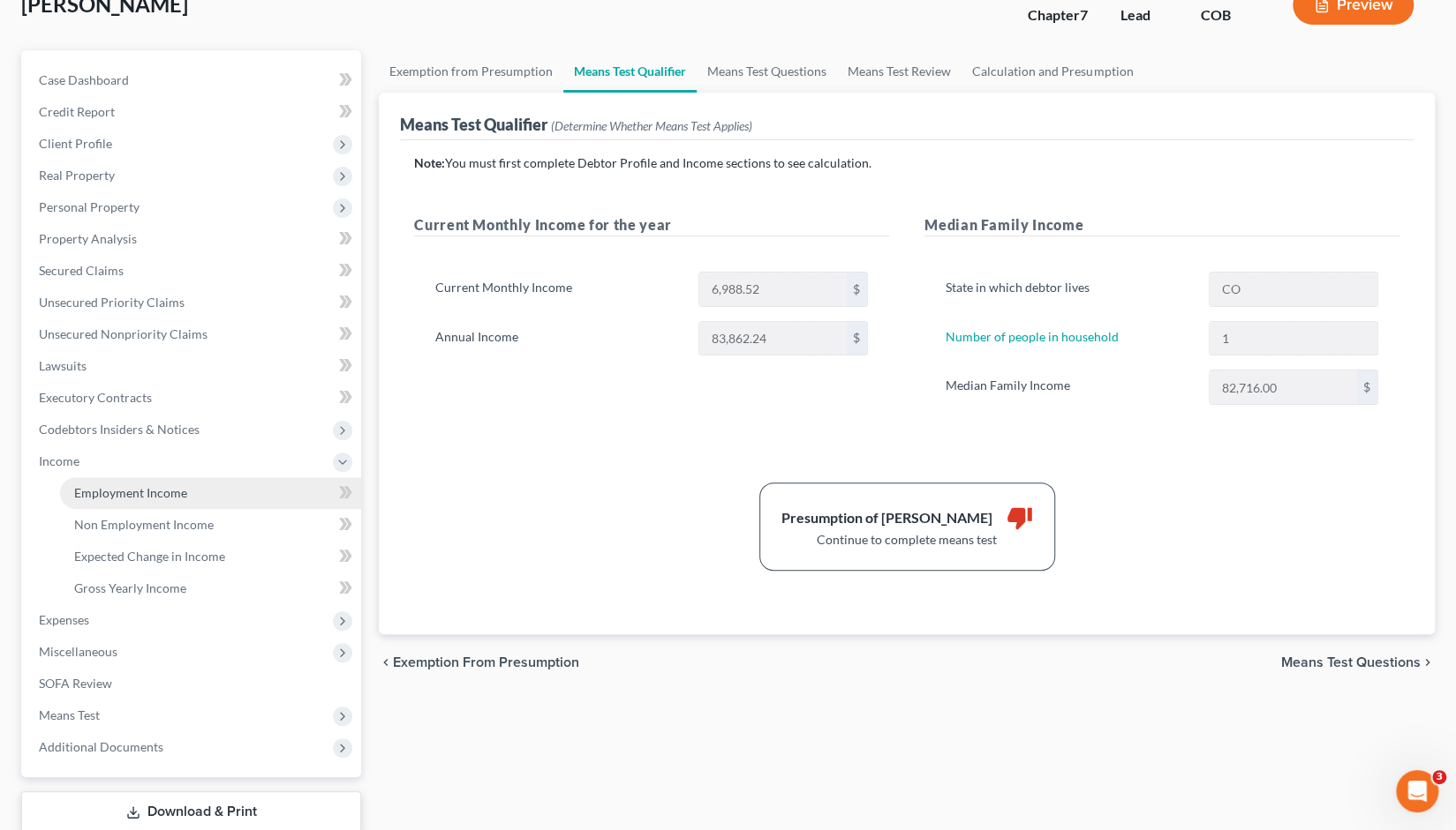
click at [120, 492] on span "Employment Income" at bounding box center [131, 493] width 113 height 15
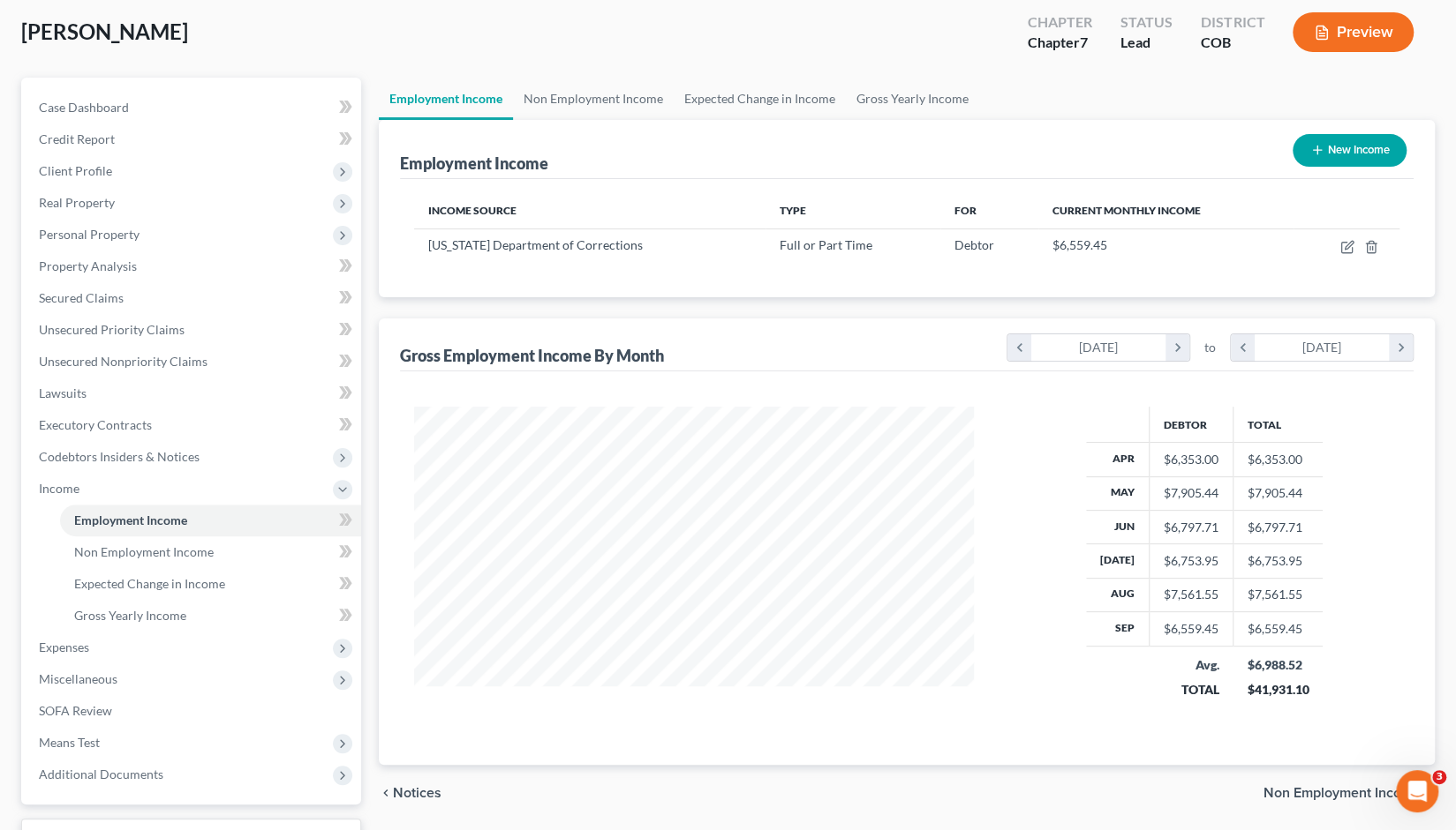
scroll to position [94, 0]
click at [1402, 343] on icon "chevron_right" at bounding box center [1401, 345] width 24 height 27
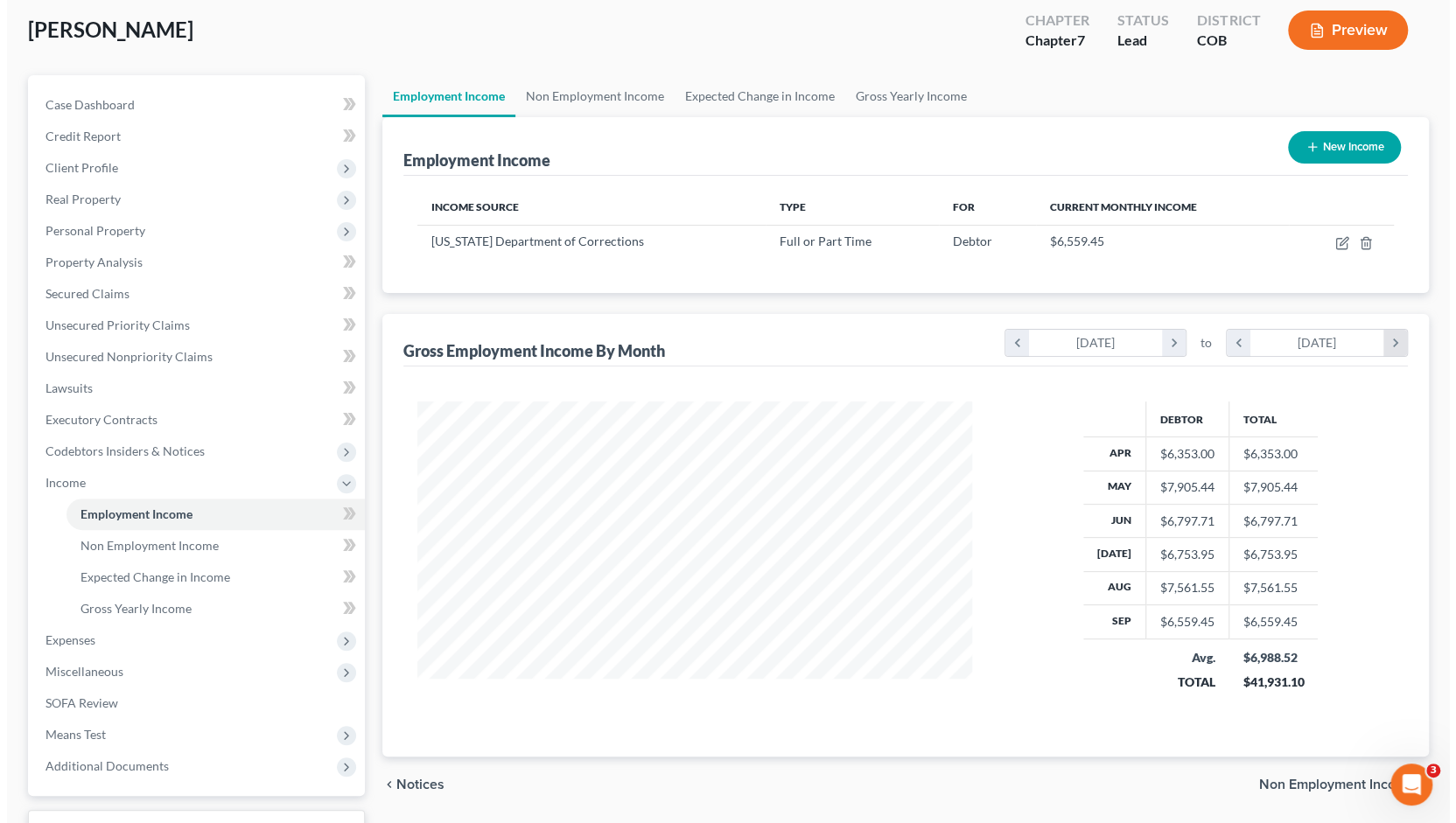
scroll to position [344, 590]
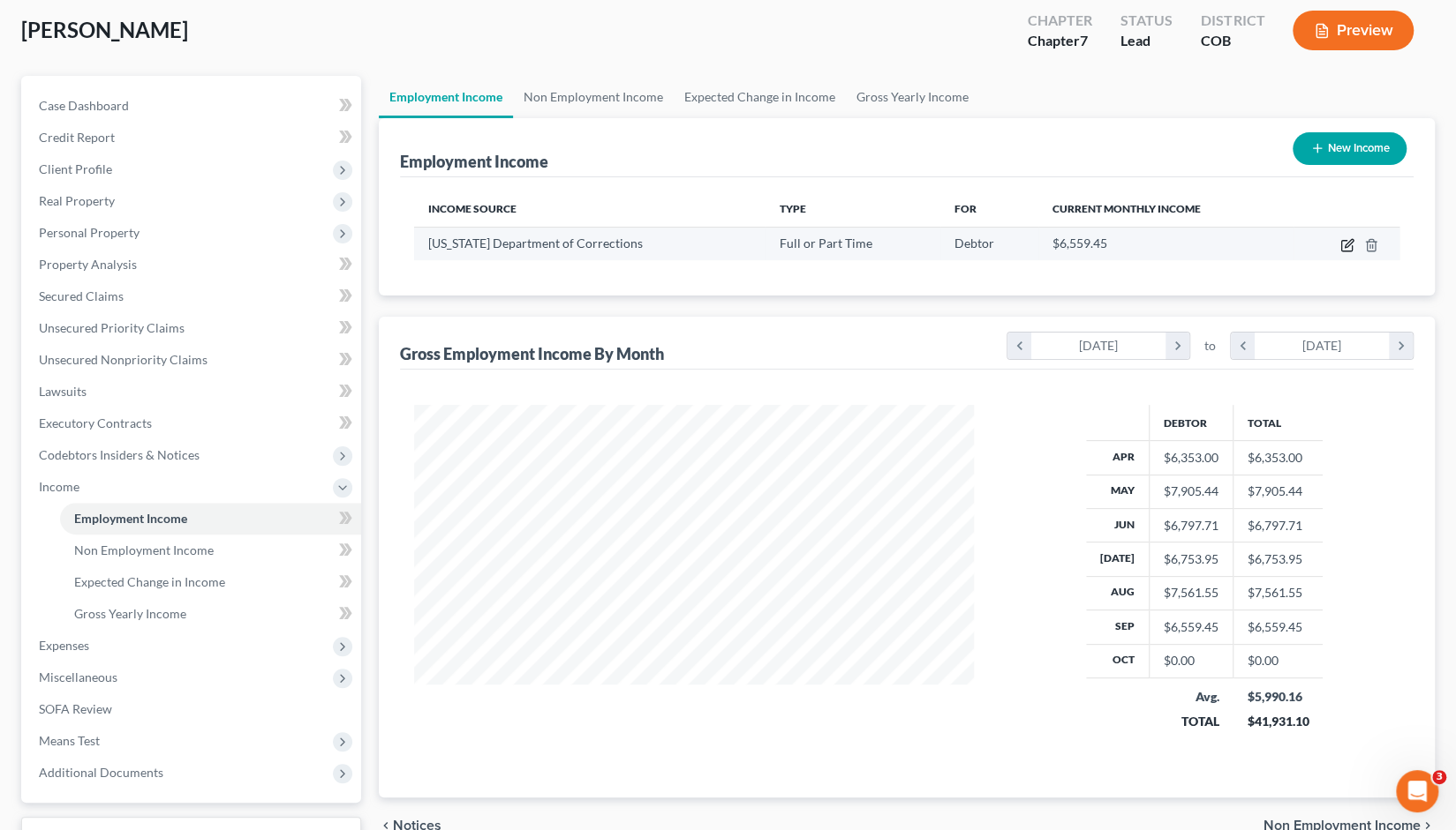
click at [1343, 249] on icon "button" at bounding box center [1347, 245] width 14 height 14
select select "0"
select select "1"
select select "0"
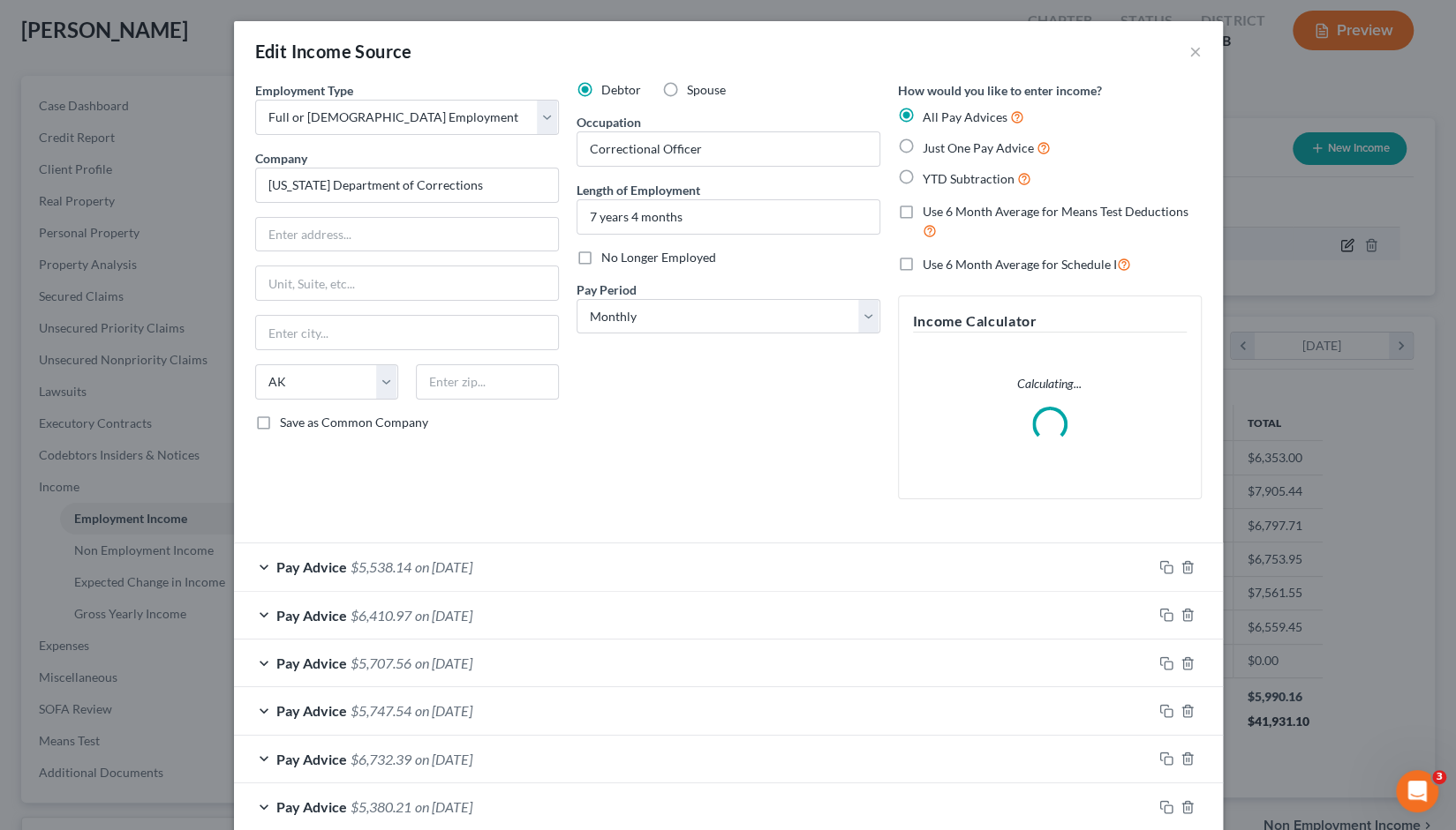
scroll to position [347, 600]
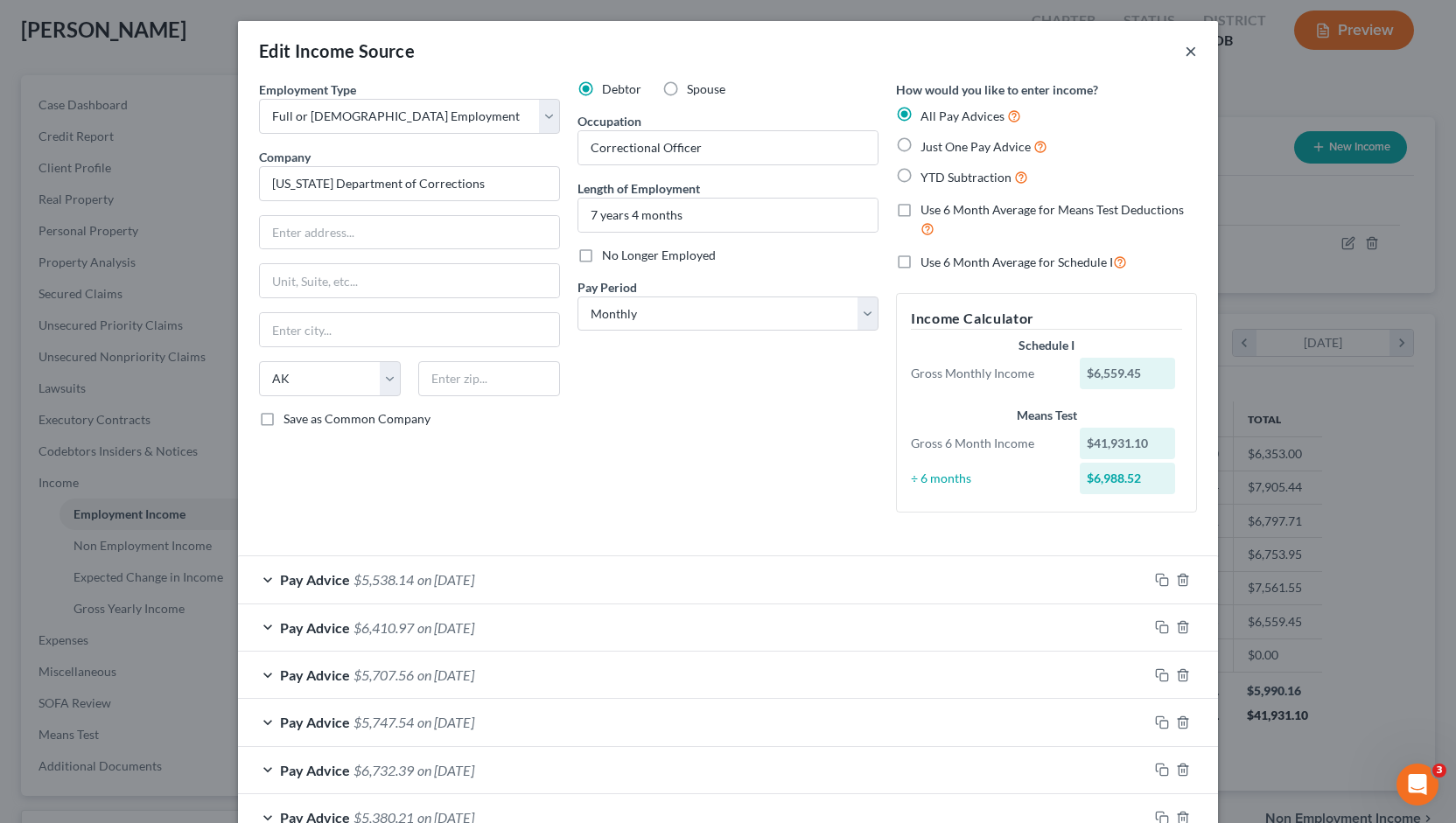
click at [1185, 48] on button "×" at bounding box center [1191, 50] width 12 height 21
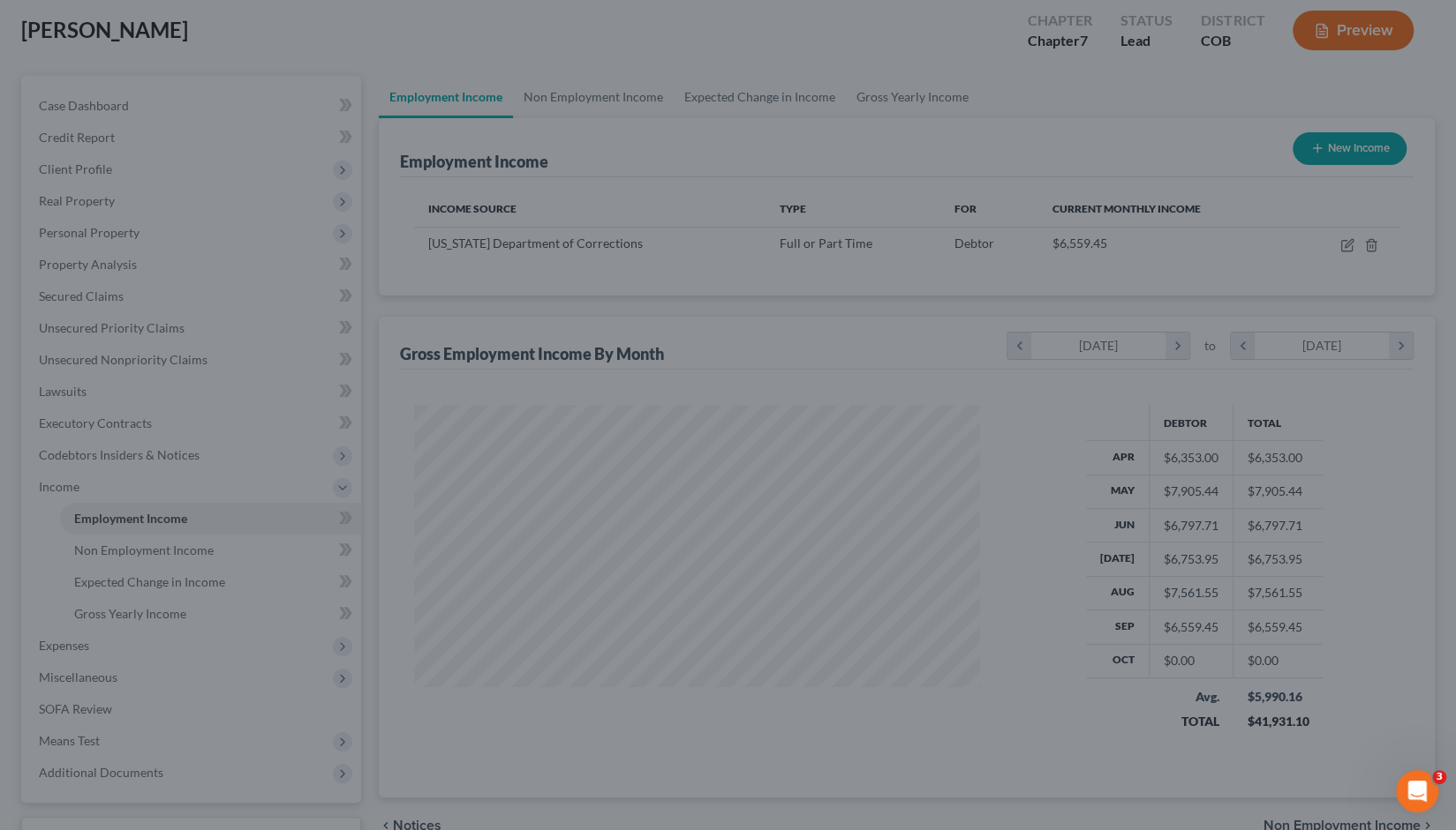
scroll to position [881979, 882205]
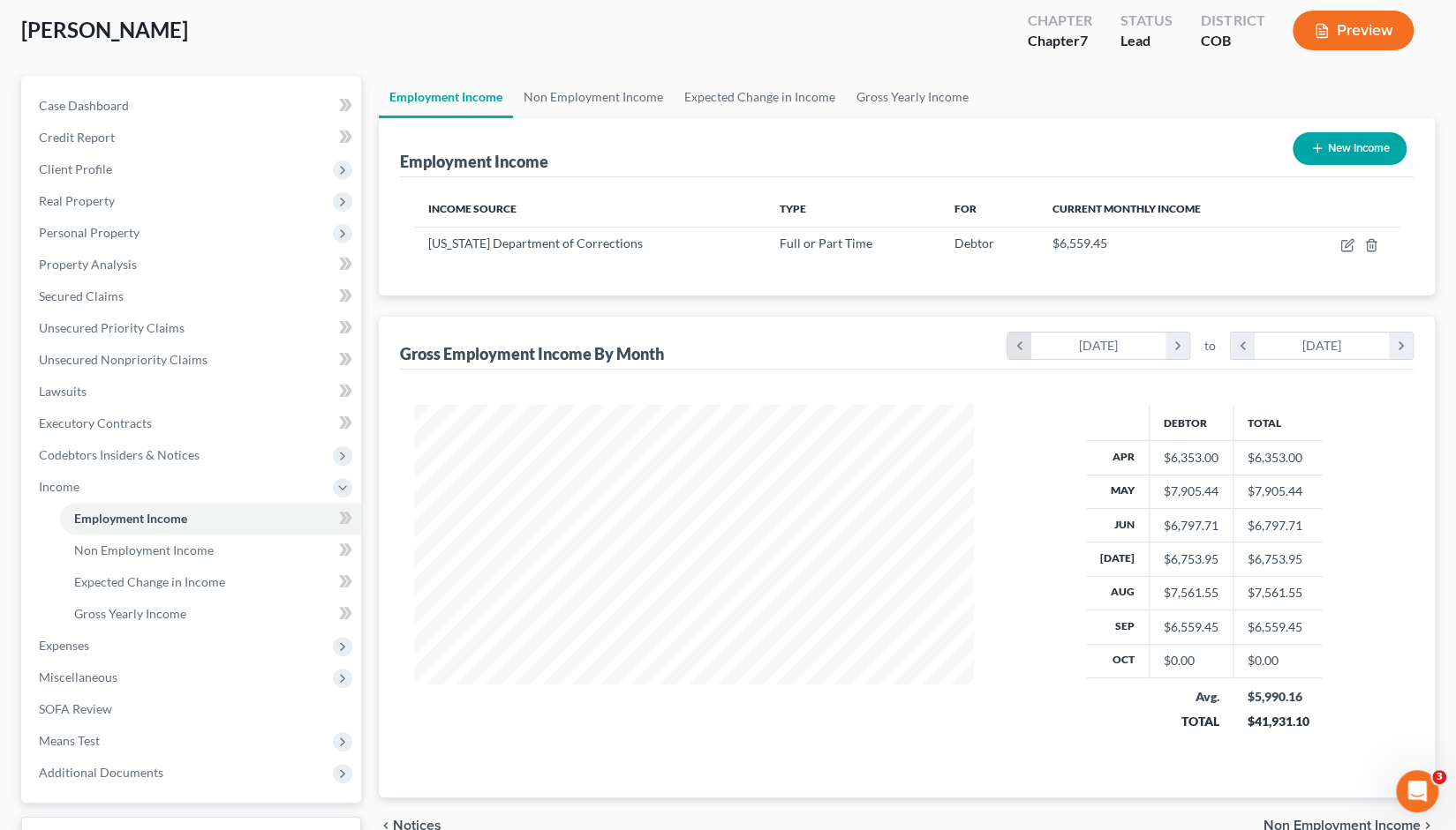
click at [1016, 346] on icon "chevron_left" at bounding box center [1019, 345] width 24 height 27
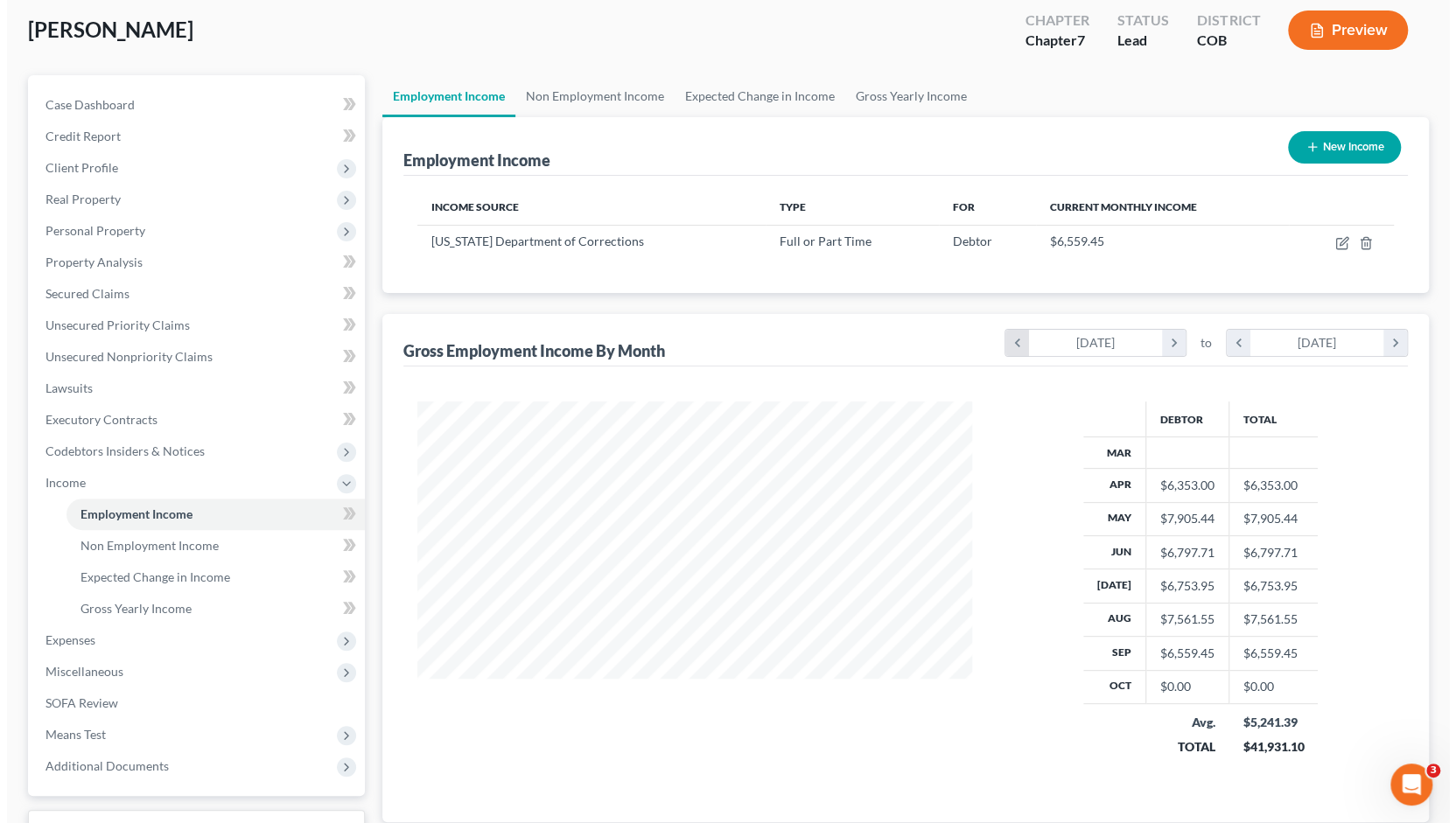
scroll to position [378, 590]
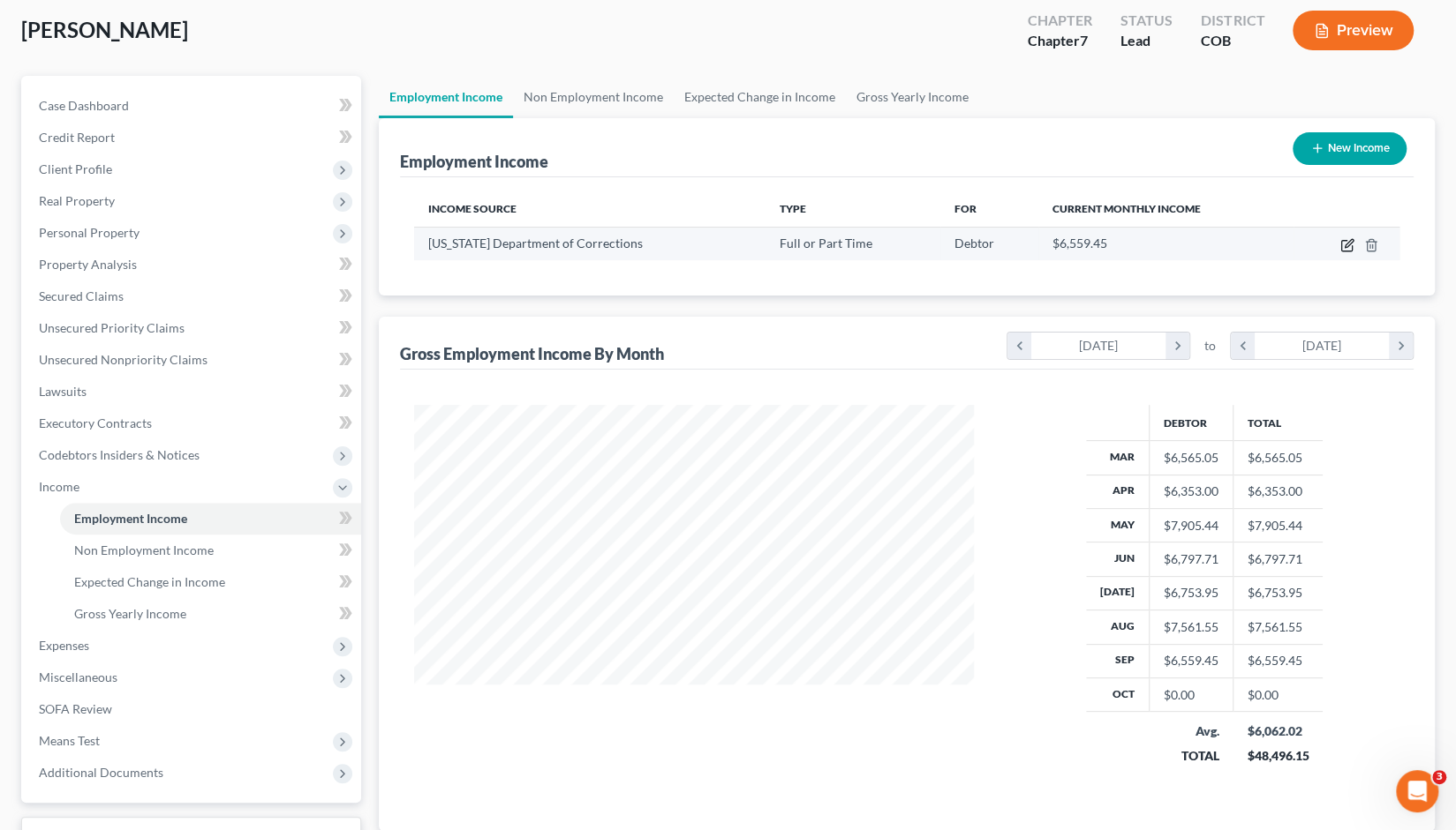
click at [1344, 246] on icon "button" at bounding box center [1348, 243] width 8 height 8
select select "0"
select select "1"
select select "0"
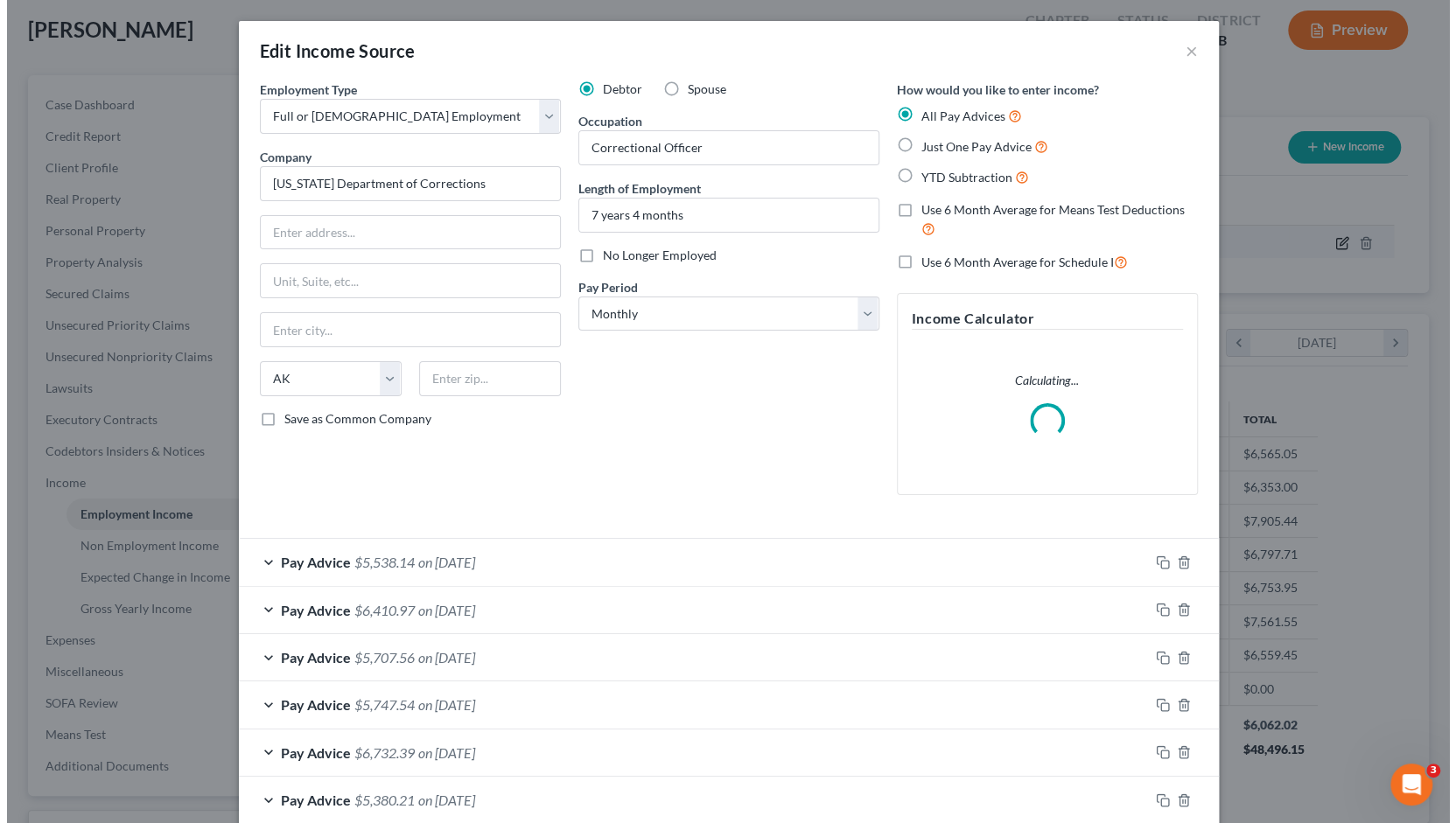
scroll to position [378, 595]
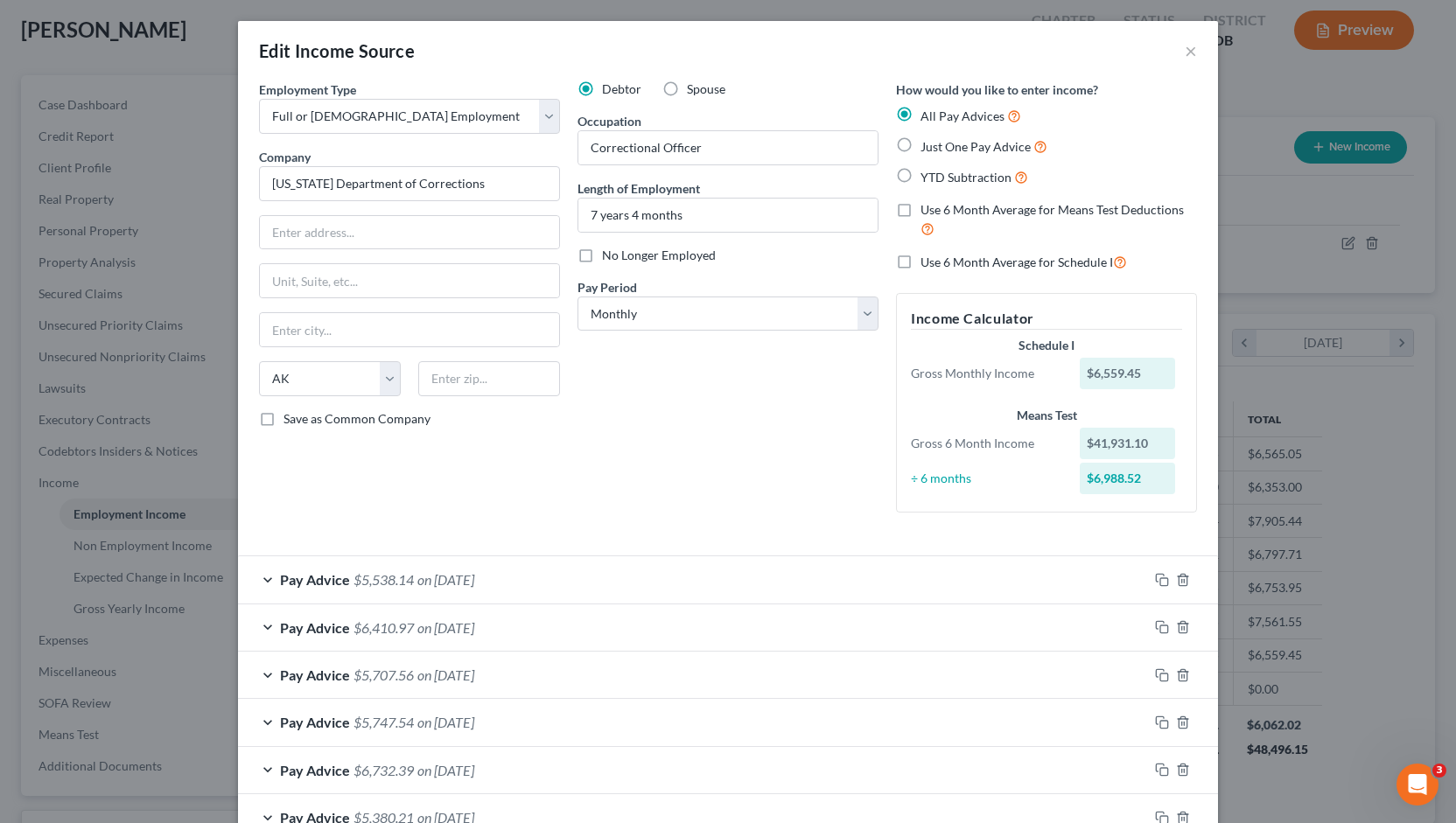
click at [920, 265] on label "Use 6 Month Average for Schedule I" at bounding box center [1023, 262] width 206 height 21
click at [927, 263] on input "Use 6 Month Average for Schedule I" at bounding box center [933, 258] width 12 height 12
checkbox input "true"
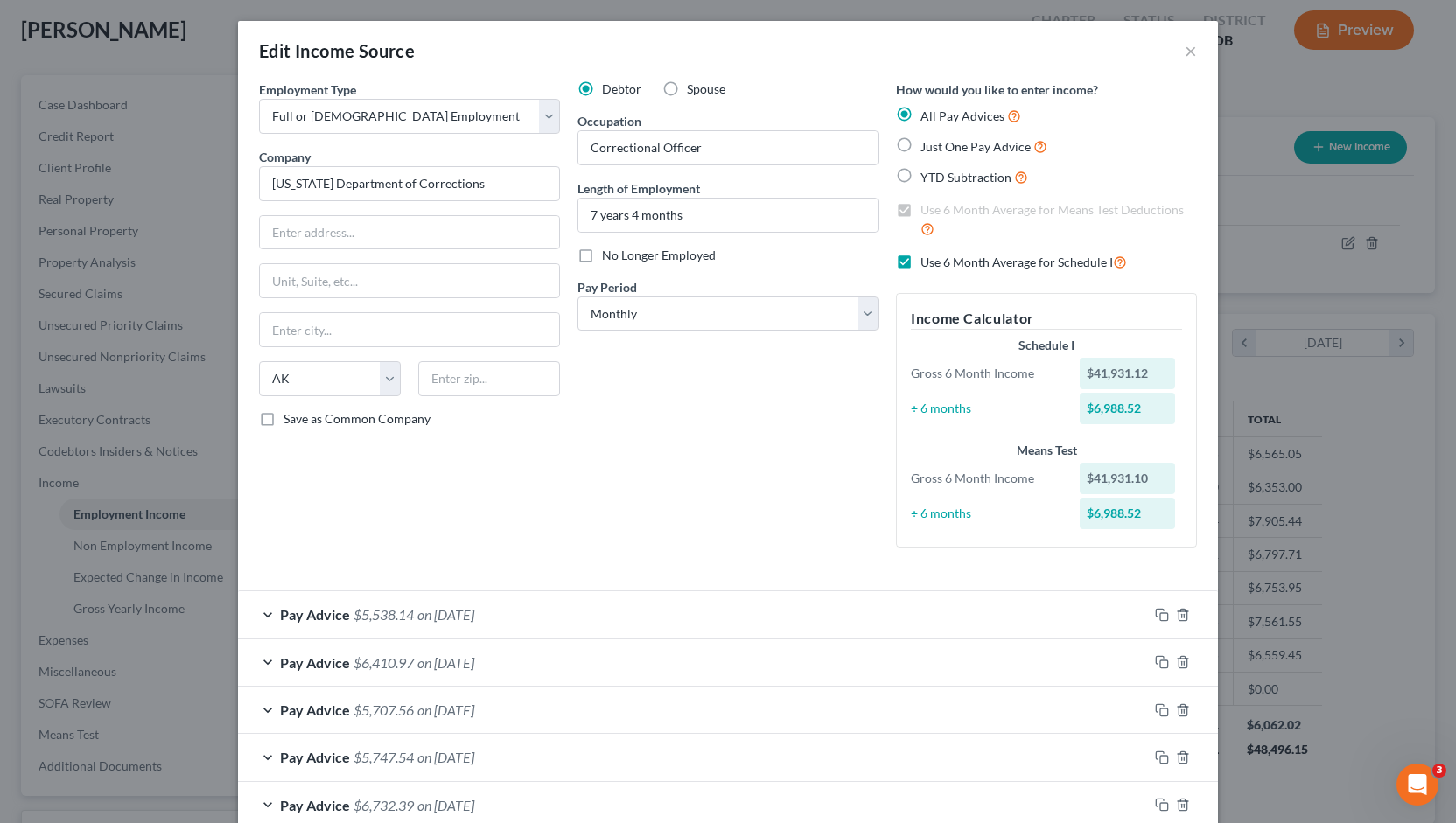
click at [920, 208] on label "Use 6 Month Average for Means Test Deductions" at bounding box center [1059, 220] width 277 height 37
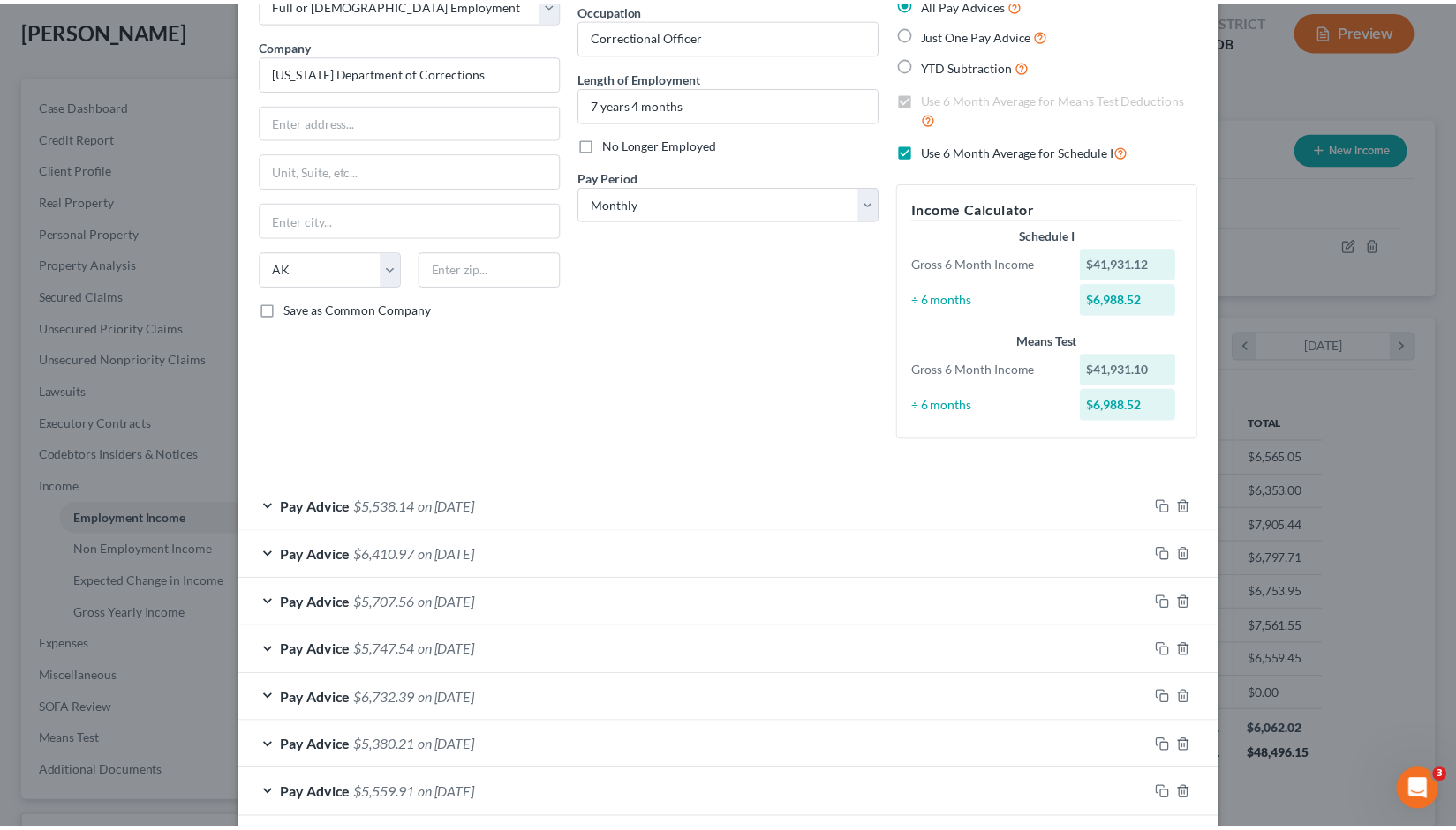
scroll to position [195, 0]
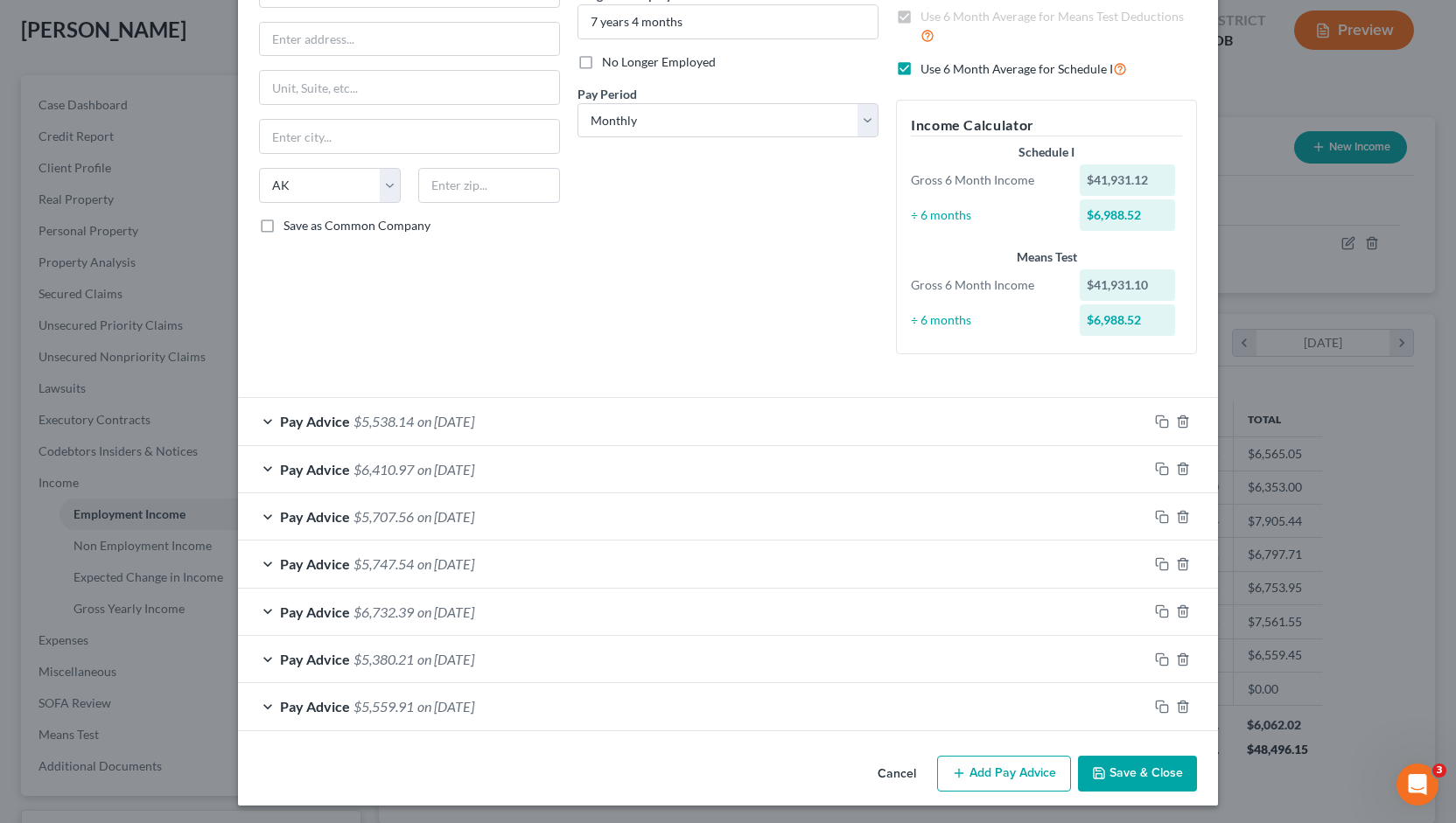
click at [1141, 765] on button "Save & Close" at bounding box center [1137, 774] width 119 height 36
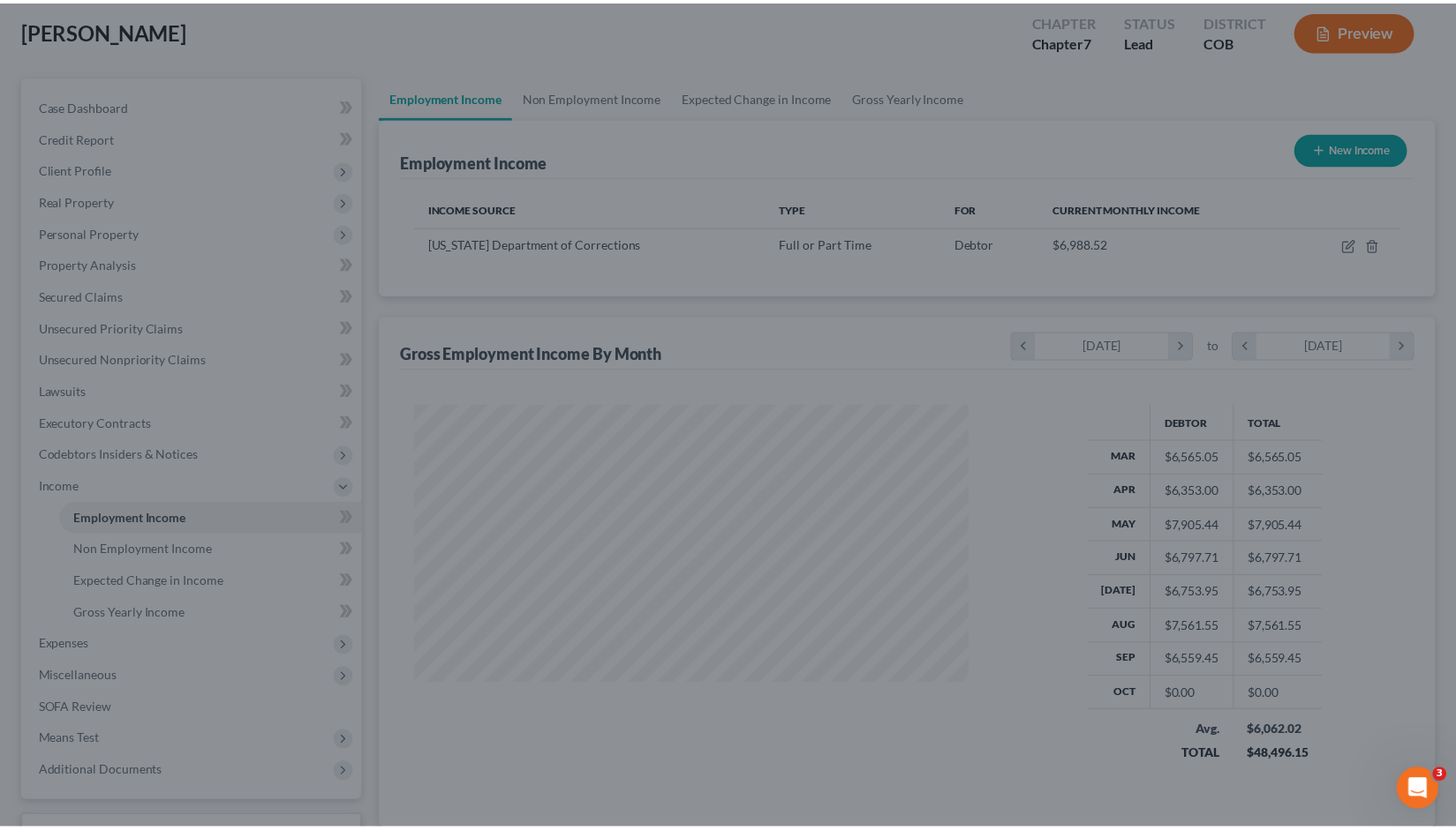
scroll to position [881946, 882205]
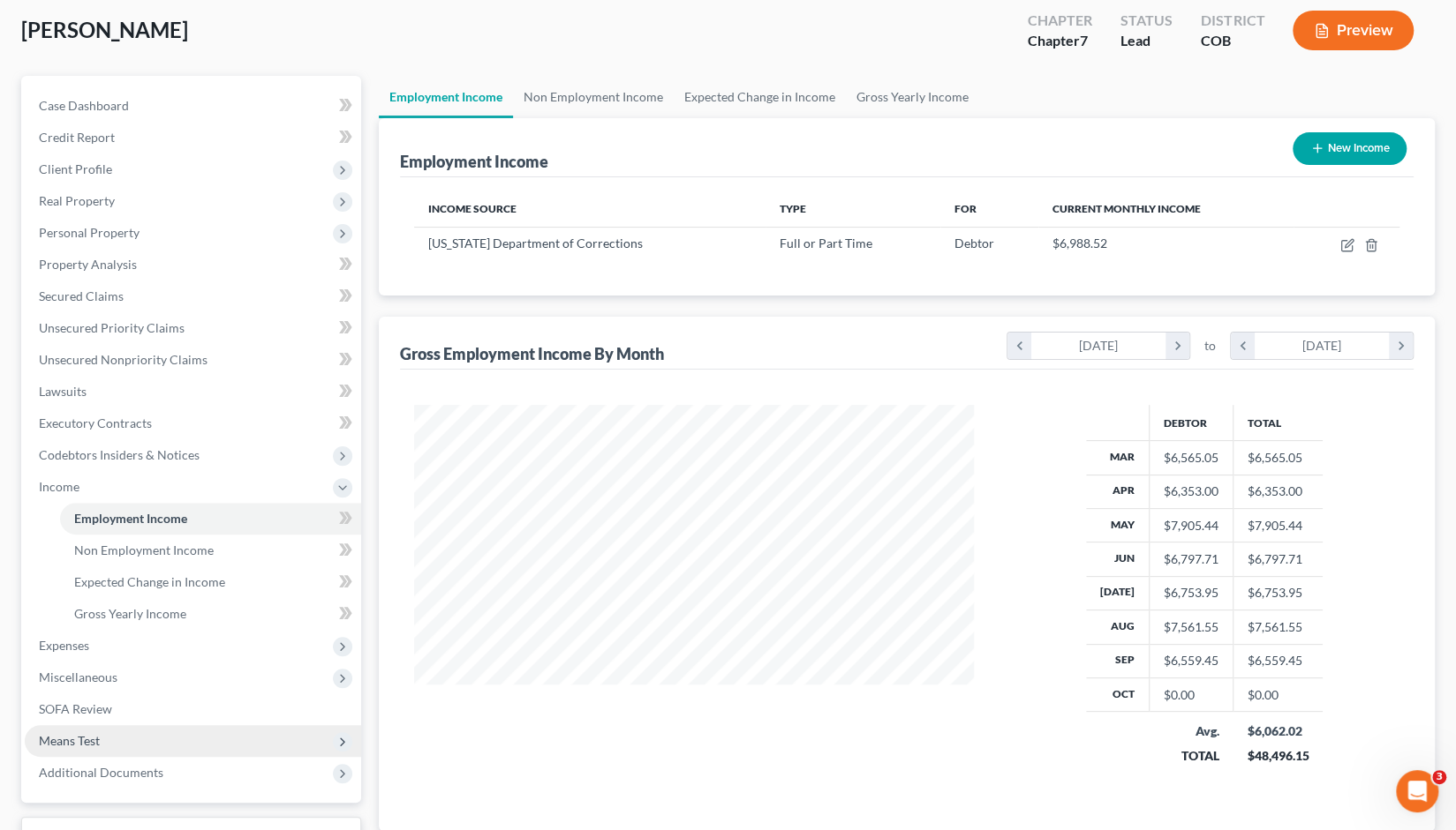
click at [65, 733] on span "Means Test" at bounding box center [69, 740] width 61 height 15
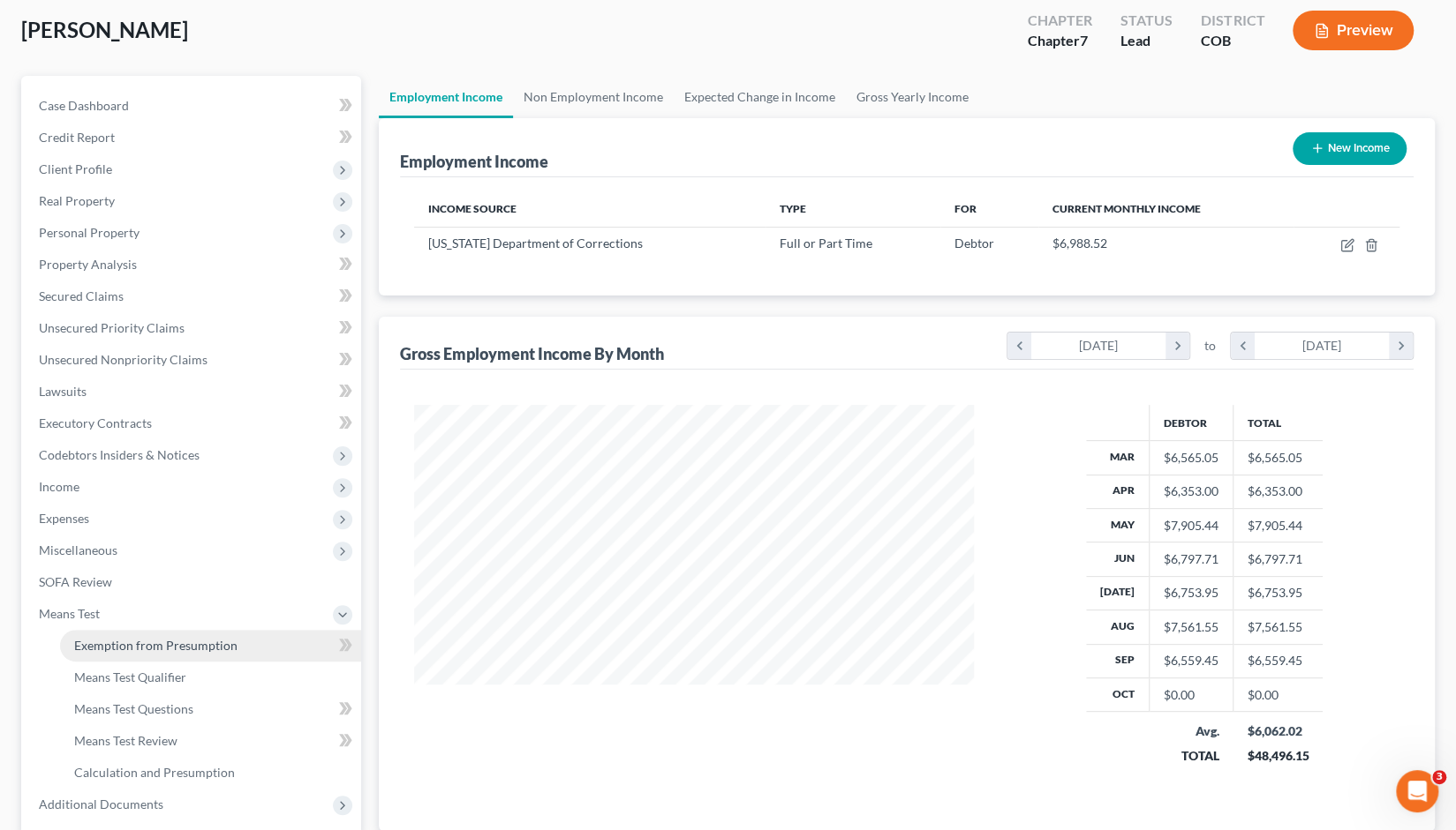
click at [138, 655] on link "Exemption from Presumption" at bounding box center [211, 646] width 301 height 32
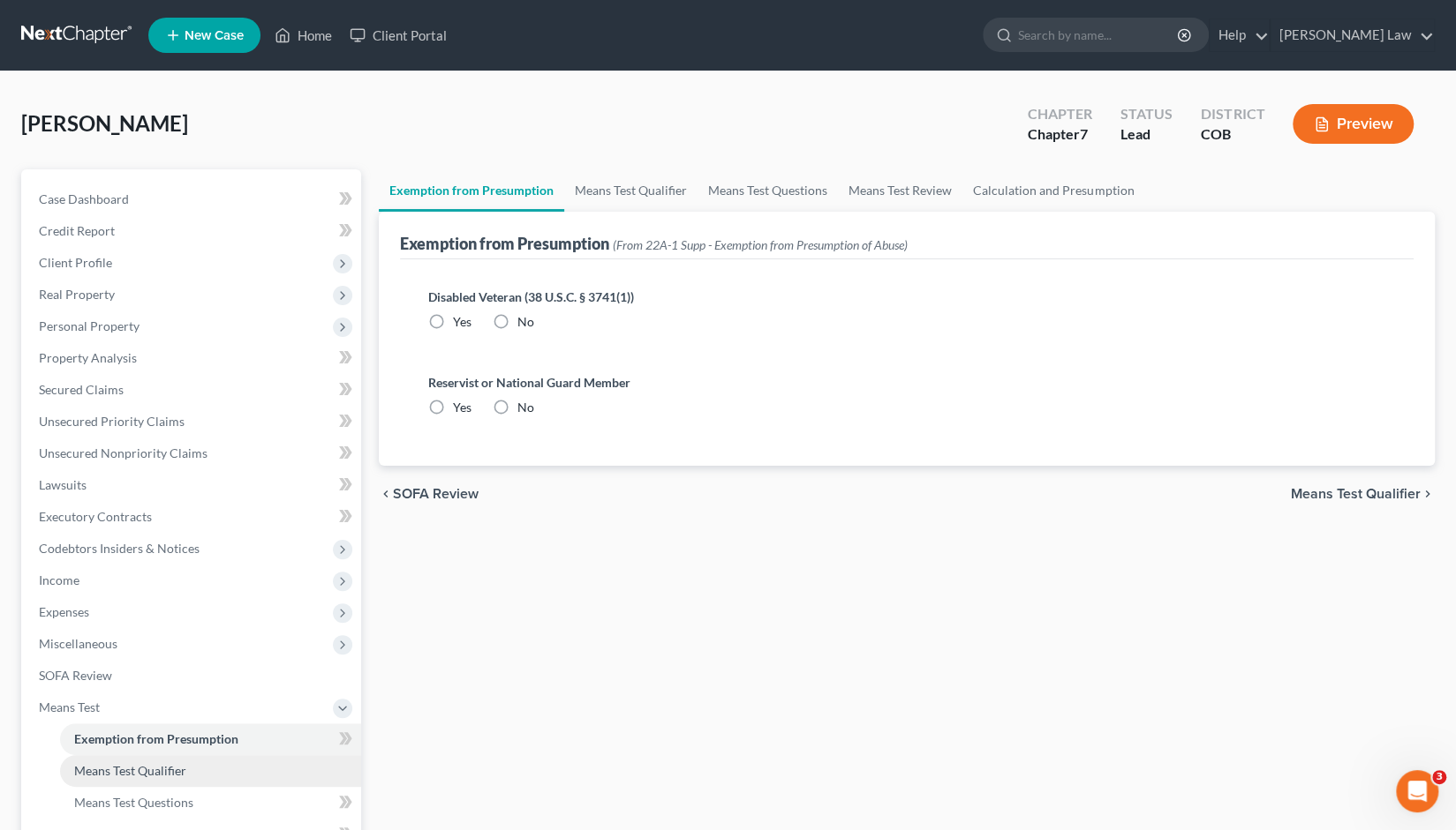
click at [124, 763] on span "Means Test Qualifier" at bounding box center [130, 770] width 112 height 15
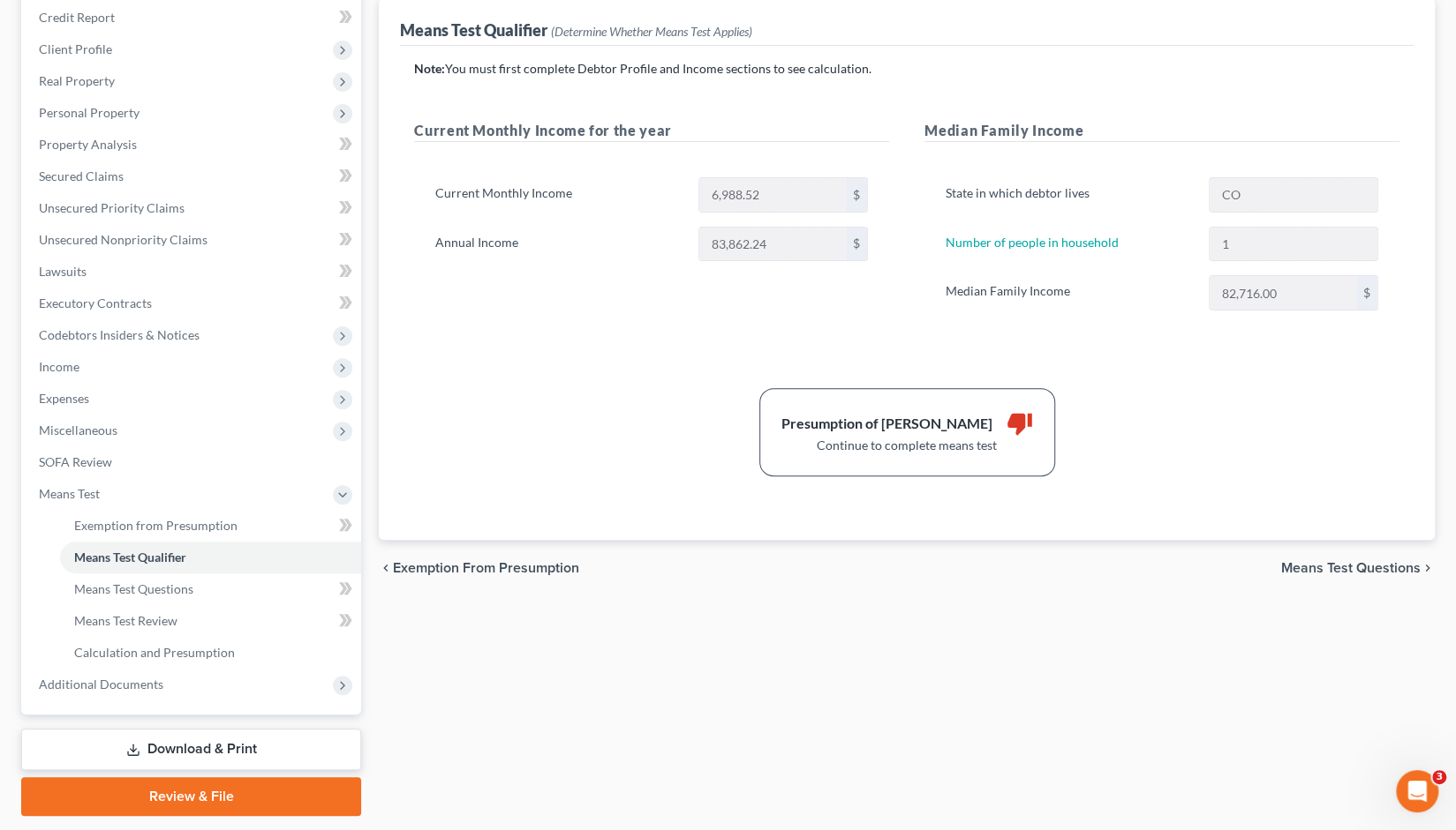
scroll to position [263, 0]
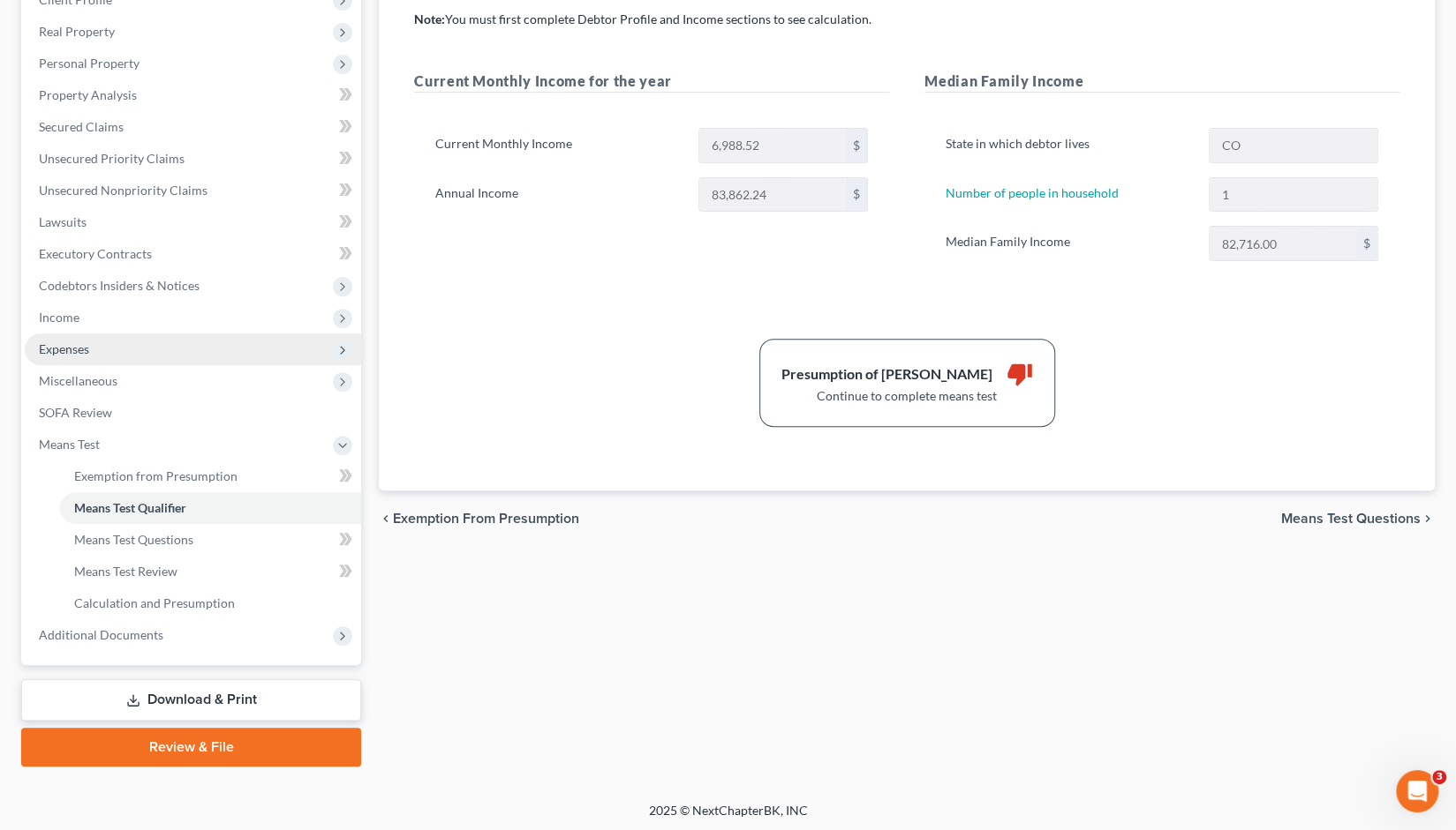
click at [69, 352] on span "Expenses" at bounding box center [63, 348] width 50 height 15
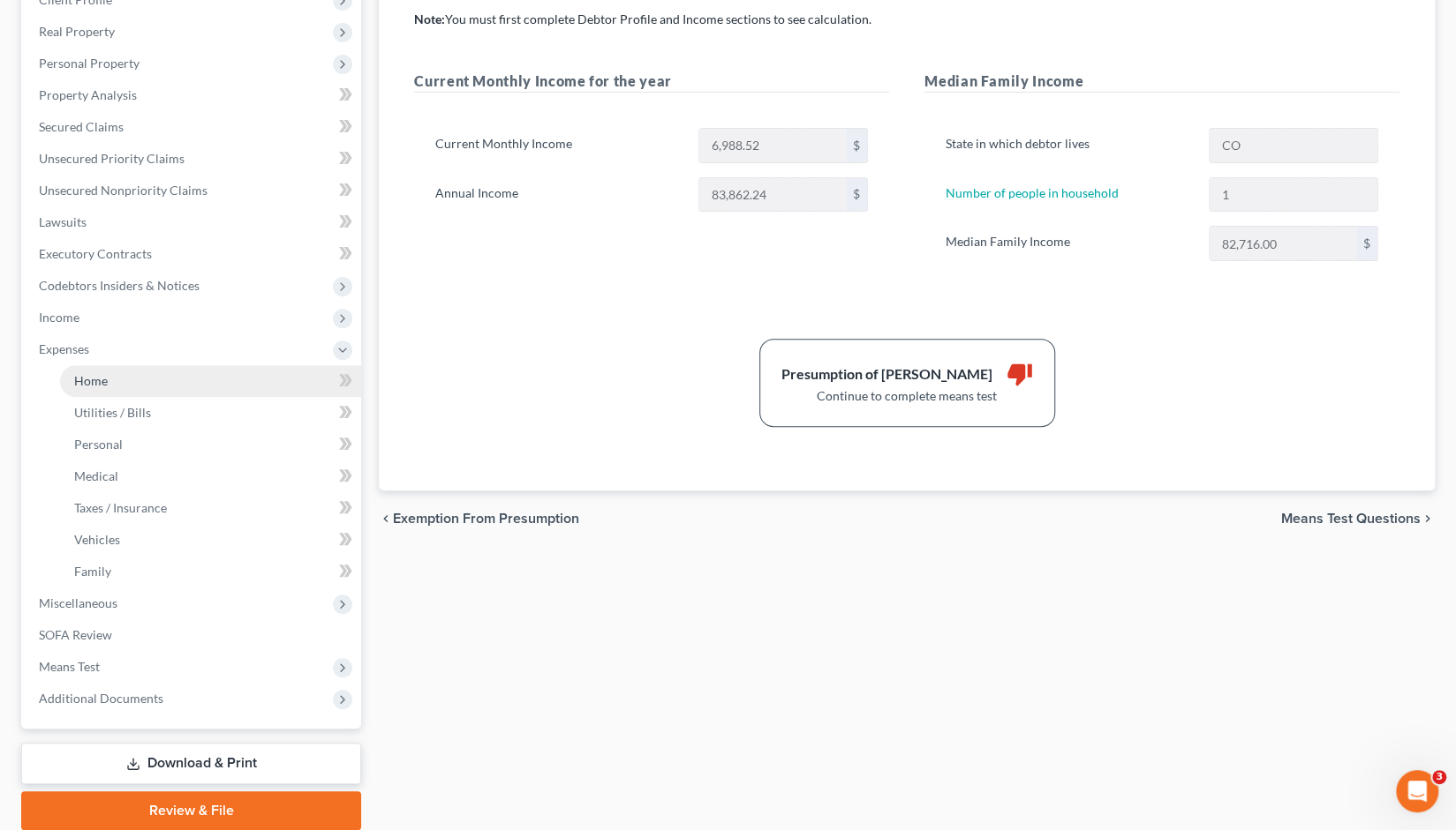
click at [105, 382] on span "Home" at bounding box center [91, 380] width 34 height 15
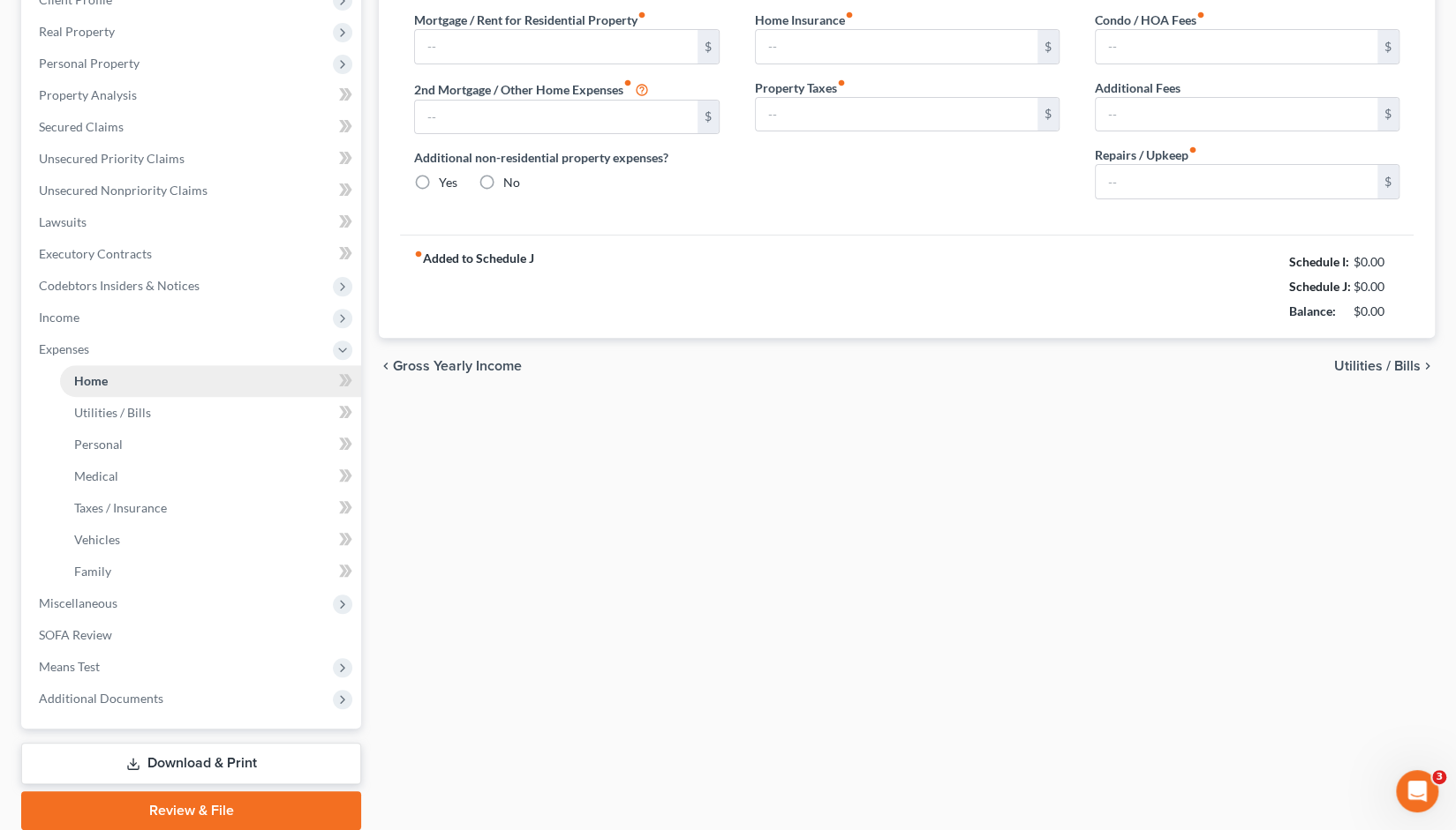
scroll to position [25, 0]
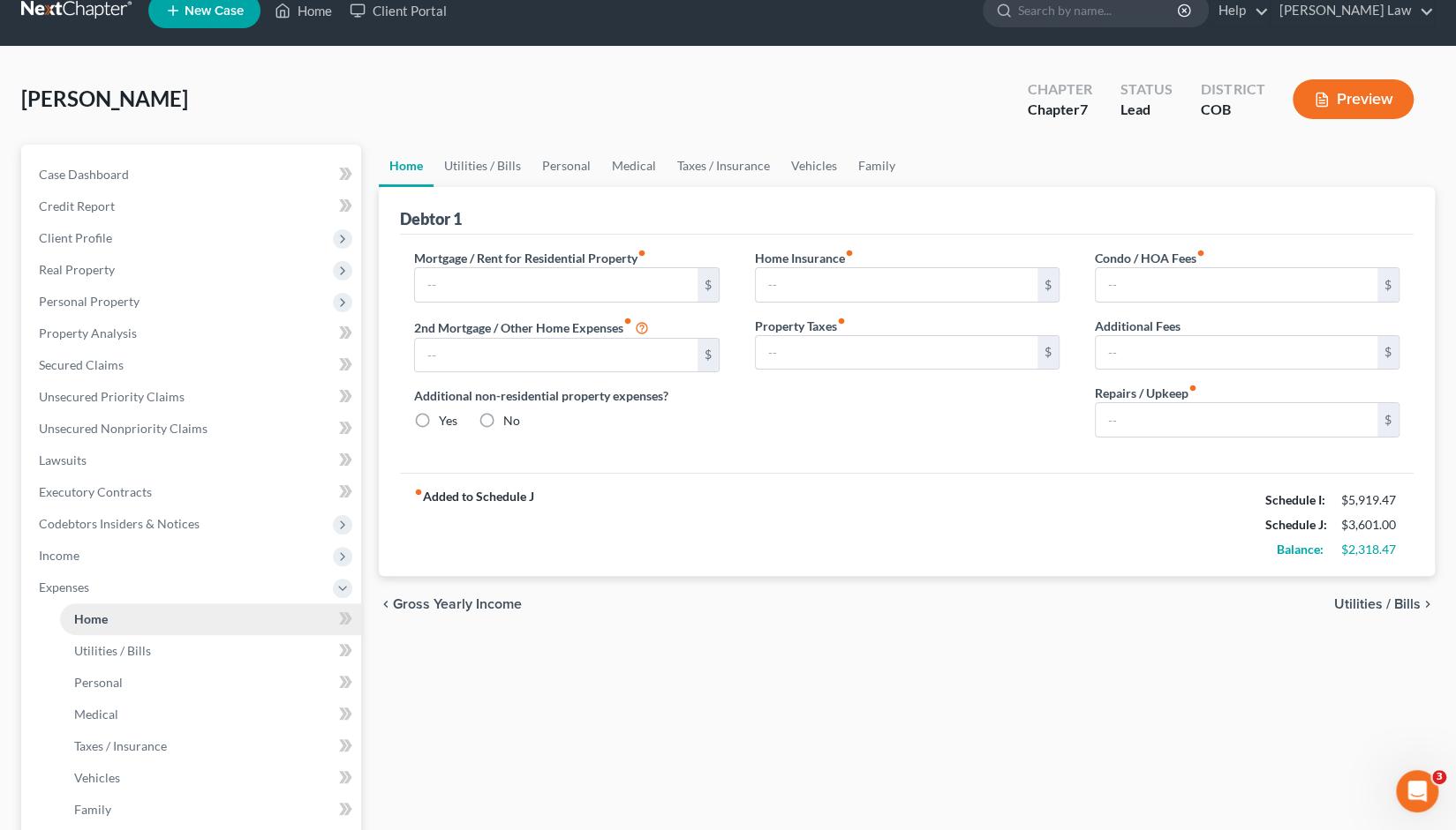
type input "850.00"
type input "0.00"
radio input "true"
type input "0.00"
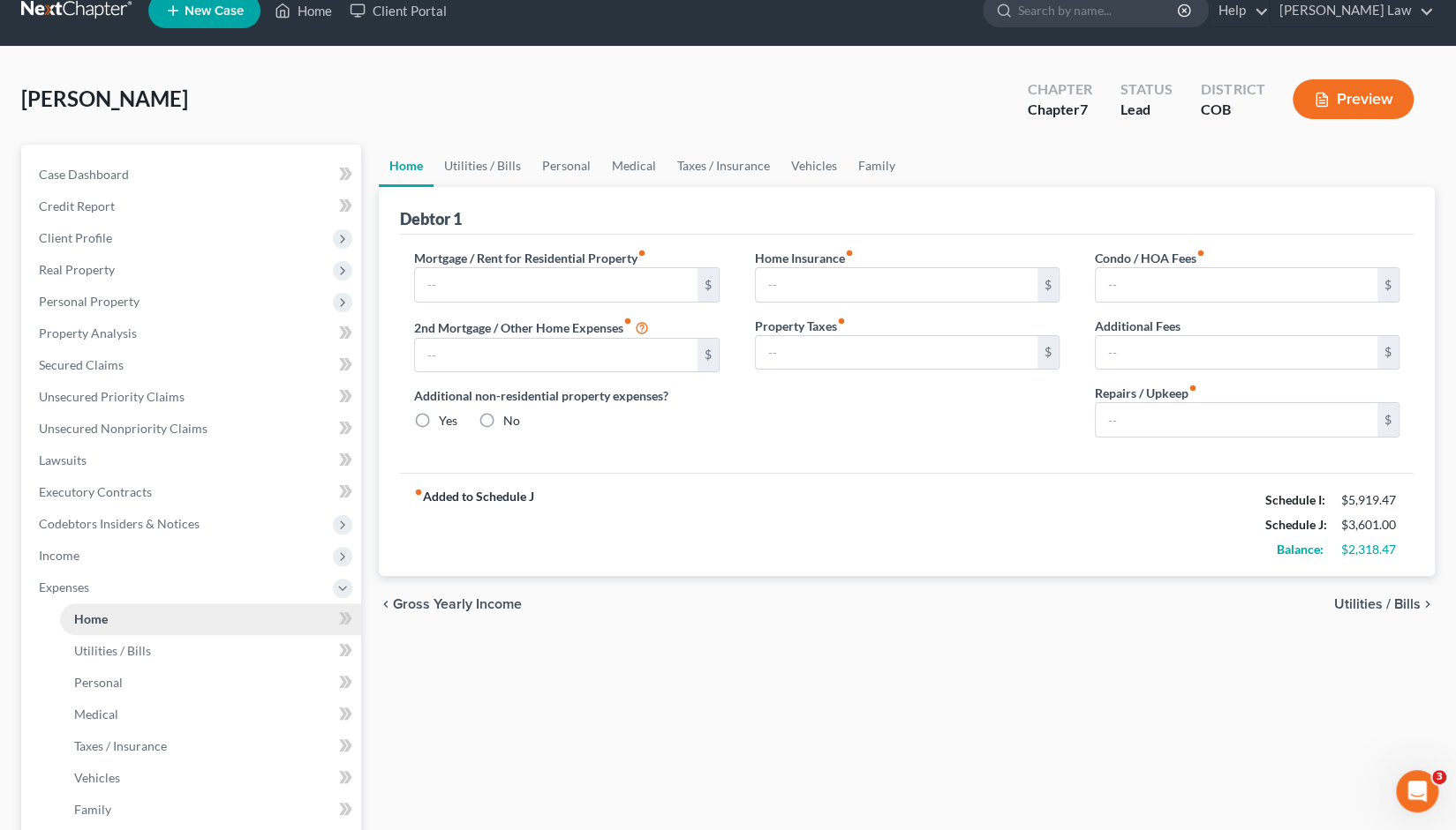
type input "0.00"
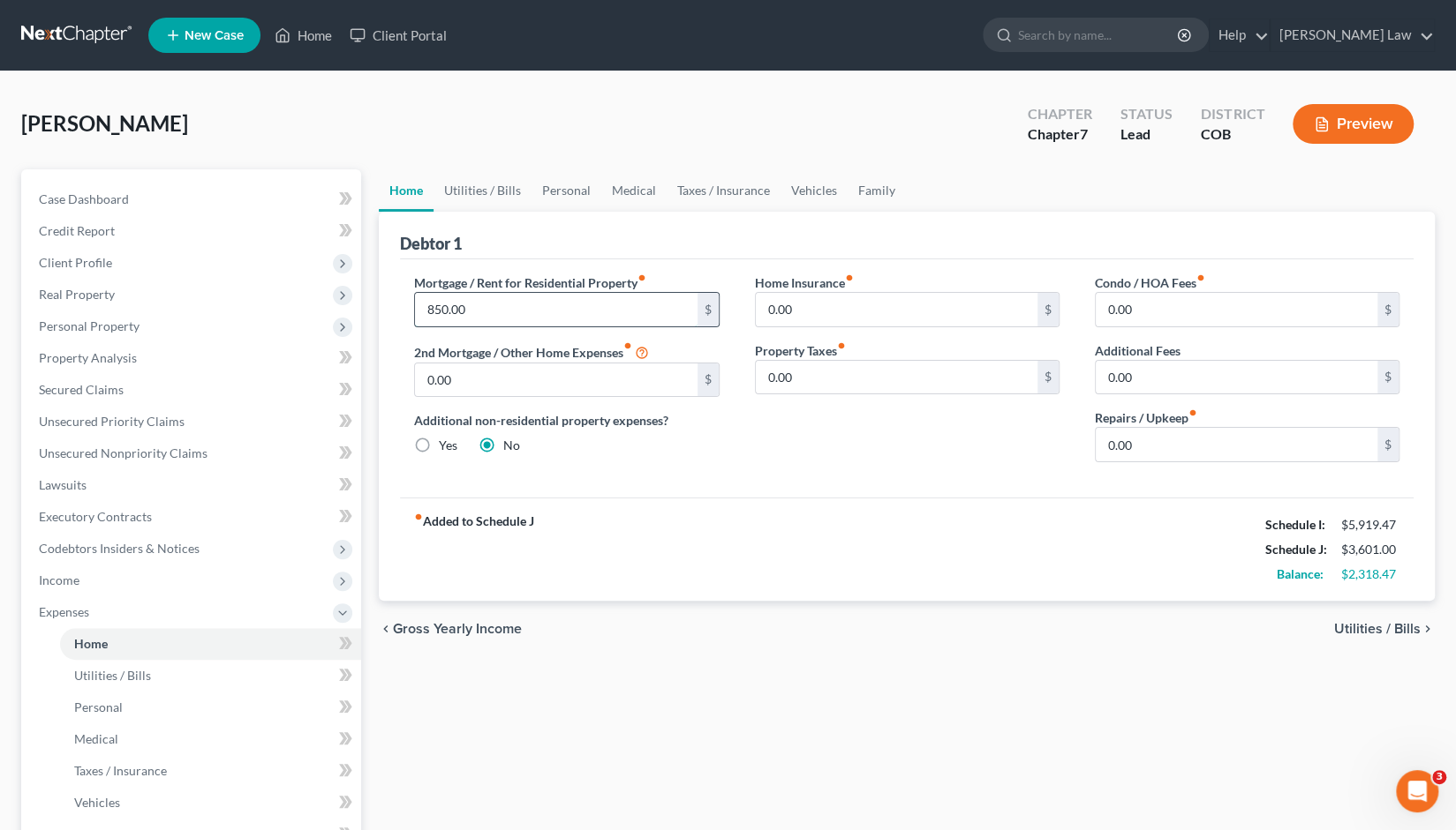
click at [476, 306] on input "850.00" at bounding box center [555, 310] width 282 height 34
type input "1,412"
click at [1386, 628] on span "Utilities / Bills" at bounding box center [1377, 629] width 86 height 14
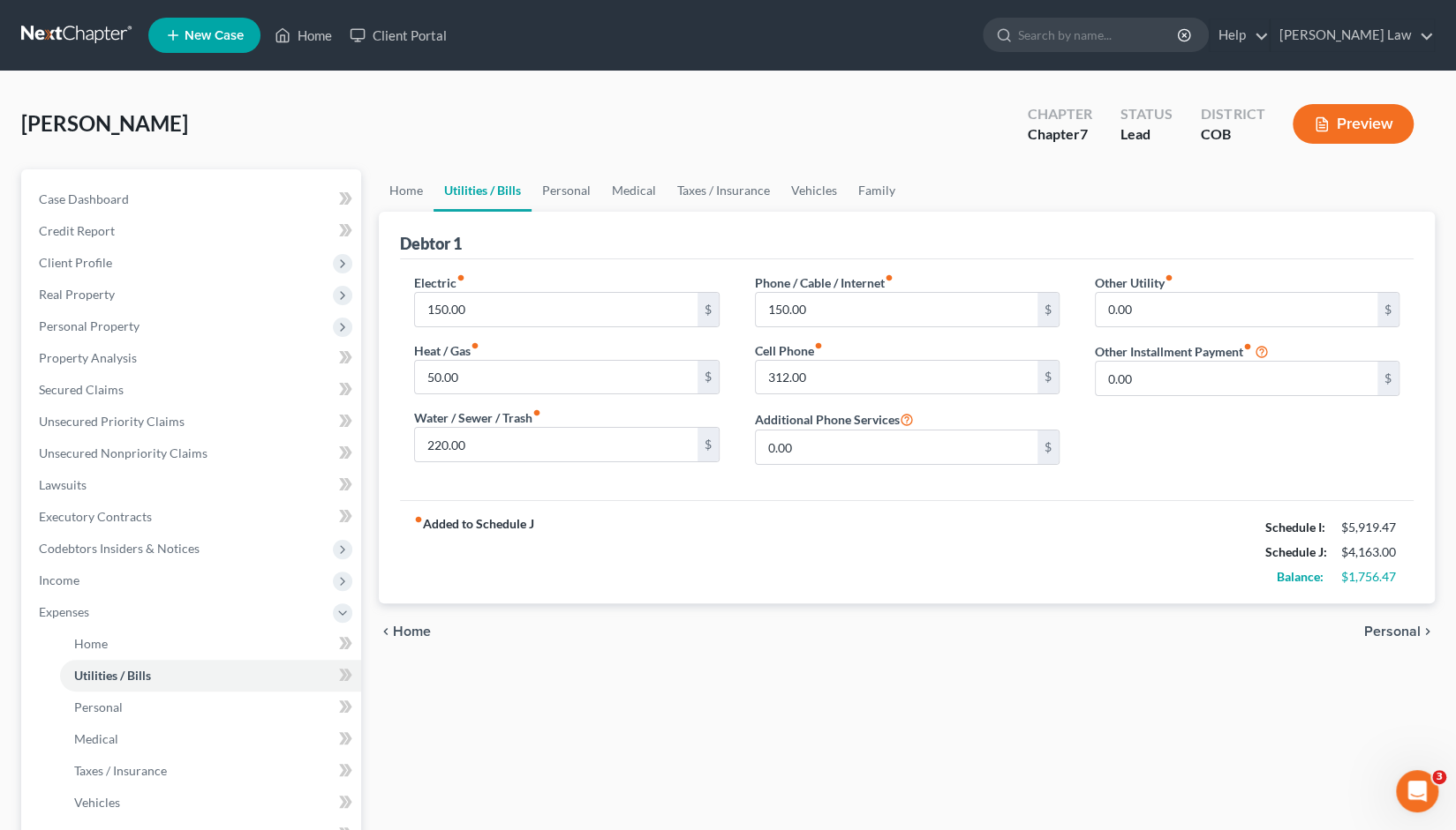
click at [1386, 629] on span "Personal" at bounding box center [1392, 631] width 56 height 14
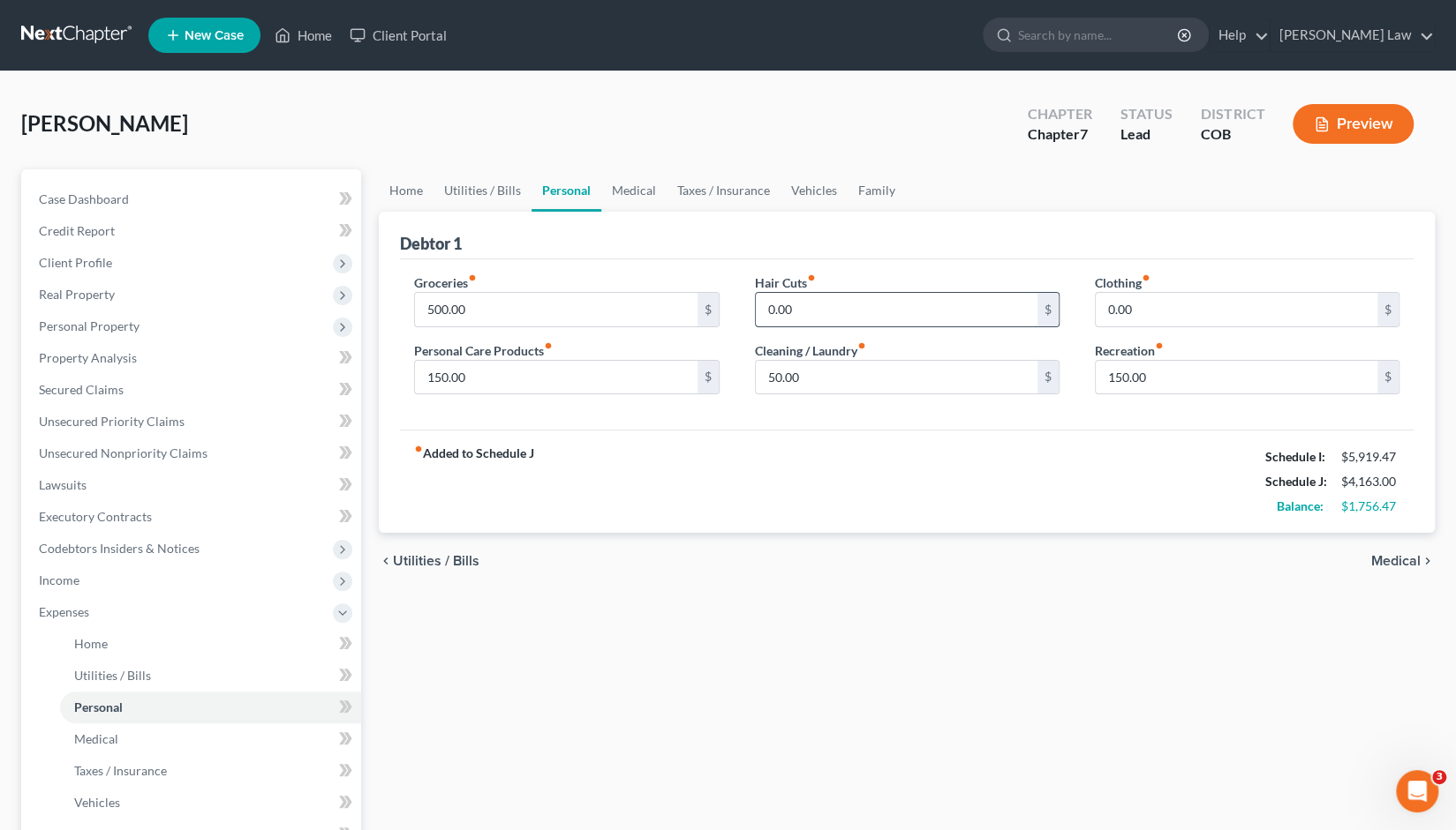
click at [795, 313] on input "0.00" at bounding box center [896, 310] width 282 height 34
type input "5"
type input "25"
click at [1014, 255] on div "Debtor 1" at bounding box center [907, 235] width 1014 height 47
click at [1131, 310] on input "0.00" at bounding box center [1236, 310] width 282 height 34
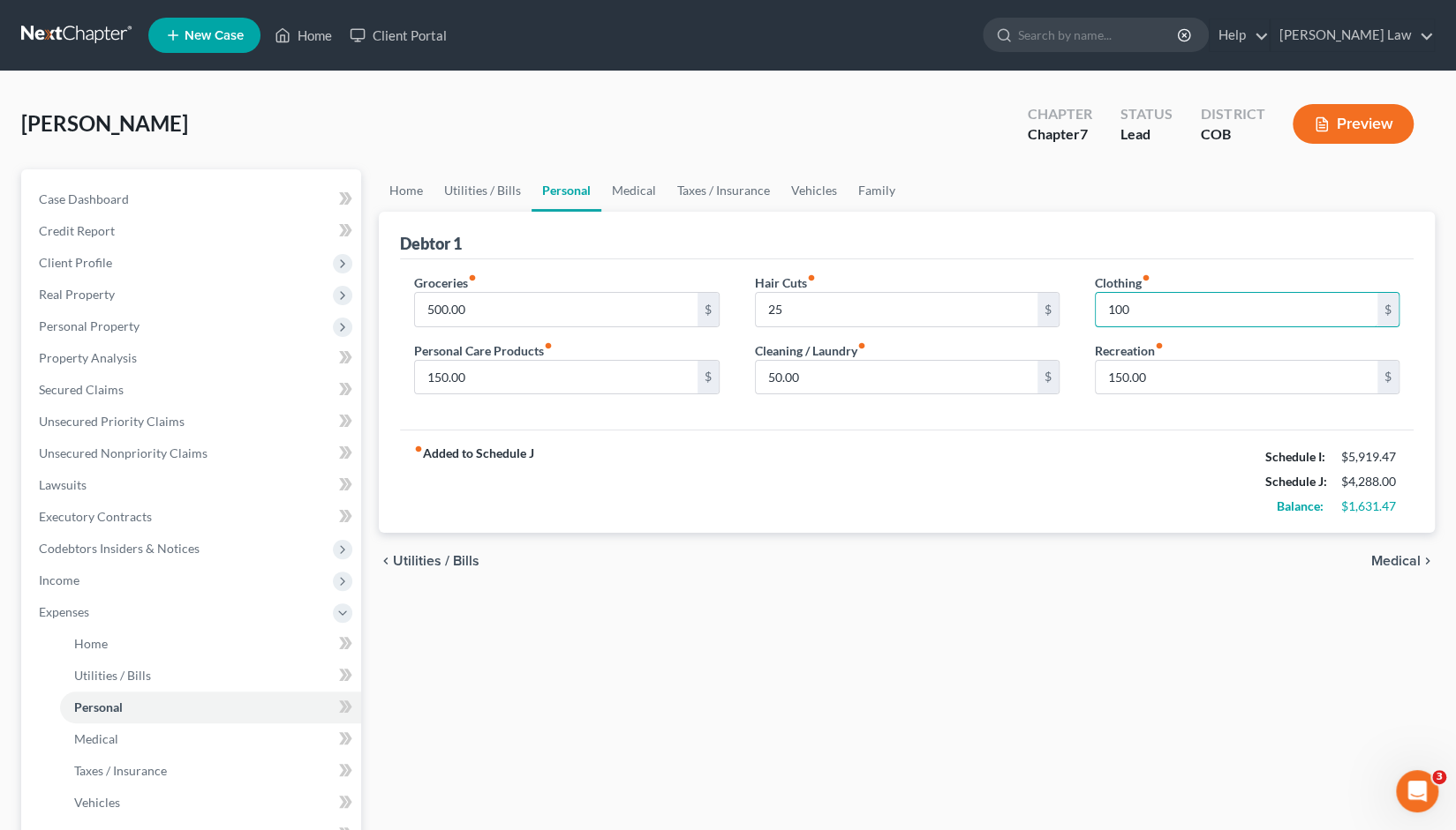
type input "100"
click at [1124, 438] on div "fiber_manual_record Added to Schedule J Schedule I: $5,919.47 Schedule J: $4,28…" at bounding box center [907, 481] width 1014 height 103
click at [1156, 377] on input "150.00" at bounding box center [1236, 378] width 282 height 34
type input "250"
click at [1116, 441] on div "fiber_manual_record Added to Schedule J Schedule I: $5,919.47 Schedule J: $4,38…" at bounding box center [907, 481] width 1014 height 103
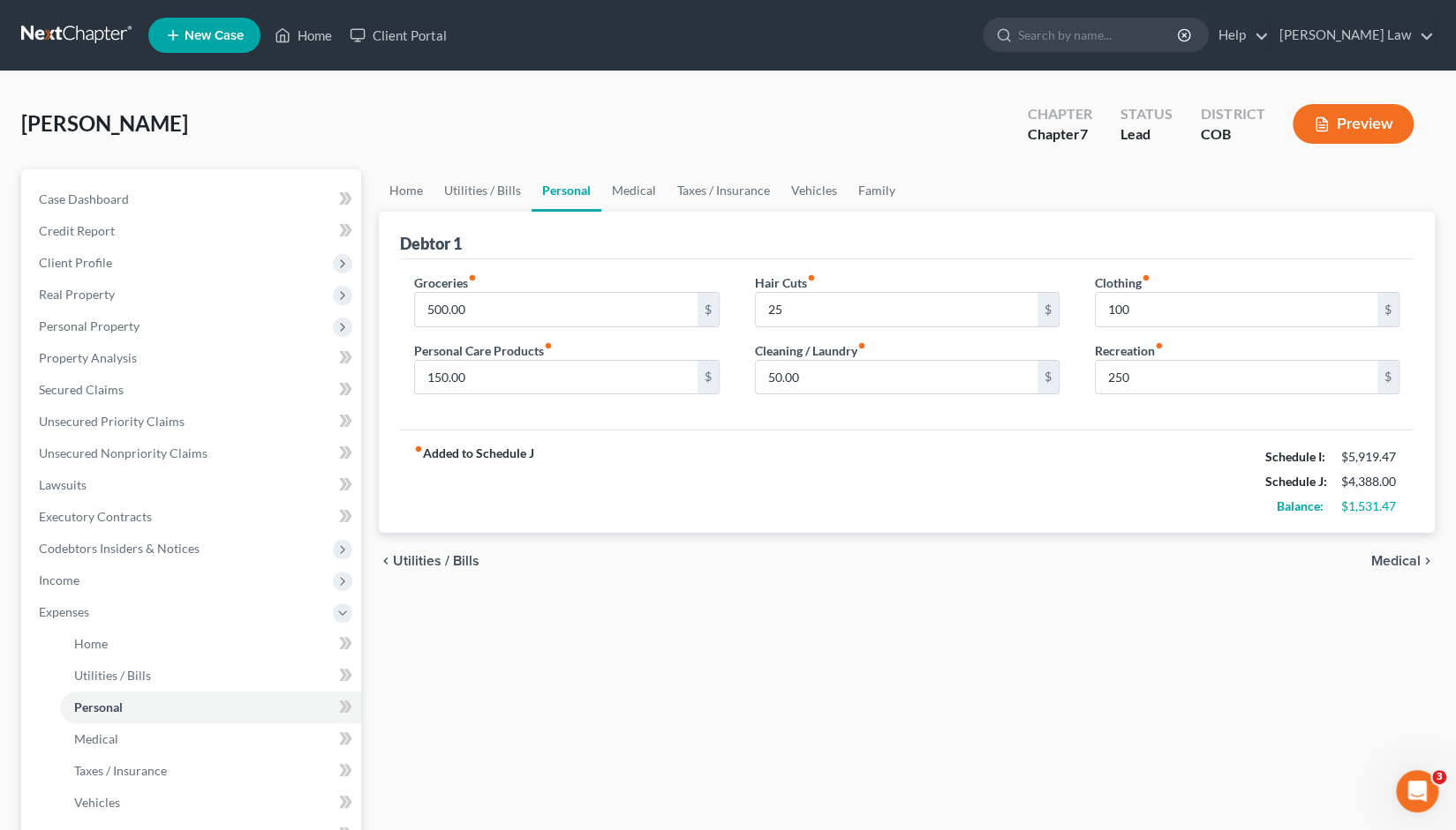
click at [1393, 561] on span "Medical" at bounding box center [1396, 561] width 49 height 14
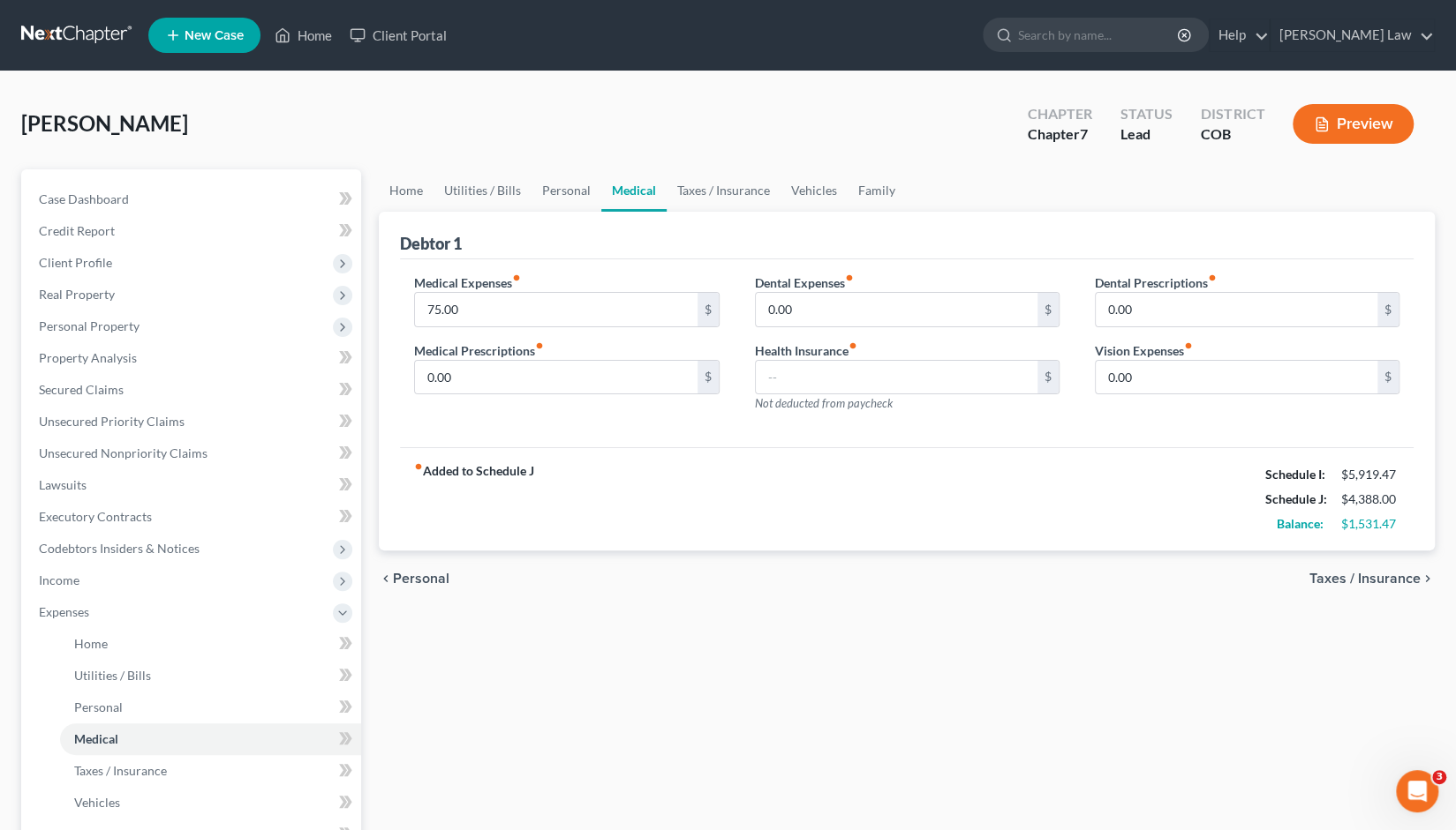
click at [421, 574] on span "Personal" at bounding box center [421, 579] width 56 height 14
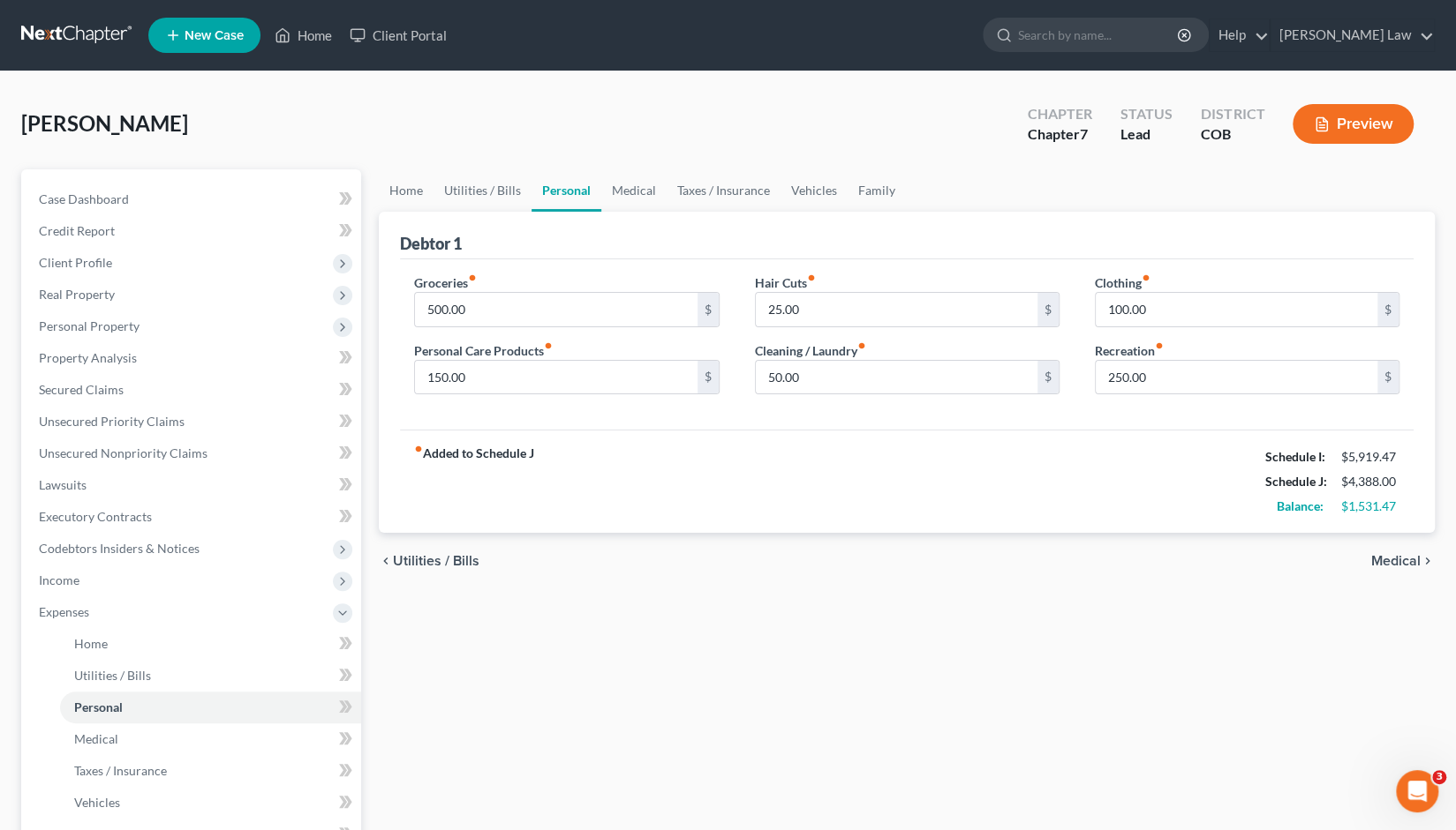
click at [1393, 559] on span "Medical" at bounding box center [1396, 561] width 49 height 14
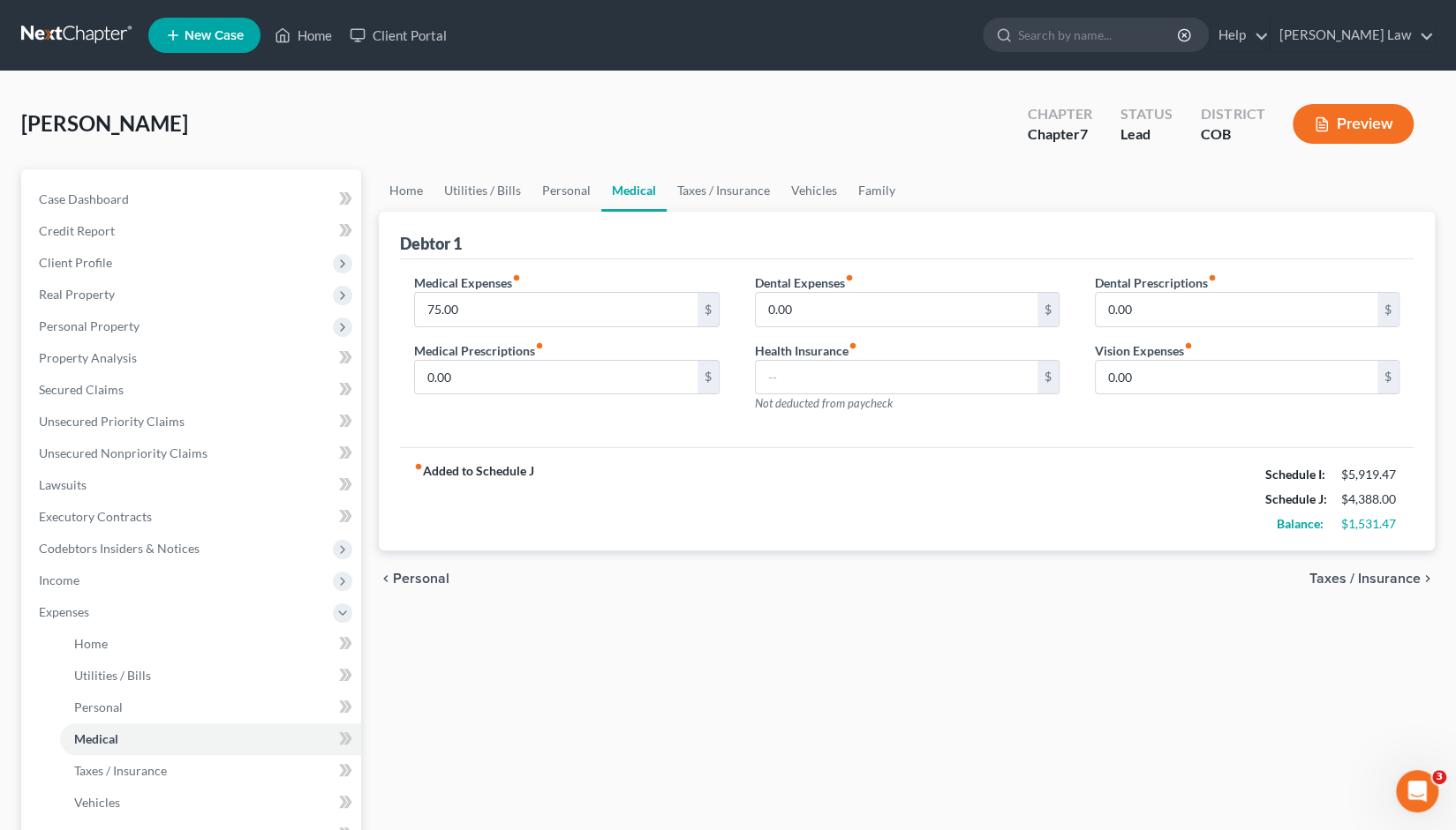
click at [1390, 578] on span "Taxes / Insurance" at bounding box center [1365, 579] width 111 height 14
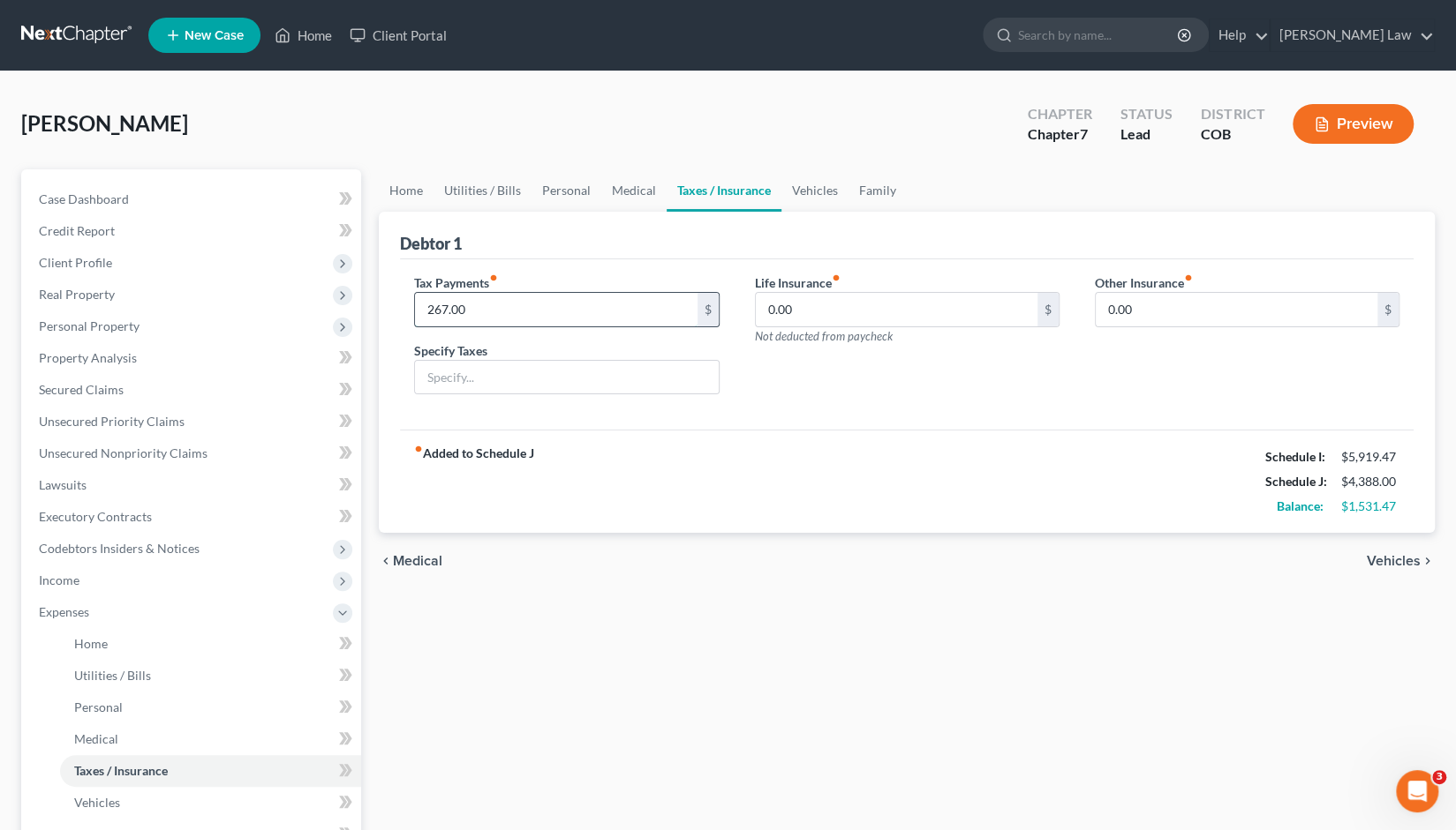
click at [503, 307] on input "267.00" at bounding box center [555, 310] width 282 height 34
click at [1402, 562] on span "Vehicles" at bounding box center [1394, 561] width 53 height 14
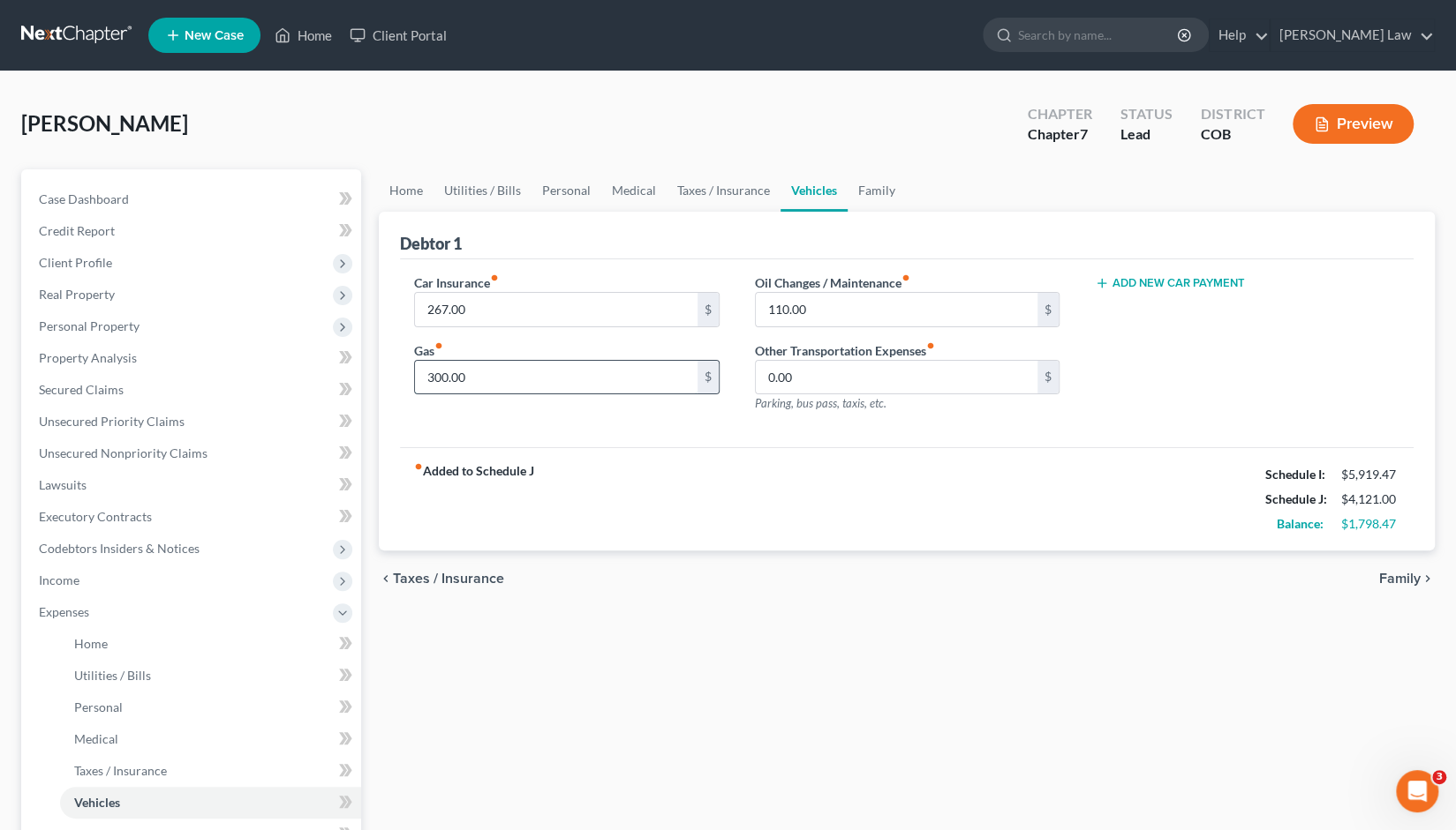
click at [473, 373] on input "300.00" at bounding box center [555, 378] width 282 height 34
type input "400"
click at [807, 373] on input "0.00" at bounding box center [896, 378] width 282 height 34
click at [1399, 579] on span "Family" at bounding box center [1400, 579] width 42 height 14
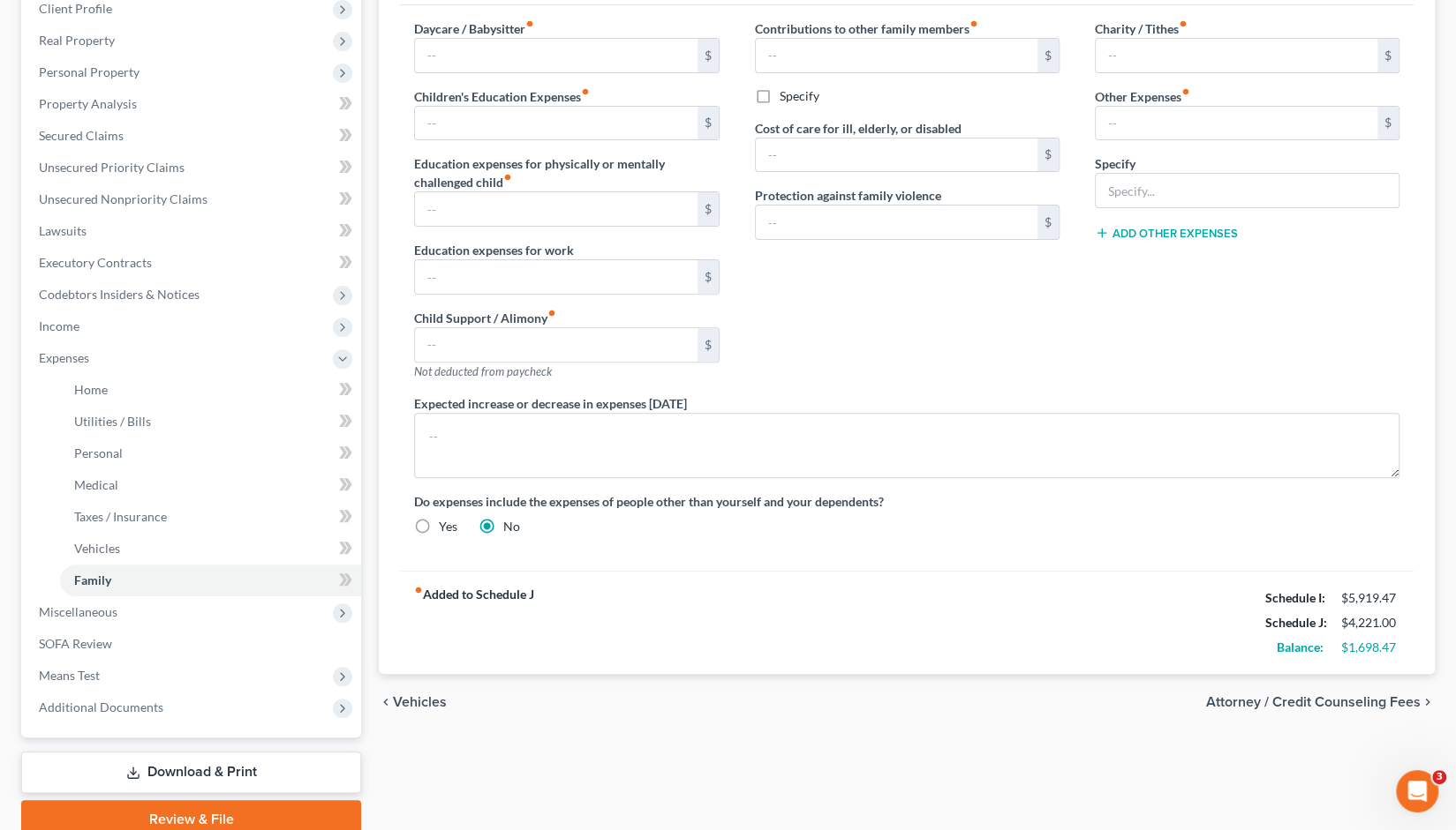
scroll to position [267, 0]
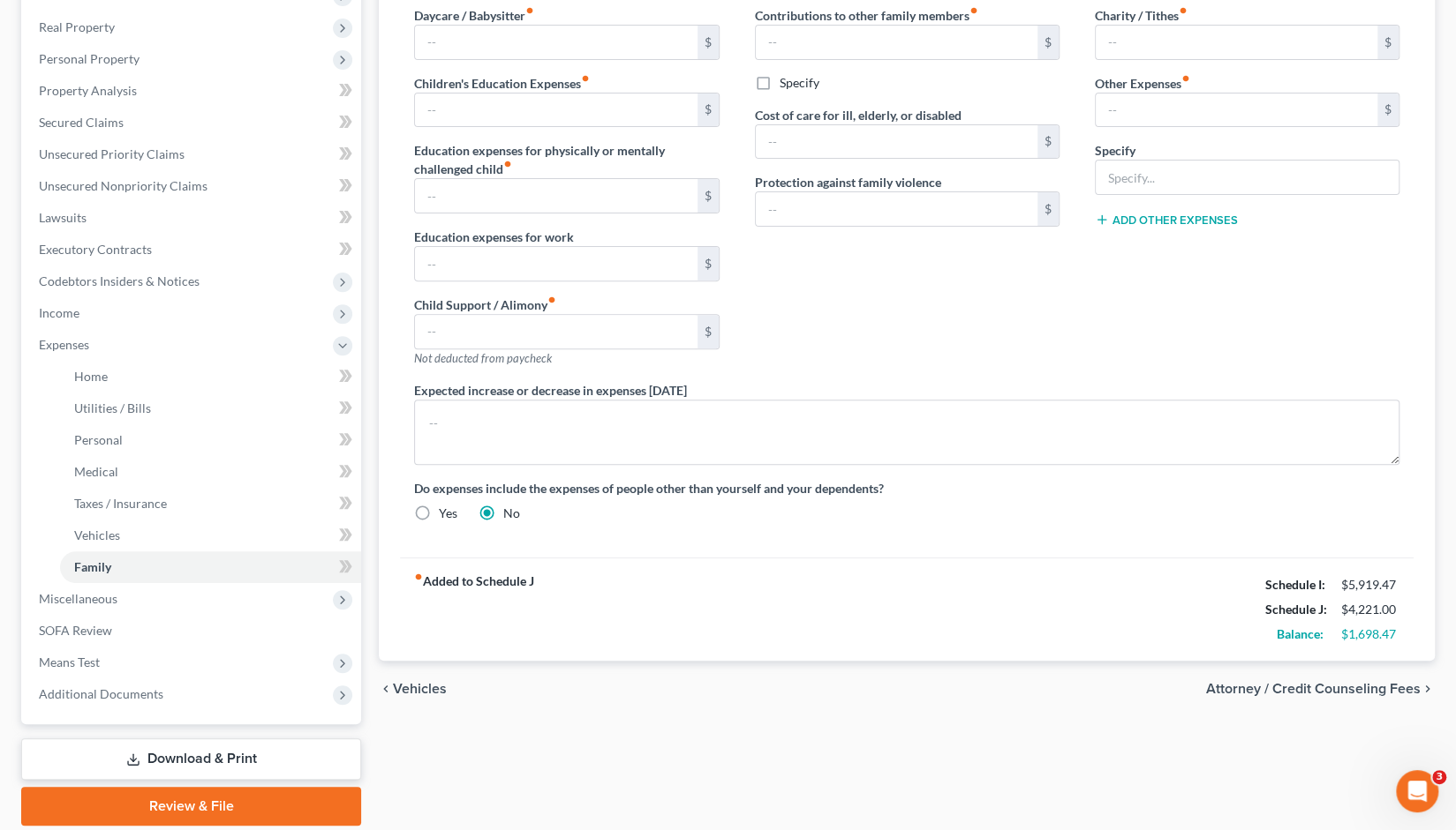
click at [1333, 687] on span "Attorney / Credit Counseling Fees" at bounding box center [1312, 689] width 215 height 14
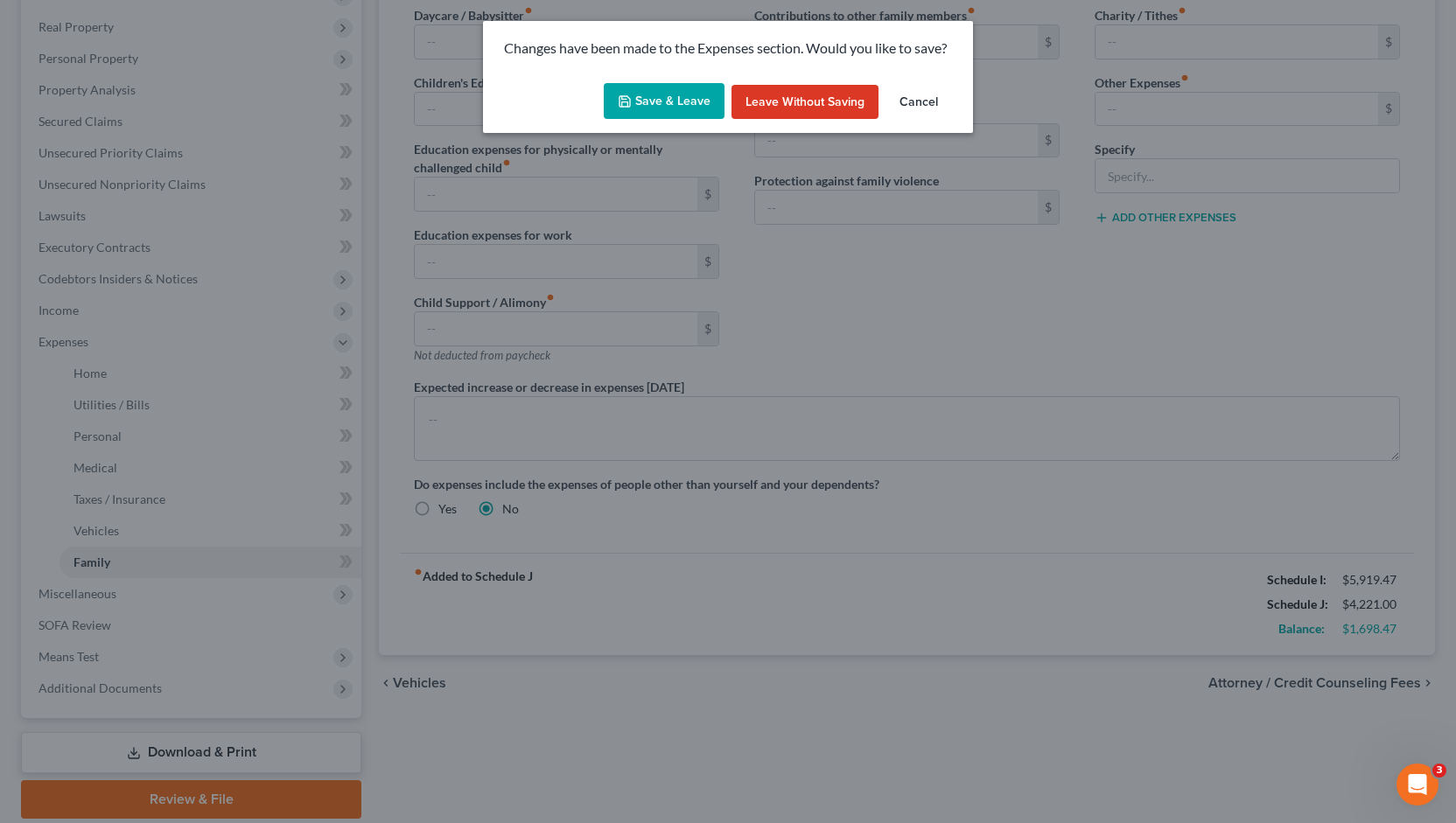
click at [659, 104] on button "Save & Leave" at bounding box center [663, 101] width 121 height 36
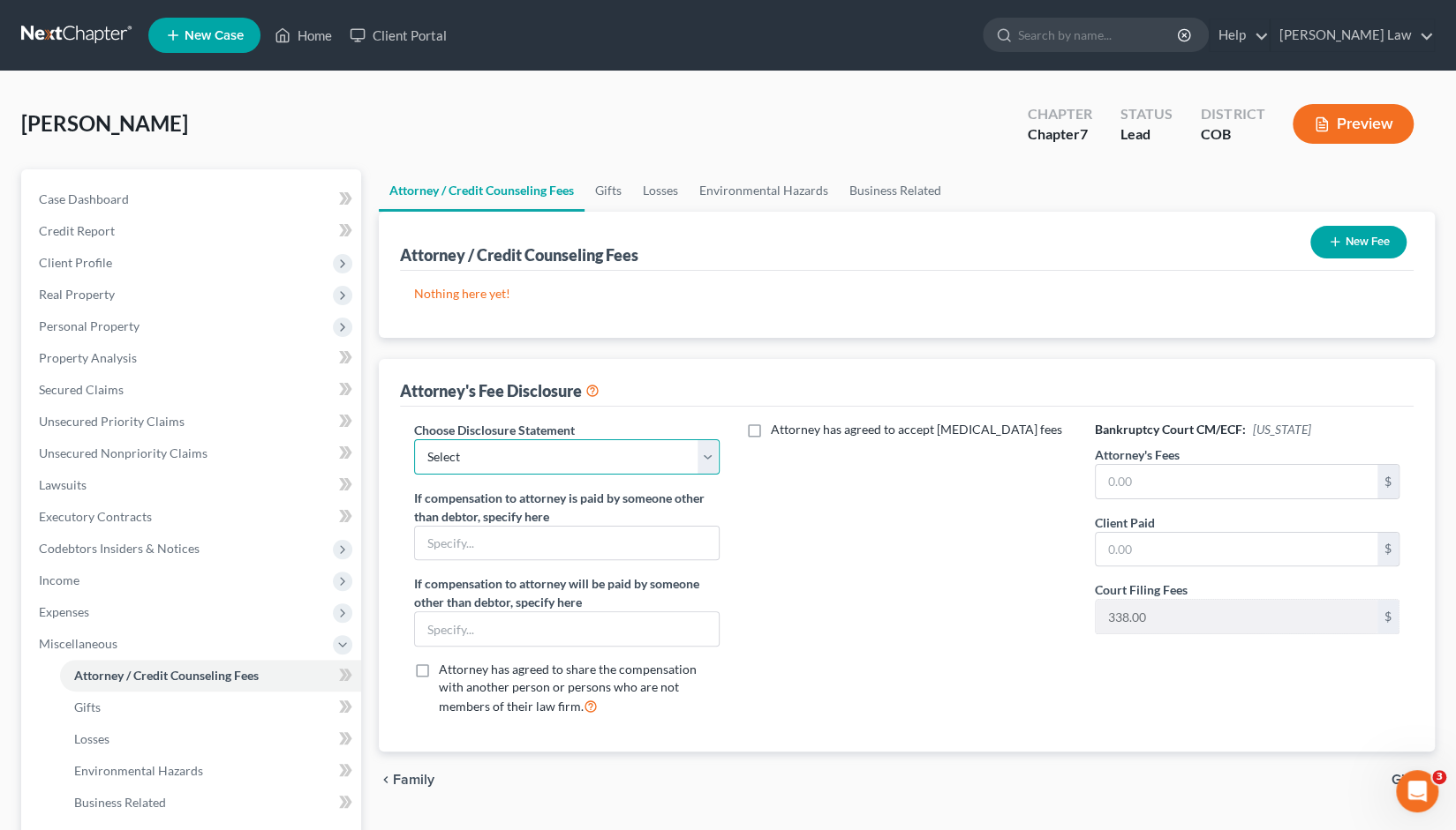
click at [710, 460] on select "Select disclosure" at bounding box center [566, 457] width 305 height 36
select select "0"
click at [414, 439] on select "Select disclosure" at bounding box center [566, 457] width 305 height 36
click at [1131, 481] on input "text" at bounding box center [1236, 482] width 282 height 34
type input "1,800"
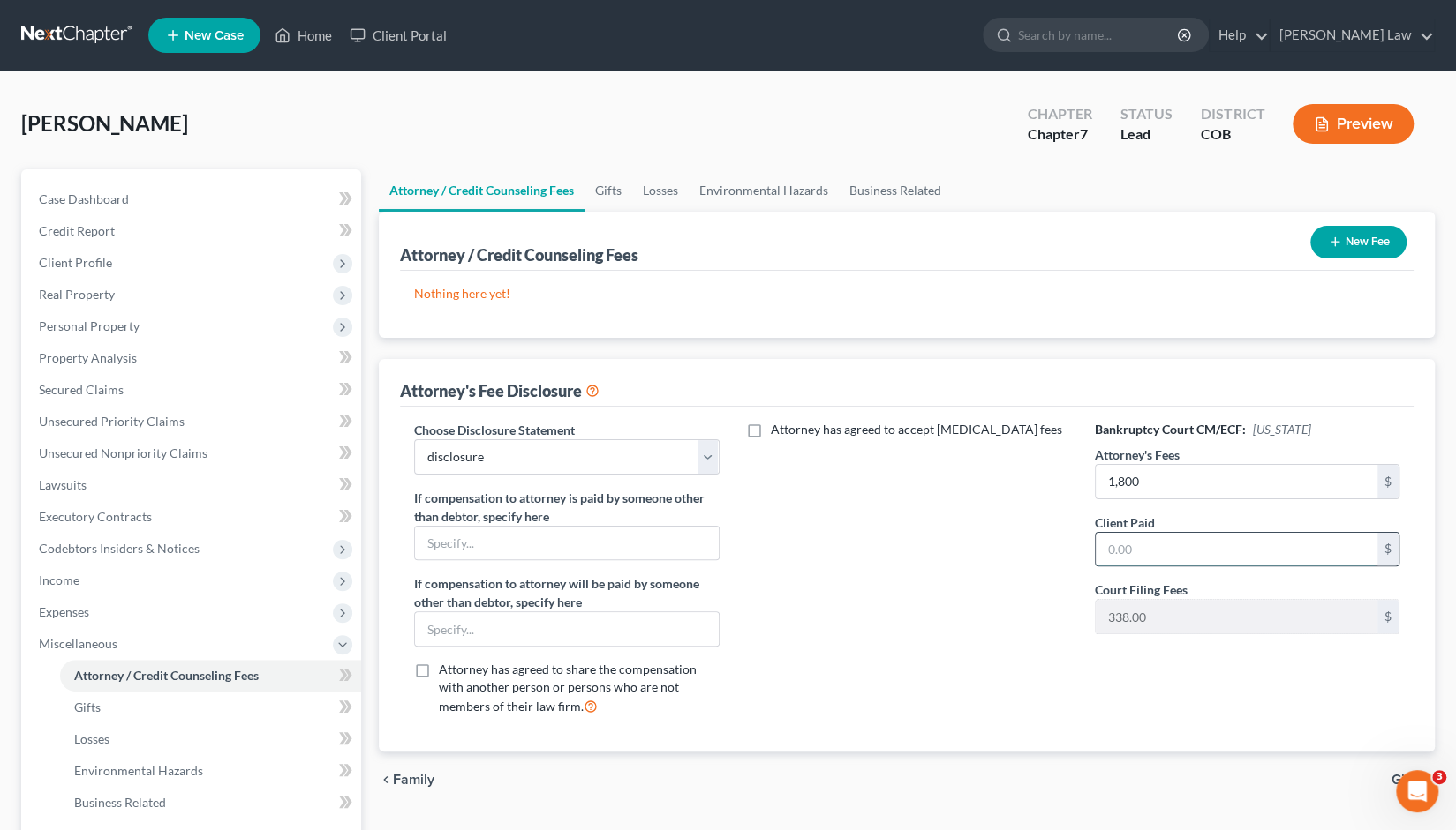
click at [1147, 554] on input "text" at bounding box center [1236, 550] width 282 height 34
type input "1,800"
click at [951, 602] on div "Attorney has agreed to accept [MEDICAL_DATA] fees" at bounding box center [907, 575] width 340 height 310
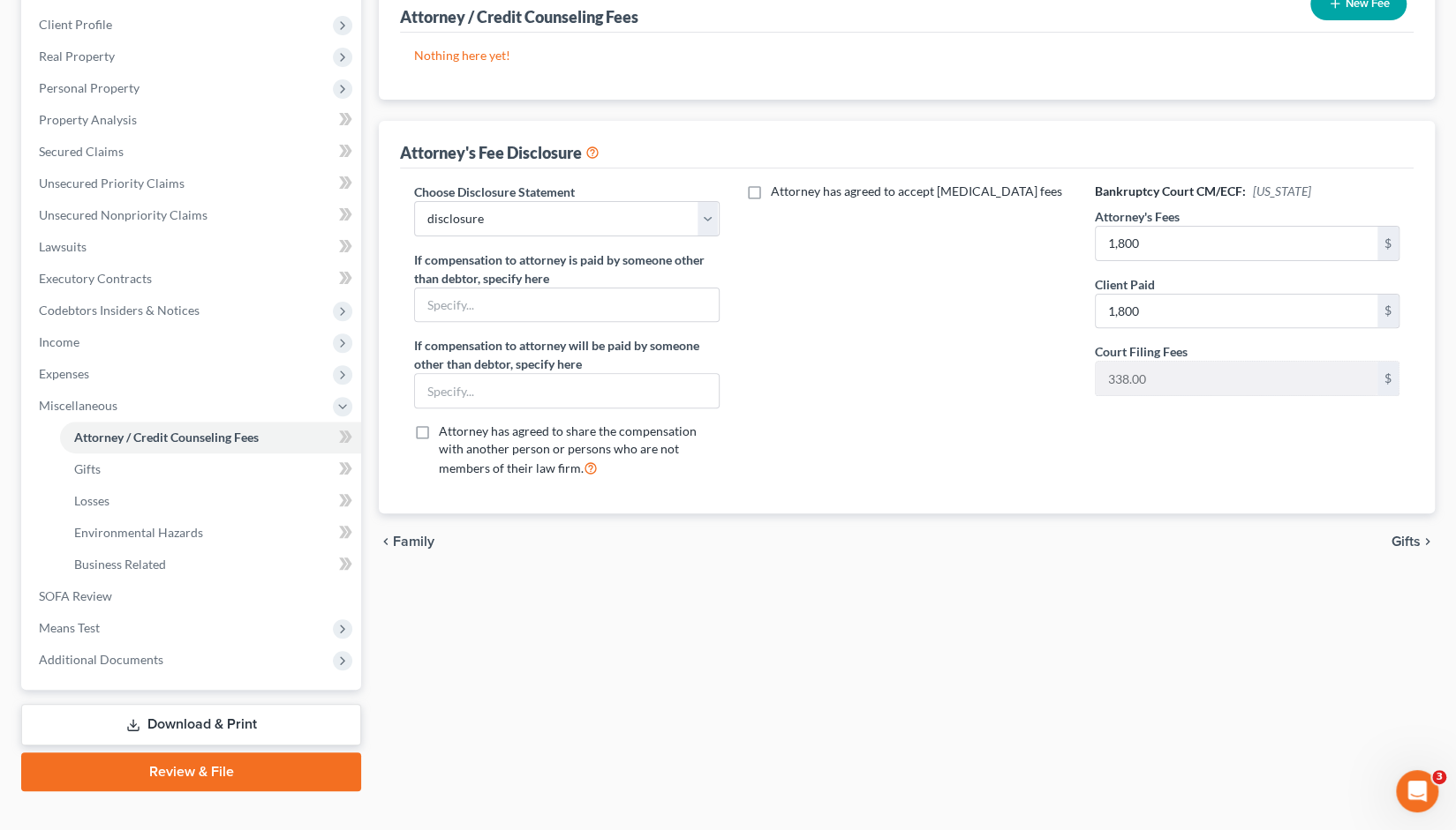
scroll to position [257, 0]
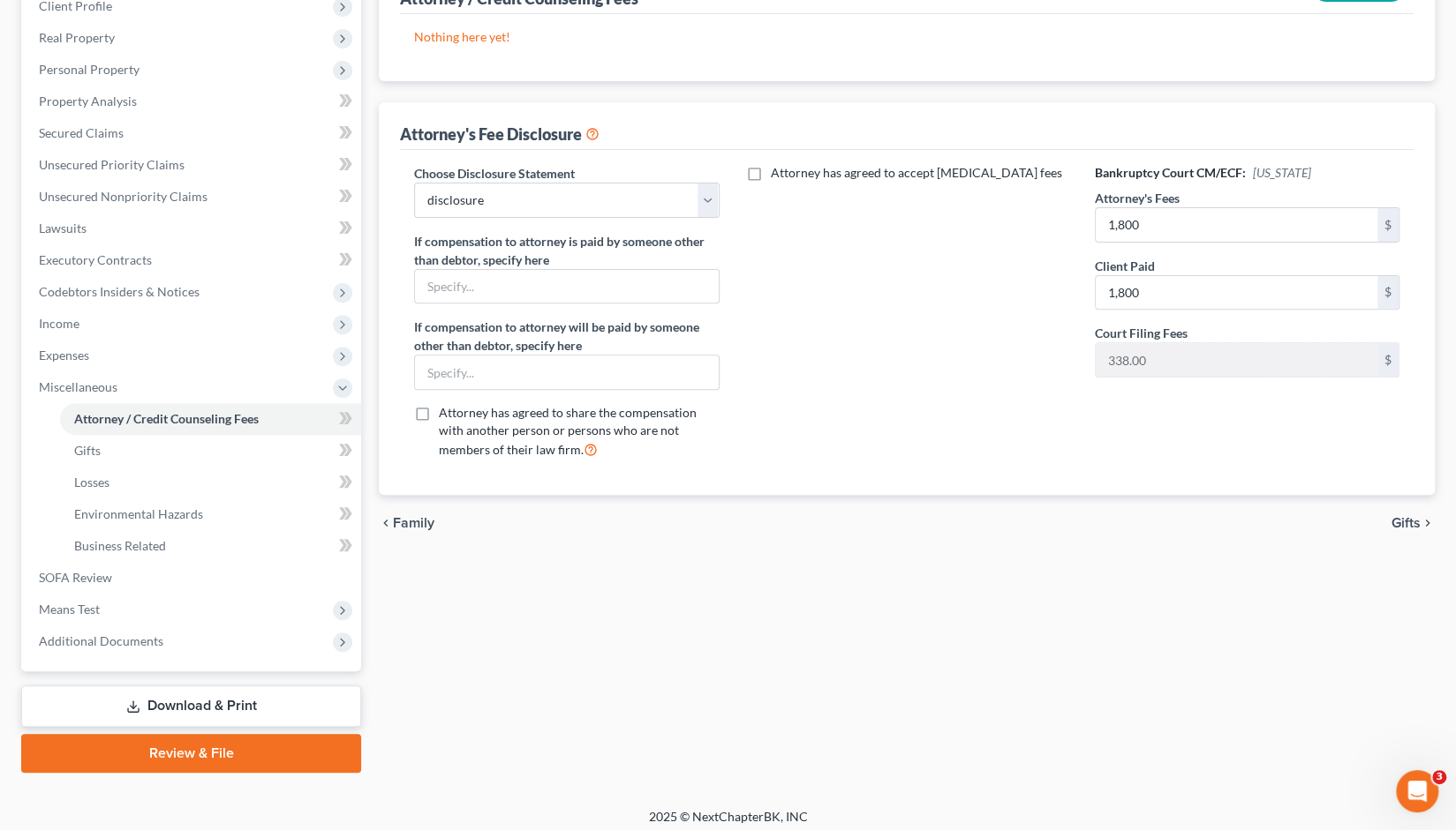
click at [1407, 516] on span "Gifts" at bounding box center [1406, 523] width 29 height 14
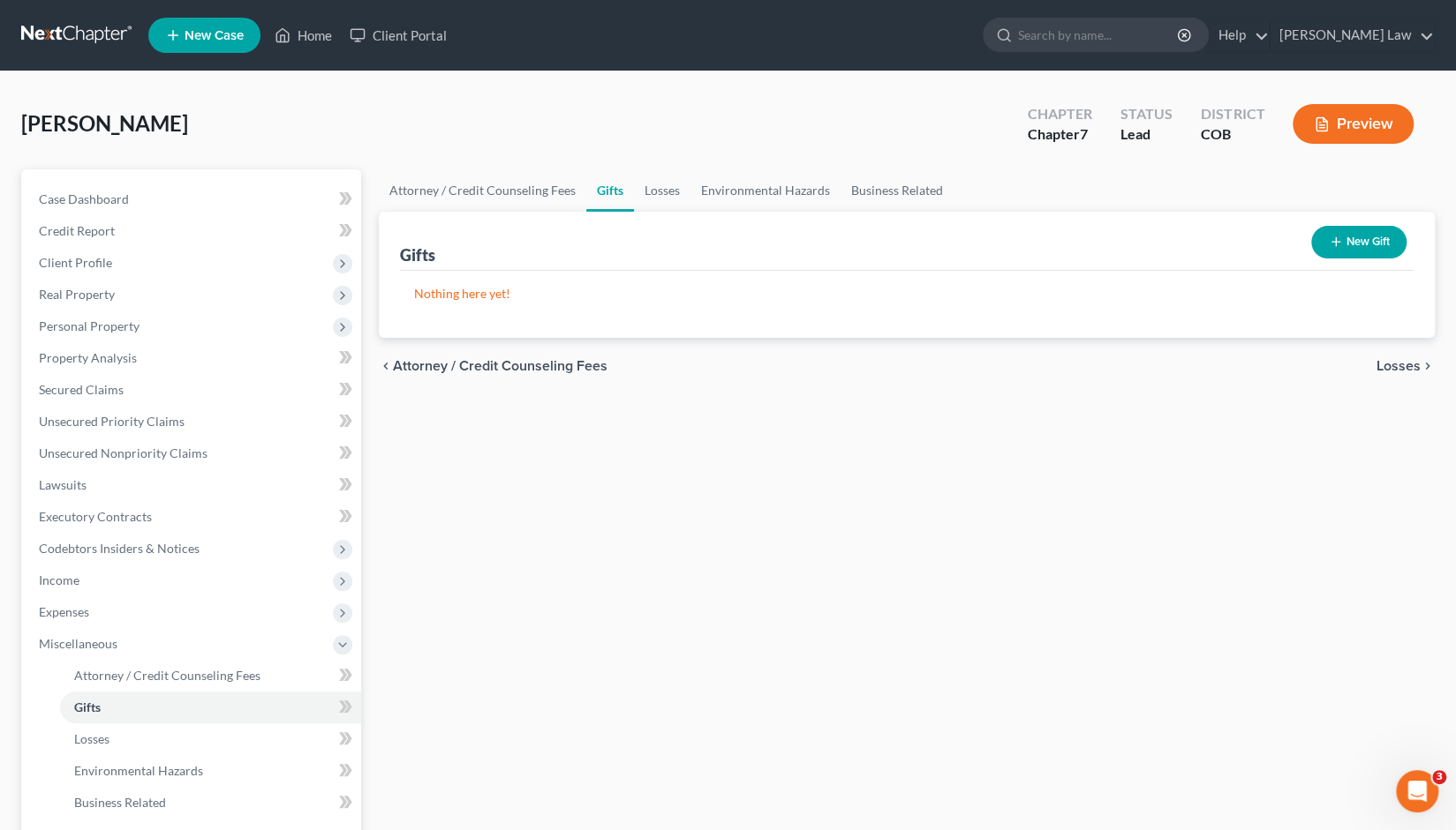
click at [1400, 370] on span "Losses" at bounding box center [1398, 366] width 45 height 14
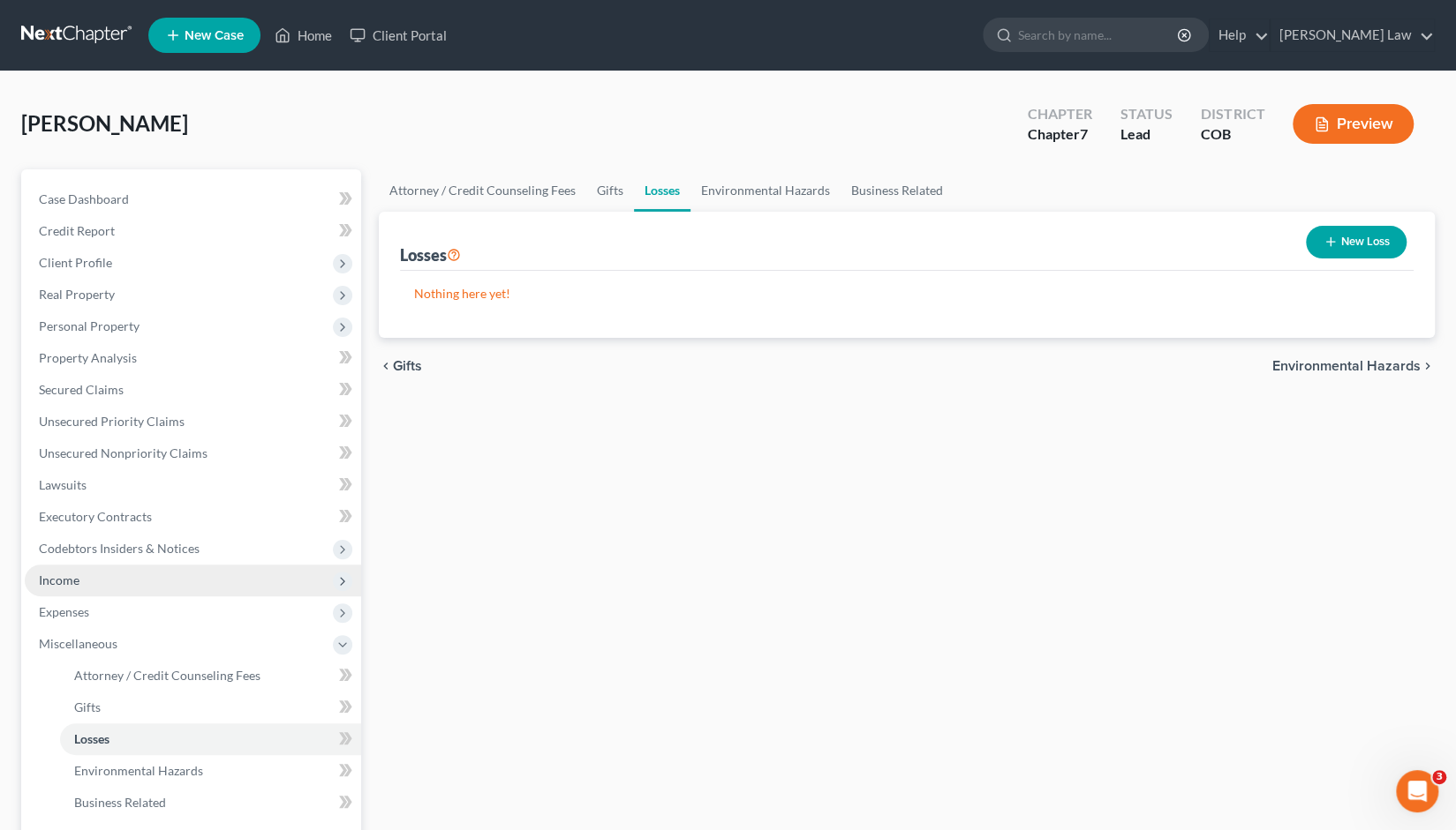
click at [72, 582] on span "Income" at bounding box center [58, 580] width 41 height 15
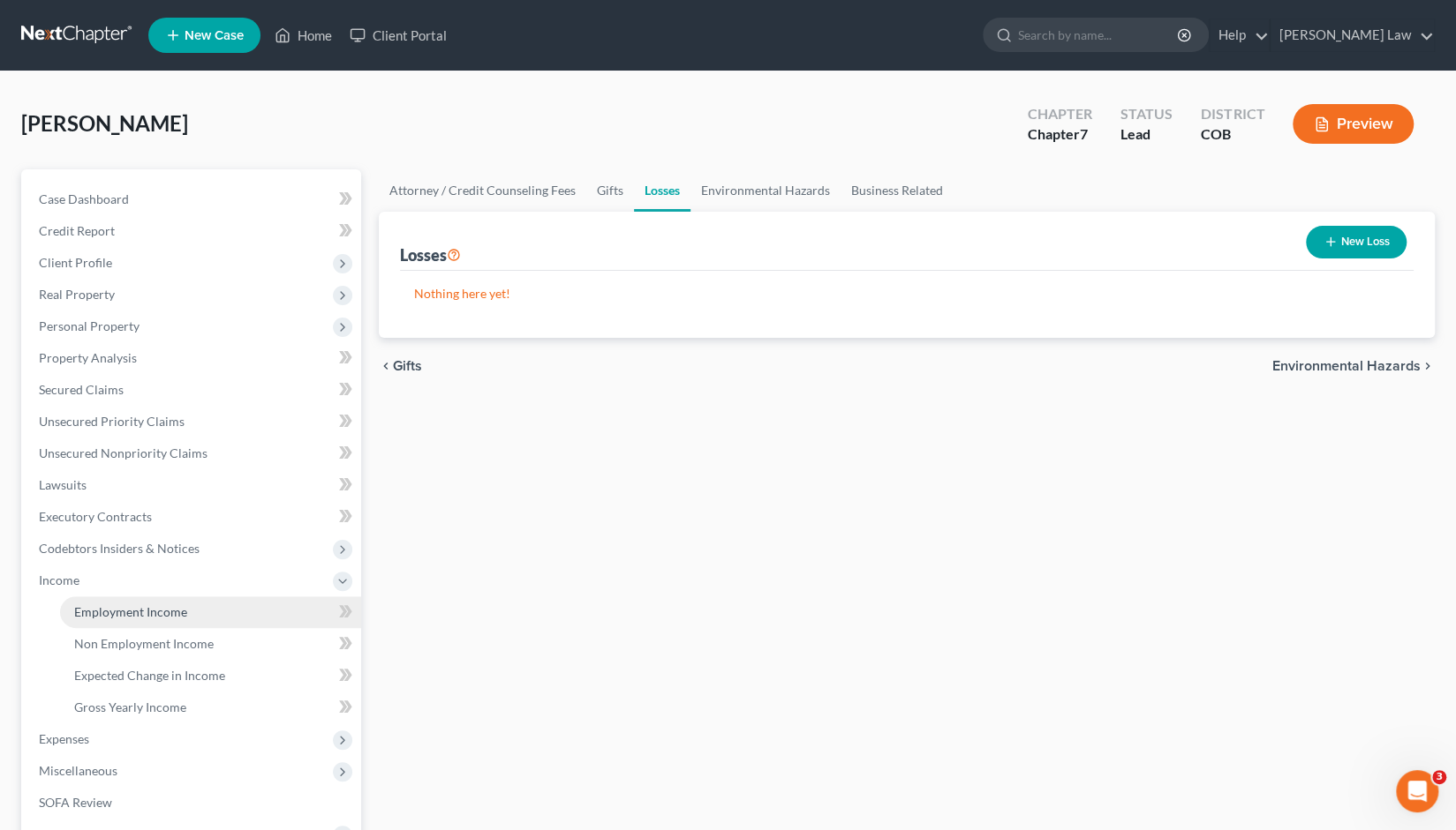
click at [113, 609] on span "Employment Income" at bounding box center [131, 611] width 113 height 15
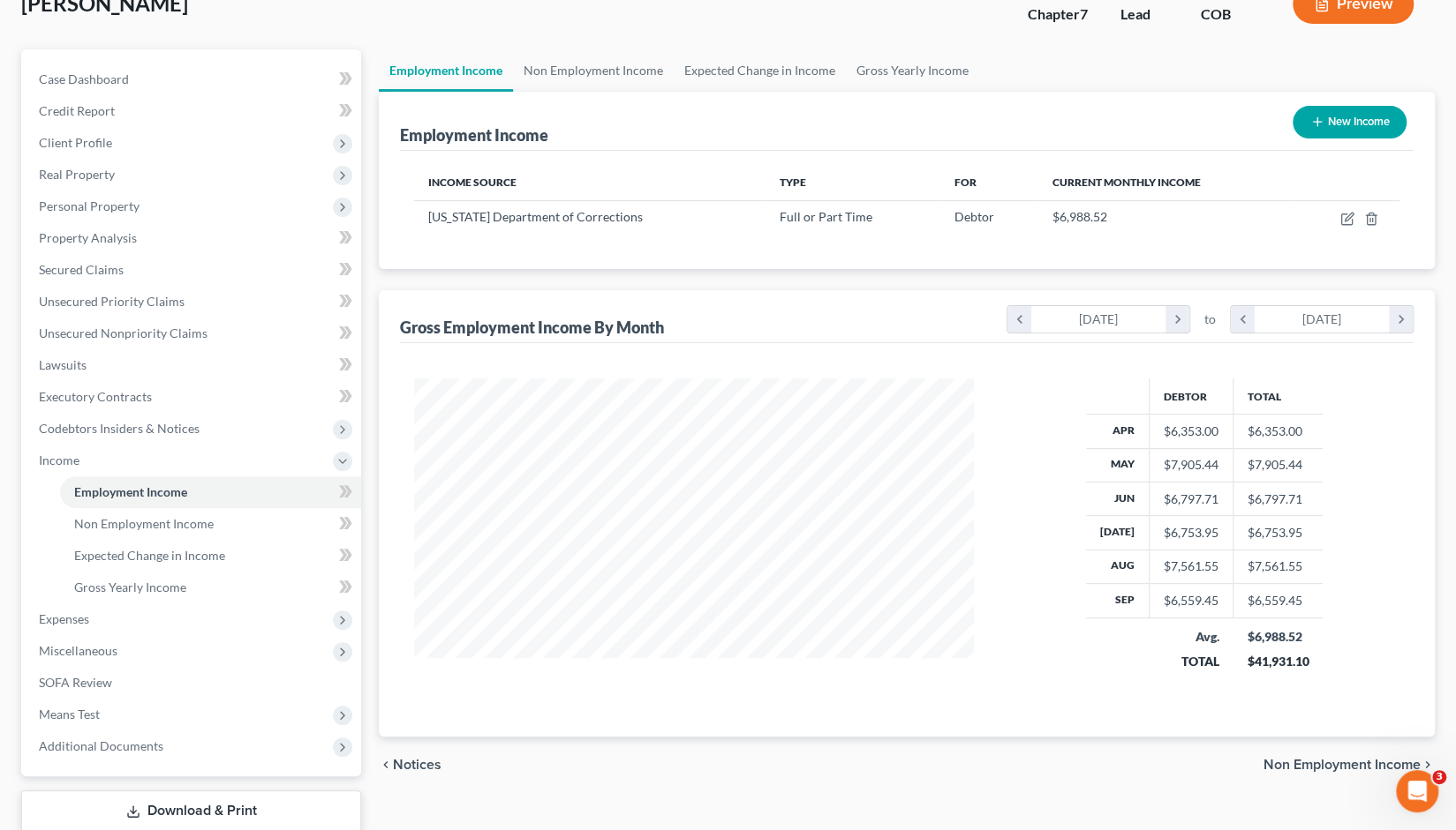
scroll to position [232, 0]
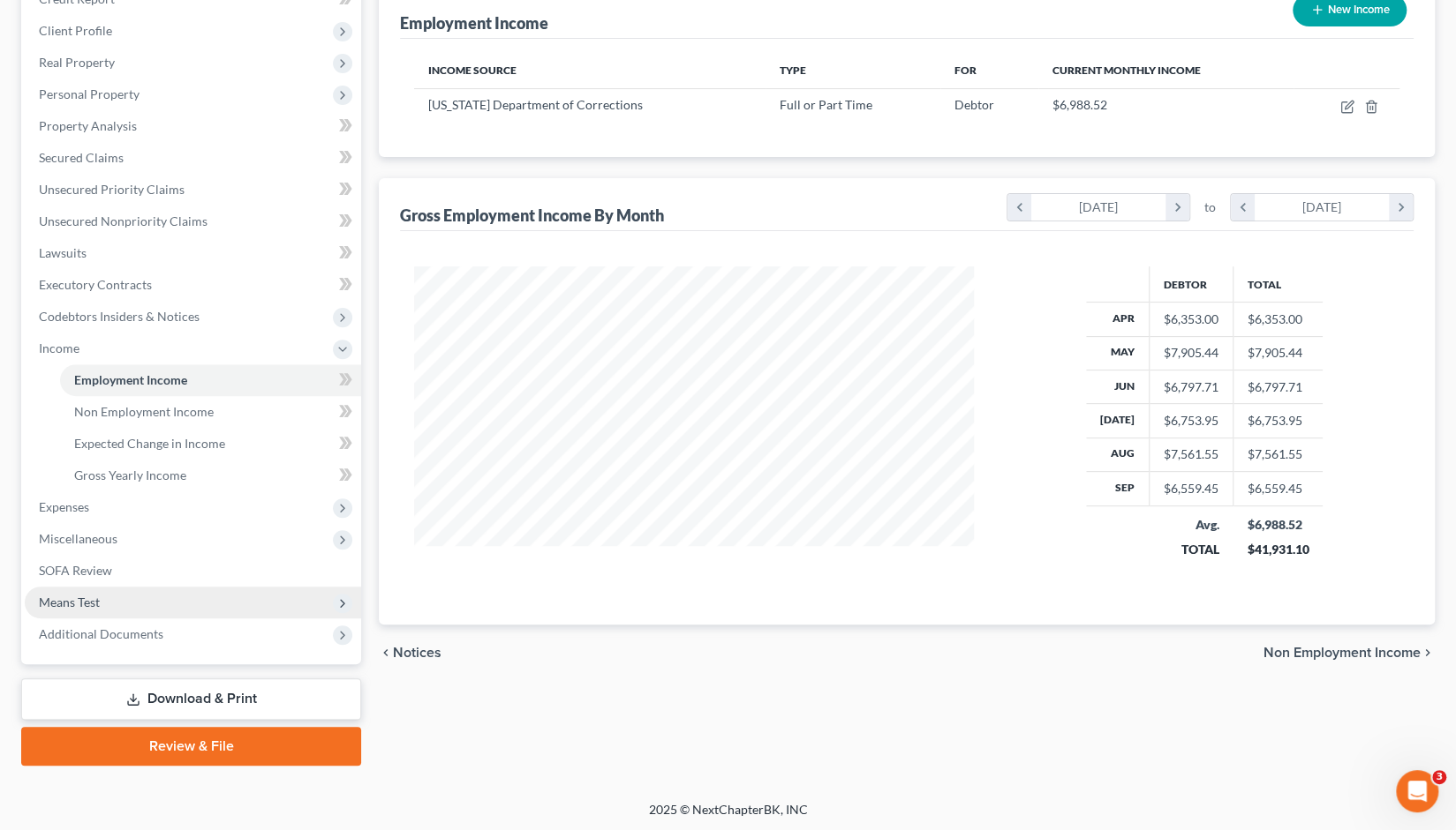
click at [70, 598] on span "Means Test" at bounding box center [69, 601] width 61 height 15
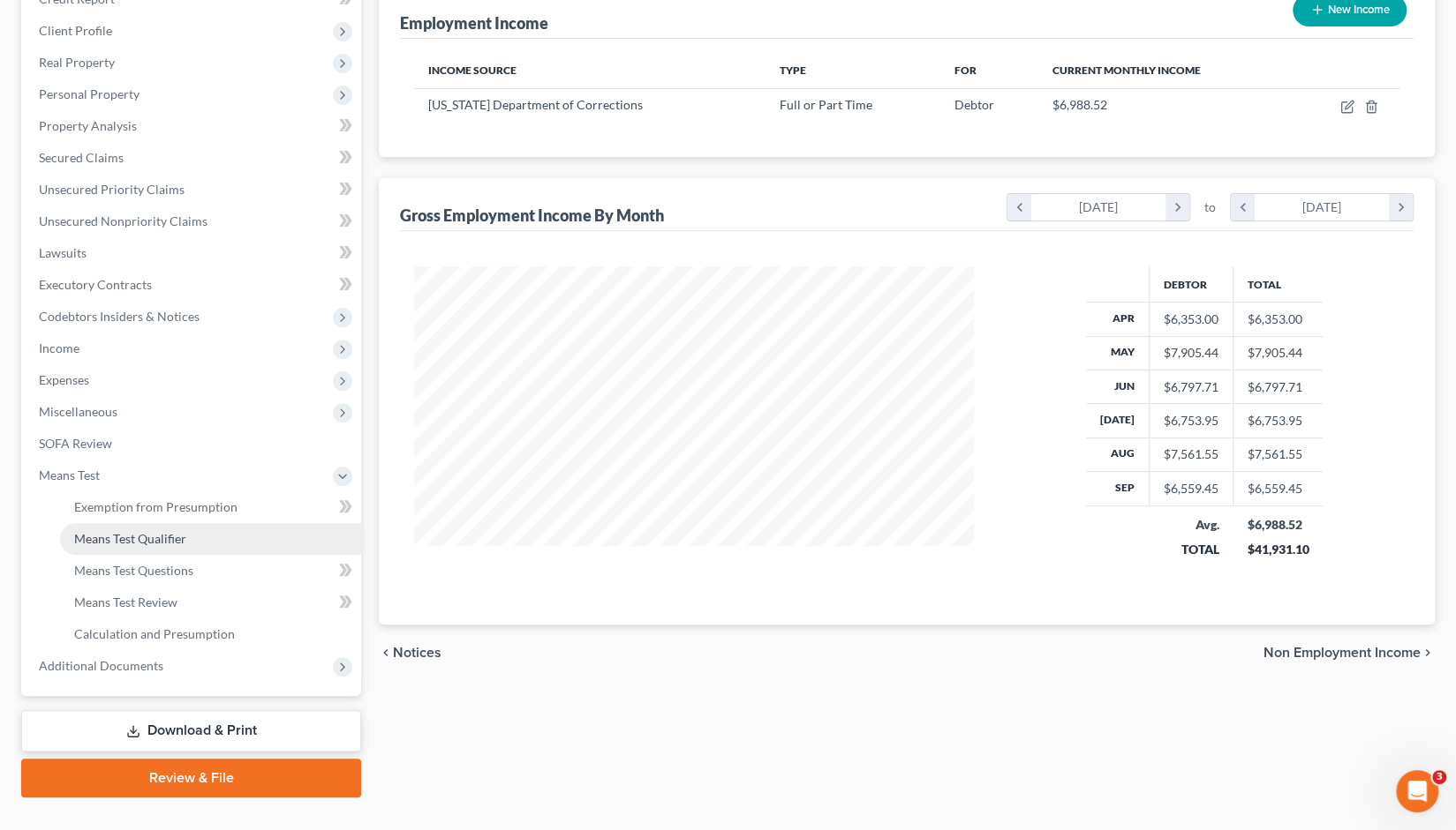
click at [129, 540] on span "Means Test Qualifier" at bounding box center [130, 538] width 112 height 15
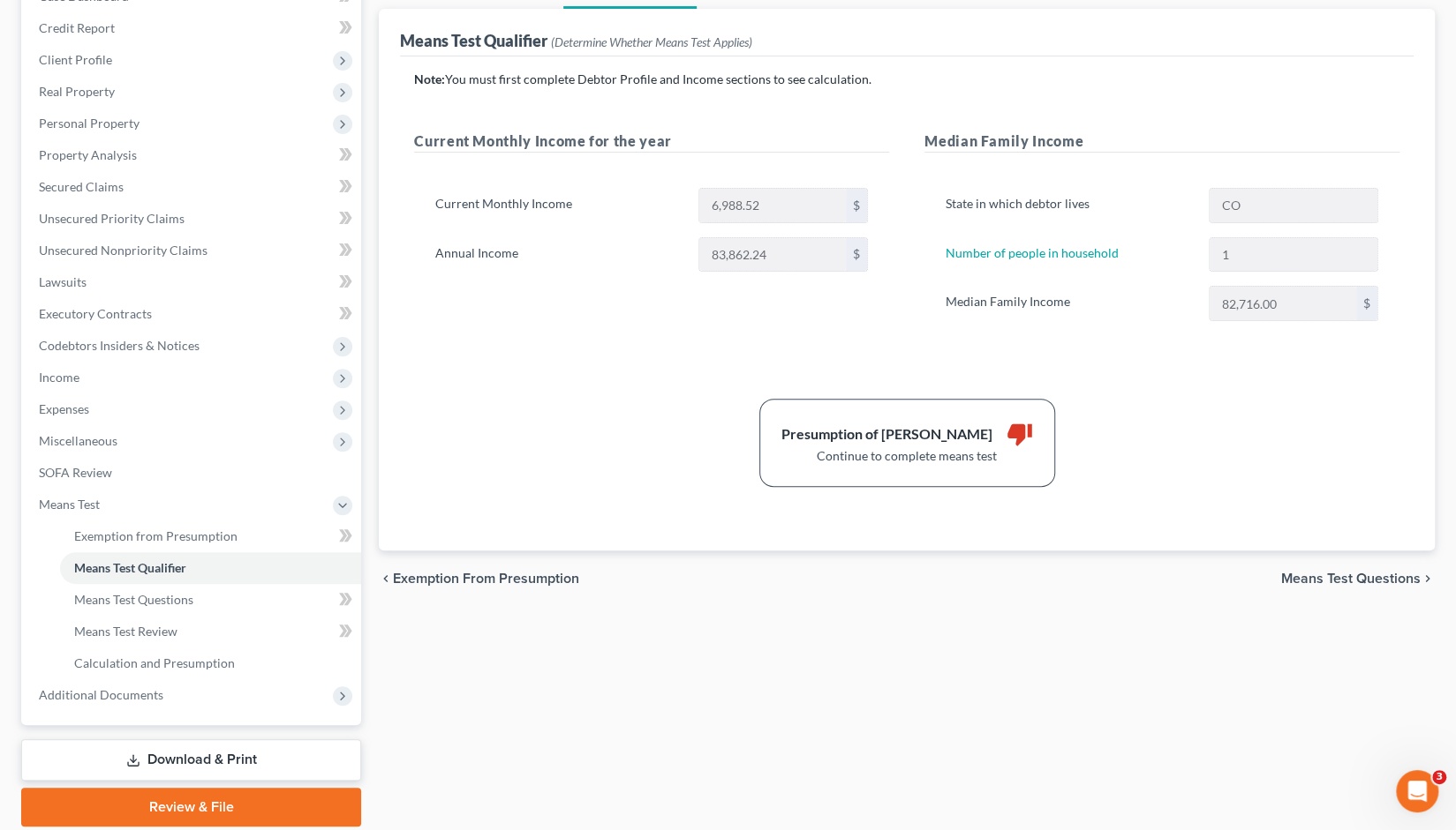
scroll to position [207, 0]
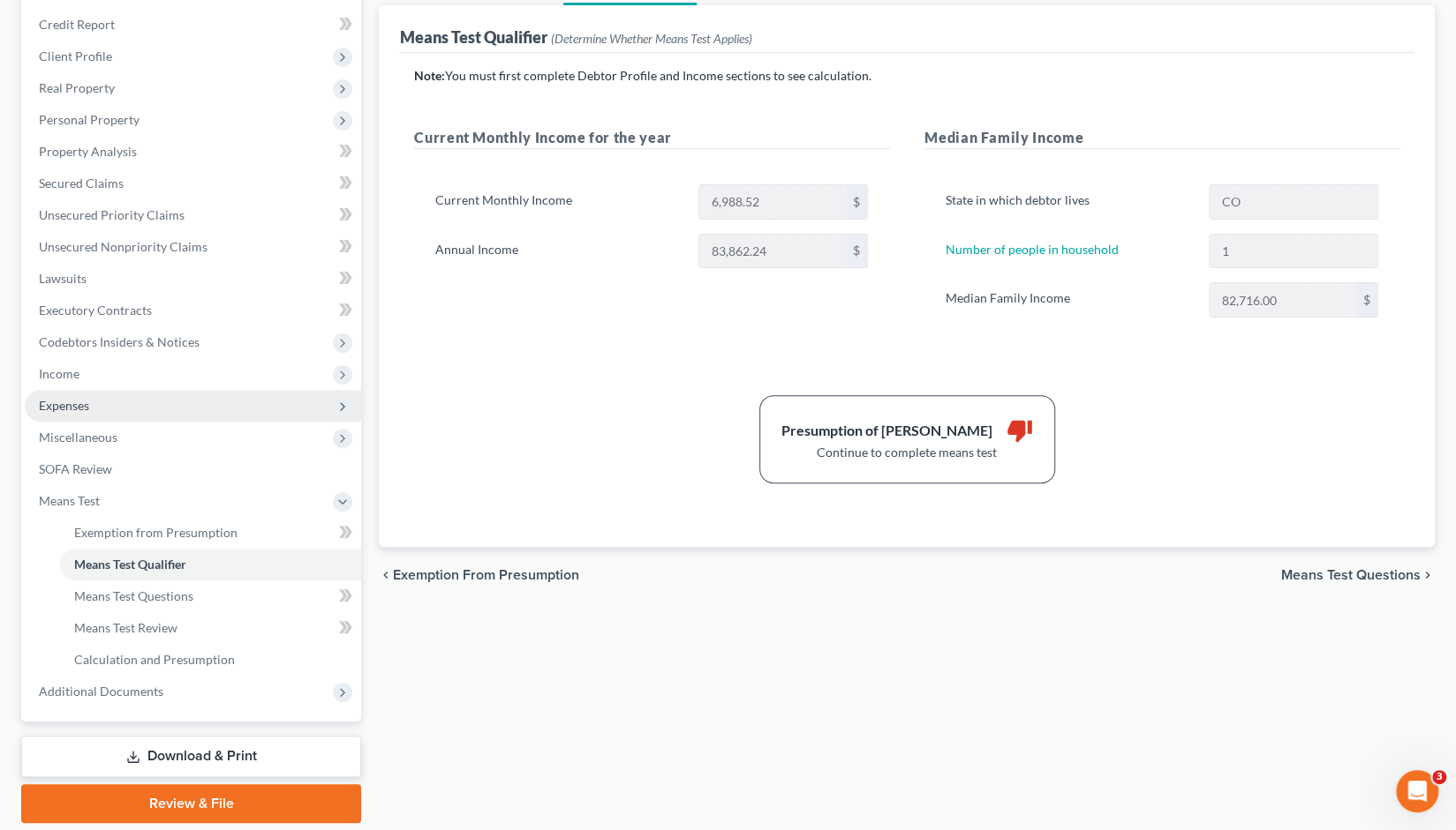
click at [74, 409] on span "Expenses" at bounding box center [63, 405] width 50 height 15
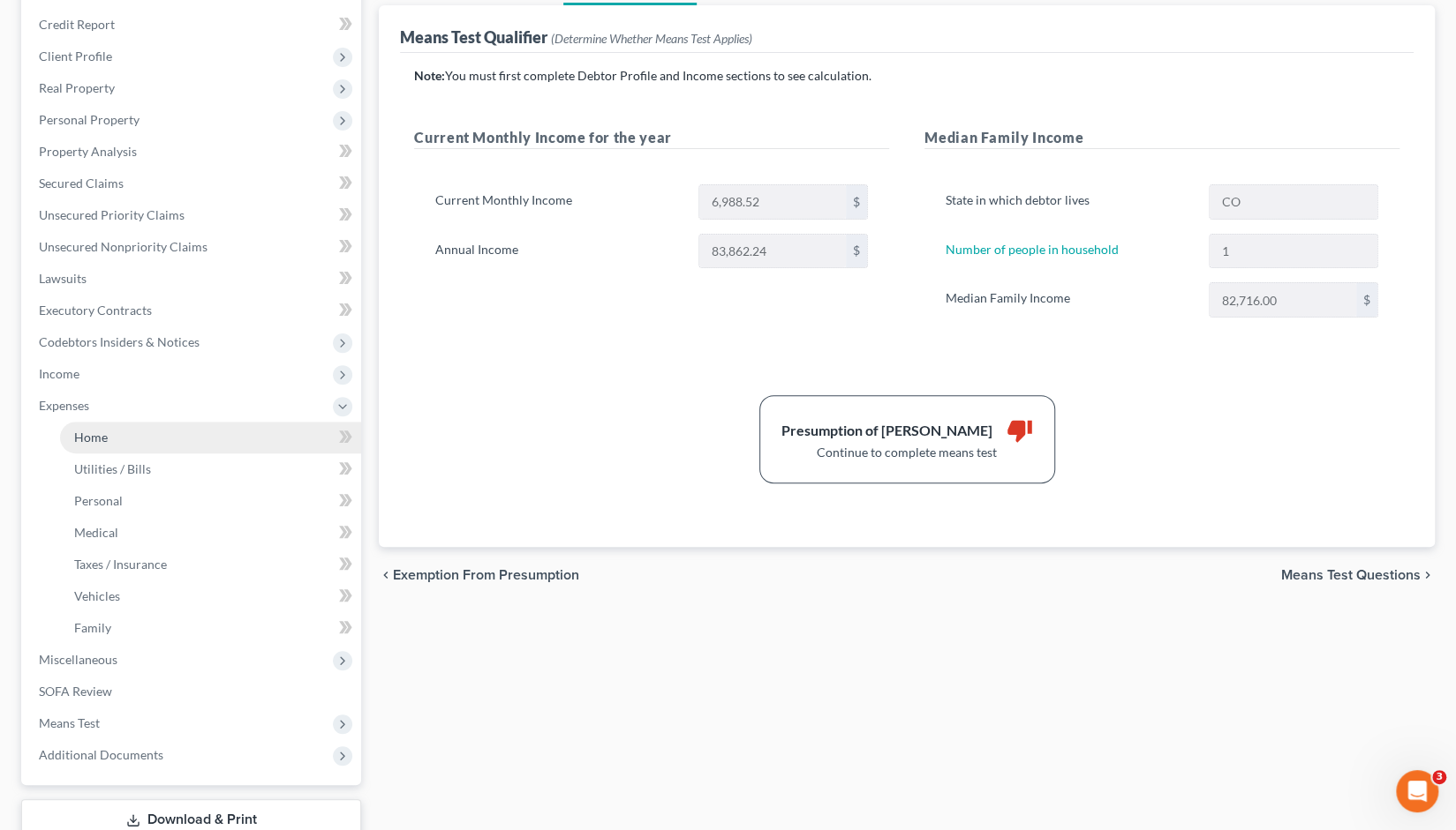
click at [91, 447] on link "Home" at bounding box center [211, 437] width 301 height 32
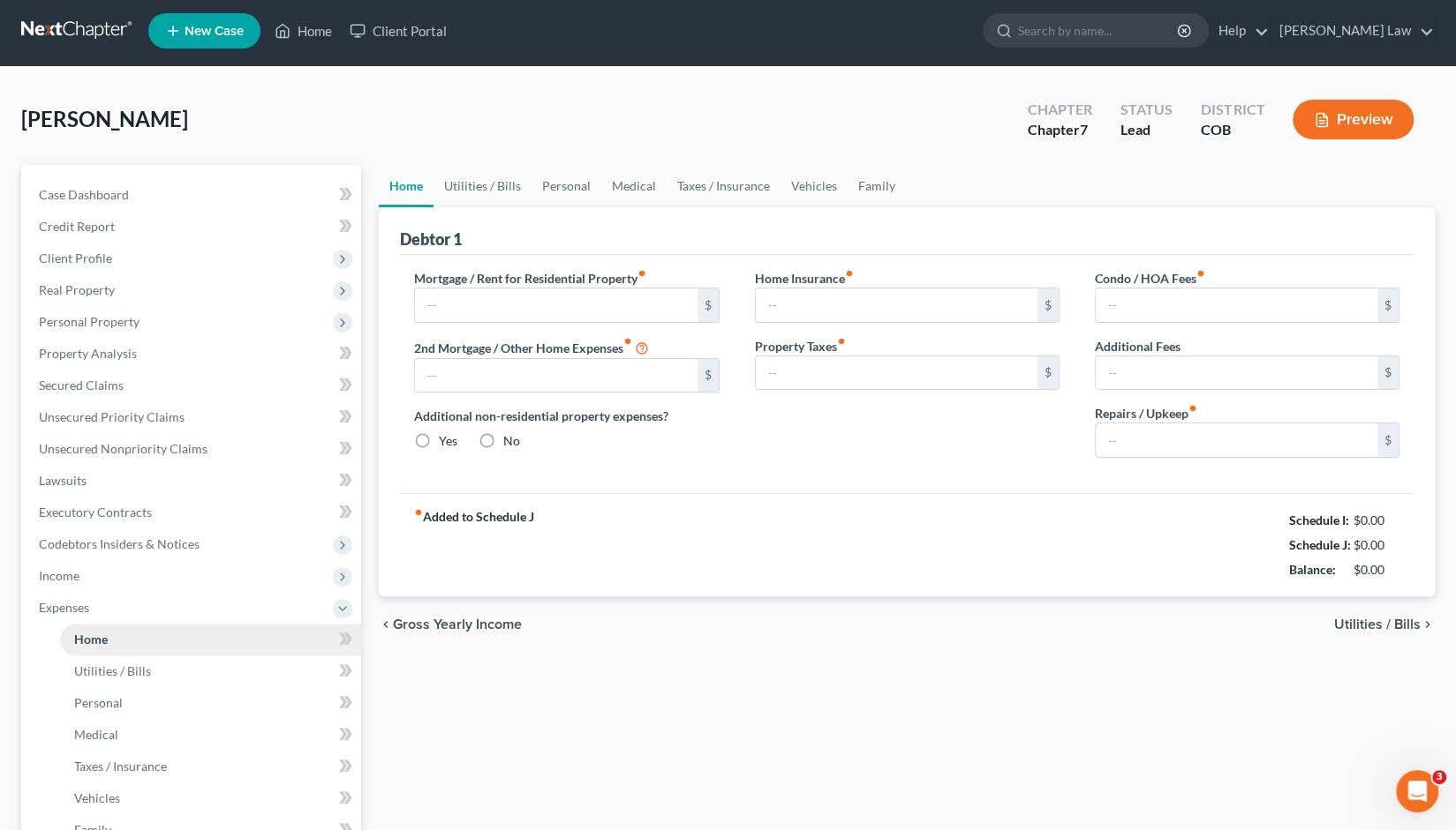
type input "1,412.00"
type input "0.00"
radio input "true"
type input "0.00"
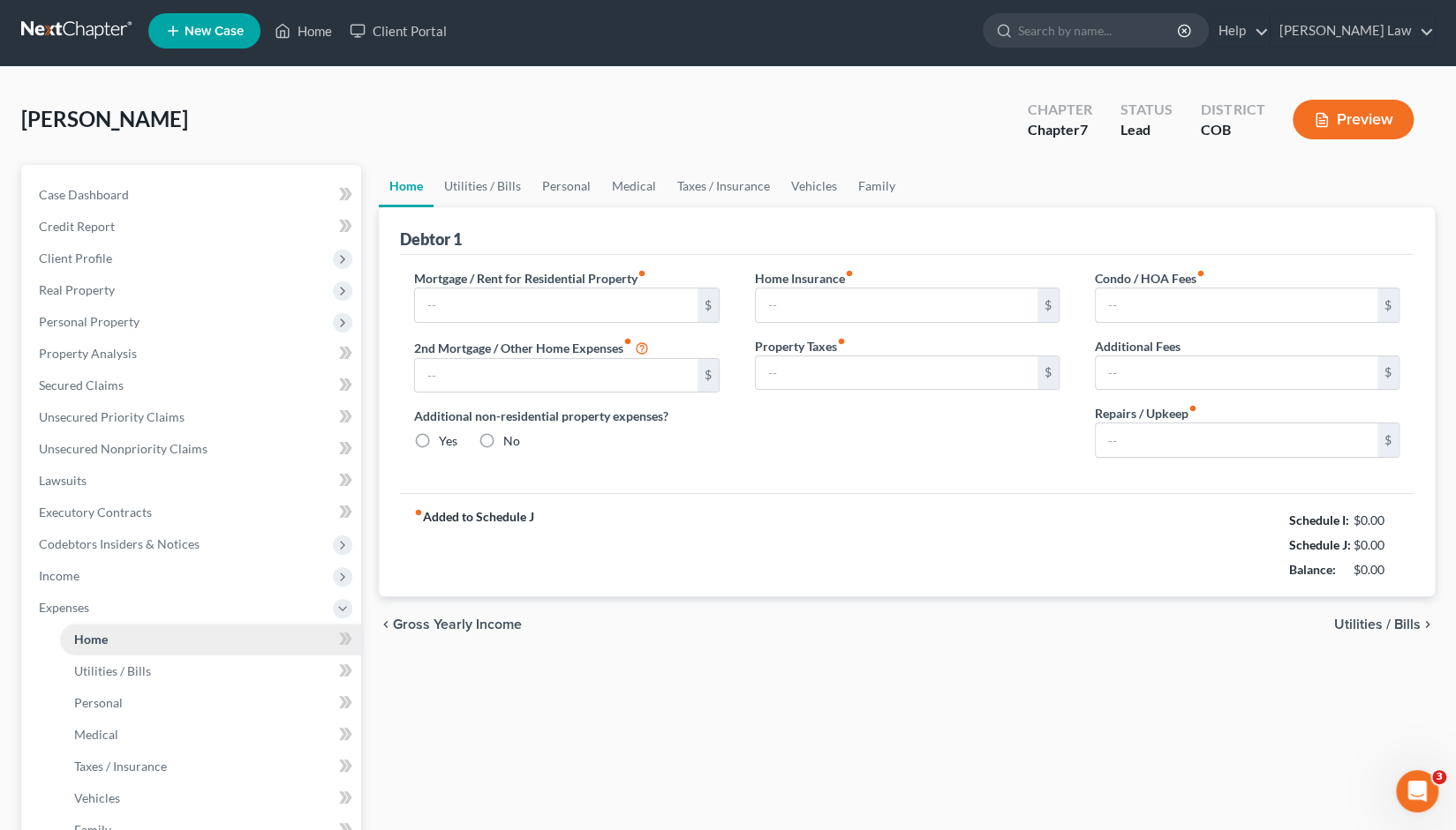
type input "0.00"
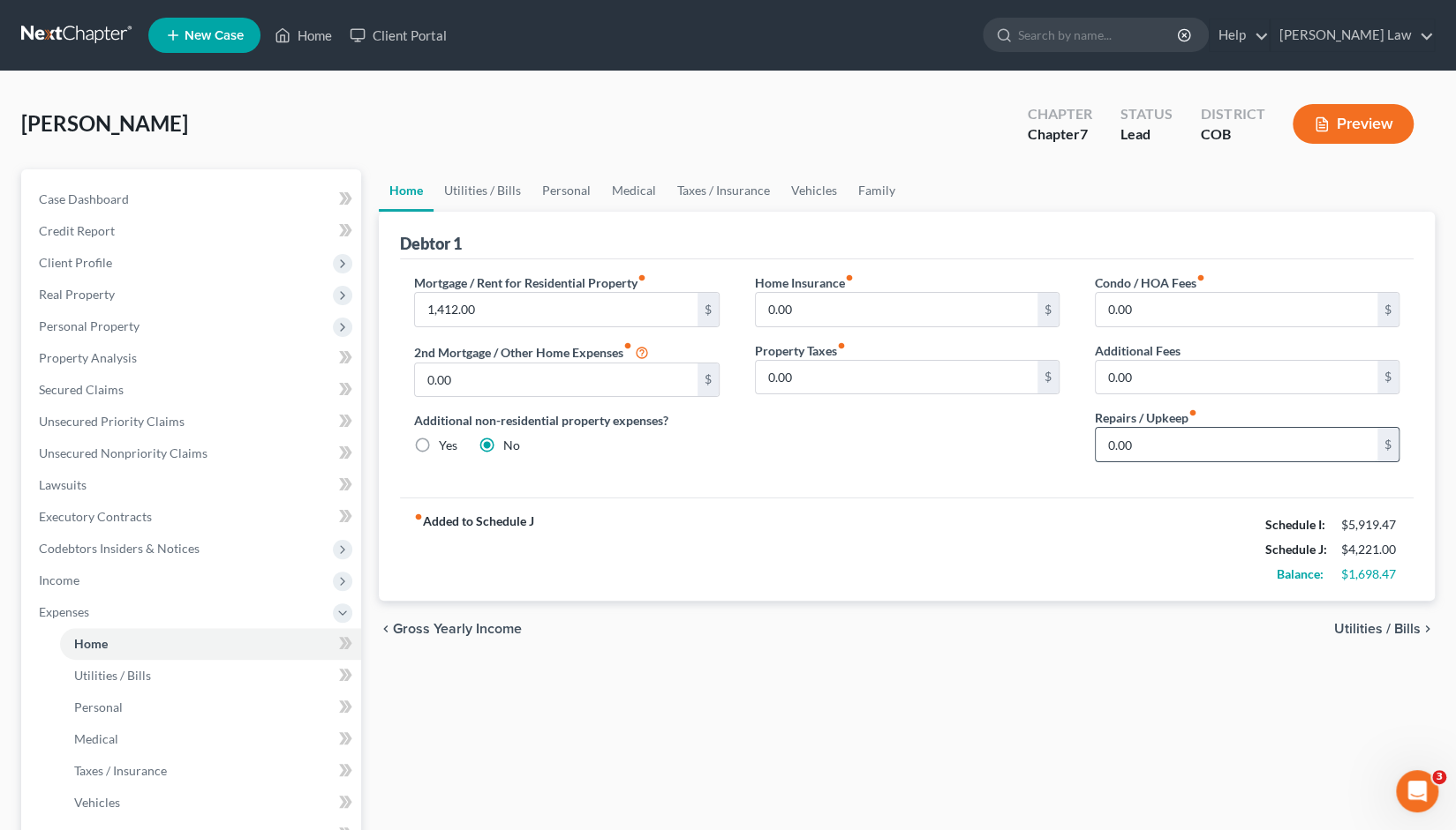
click at [1132, 442] on input "0.00" at bounding box center [1236, 445] width 282 height 34
type input "25"
click at [1139, 507] on div "fiber_manual_record Added to Schedule J Schedule I: $5,919.47 Schedule J: $4,24…" at bounding box center [907, 549] width 1014 height 103
click at [1408, 628] on span "Utilities / Bills" at bounding box center [1377, 629] width 86 height 14
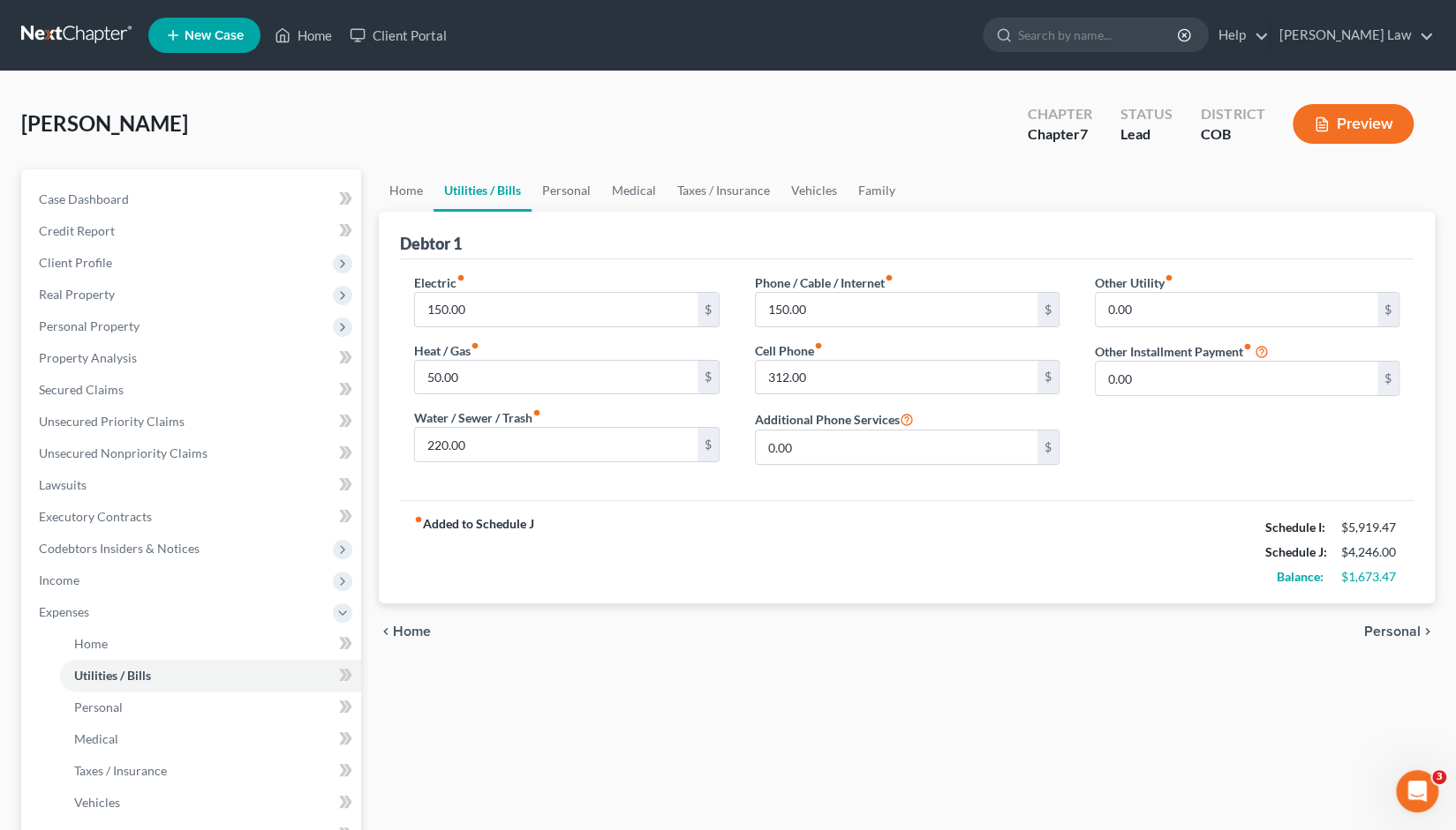
click at [1388, 631] on span "Personal" at bounding box center [1392, 631] width 56 height 14
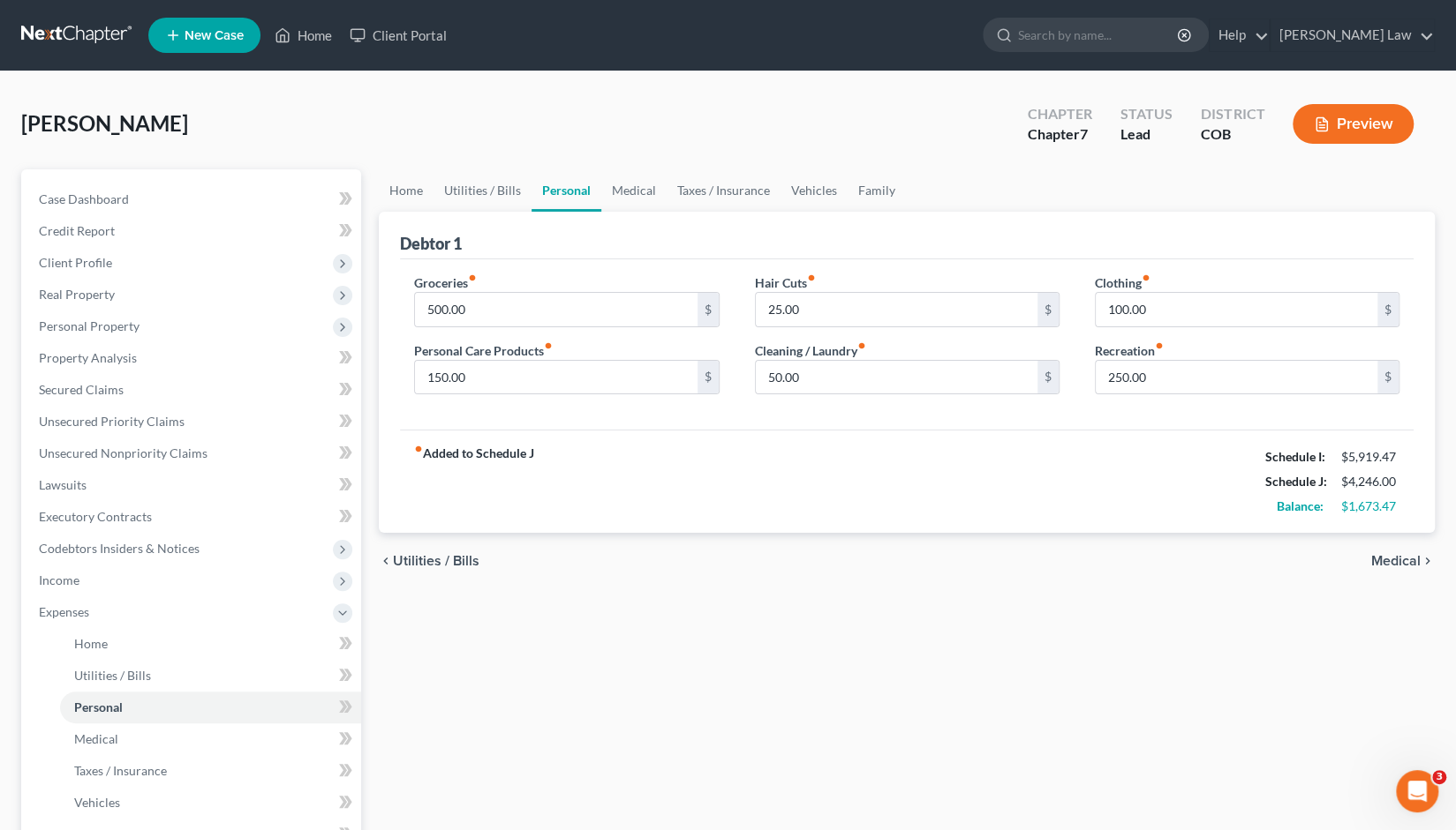
click at [1406, 559] on span "Medical" at bounding box center [1396, 561] width 49 height 14
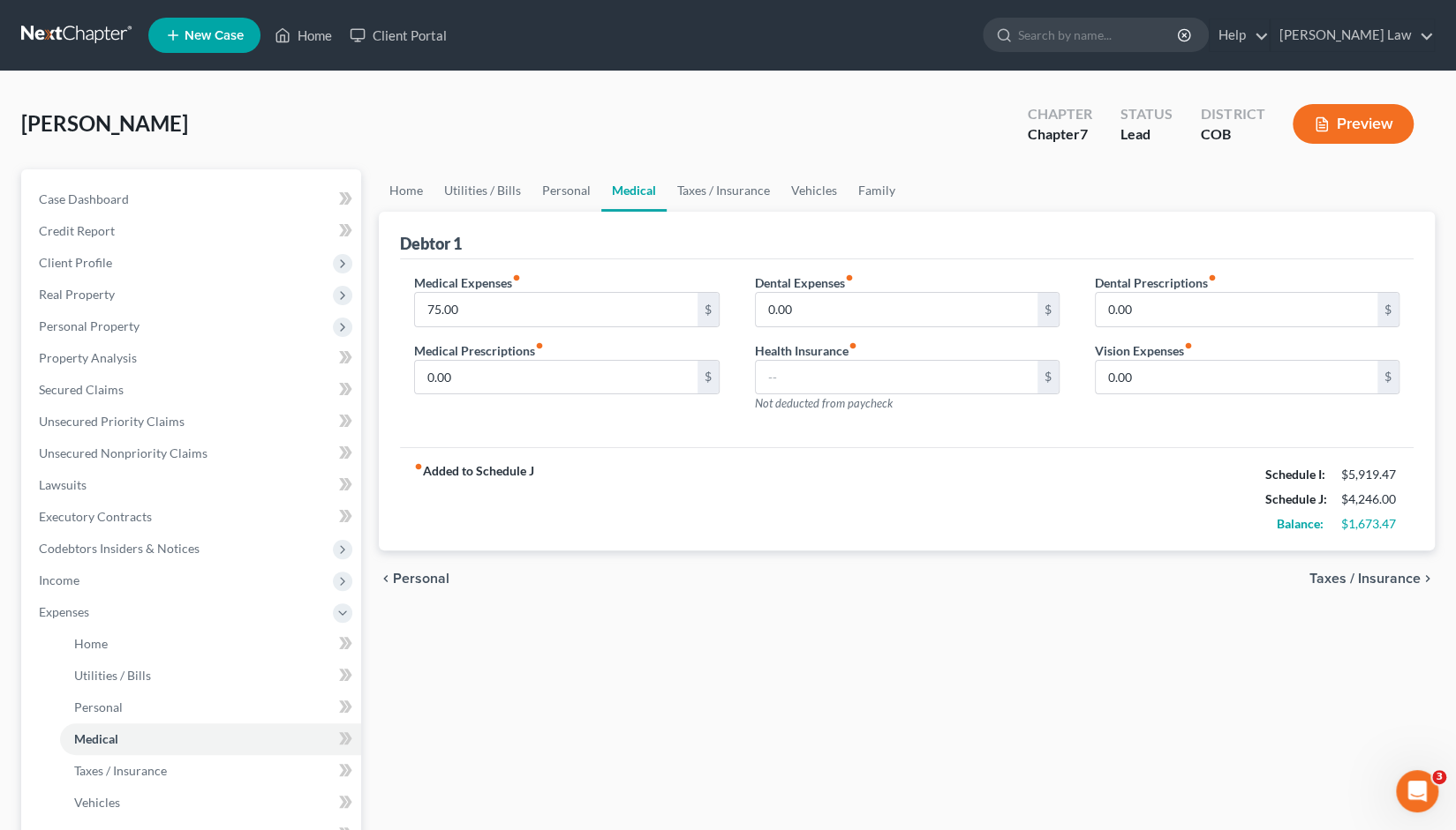
click at [1384, 581] on span "Taxes / Insurance" at bounding box center [1365, 579] width 111 height 14
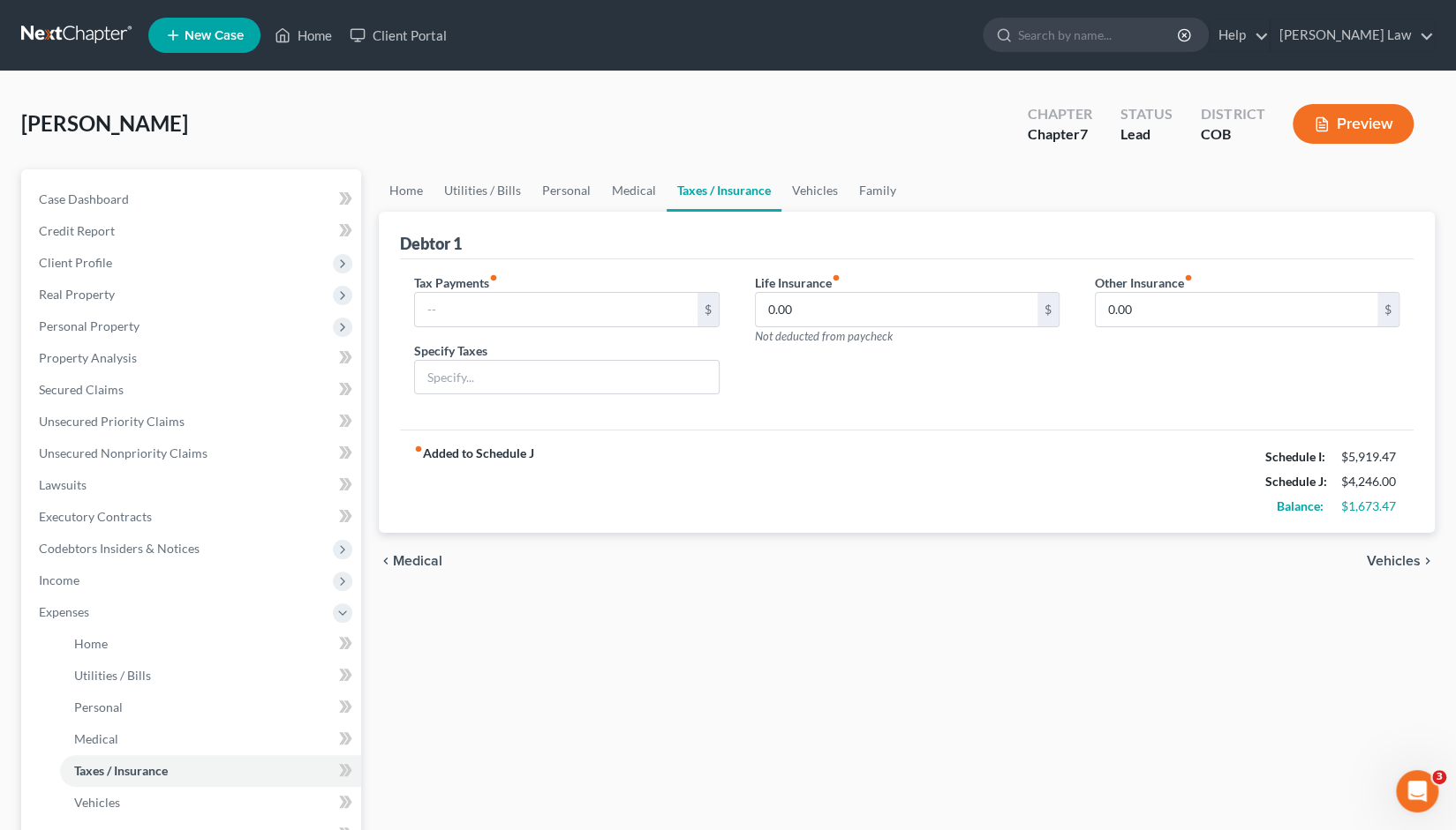
click at [1404, 559] on span "Vehicles" at bounding box center [1394, 561] width 53 height 14
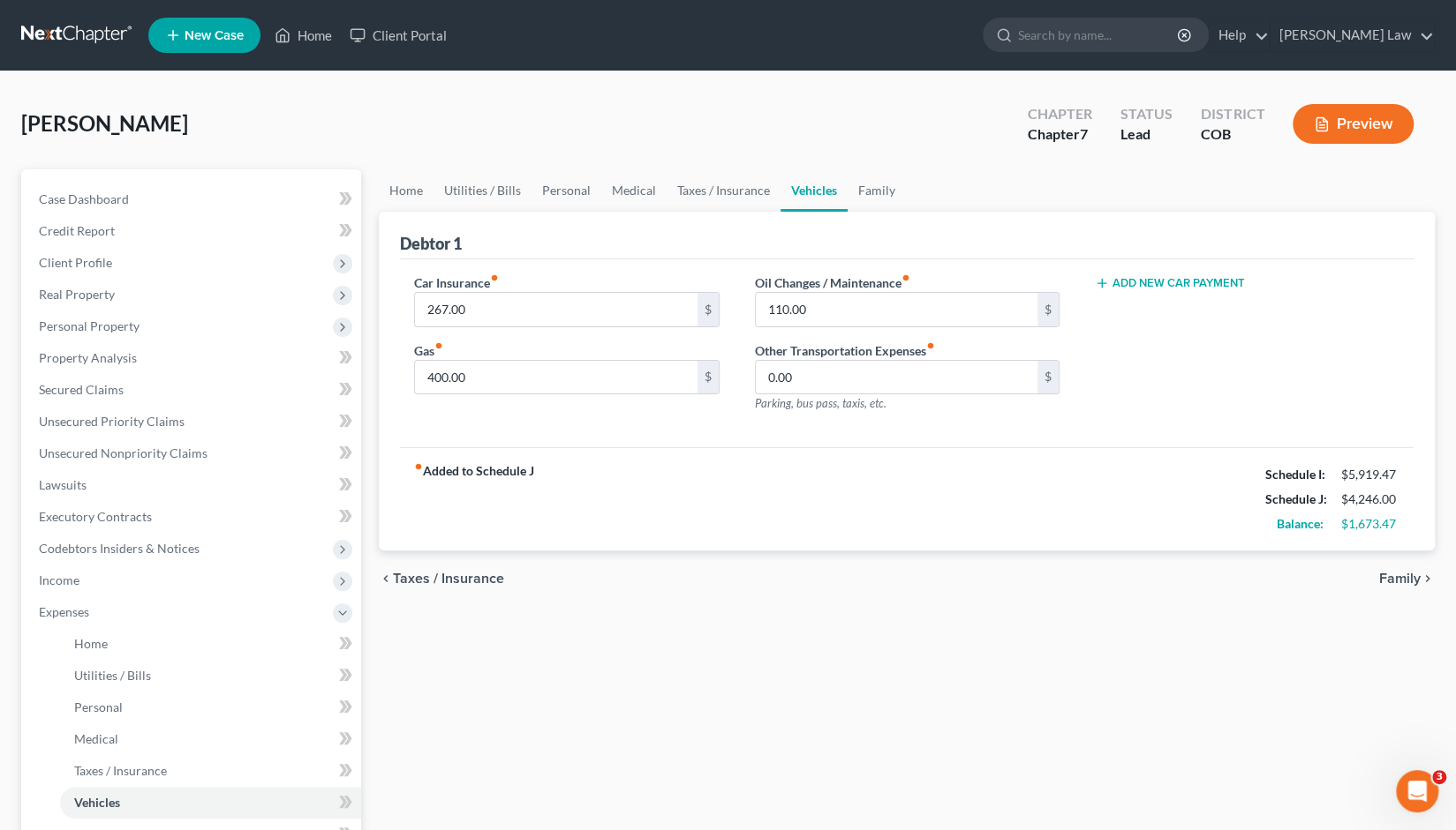
click at [1392, 572] on span "Family" at bounding box center [1400, 579] width 42 height 14
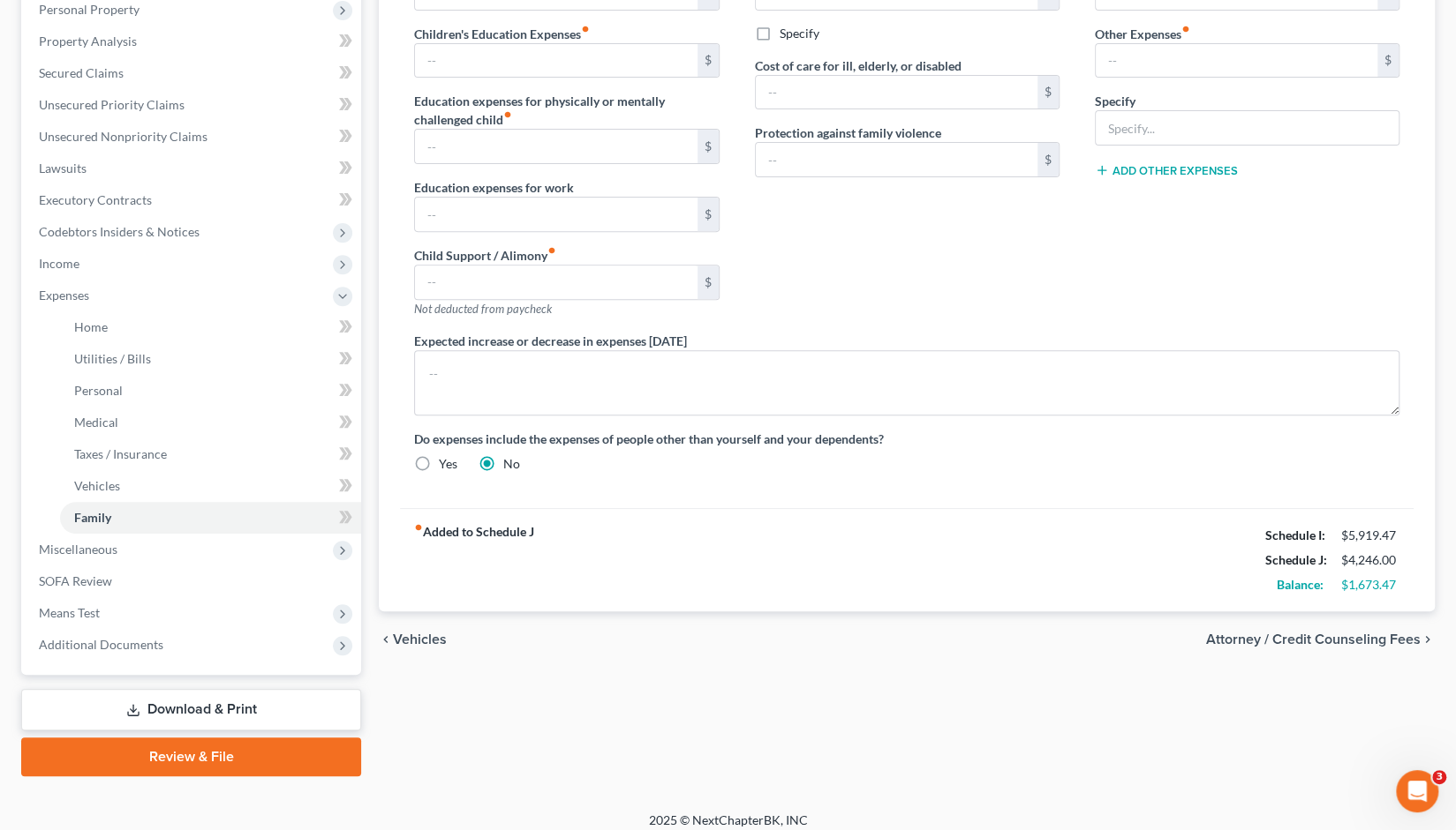
scroll to position [327, 0]
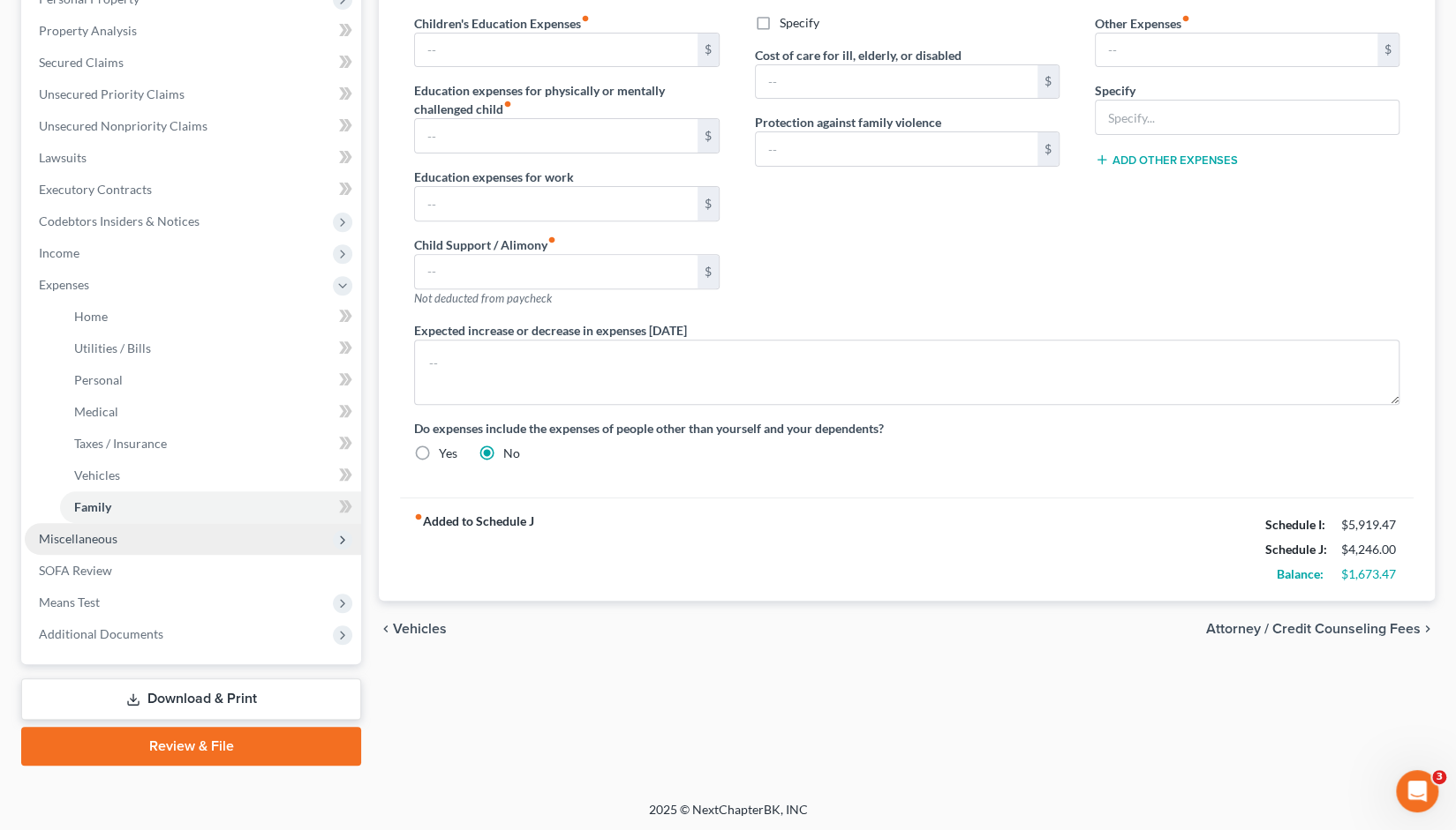
click at [89, 543] on span "Miscellaneous" at bounding box center [77, 538] width 78 height 15
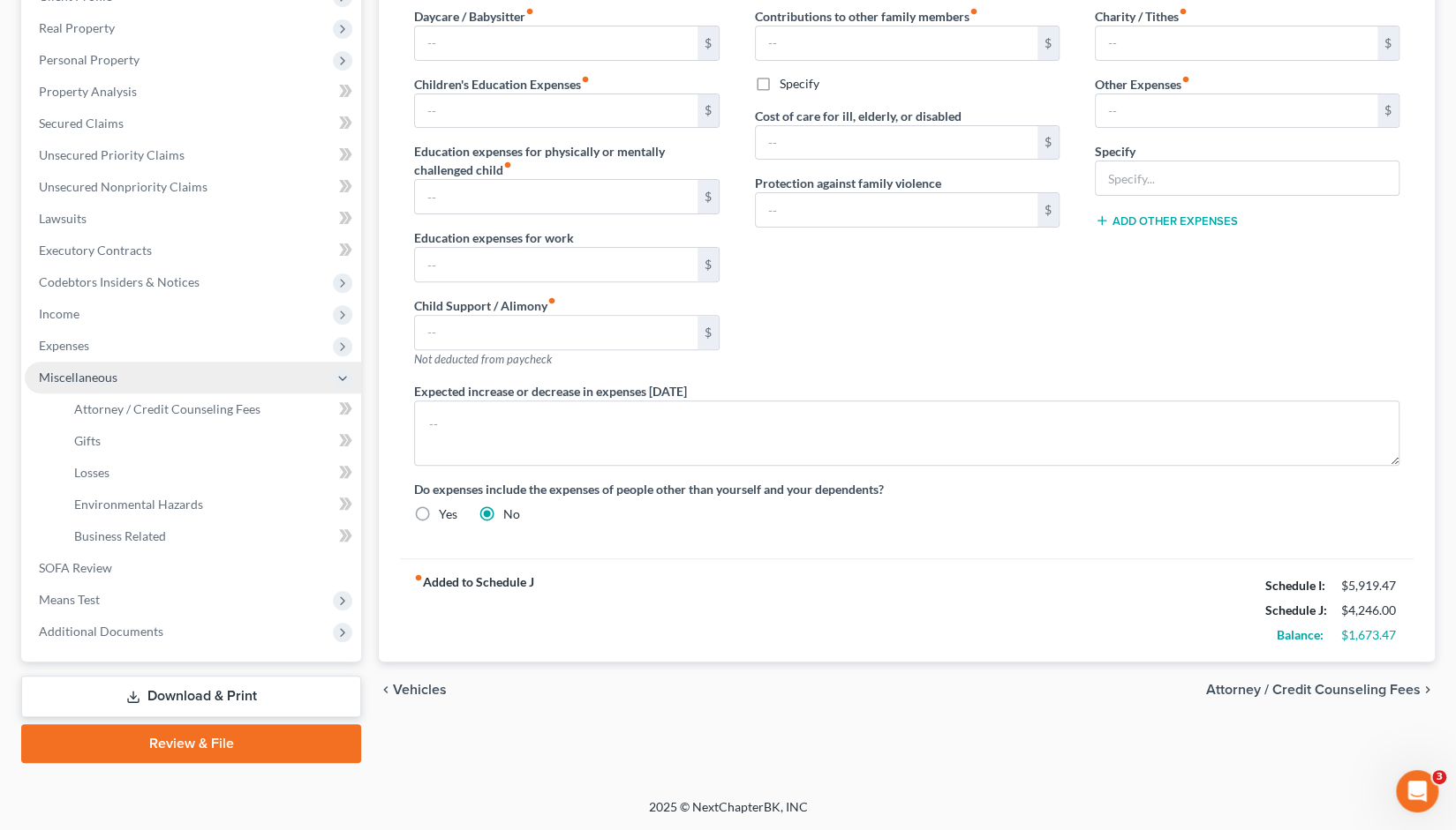
scroll to position [264, 0]
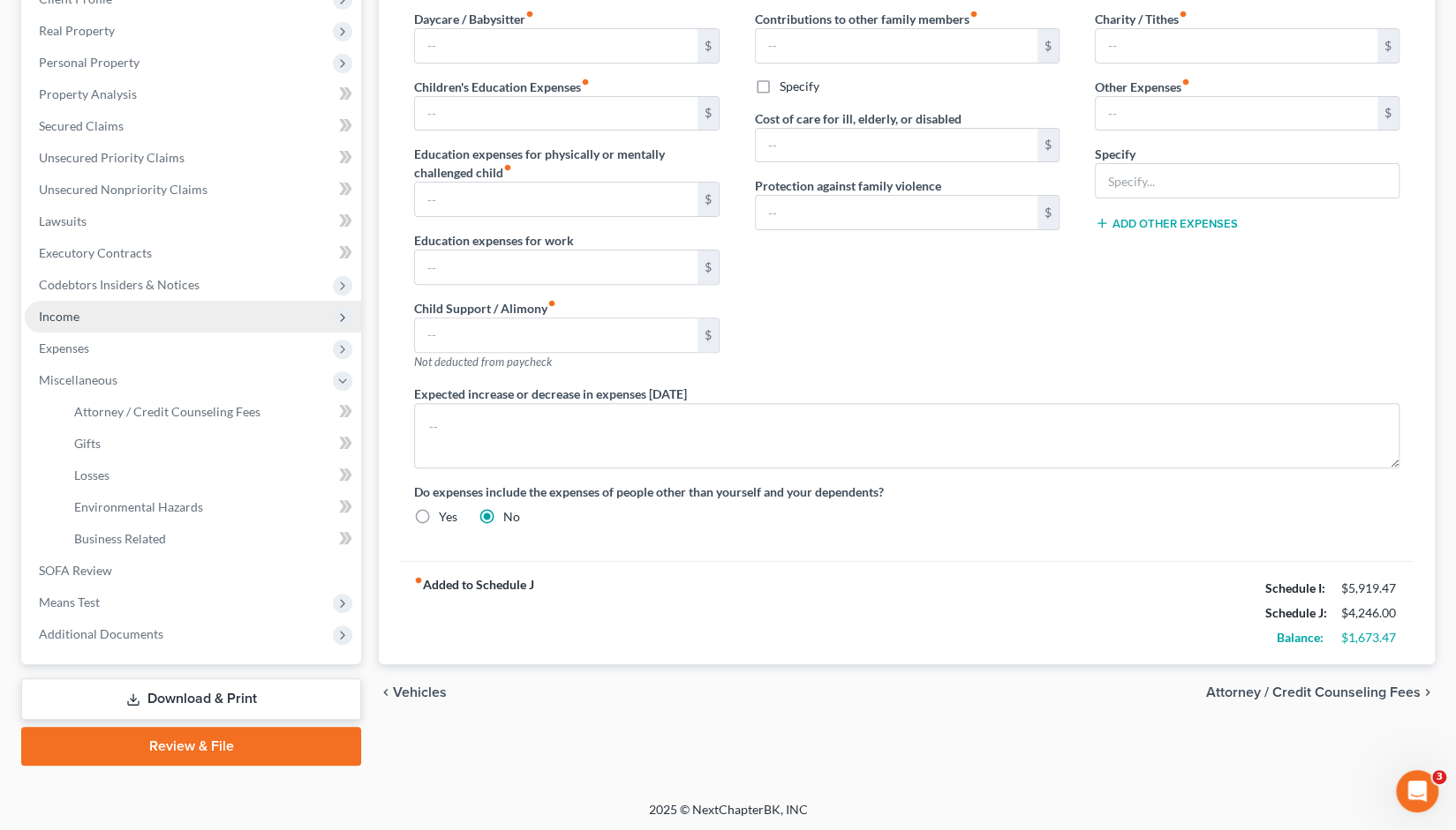
click at [68, 319] on span "Income" at bounding box center [58, 316] width 41 height 15
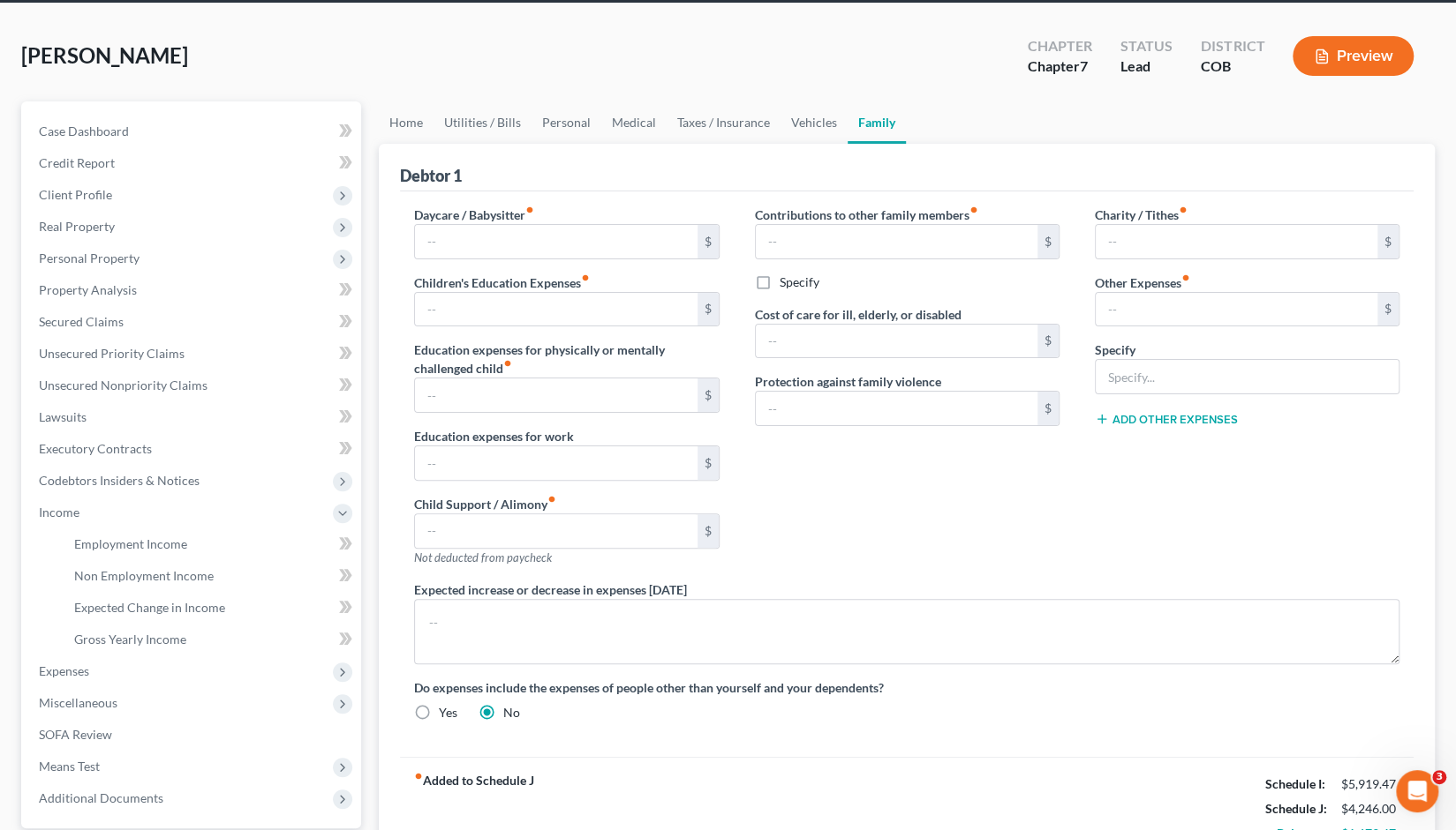
scroll to position [0, 0]
